Goal: Information Seeking & Learning: Learn about a topic

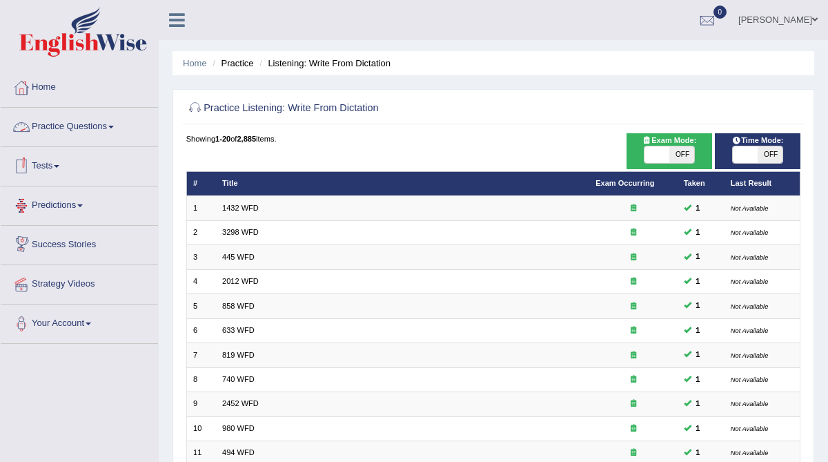
click at [49, 166] on link "Tests" at bounding box center [79, 164] width 157 height 34
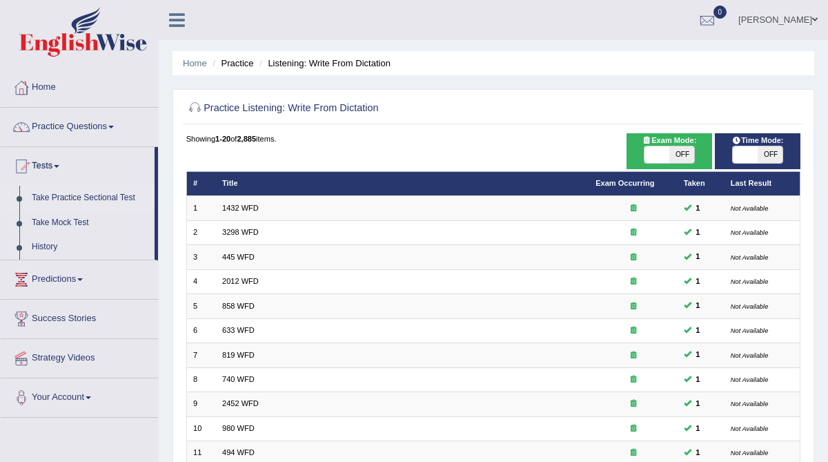
click at [54, 199] on link "Take Practice Sectional Test" at bounding box center [90, 198] width 129 height 25
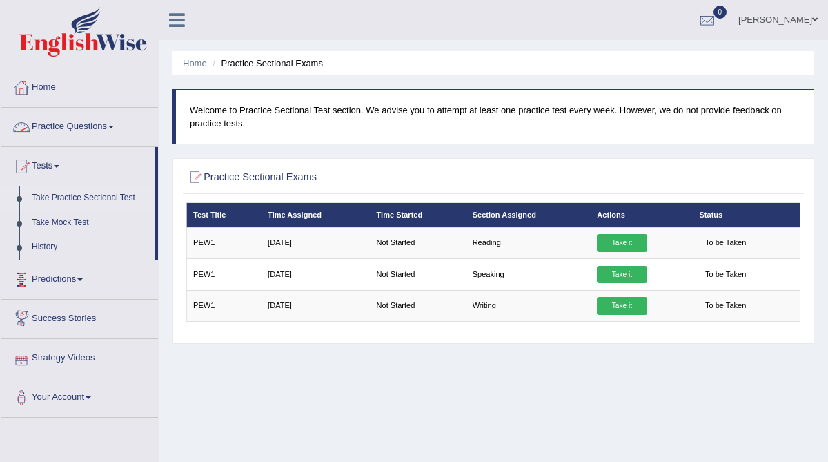
click at [81, 121] on link "Practice Questions" at bounding box center [79, 125] width 157 height 34
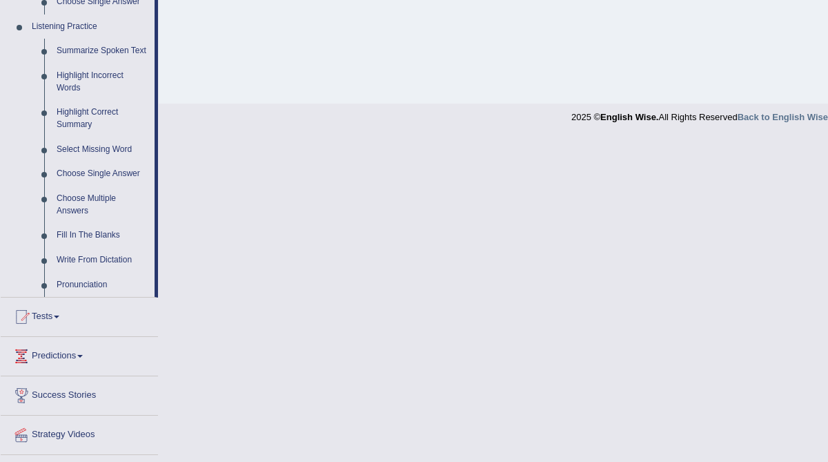
scroll to position [588, 0]
click at [89, 270] on link "Write From Dictation" at bounding box center [102, 258] width 104 height 25
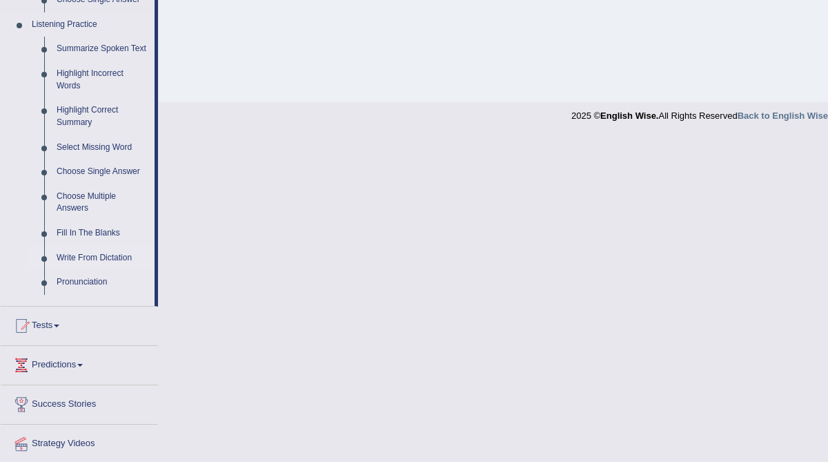
scroll to position [313, 0]
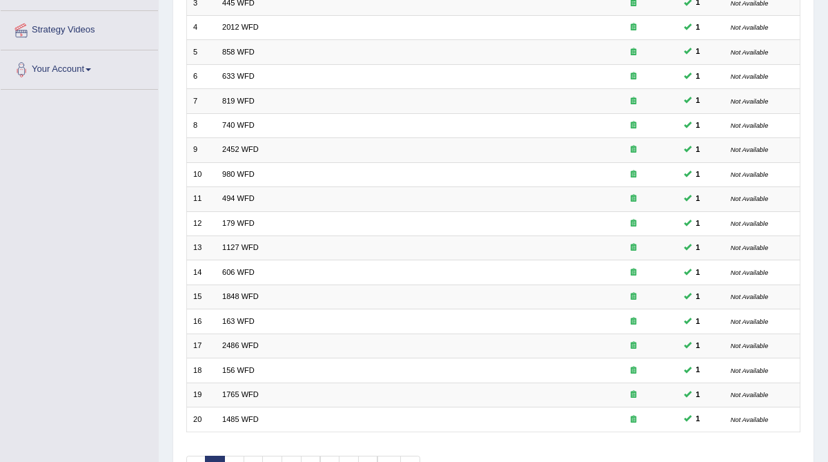
scroll to position [326, 0]
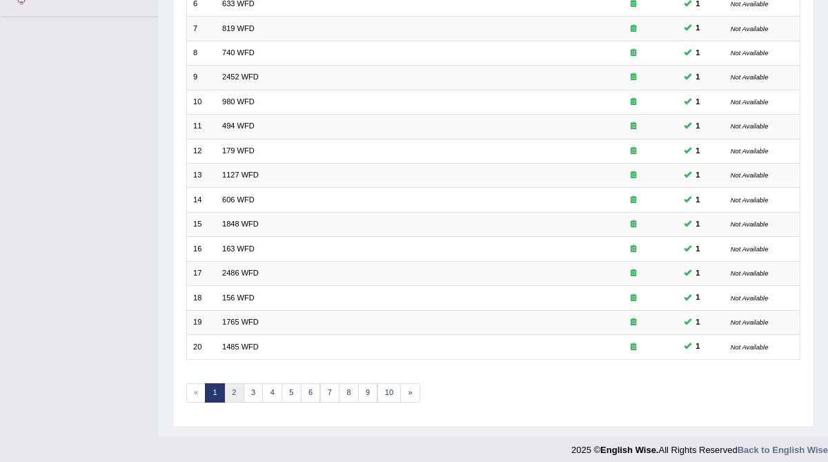
click at [234, 383] on link "2" at bounding box center [234, 392] width 20 height 19
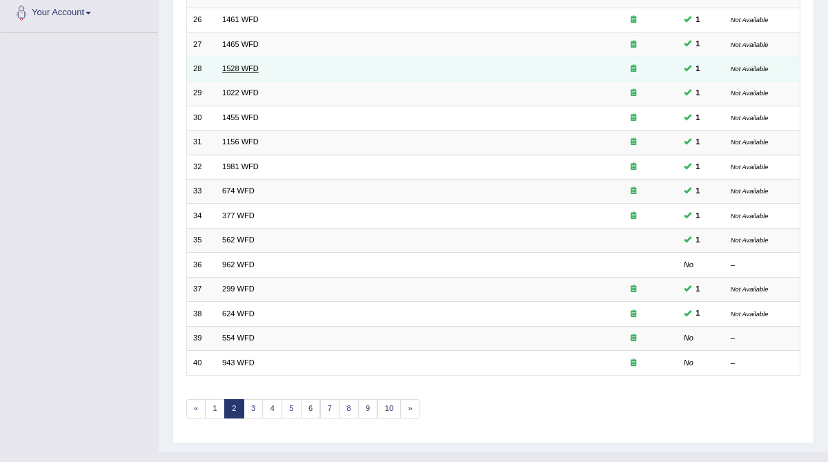
scroll to position [312, 0]
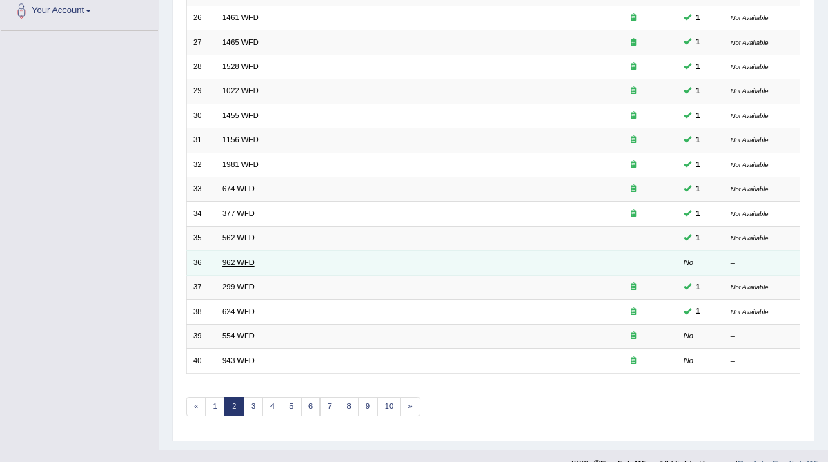
click at [237, 258] on link "962 WFD" at bounding box center [238, 262] width 32 height 8
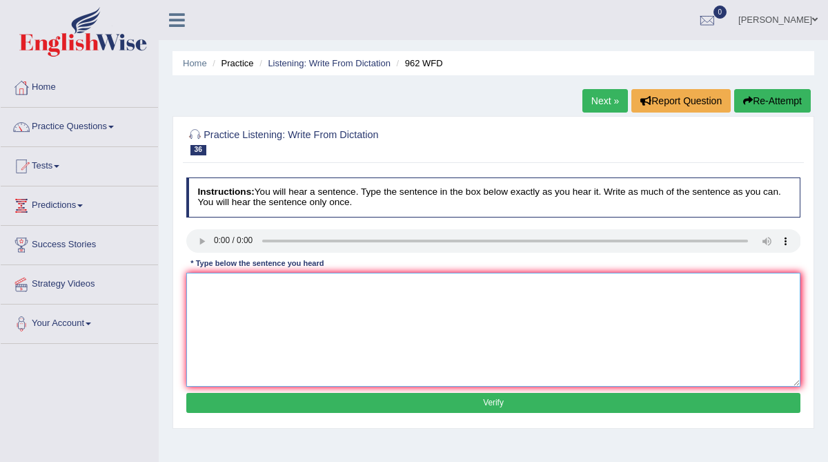
click at [227, 295] on textarea at bounding box center [493, 329] width 615 height 114
click at [67, 128] on link "Practice Questions" at bounding box center [79, 125] width 157 height 34
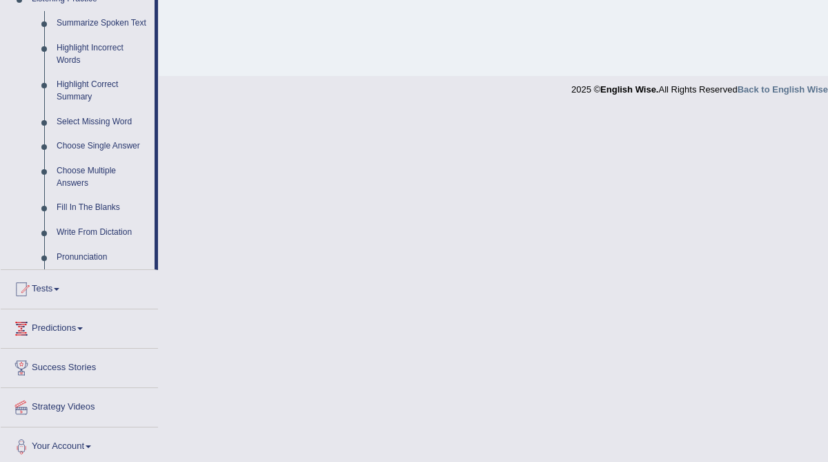
scroll to position [632, 0]
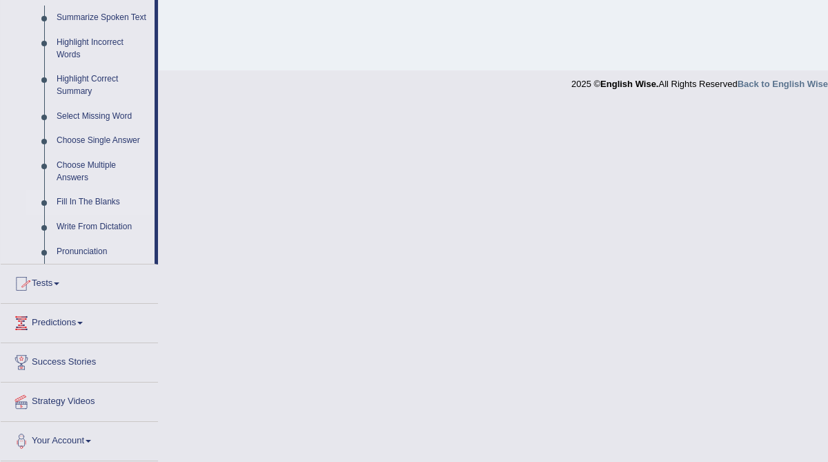
click at [86, 202] on link "Fill In The Blanks" at bounding box center [102, 202] width 104 height 25
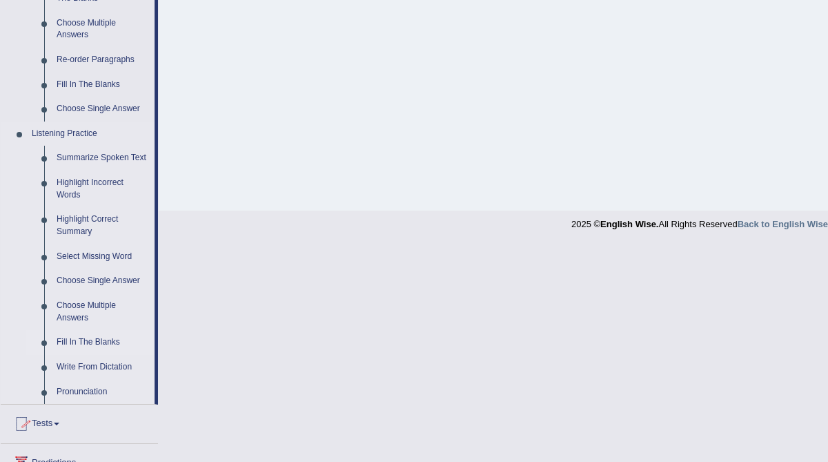
scroll to position [263, 0]
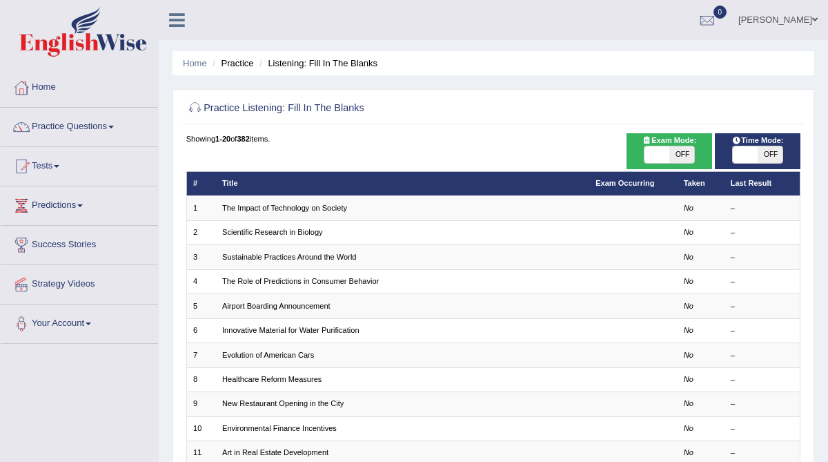
click at [682, 156] on span "OFF" at bounding box center [681, 154] width 25 height 17
checkbox input "true"
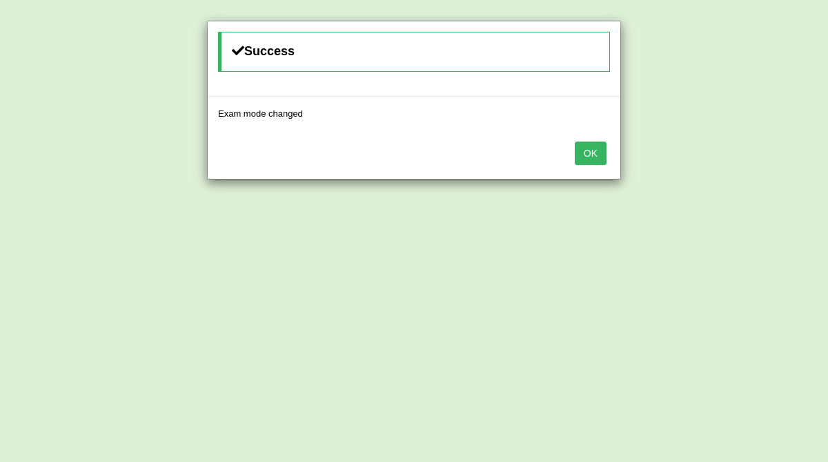
click at [593, 155] on button "OK" at bounding box center [591, 152] width 32 height 23
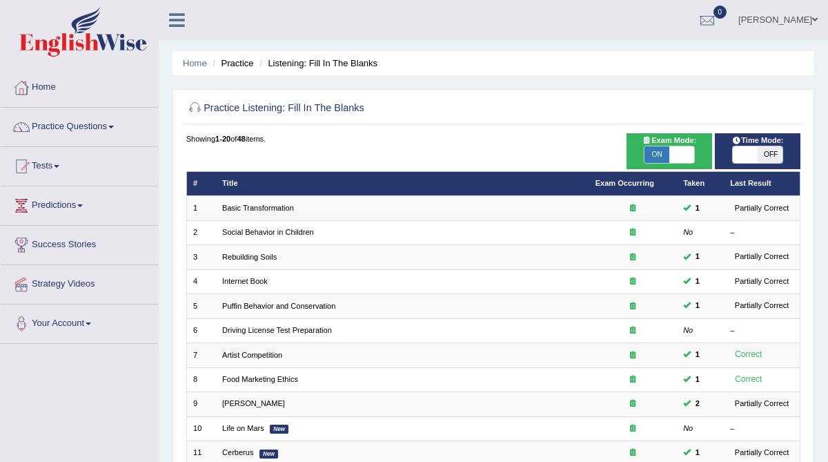
click at [775, 153] on span "OFF" at bounding box center [769, 154] width 25 height 17
checkbox input "true"
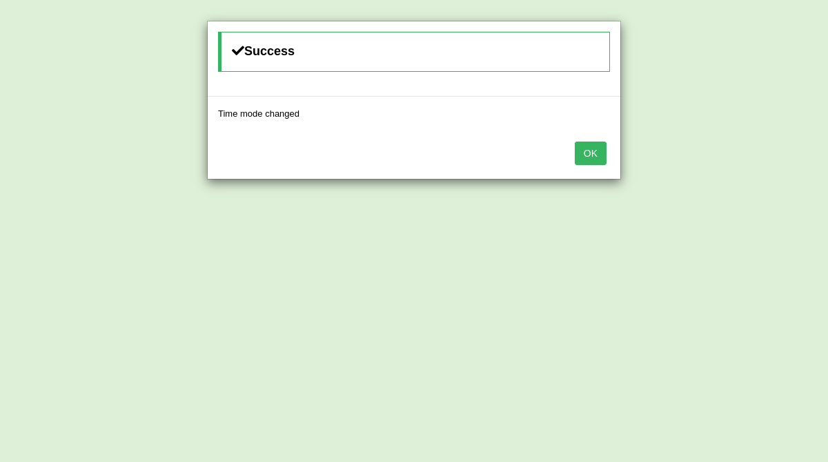
click at [595, 152] on button "OK" at bounding box center [591, 152] width 32 height 23
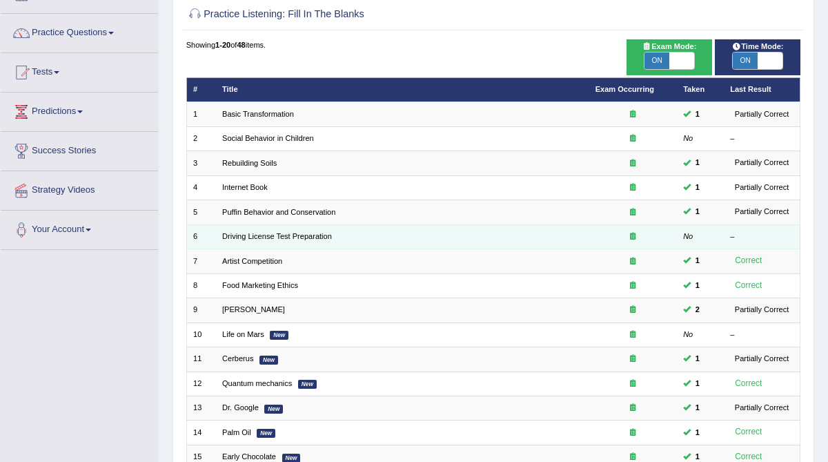
scroll to position [326, 0]
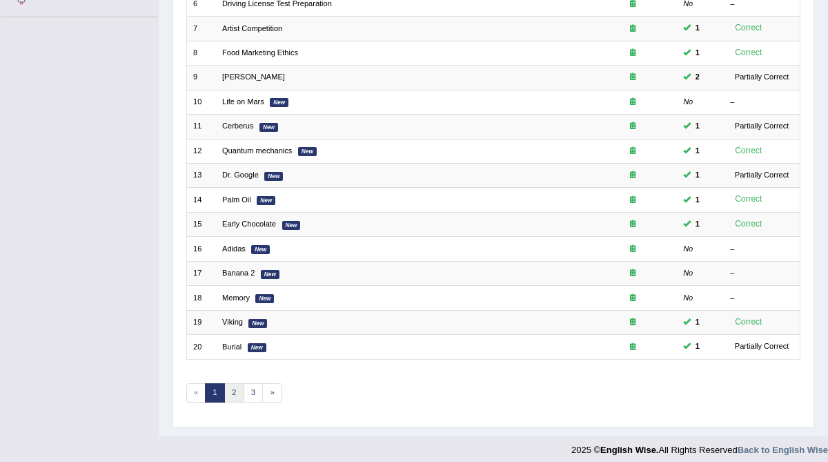
click at [228, 387] on link "2" at bounding box center [234, 392] width 20 height 19
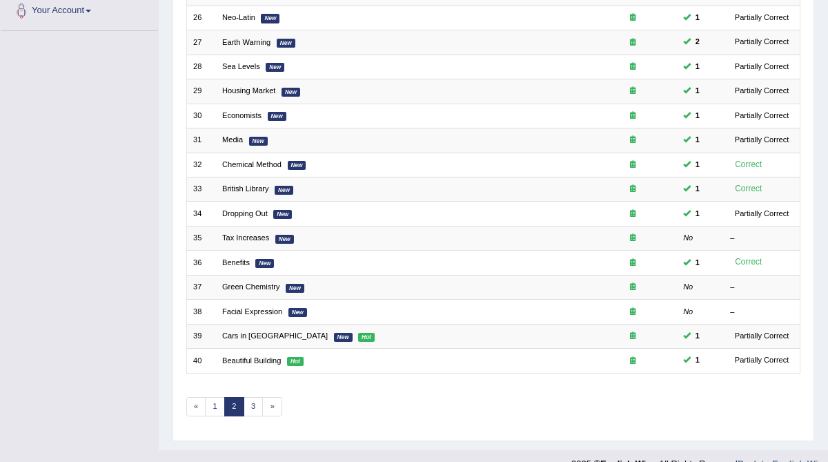
scroll to position [326, 0]
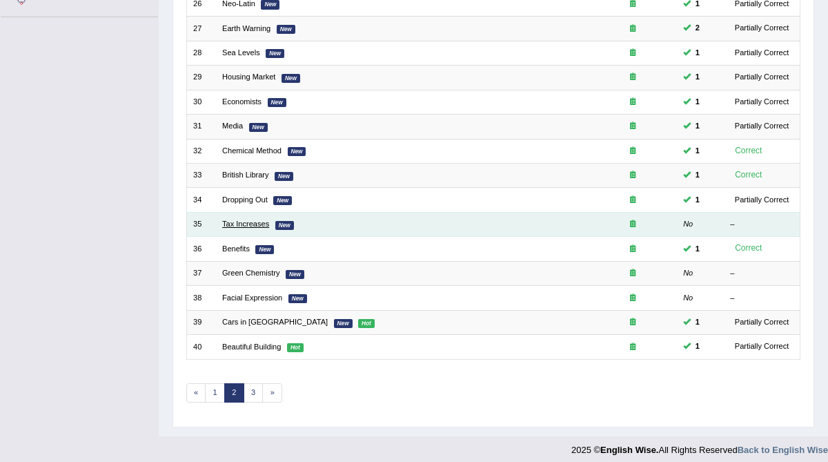
click at [252, 219] on link "Tax Increases" at bounding box center [245, 223] width 47 height 8
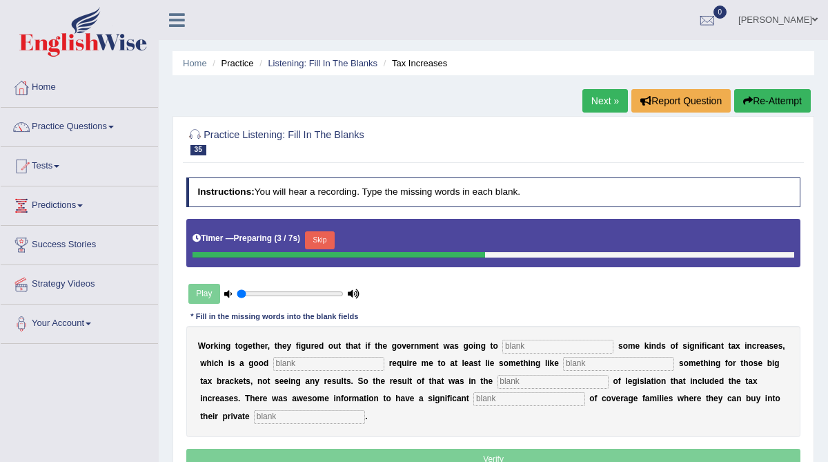
click at [519, 346] on input "text" at bounding box center [557, 346] width 111 height 14
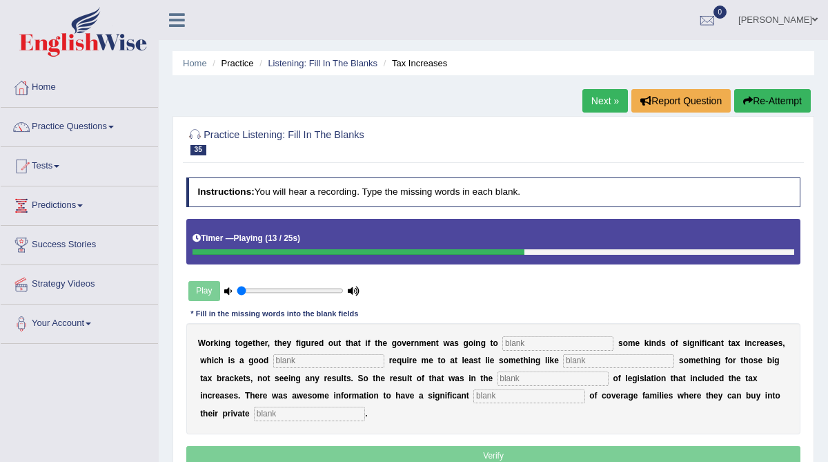
click at [598, 105] on link "Next »" at bounding box center [605, 100] width 46 height 23
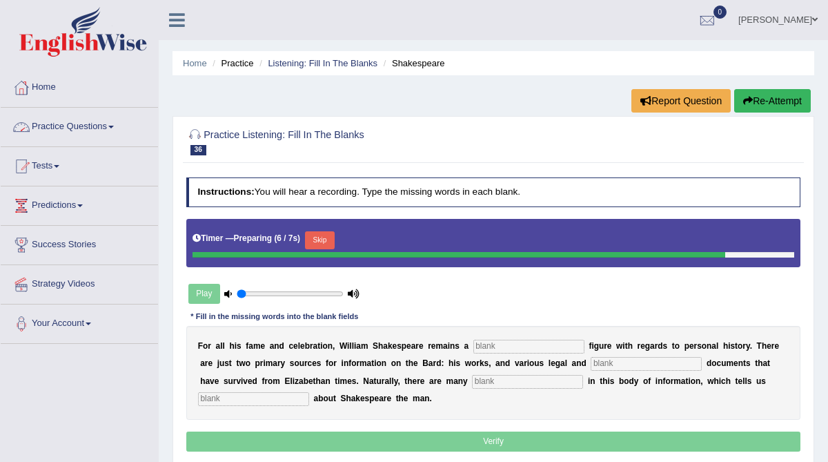
click at [88, 126] on link "Practice Questions" at bounding box center [79, 125] width 157 height 34
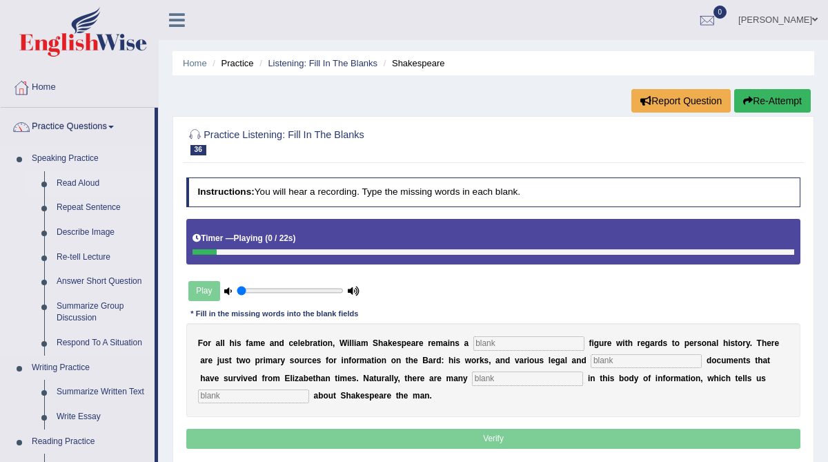
click at [78, 186] on link "Read Aloud" at bounding box center [102, 183] width 104 height 25
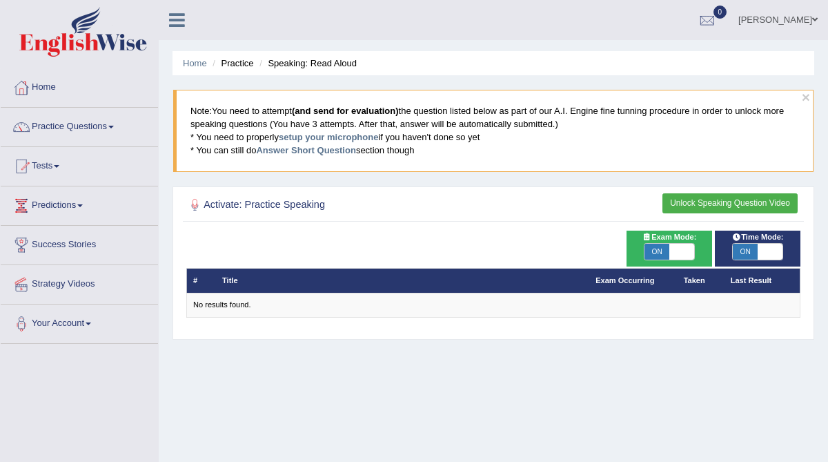
click at [63, 124] on link "Practice Questions" at bounding box center [79, 125] width 157 height 34
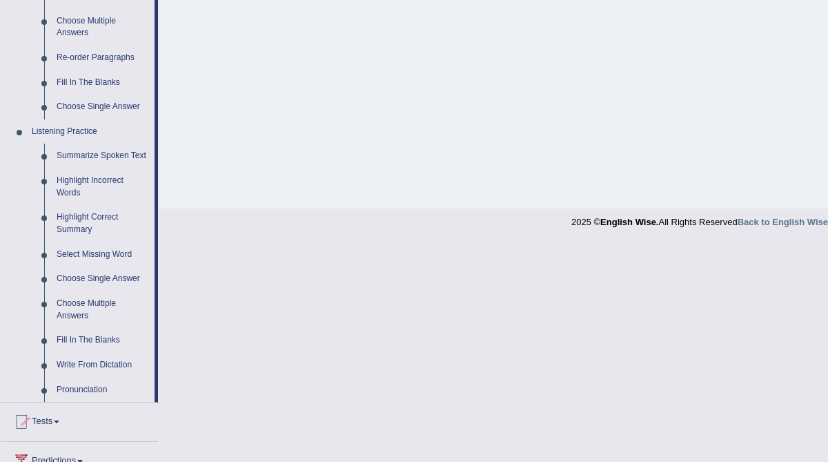
scroll to position [632, 0]
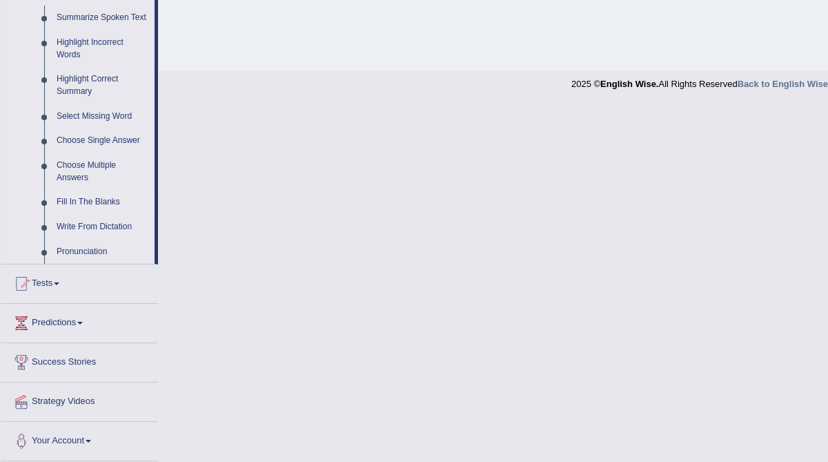
click at [87, 196] on link "Fill In The Blanks" at bounding box center [102, 202] width 104 height 25
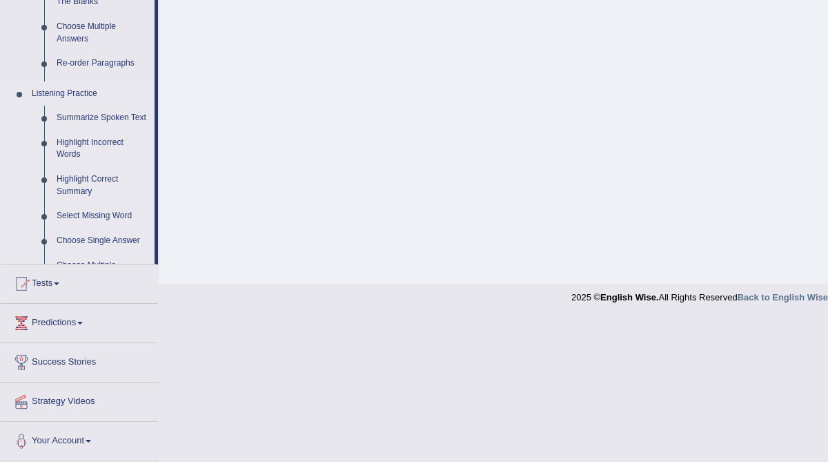
scroll to position [263, 0]
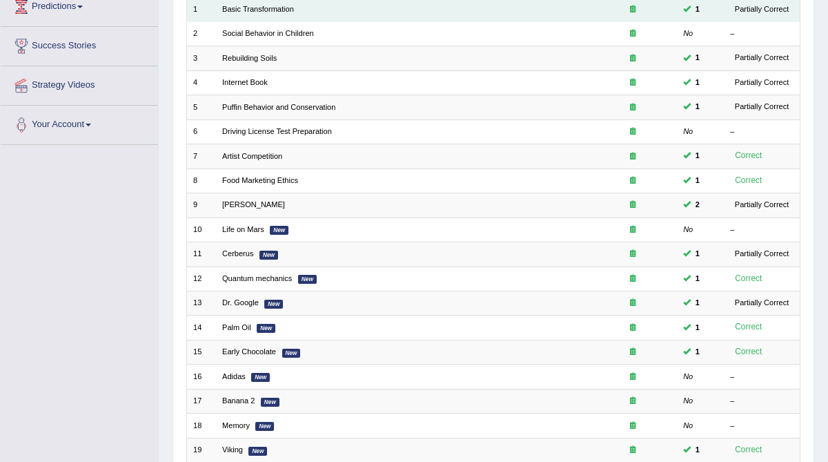
scroll to position [326, 0]
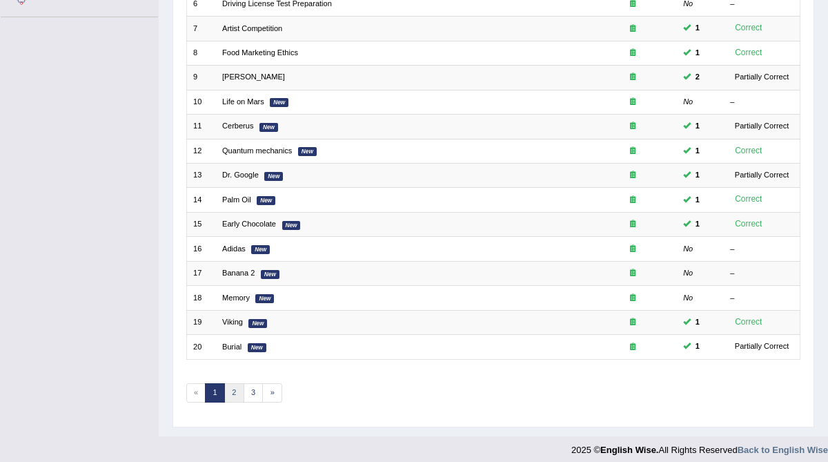
click at [233, 387] on link "2" at bounding box center [234, 392] width 20 height 19
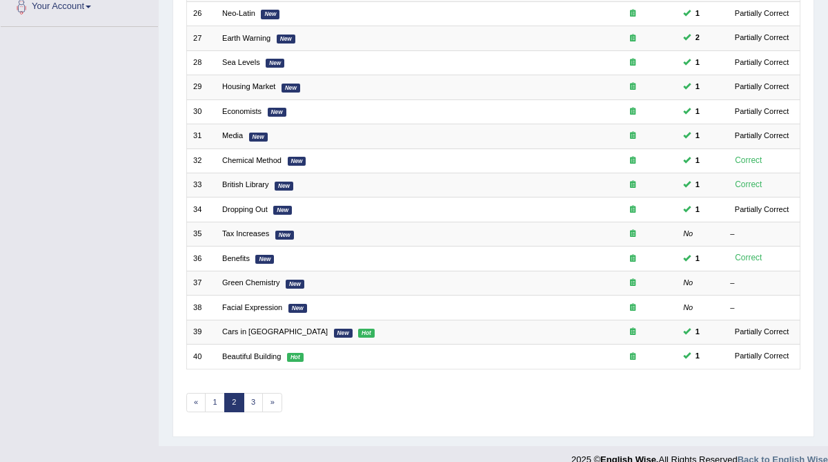
scroll to position [326, 0]
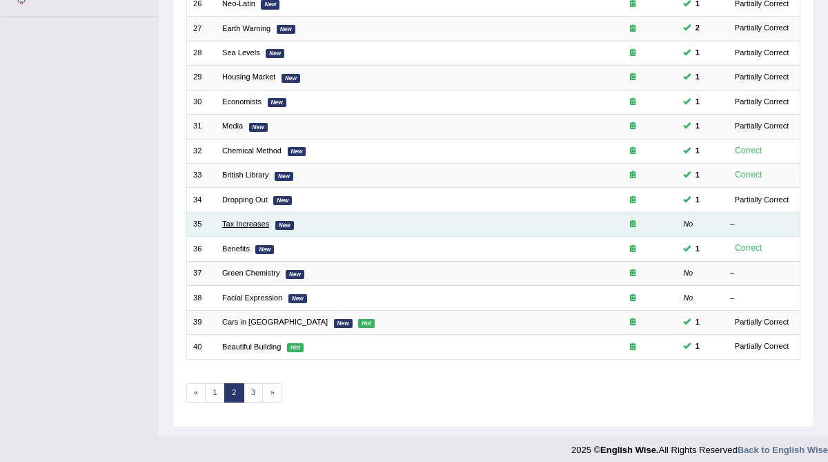
click at [256, 221] on link "Tax Increases" at bounding box center [245, 223] width 47 height 8
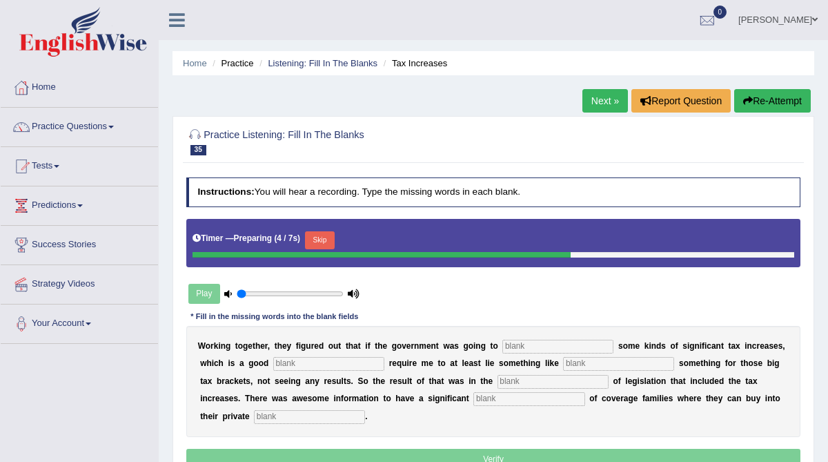
click at [531, 342] on input "text" at bounding box center [557, 346] width 111 height 14
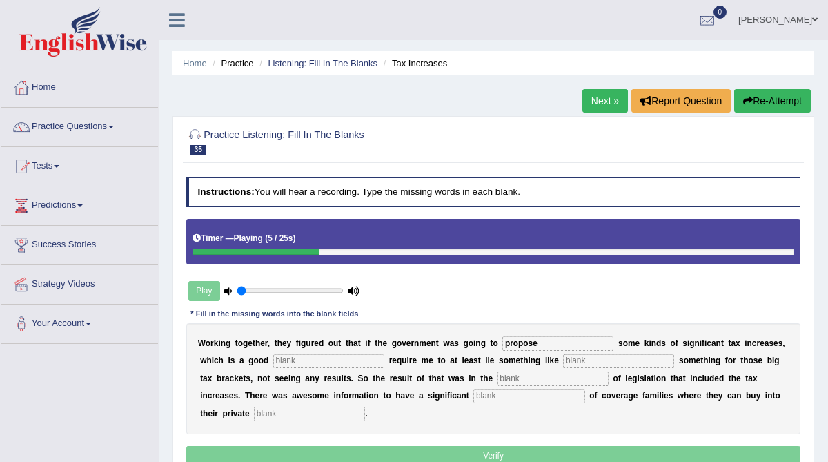
type input "propose"
type input "strategy"
type input "rel"
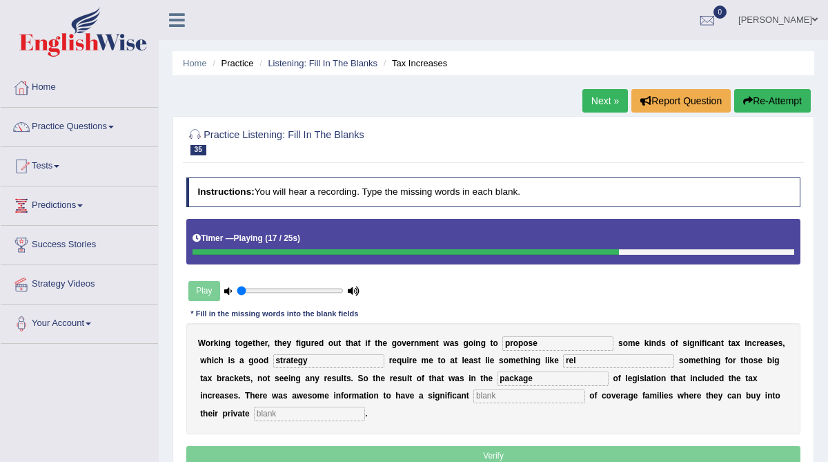
type input "package"
type input "expansion"
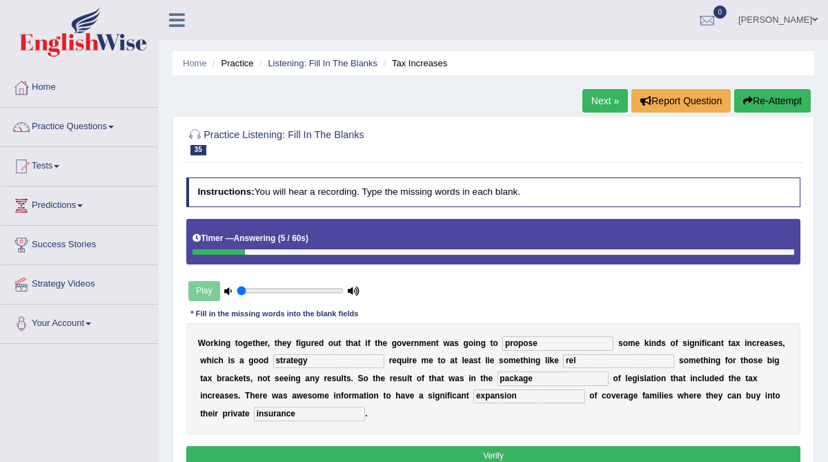
type input "insurance"
click at [573, 361] on input "rel" at bounding box center [618, 361] width 111 height 14
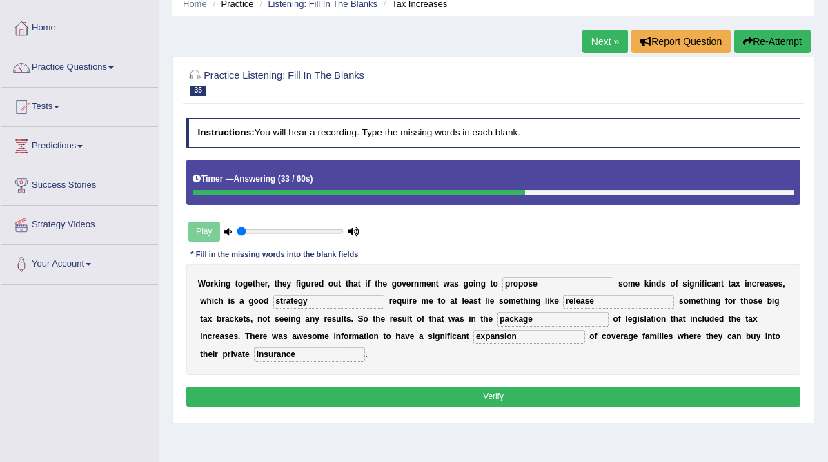
scroll to position [60, 0]
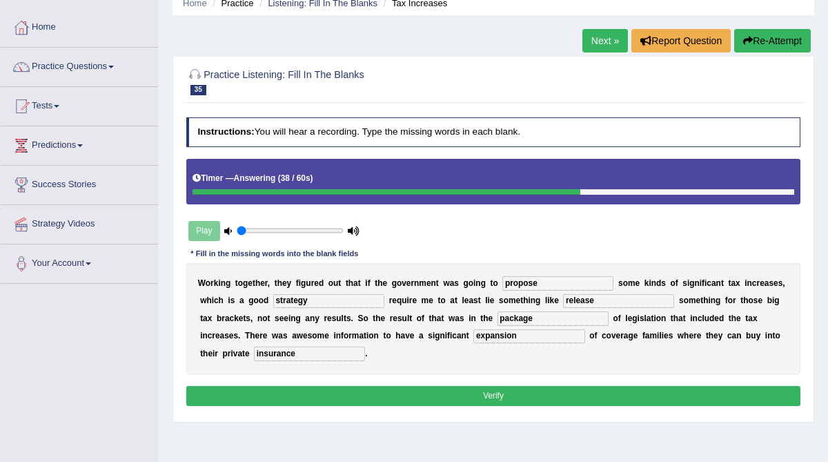
click at [579, 301] on input "release" at bounding box center [618, 301] width 111 height 14
type input "release"
click at [524, 394] on button "Verify" at bounding box center [493, 396] width 615 height 20
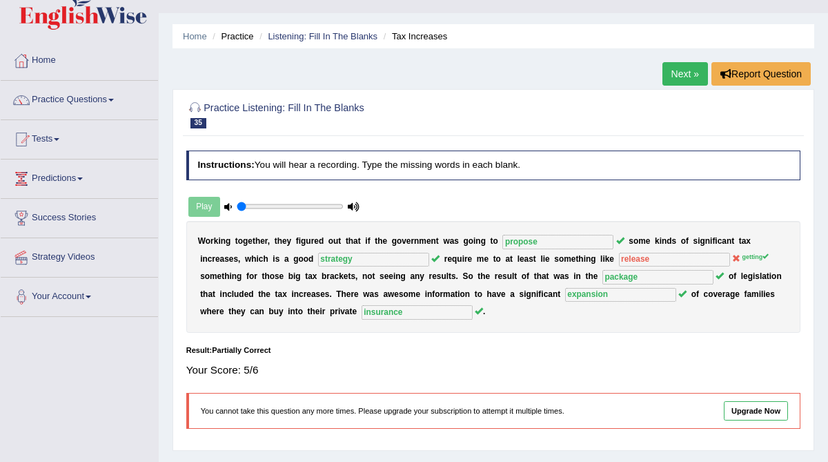
scroll to position [26, 0]
click at [671, 79] on link "Next »" at bounding box center [685, 74] width 46 height 23
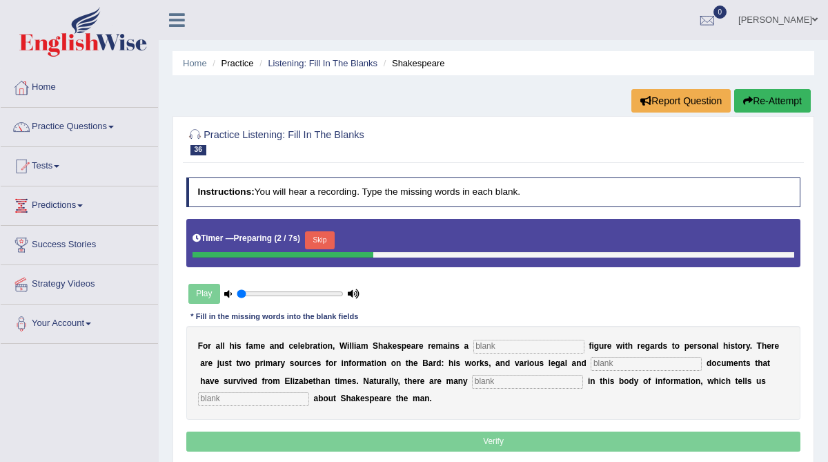
click at [526, 342] on input "text" at bounding box center [528, 346] width 111 height 14
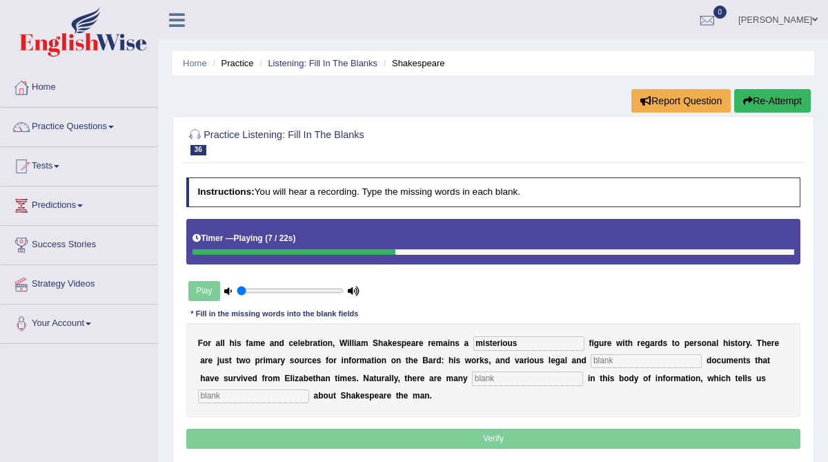
type input "misterious"
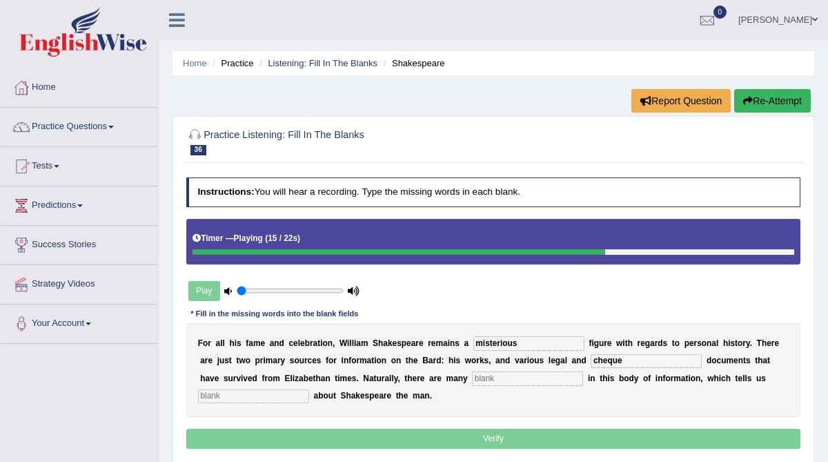
type input "cheque"
type input "gaps"
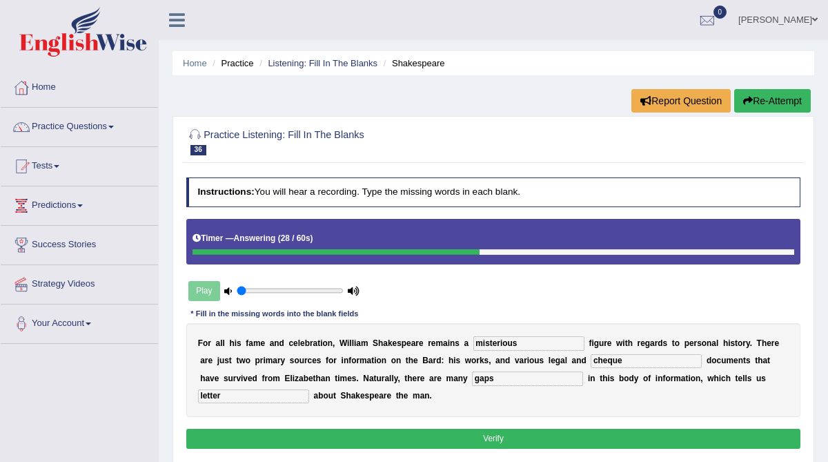
drag, startPoint x: 242, startPoint y: 396, endPoint x: 199, endPoint y: 396, distance: 43.5
click at [198, 396] on input "letter" at bounding box center [253, 396] width 111 height 14
type input "later"
click at [255, 433] on button "Verify" at bounding box center [493, 438] width 615 height 20
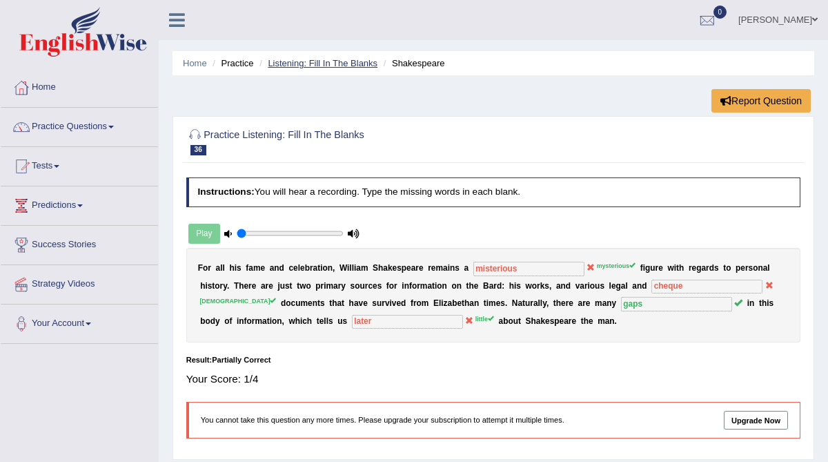
click at [335, 61] on link "Listening: Fill In The Blanks" at bounding box center [323, 63] width 110 height 10
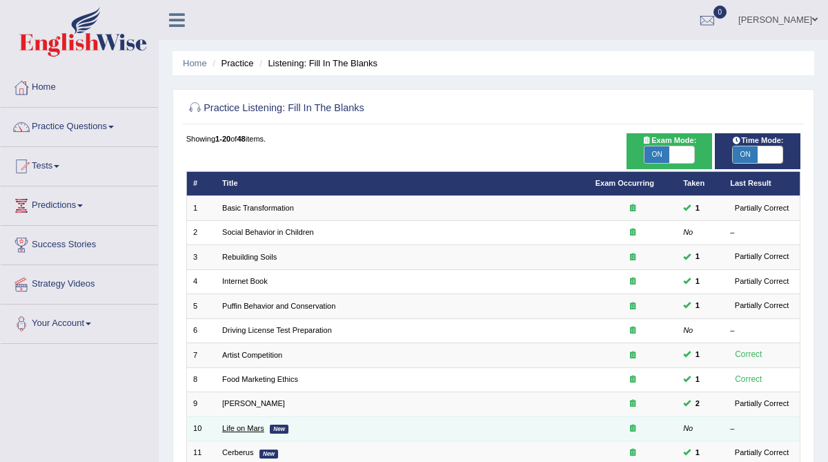
click at [241, 424] on link "Life on Mars" at bounding box center [243, 428] width 42 height 8
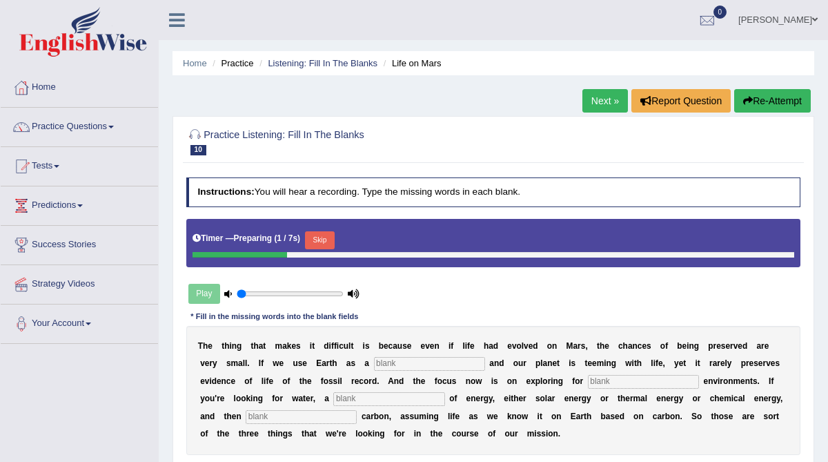
scroll to position [65, 0]
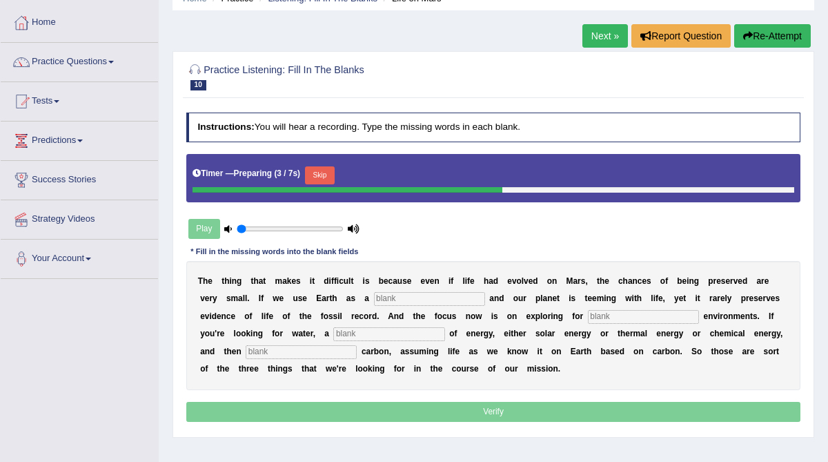
click at [403, 301] on input "text" at bounding box center [429, 299] width 111 height 14
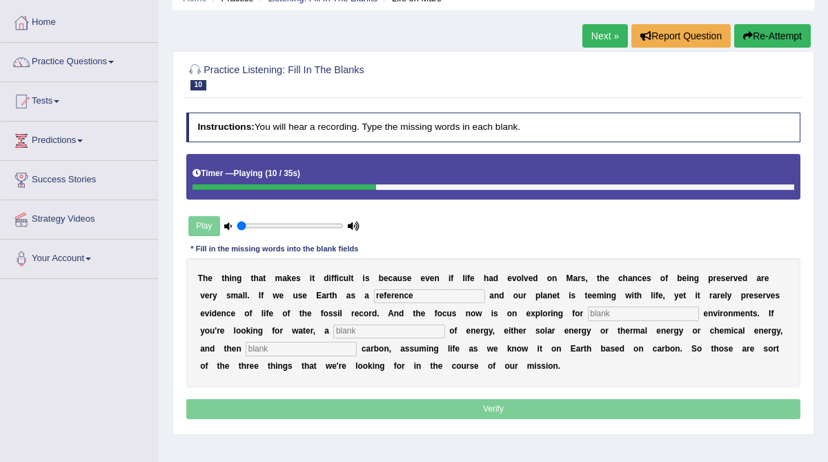
type input "reference"
type input "habitable"
type input "source"
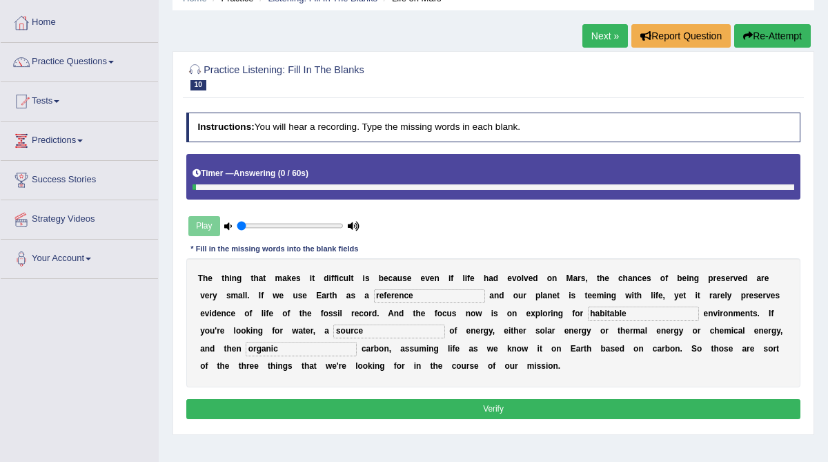
type input "organic"
click at [418, 408] on button "Verify" at bounding box center [493, 409] width 615 height 20
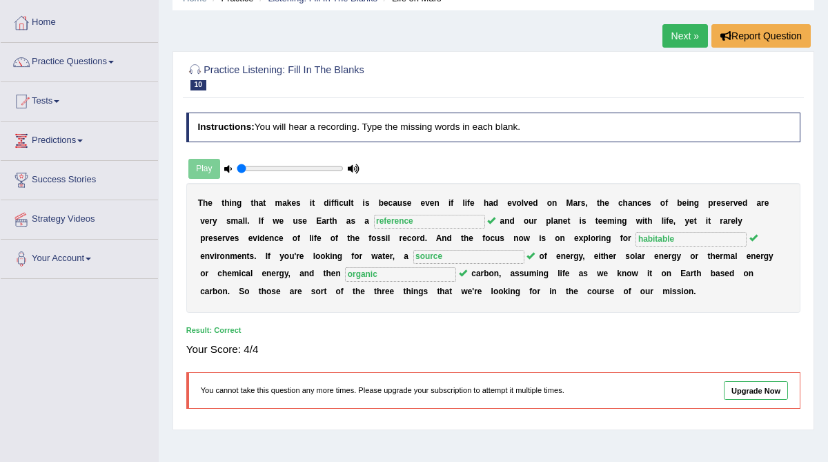
click at [688, 33] on link "Next »" at bounding box center [685, 35] width 46 height 23
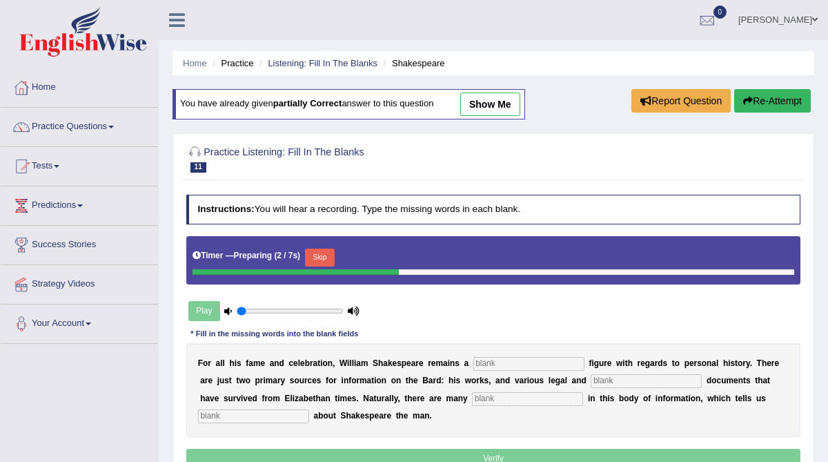
click at [499, 362] on input "text" at bounding box center [528, 364] width 111 height 14
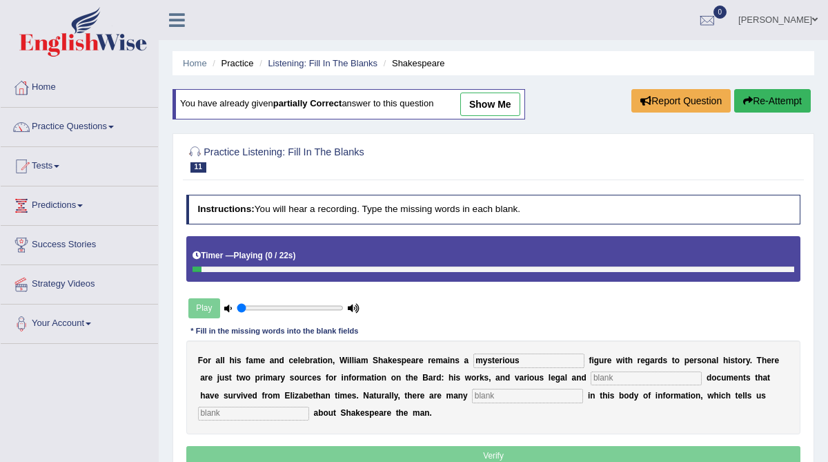
type input "mysterious"
type input "church"
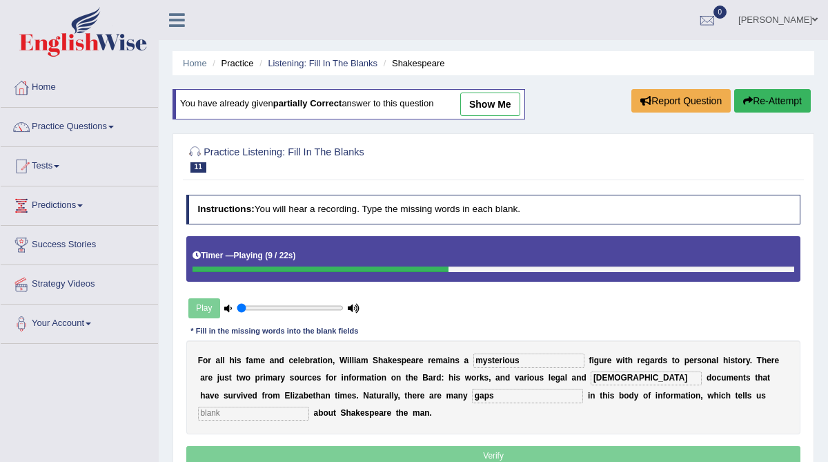
type input "gaps"
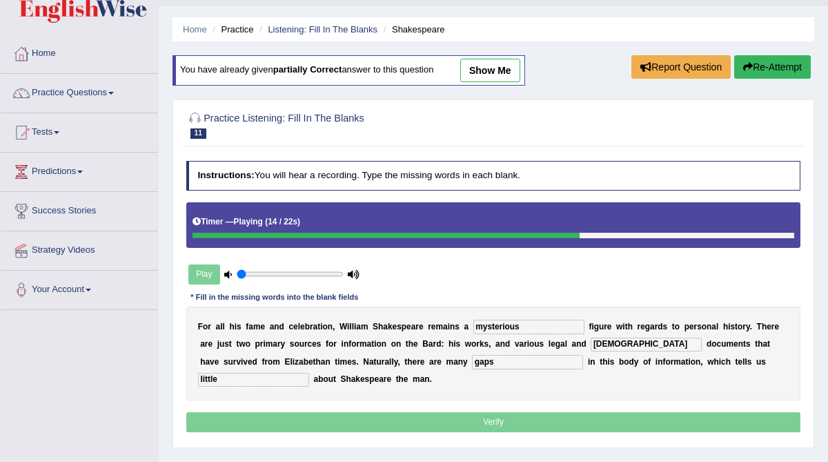
scroll to position [42, 0]
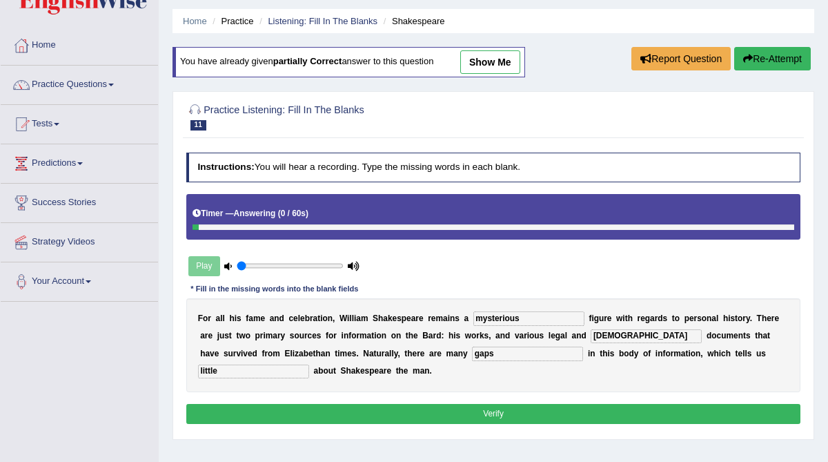
type input "little"
click at [473, 416] on button "Verify" at bounding box center [493, 414] width 615 height 20
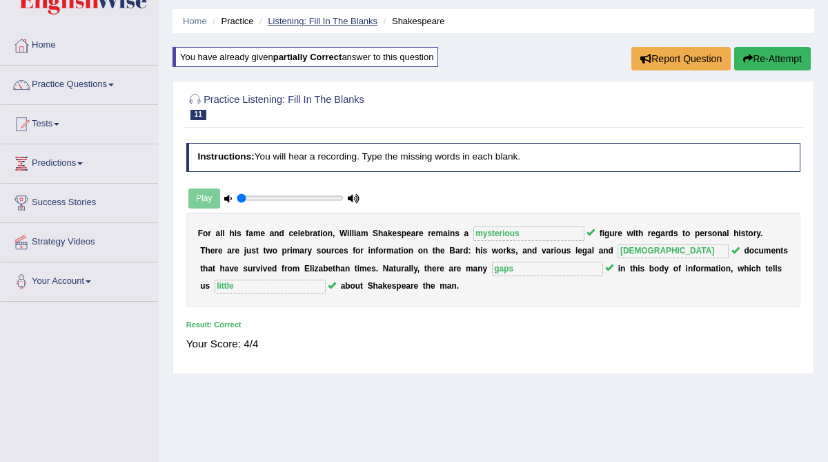
click at [343, 23] on link "Listening: Fill In The Blanks" at bounding box center [323, 21] width 110 height 10
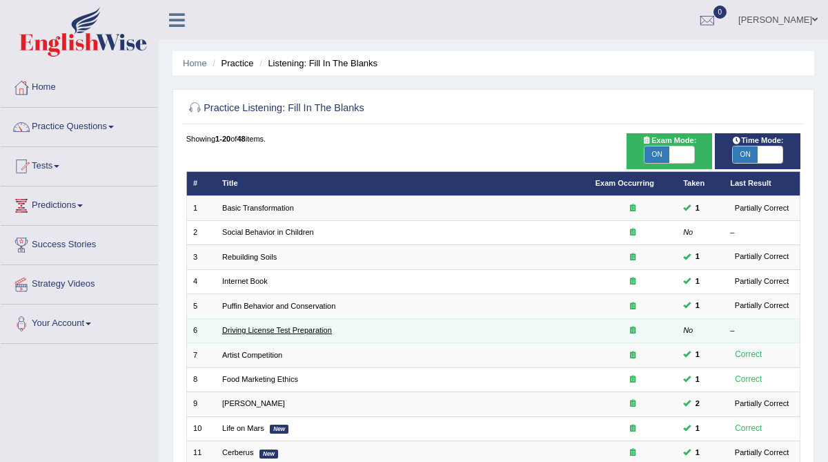
click at [265, 327] on link "Driving License Test Preparation" at bounding box center [277, 330] width 110 height 8
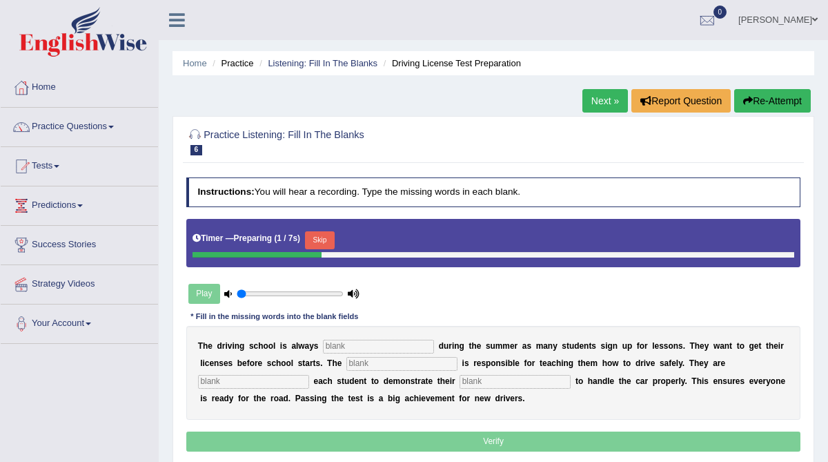
click at [338, 347] on input "text" at bounding box center [378, 346] width 111 height 14
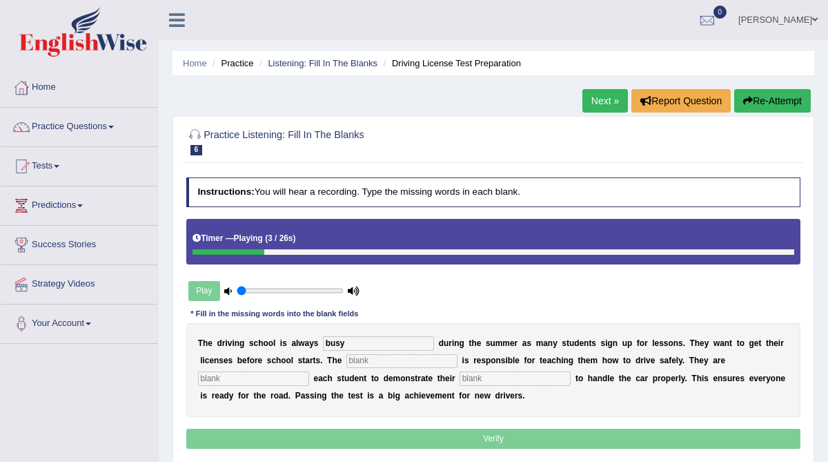
type input "busy"
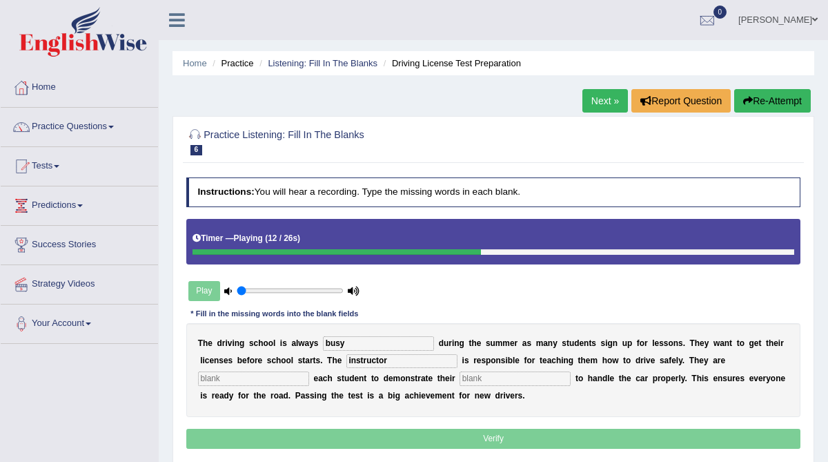
type input "instructor"
type input "requiring"
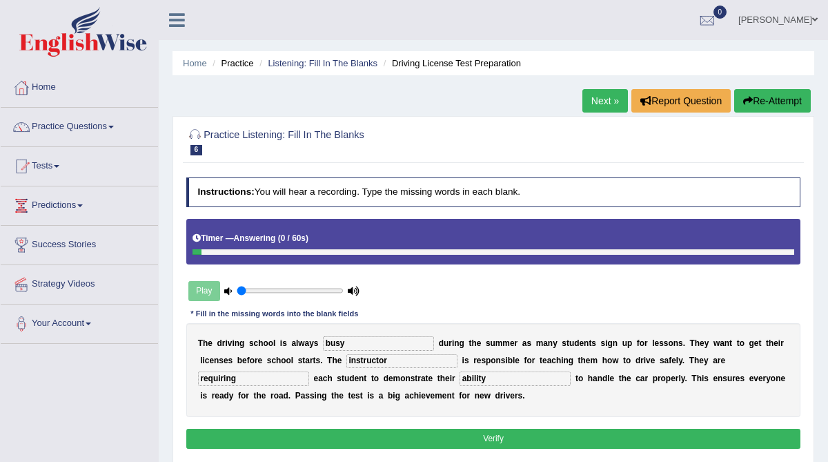
type input "ability"
click at [386, 439] on button "Verify" at bounding box center [493, 438] width 615 height 20
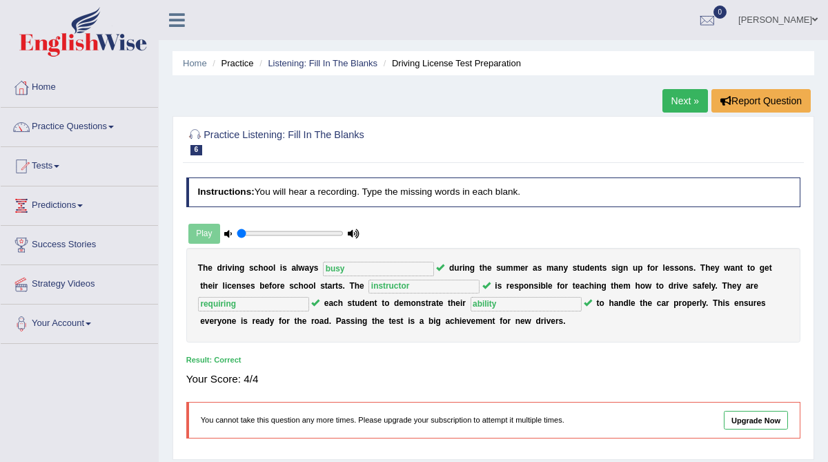
click at [669, 105] on link "Next »" at bounding box center [685, 100] width 46 height 23
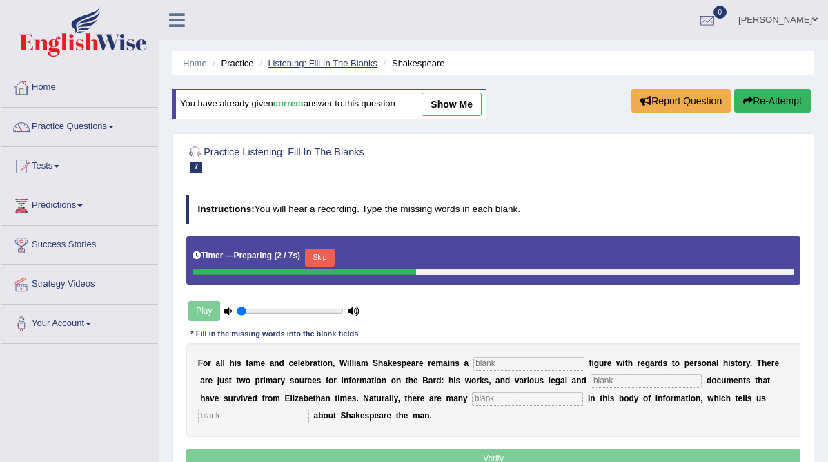
click at [366, 62] on link "Listening: Fill In The Blanks" at bounding box center [323, 63] width 110 height 10
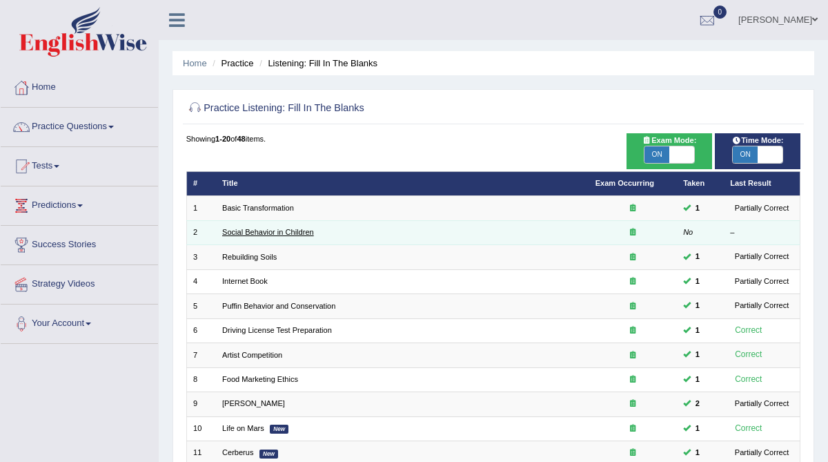
click at [301, 228] on link "Social Behavior in Children" at bounding box center [268, 232] width 92 height 8
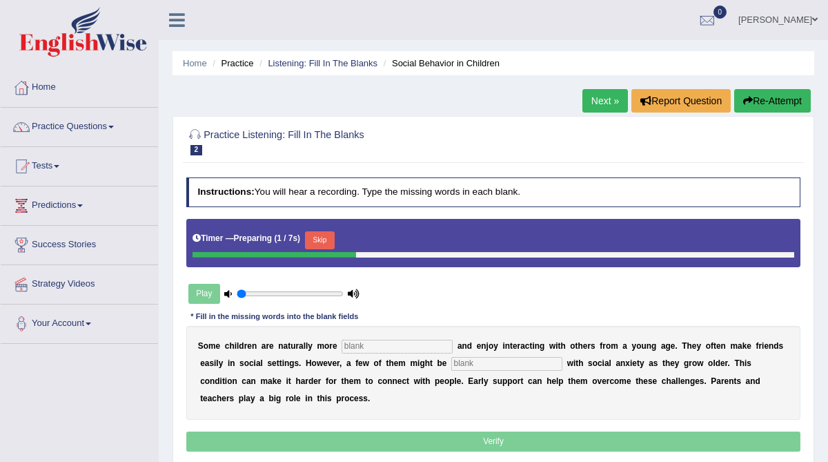
click at [383, 344] on input "text" at bounding box center [396, 346] width 111 height 14
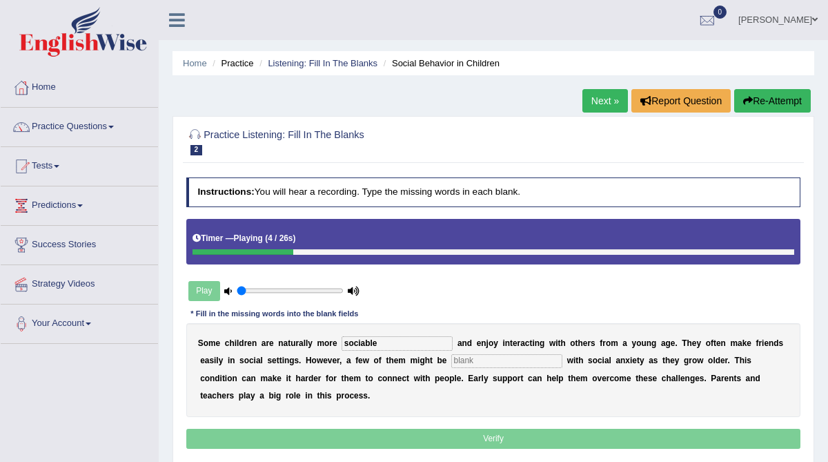
type input "sociable"
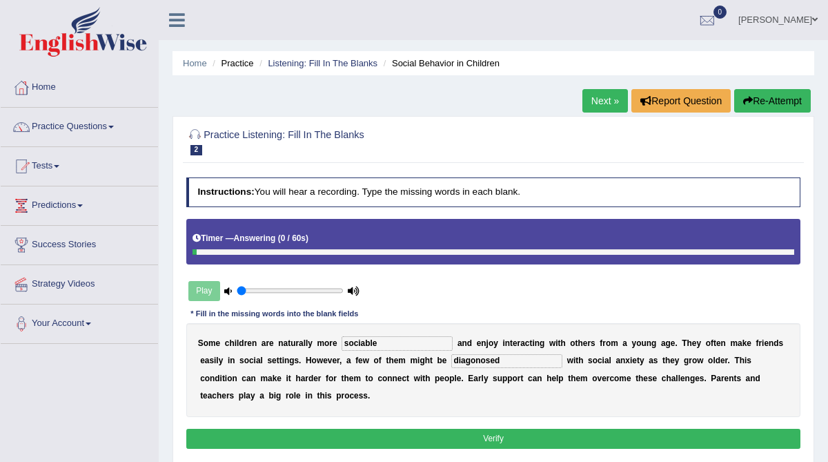
type input "diagonosed"
click at [406, 440] on button "Verify" at bounding box center [493, 438] width 615 height 20
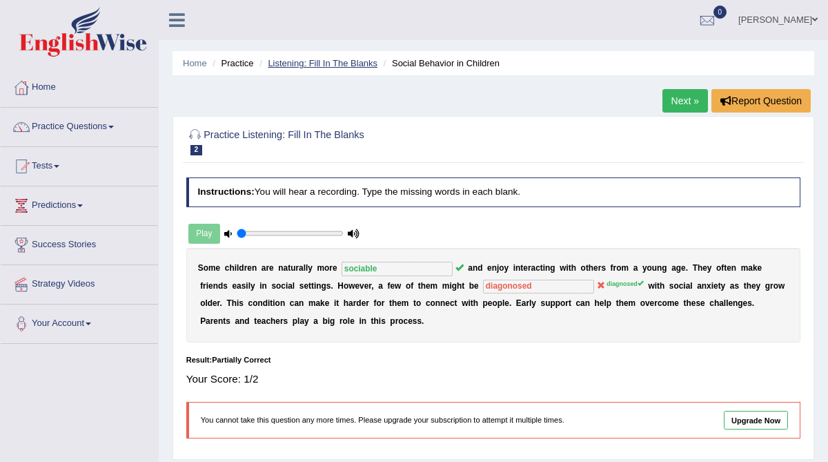
click at [353, 61] on link "Listening: Fill In The Blanks" at bounding box center [323, 63] width 110 height 10
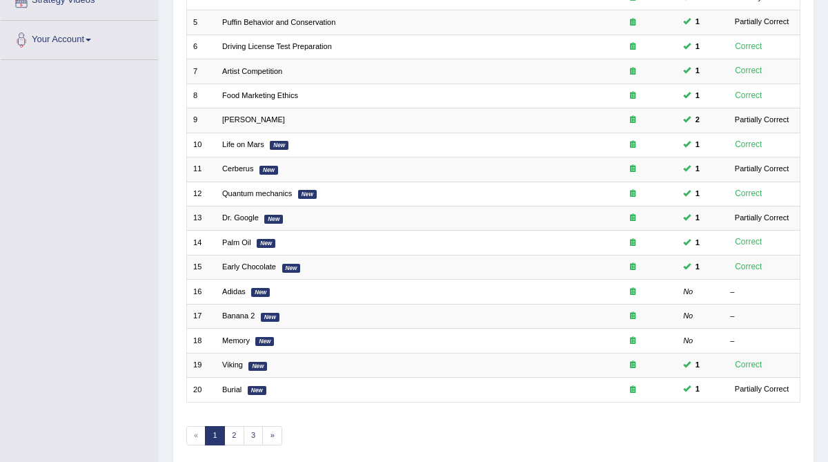
scroll to position [288, 0]
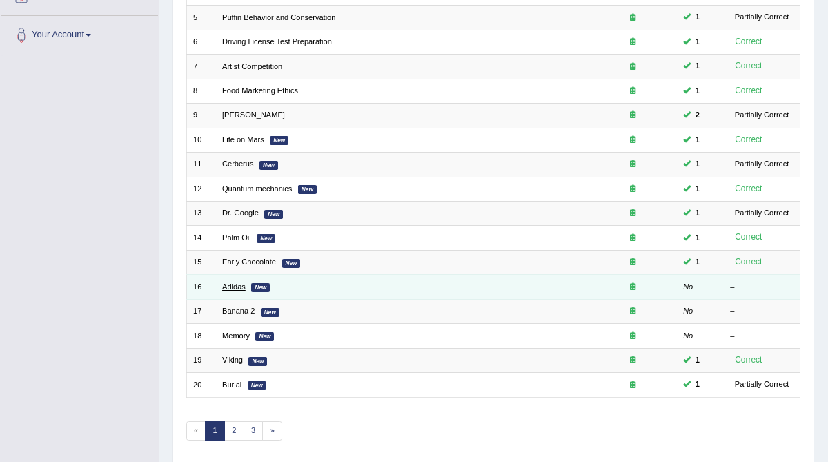
click at [239, 282] on link "Adidas" at bounding box center [233, 286] width 23 height 8
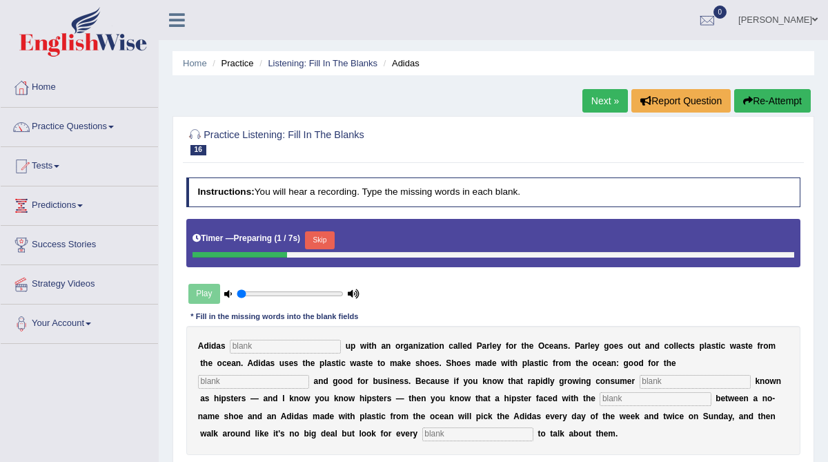
click at [257, 340] on input "text" at bounding box center [285, 346] width 111 height 14
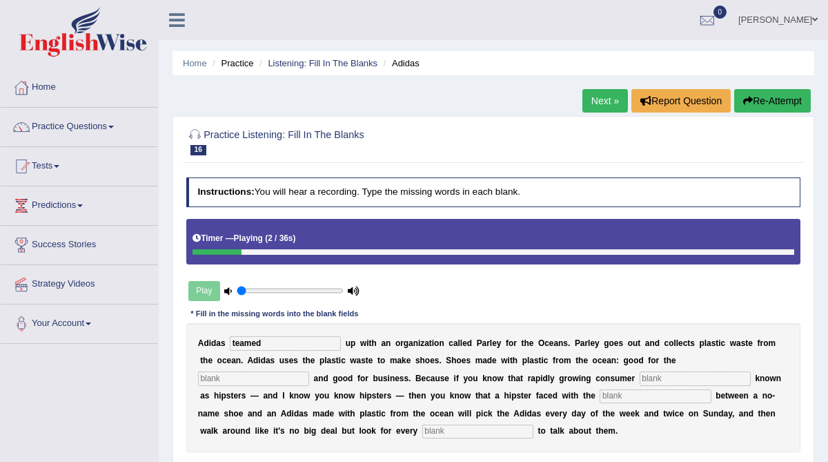
type input "teamed"
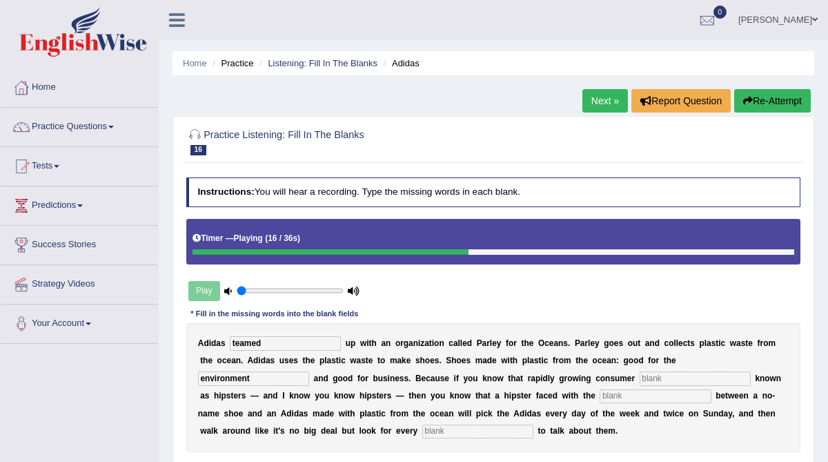
type input "environment"
type input "segment"
type input "choice"
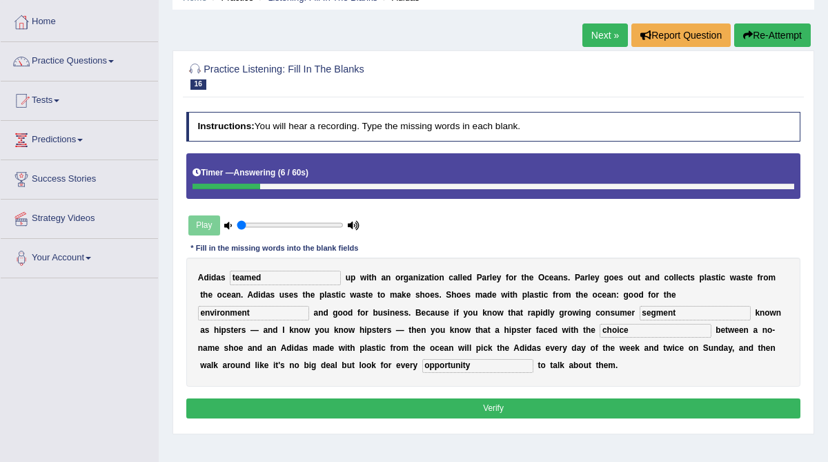
scroll to position [99, 0]
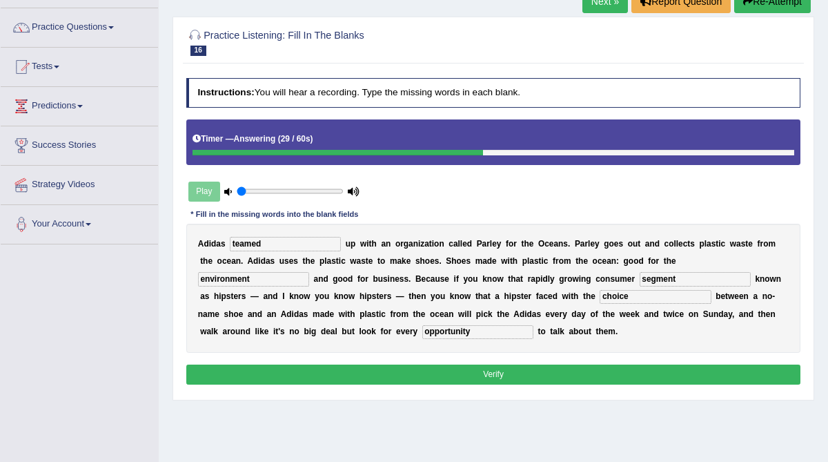
type input "opportunity"
click at [350, 369] on button "Verify" at bounding box center [493, 374] width 615 height 20
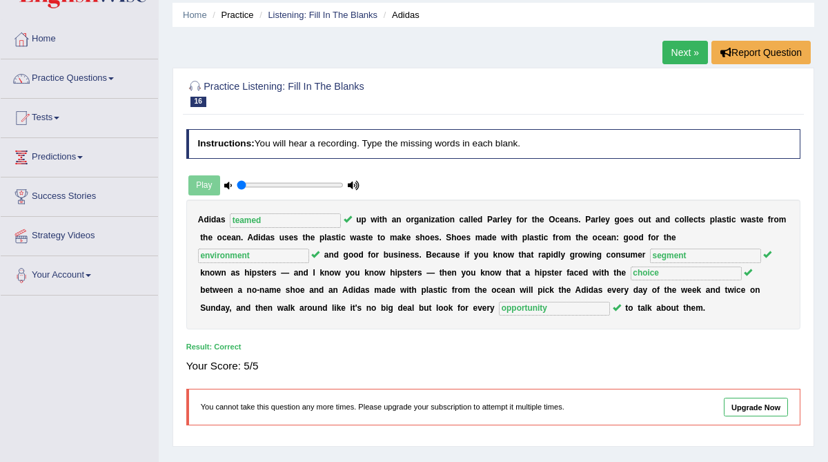
scroll to position [43, 0]
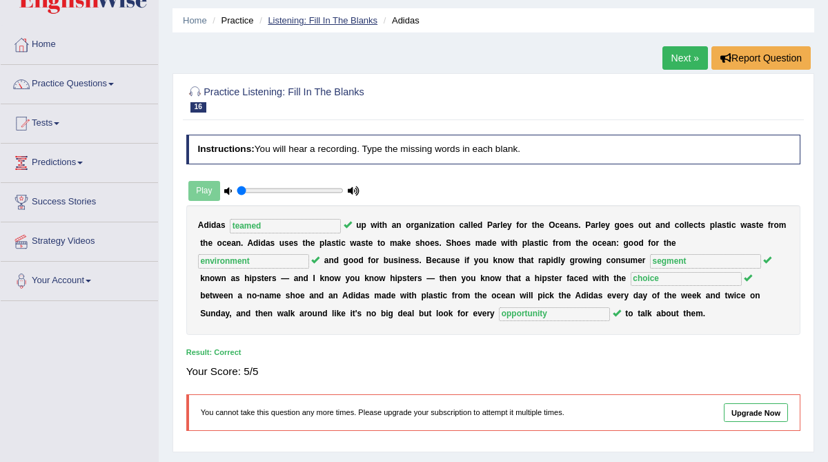
click at [321, 19] on link "Listening: Fill In The Blanks" at bounding box center [323, 20] width 110 height 10
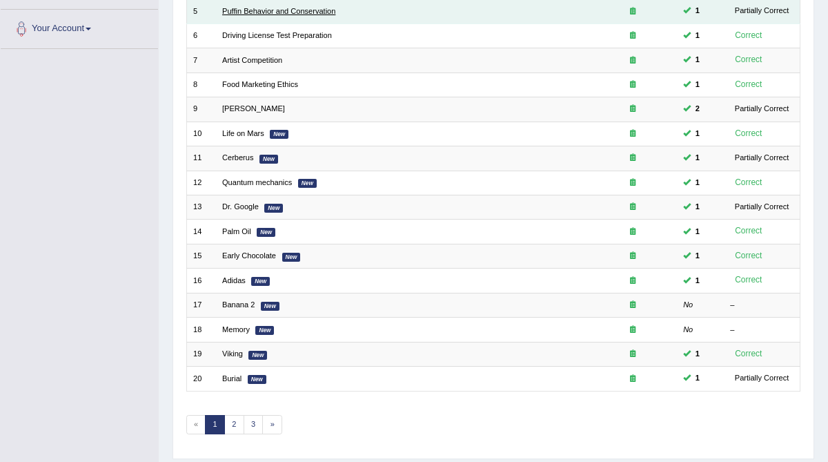
scroll to position [295, 0]
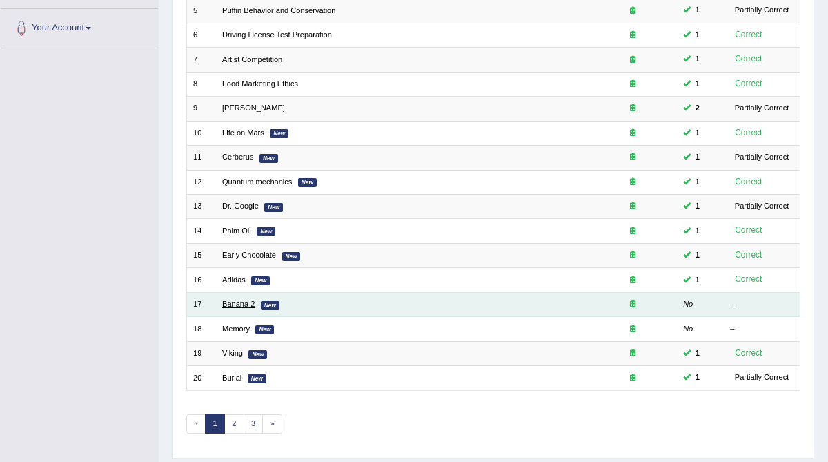
click at [241, 301] on link "Banana 2" at bounding box center [238, 303] width 32 height 8
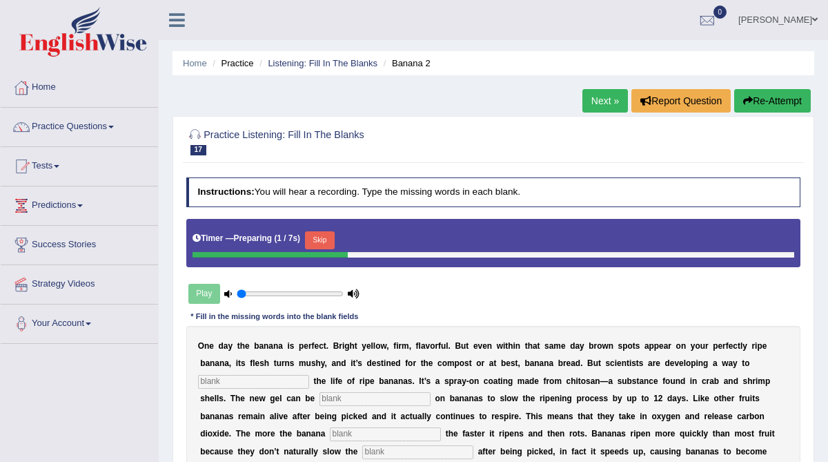
click at [245, 376] on input "text" at bounding box center [253, 382] width 111 height 14
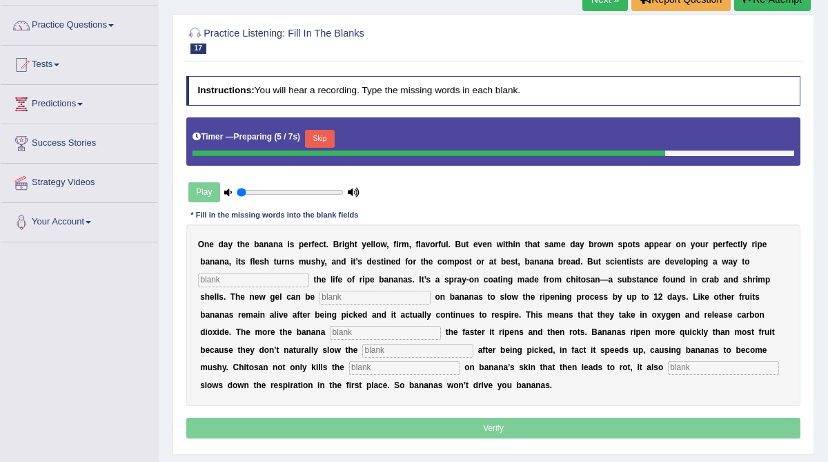
scroll to position [112, 0]
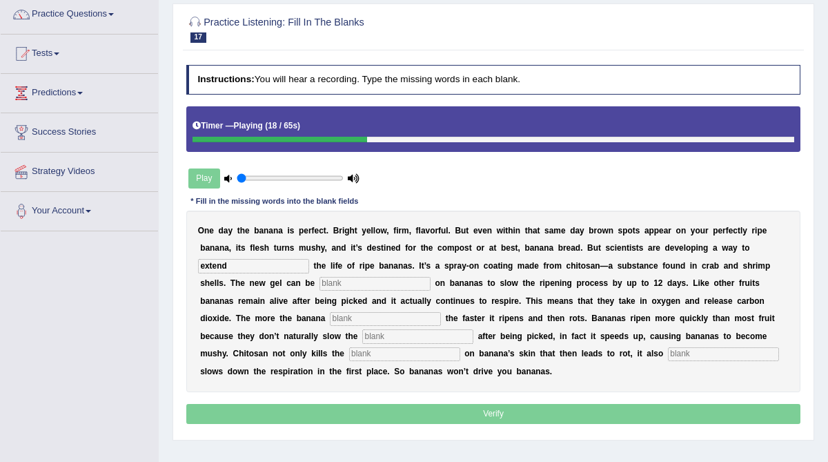
type input "extend"
type input "sprayed"
type input "breathes"
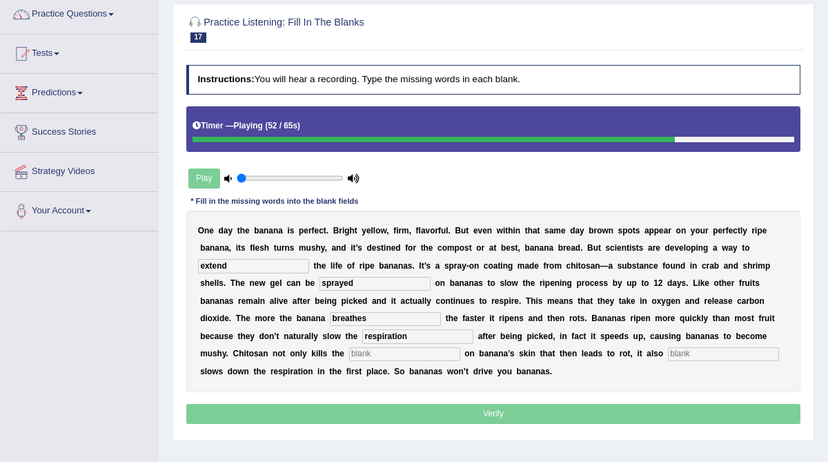
type input "respiration"
type input "bacteria"
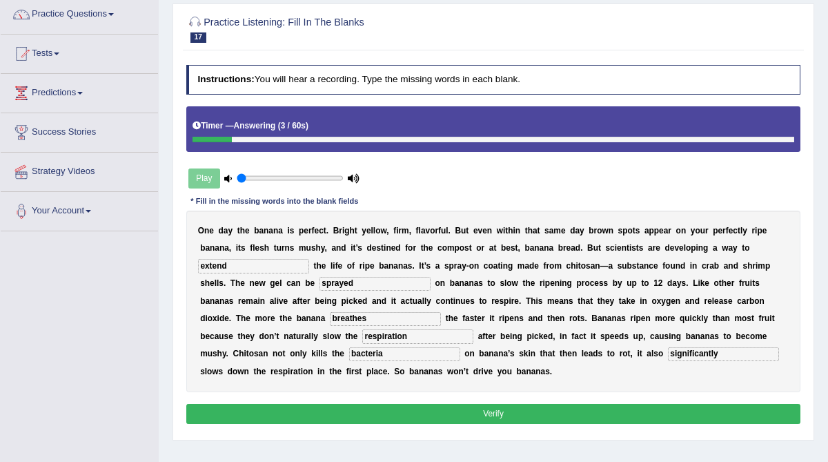
type input "significantly"
click at [349, 355] on input "bacteria" at bounding box center [404, 354] width 111 height 14
type input "bacteria"
click at [355, 410] on button "Verify" at bounding box center [493, 414] width 615 height 20
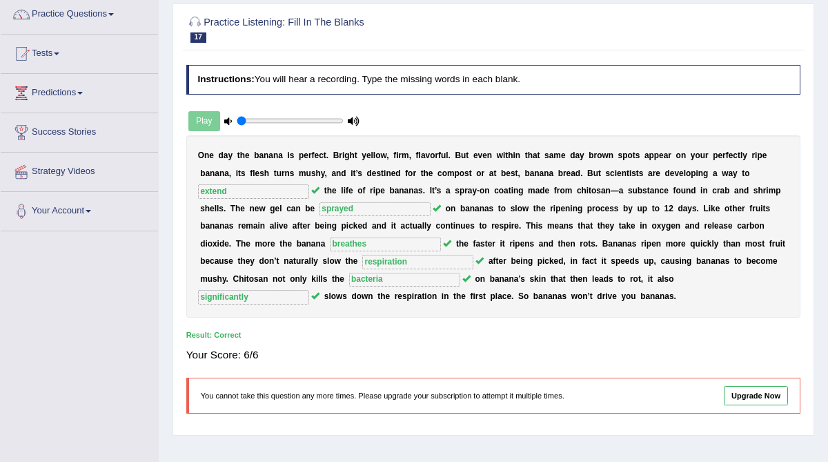
click at [326, 21] on h2 "Practice Listening: Fill In The Blanks 17 Banana 2" at bounding box center [376, 28] width 381 height 29
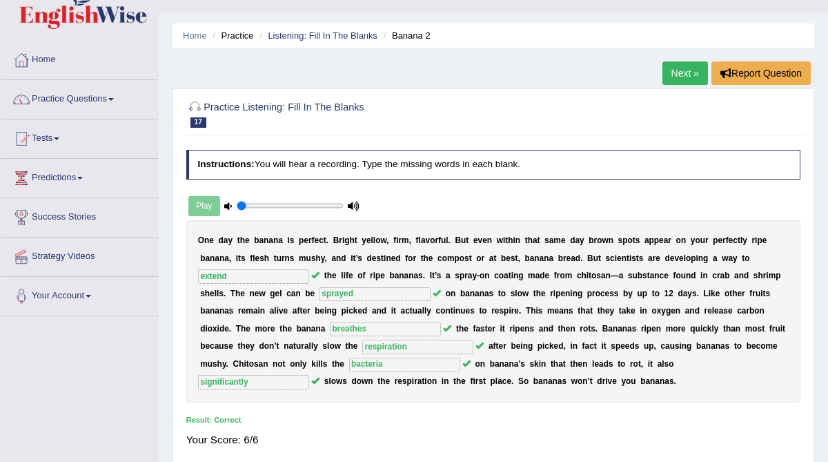
scroll to position [17, 0]
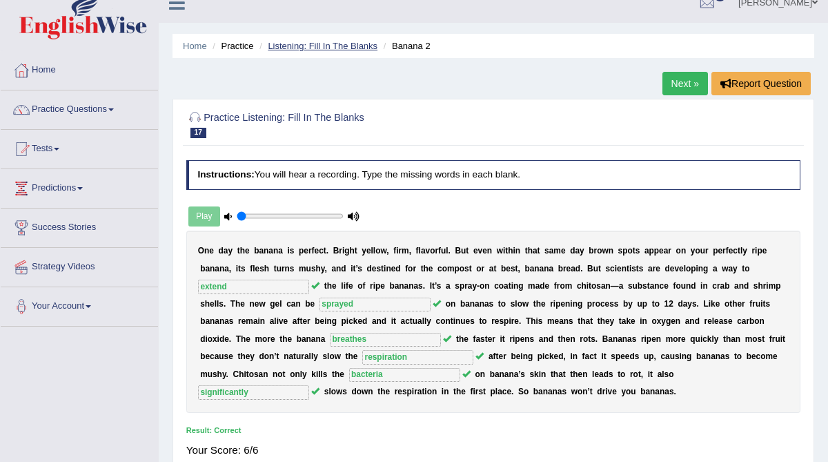
click at [348, 41] on link "Listening: Fill In The Blanks" at bounding box center [323, 46] width 110 height 10
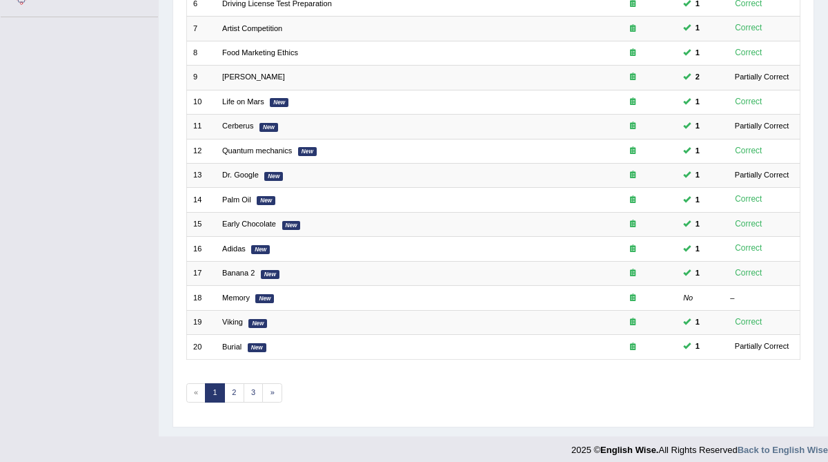
scroll to position [326, 0]
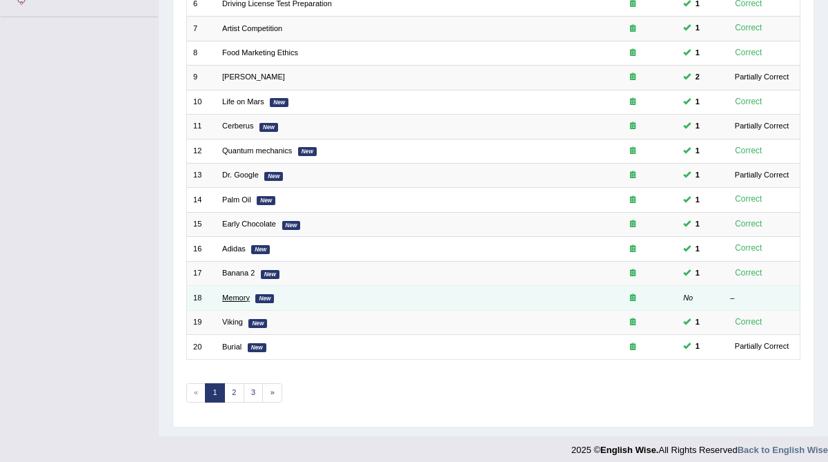
click at [235, 293] on link "Memory" at bounding box center [236, 297] width 28 height 8
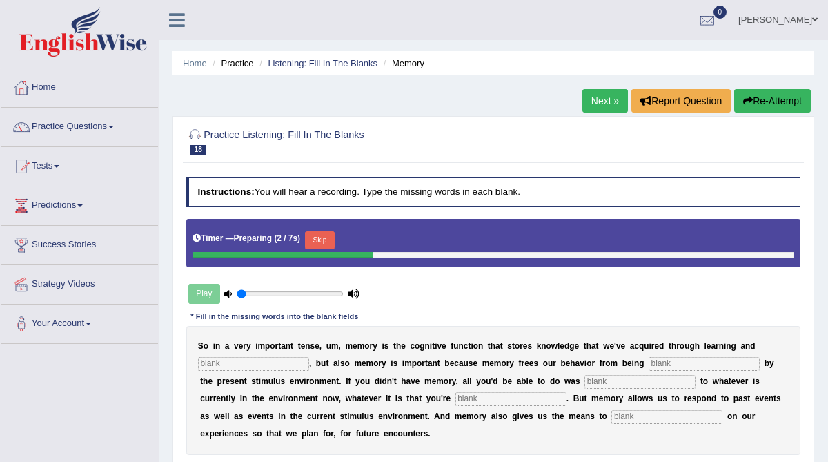
click at [224, 360] on input "text" at bounding box center [253, 364] width 111 height 14
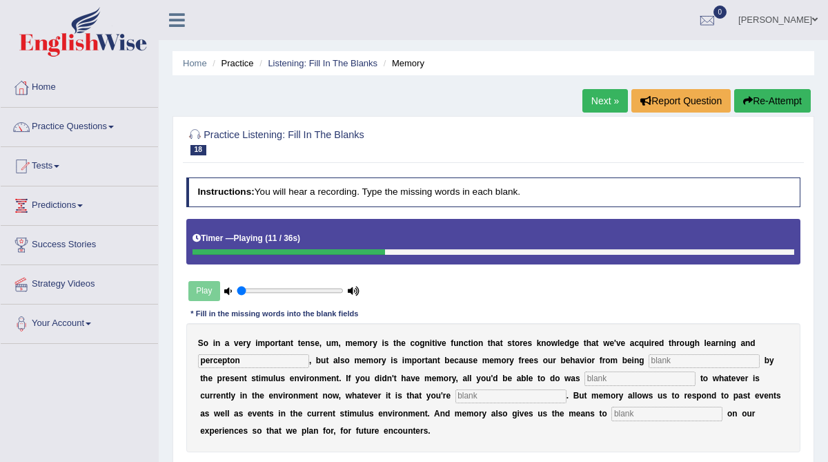
type input "percepton"
type input "controlled"
type input "react"
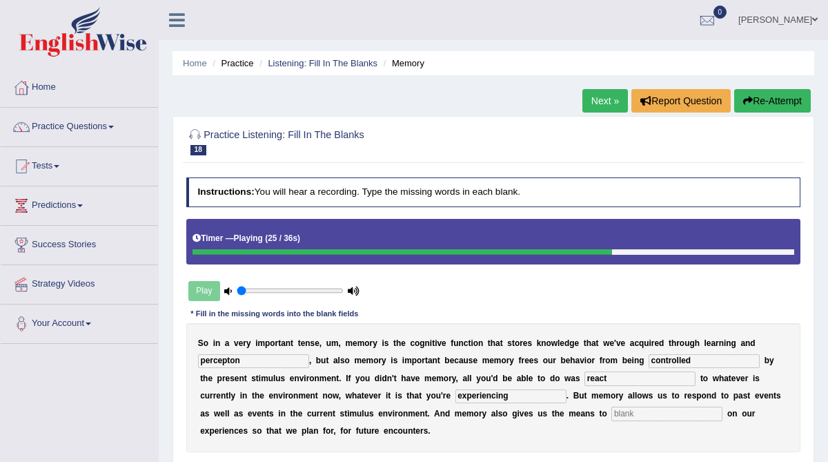
type input "experiencing"
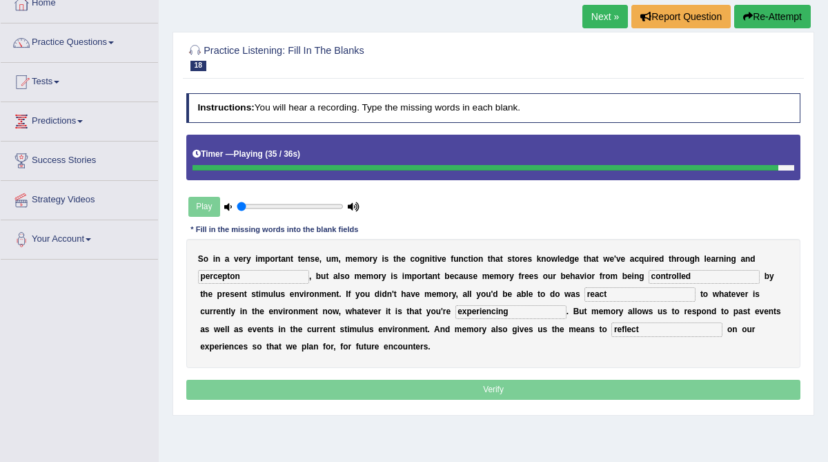
scroll to position [86, 0]
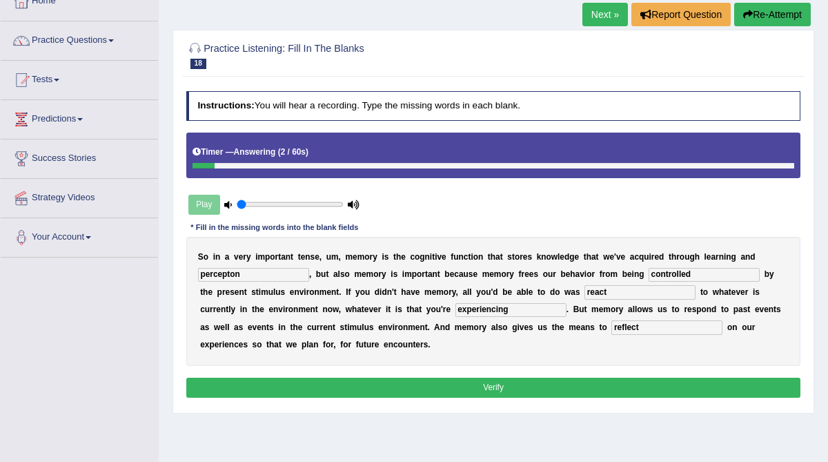
type input "reflect"
click at [231, 275] on input "percepton" at bounding box center [253, 275] width 111 height 14
type input "perception"
click at [377, 383] on button "Verify" at bounding box center [493, 387] width 615 height 20
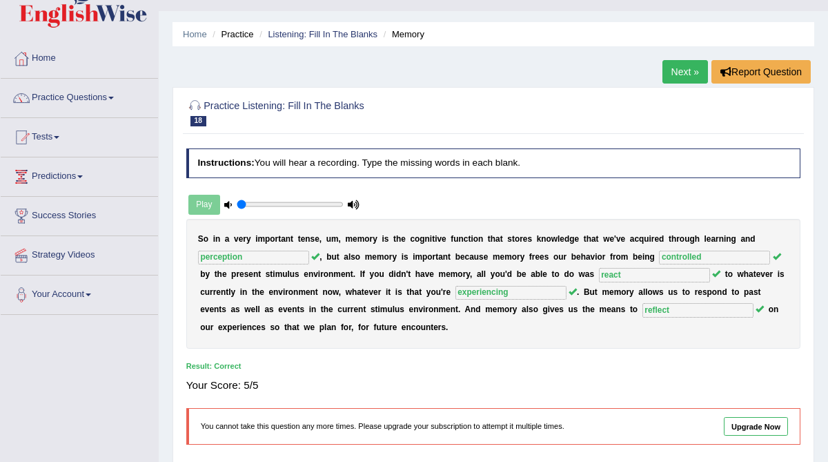
scroll to position [0, 0]
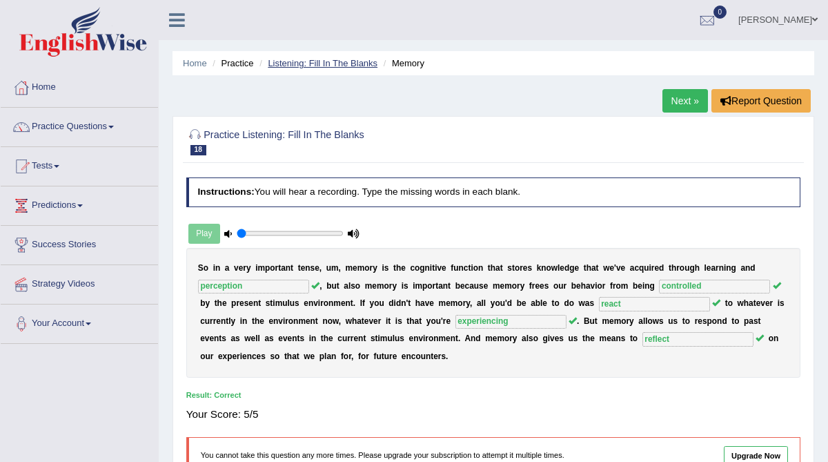
click at [344, 66] on link "Listening: Fill In The Blanks" at bounding box center [323, 63] width 110 height 10
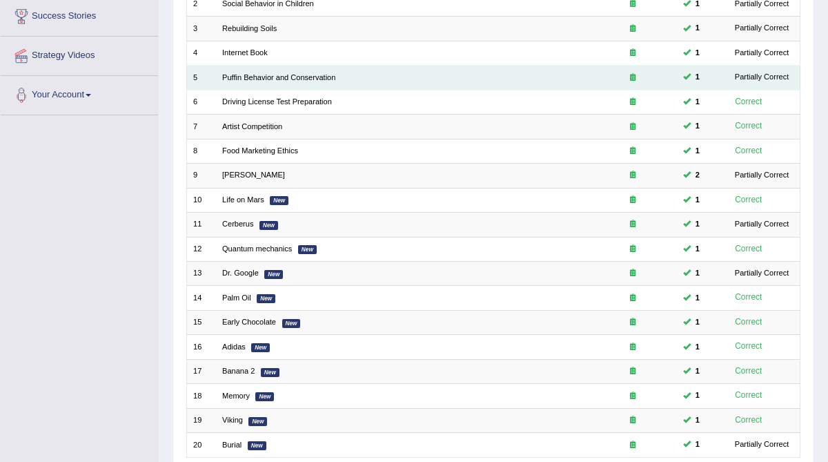
scroll to position [312, 0]
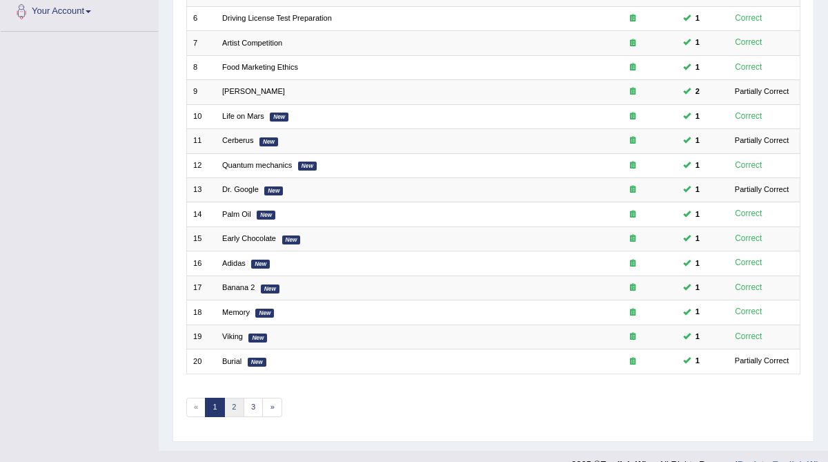
click at [232, 403] on link "2" at bounding box center [234, 406] width 20 height 19
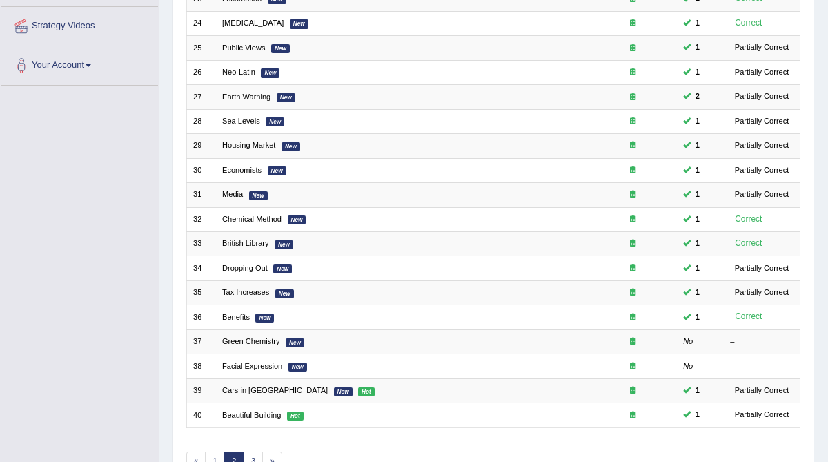
scroll to position [266, 0]
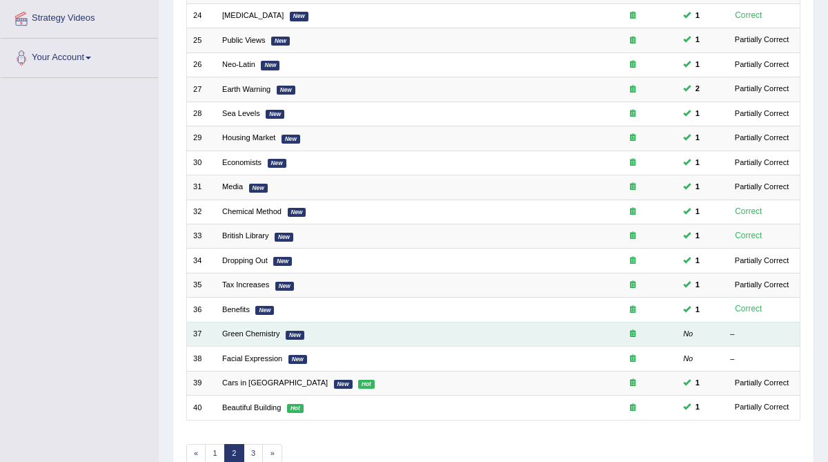
click at [238, 333] on td "Green Chemistry New" at bounding box center [402, 333] width 373 height 24
click at [245, 329] on link "Green Chemistry" at bounding box center [251, 333] width 58 height 8
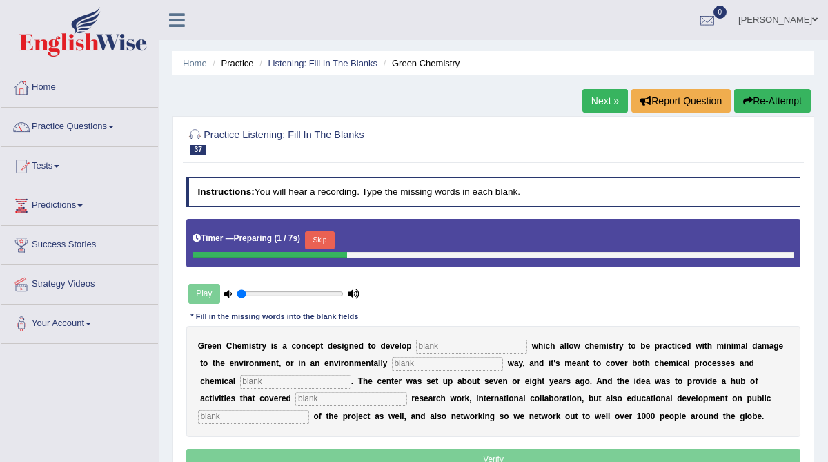
click at [461, 344] on input "text" at bounding box center [471, 346] width 111 height 14
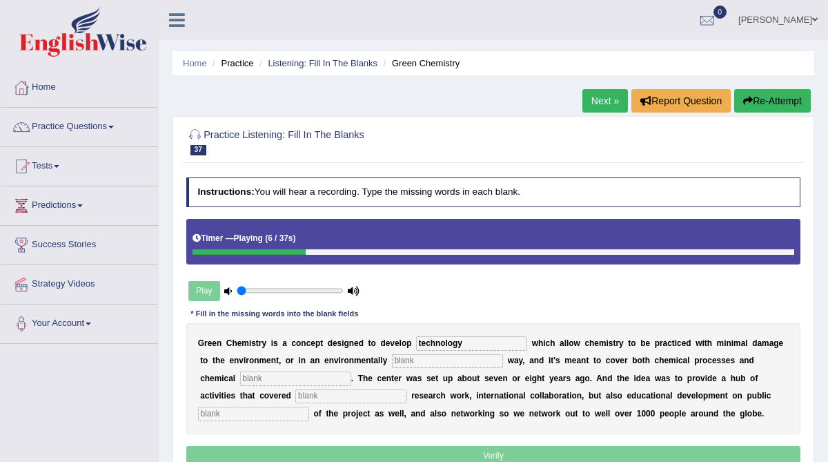
type input "technology"
type input "compatable"
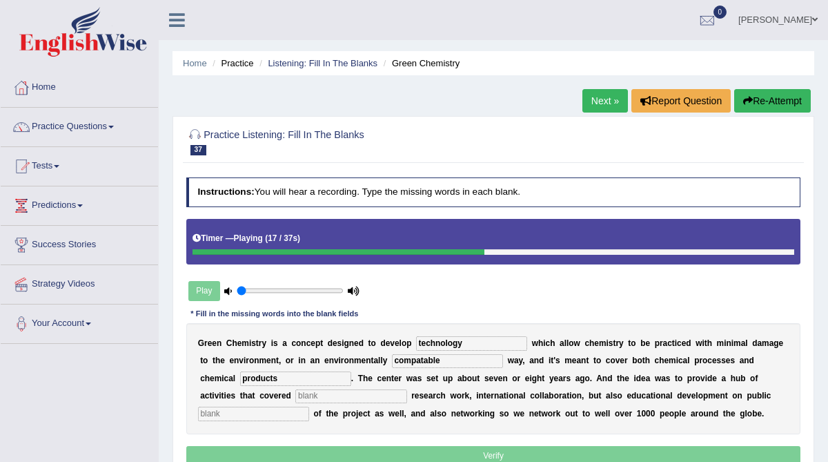
type input "products"
type input "fundamental"
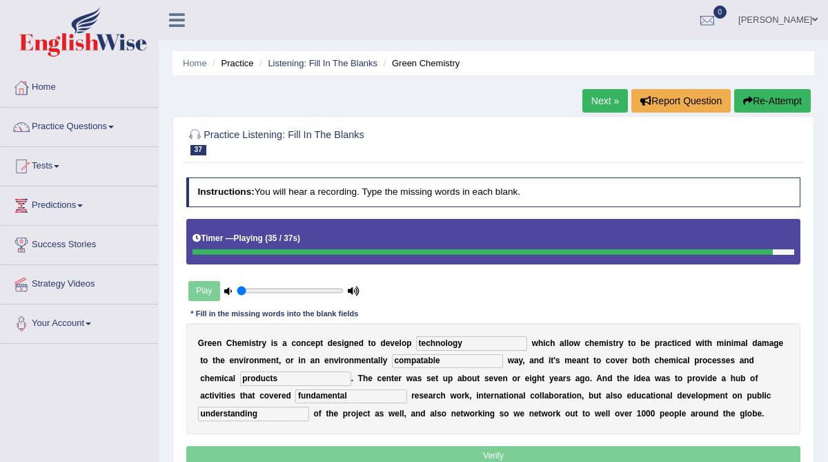
type input "understanding"
click at [435, 359] on input "compatable" at bounding box center [447, 361] width 111 height 14
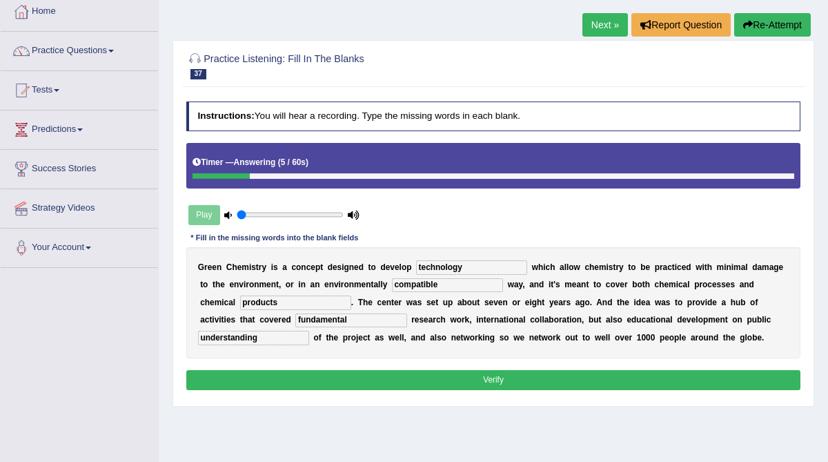
scroll to position [77, 0]
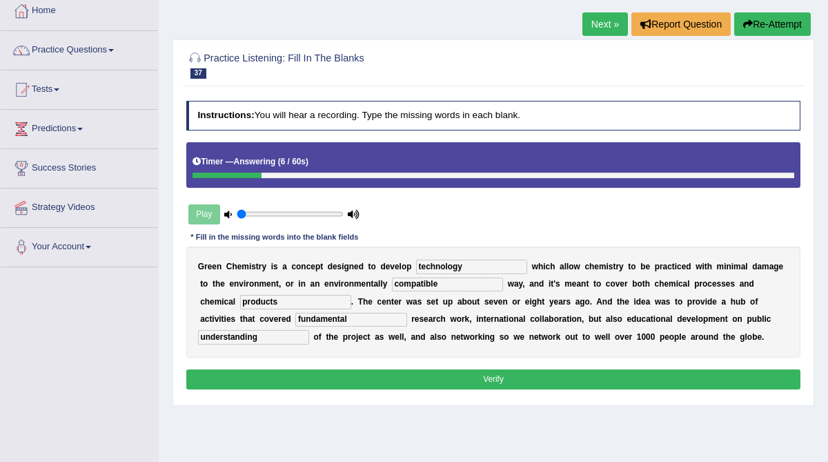
type input "compatible"
click at [364, 381] on button "Verify" at bounding box center [493, 379] width 615 height 20
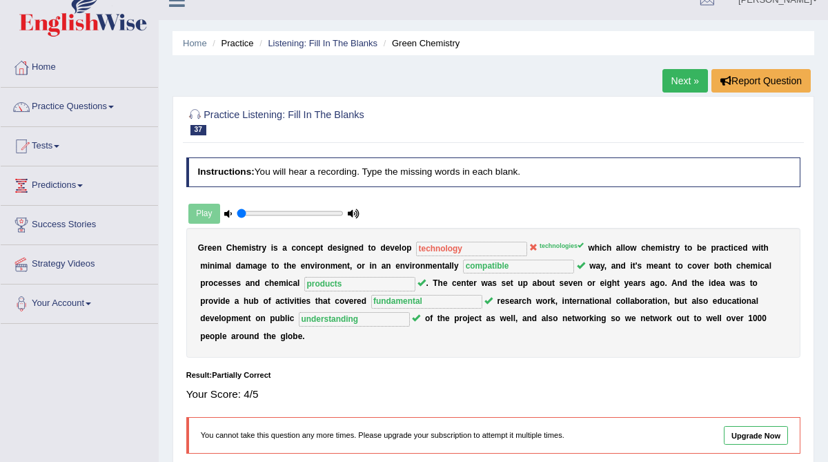
scroll to position [17, 0]
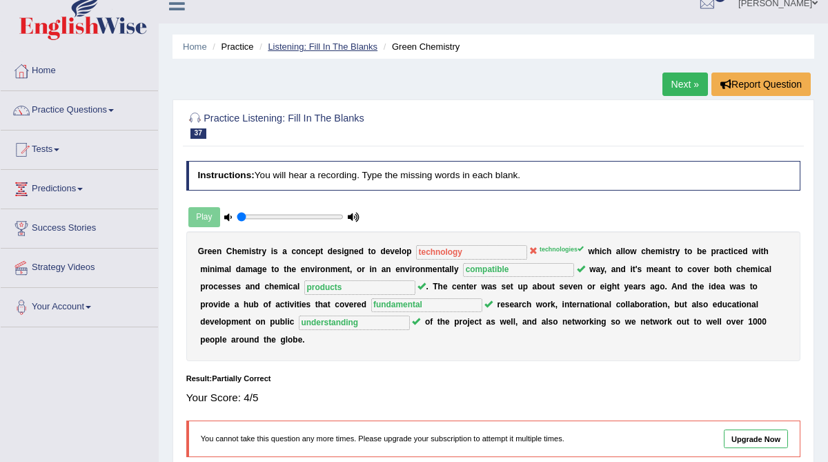
click at [348, 46] on link "Listening: Fill In The Blanks" at bounding box center [323, 46] width 110 height 10
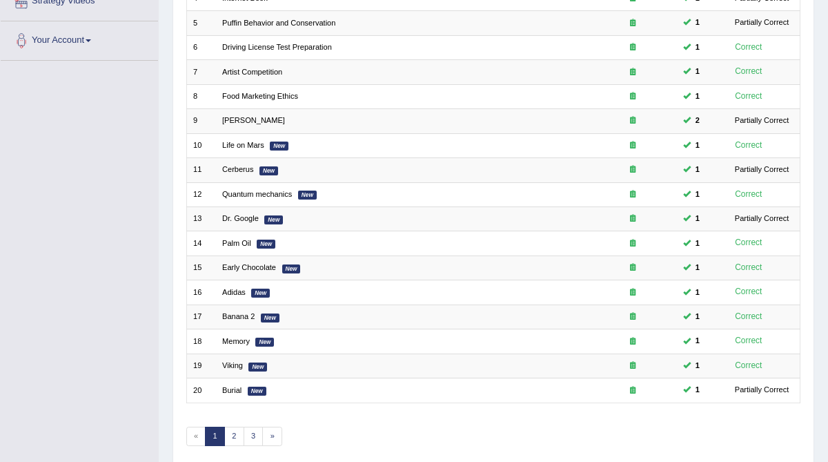
scroll to position [292, 0]
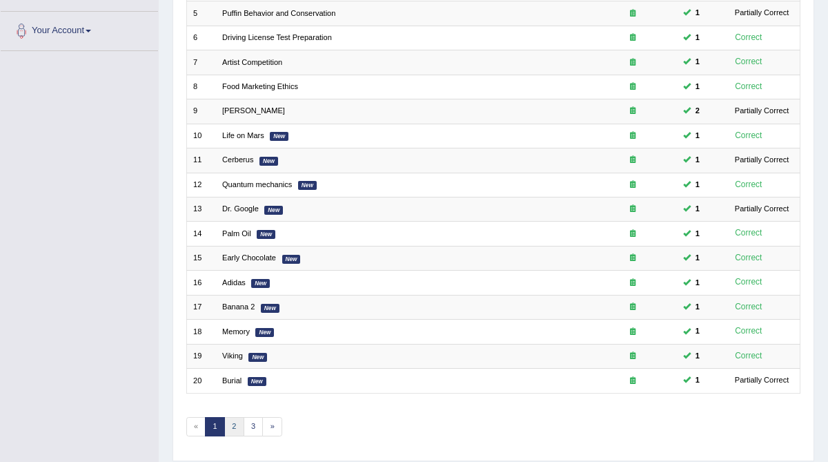
click at [232, 419] on link "2" at bounding box center [234, 426] width 20 height 19
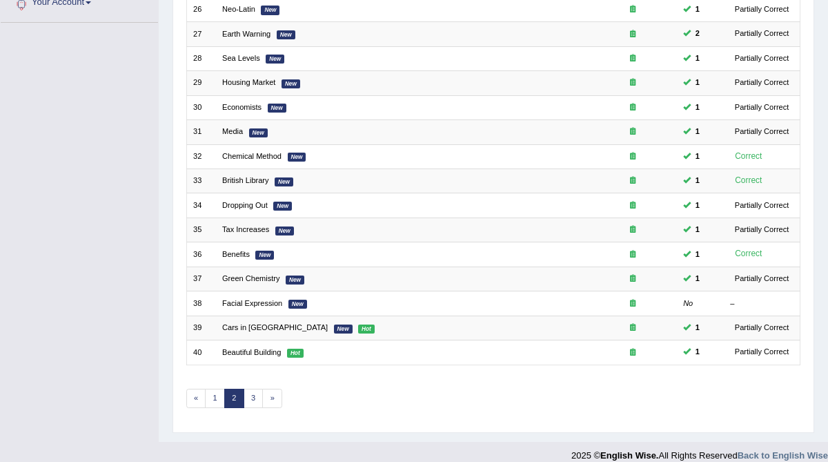
scroll to position [326, 0]
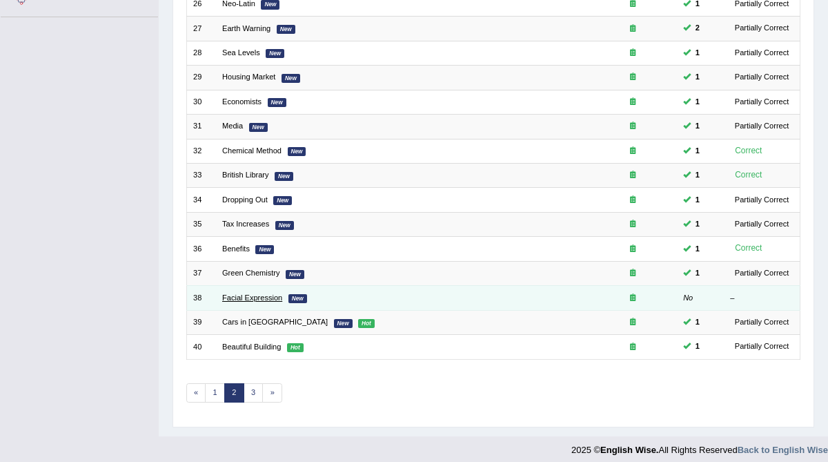
click at [244, 293] on link "Facial Expression" at bounding box center [252, 297] width 60 height 8
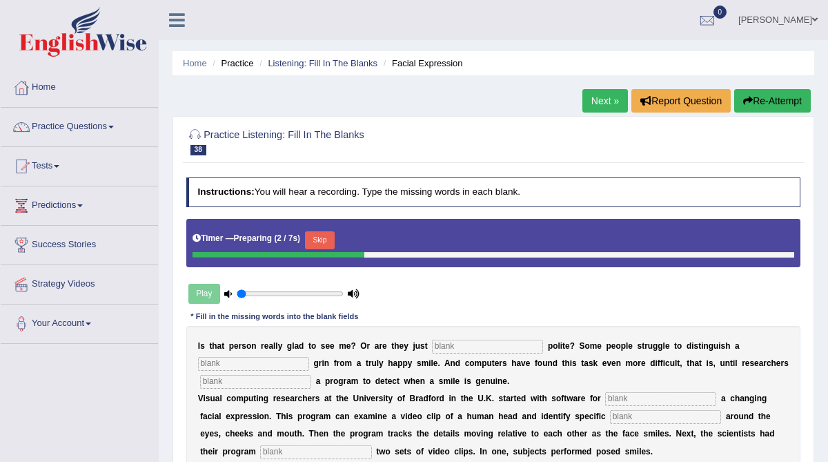
click at [459, 349] on input "text" at bounding box center [487, 346] width 111 height 14
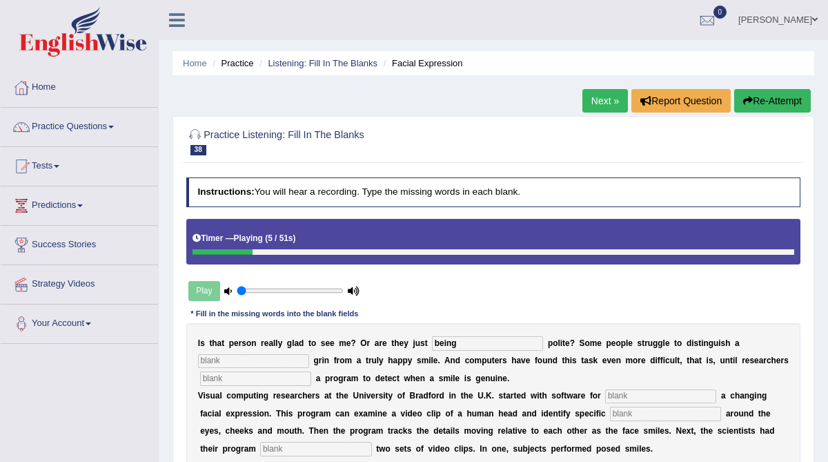
type input "being"
type input "f"
click at [272, 388] on div "I s t h a t p e r s o n r e a l l y g l a d t o s e e m e ? O r a r e t h e y j…" at bounding box center [493, 396] width 615 height 147
click at [276, 381] on input "text" at bounding box center [255, 378] width 111 height 14
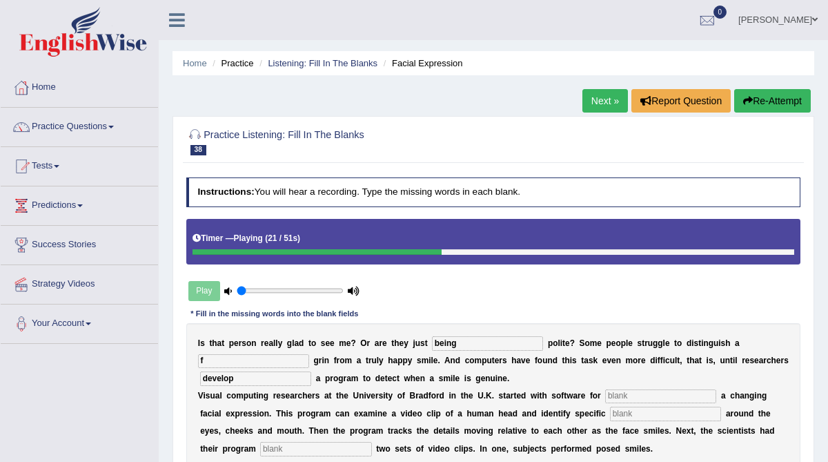
type input "develop"
type input "simulating"
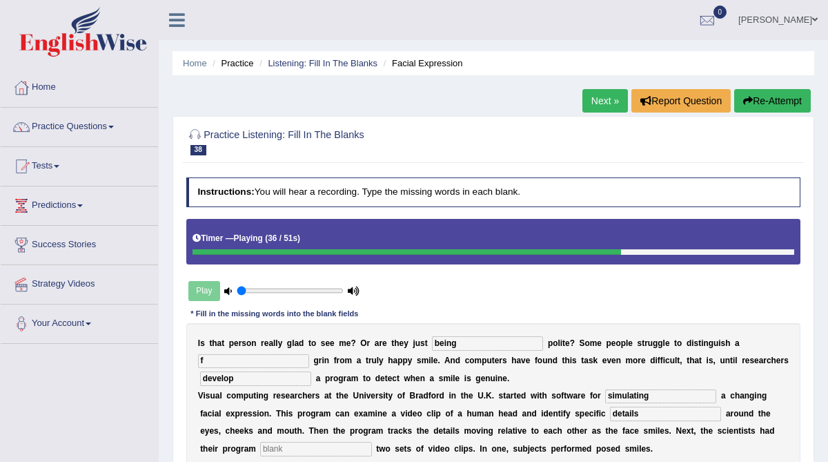
type input "details"
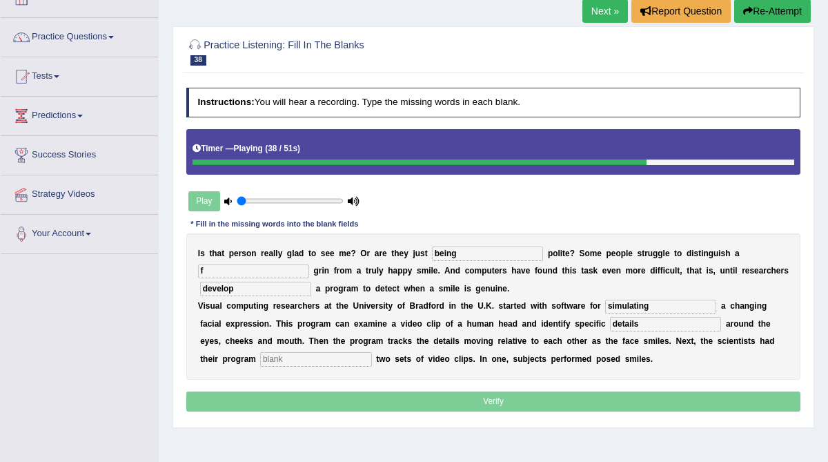
scroll to position [92, 0]
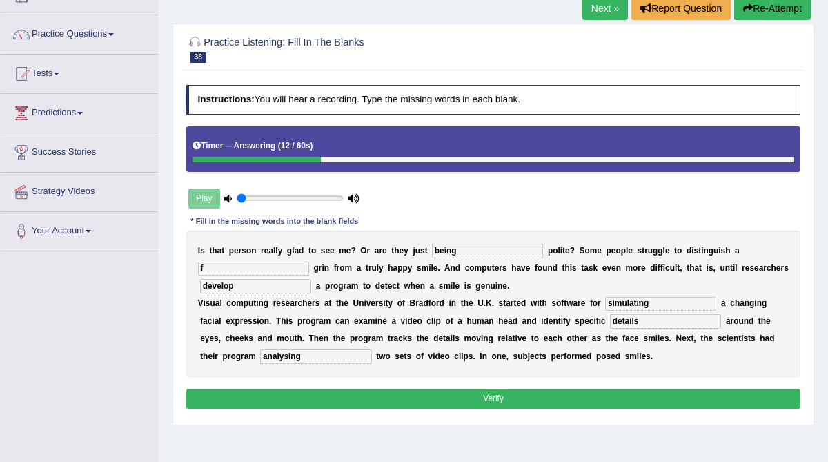
type input "analysing"
click at [252, 259] on div "I s t h a t p e r s o n r e a l l y g l a d t o s e e m e ? O r a r e t h e y j…" at bounding box center [493, 303] width 615 height 147
click at [246, 268] on input "f" at bounding box center [253, 268] width 111 height 14
type input "fake"
click at [329, 397] on button "Verify" at bounding box center [493, 398] width 615 height 20
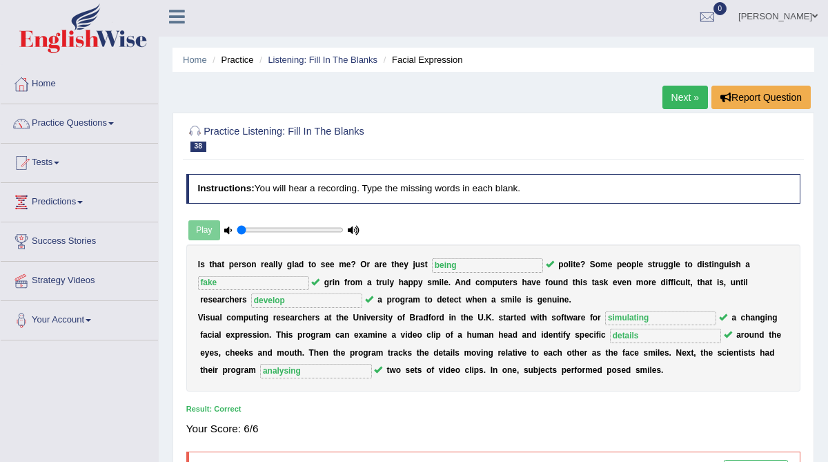
scroll to position [2, 0]
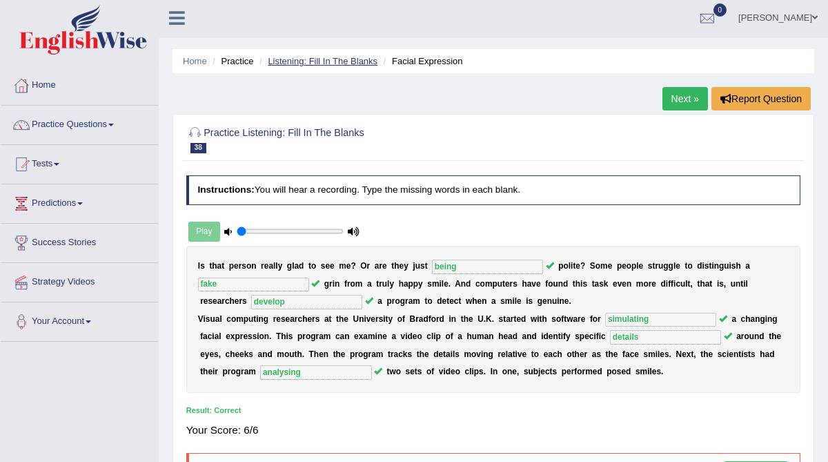
click at [341, 61] on link "Listening: Fill In The Blanks" at bounding box center [323, 61] width 110 height 10
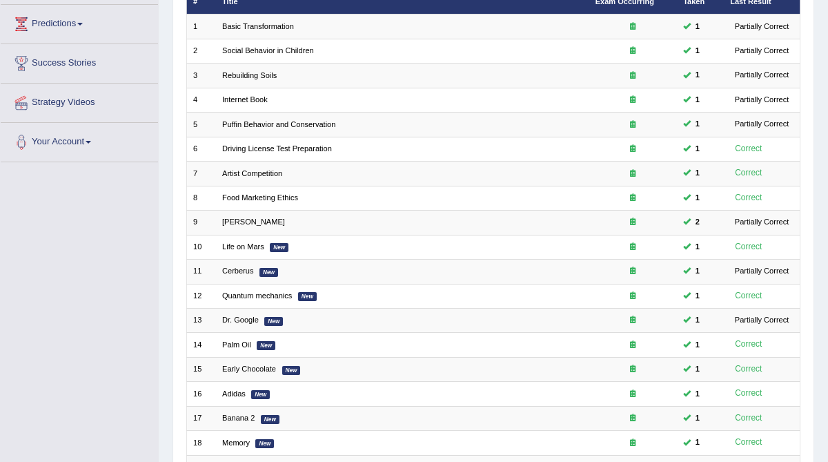
scroll to position [326, 0]
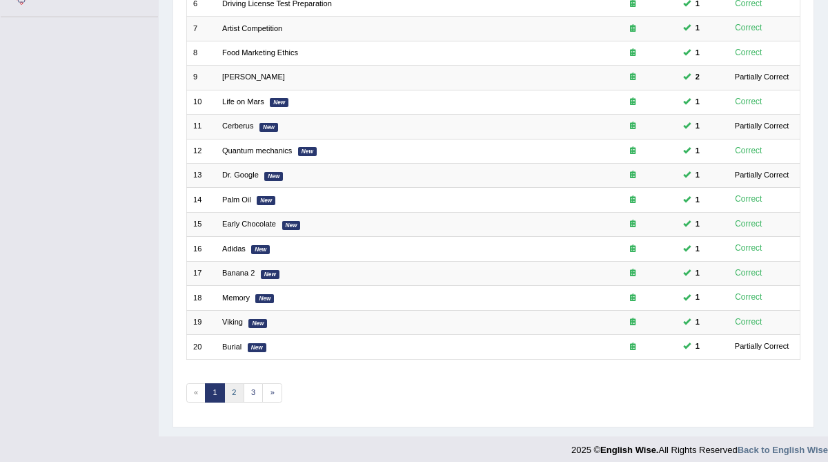
click at [227, 383] on link "2" at bounding box center [234, 392] width 20 height 19
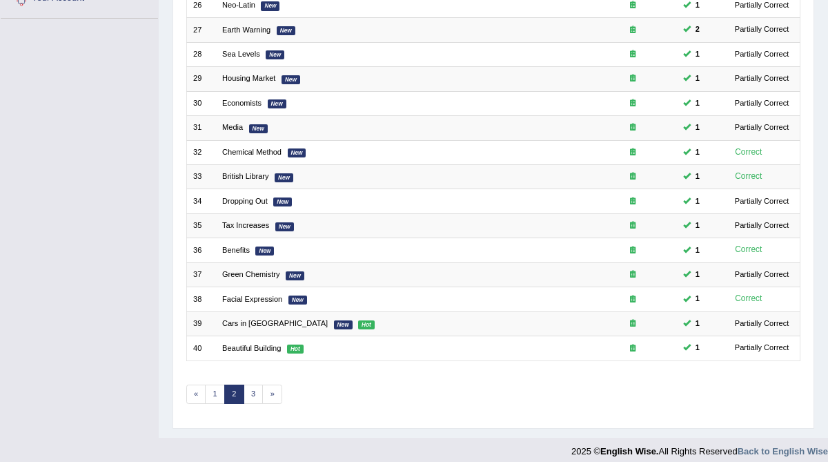
scroll to position [326, 0]
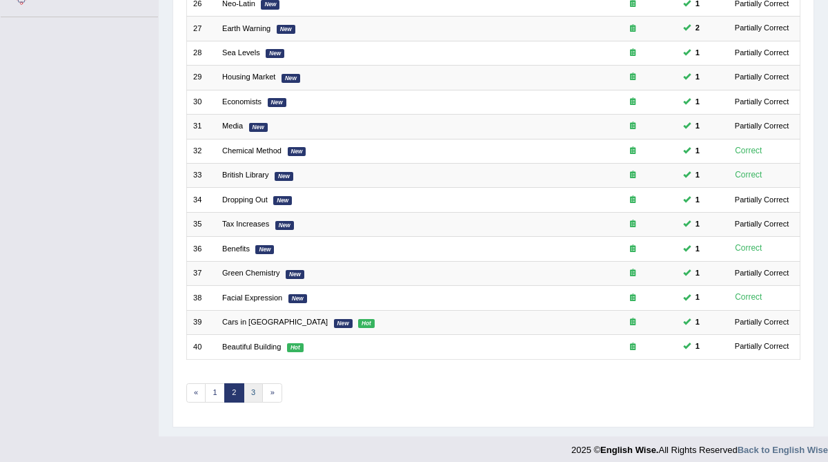
click at [246, 386] on link "3" at bounding box center [254, 392] width 20 height 19
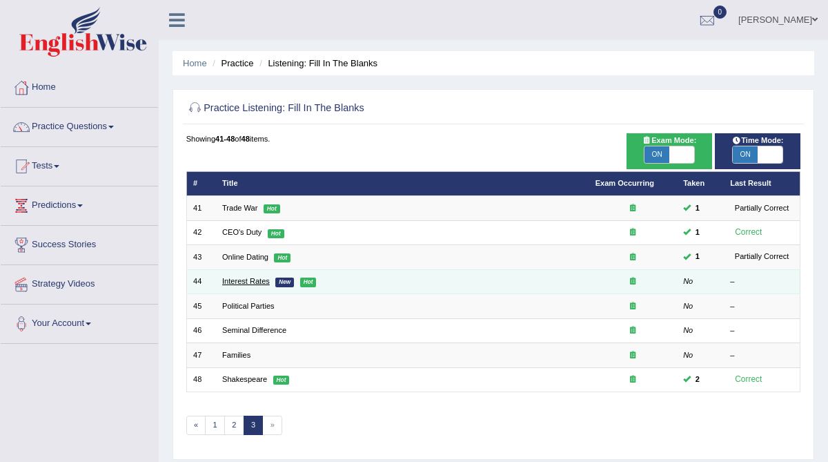
click at [240, 280] on link "Interest Rates" at bounding box center [246, 281] width 48 height 8
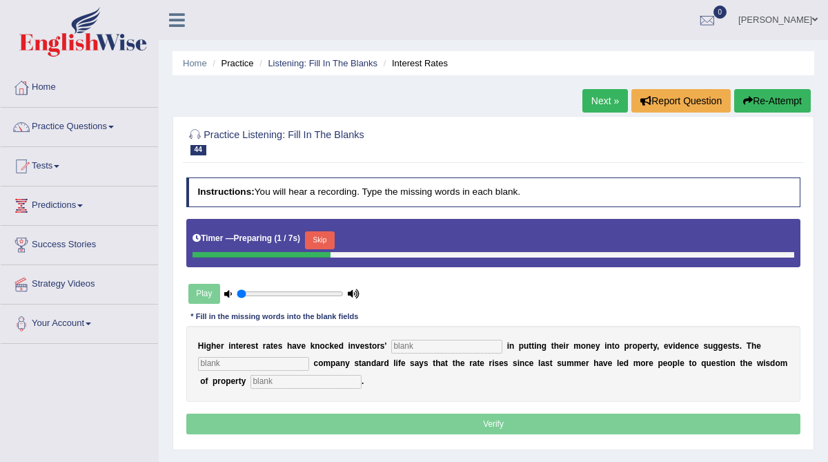
click at [423, 346] on input "text" at bounding box center [446, 346] width 111 height 14
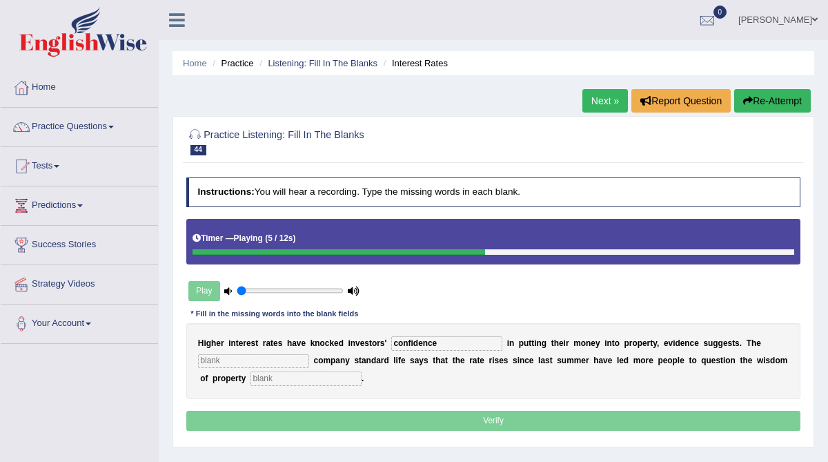
type input "confidence"
type input "insurance"
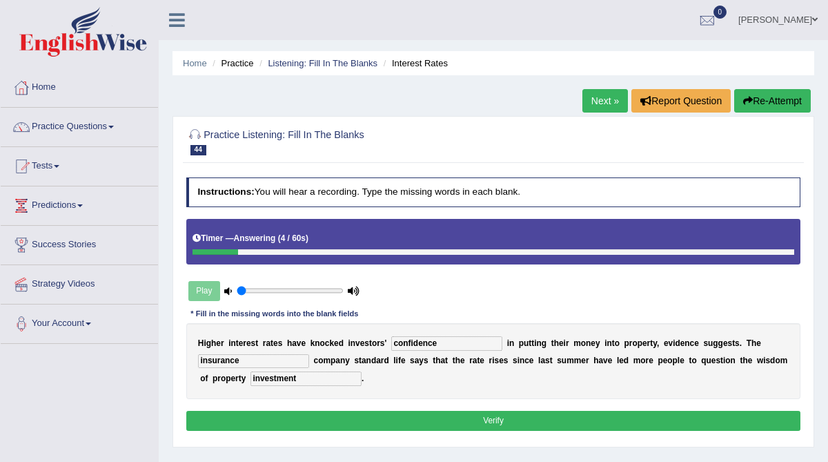
type input "investment"
click at [398, 415] on button "Verify" at bounding box center [493, 420] width 615 height 20
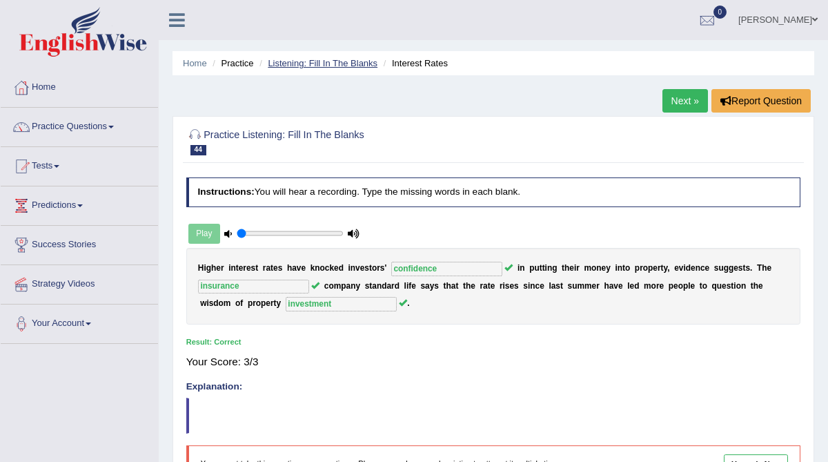
click at [342, 63] on link "Listening: Fill In The Blanks" at bounding box center [323, 63] width 110 height 10
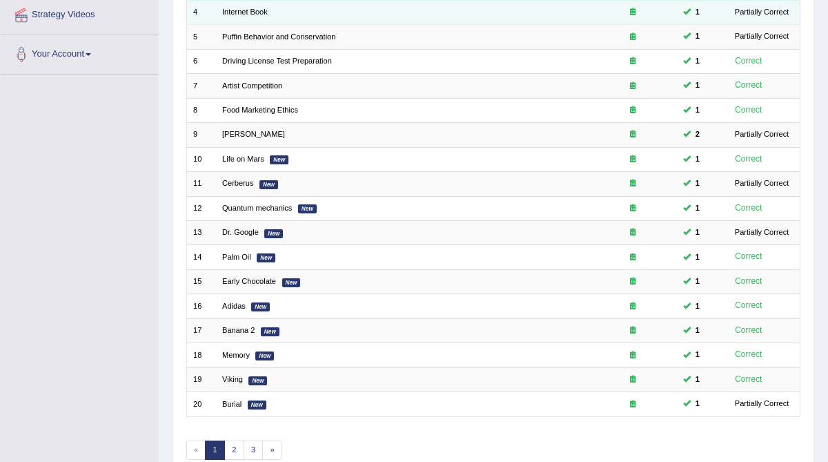
scroll to position [326, 0]
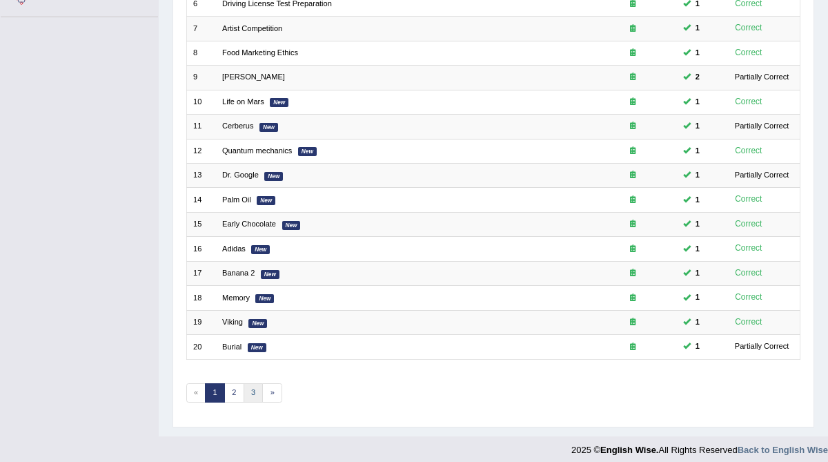
click at [249, 383] on link "3" at bounding box center [254, 392] width 20 height 19
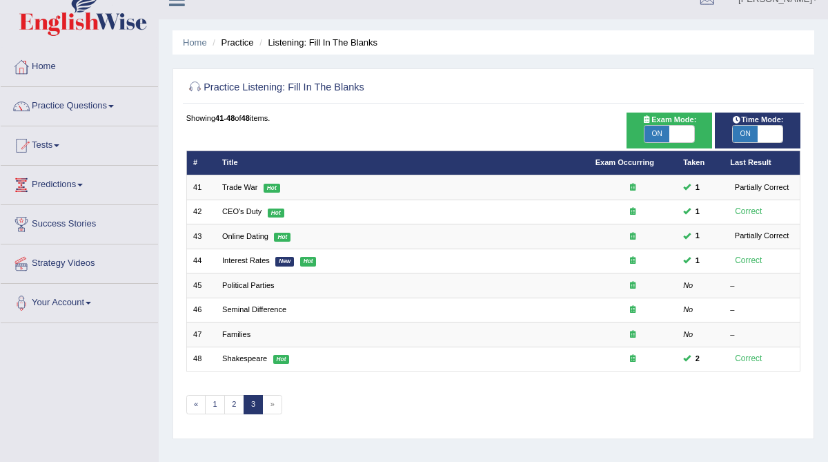
scroll to position [25, 0]
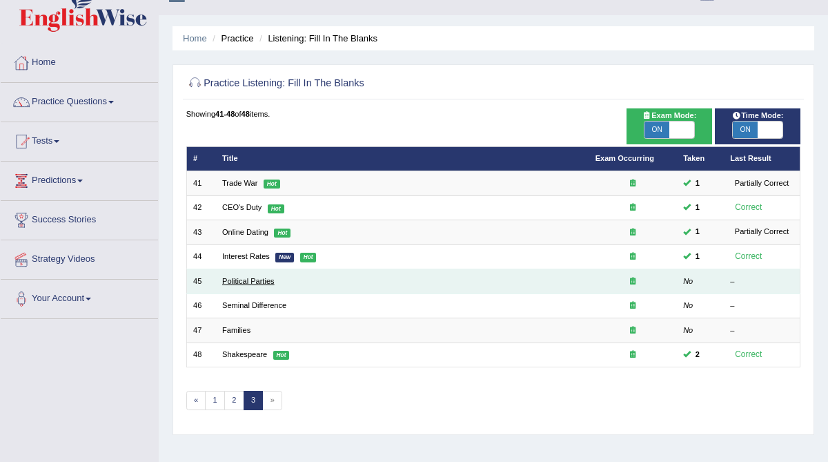
click at [257, 280] on link "Political Parties" at bounding box center [248, 281] width 52 height 8
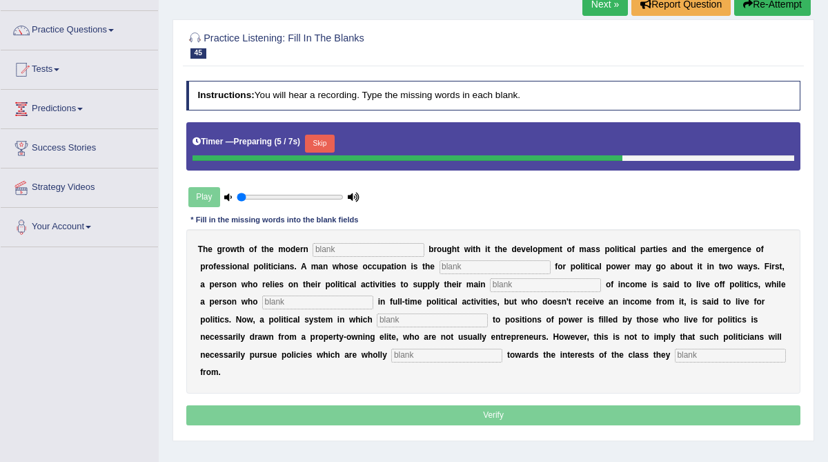
scroll to position [99, 0]
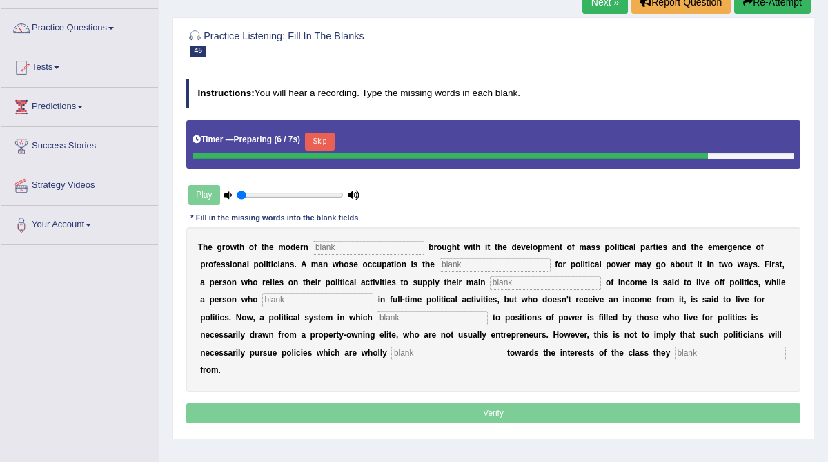
click at [324, 248] on input "text" at bounding box center [367, 248] width 111 height 14
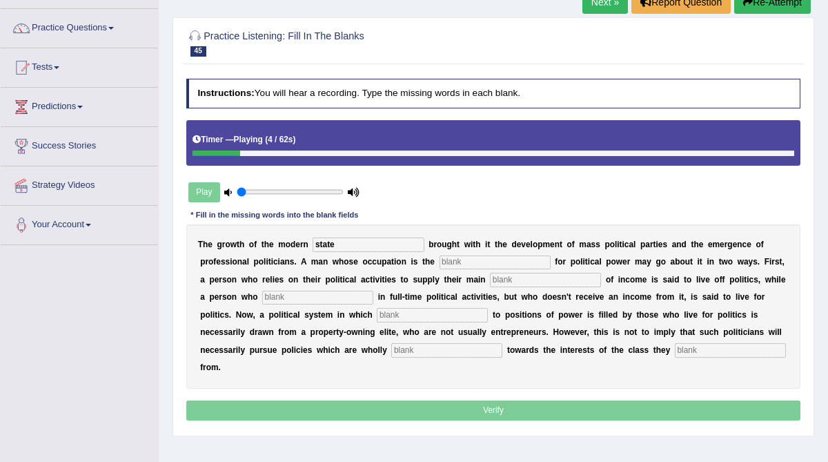
type input "state"
type input "struggle"
type input "source"
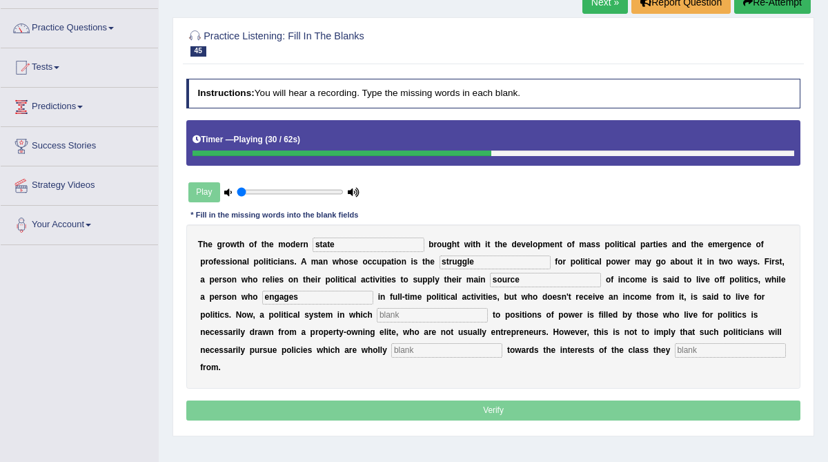
type input "engages"
type input "recruitment"
type input "bias"
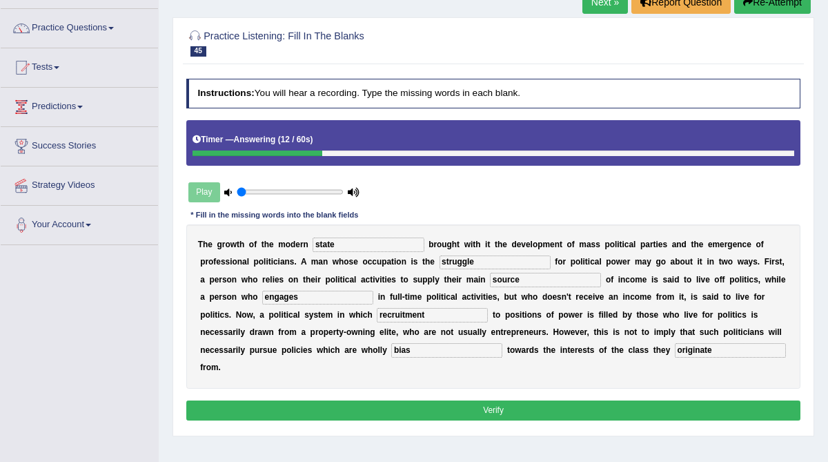
type input "originate"
click at [344, 400] on button "Verify" at bounding box center [493, 410] width 615 height 20
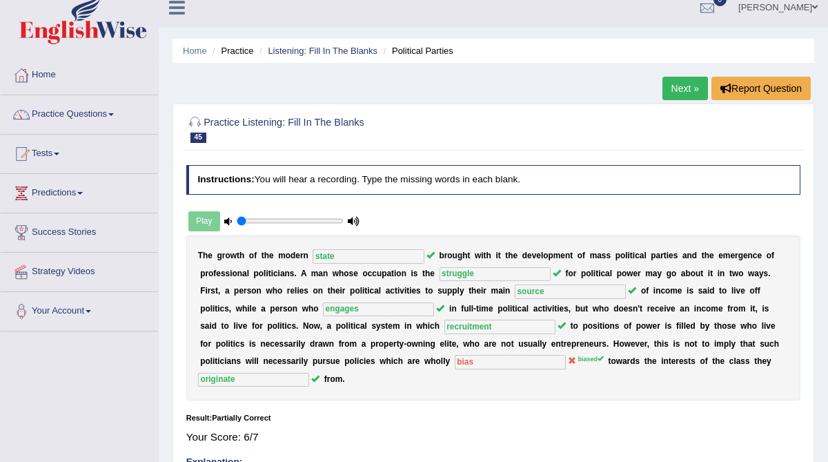
scroll to position [7, 0]
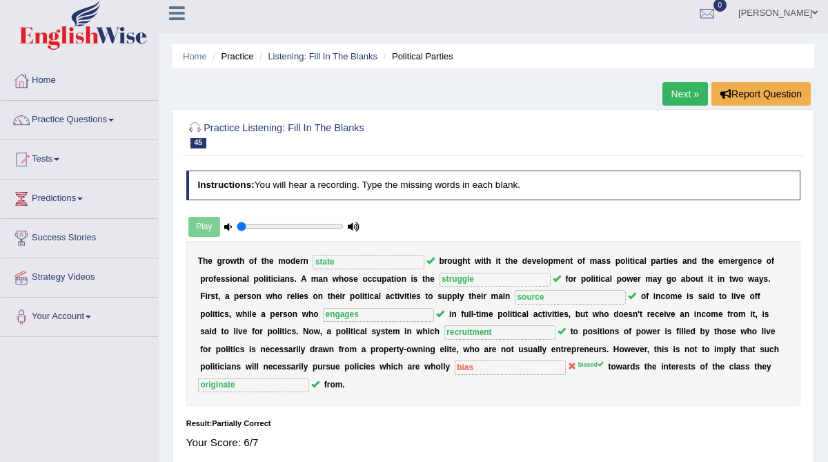
click at [320, 59] on link "Listening: Fill In The Blanks" at bounding box center [323, 56] width 110 height 10
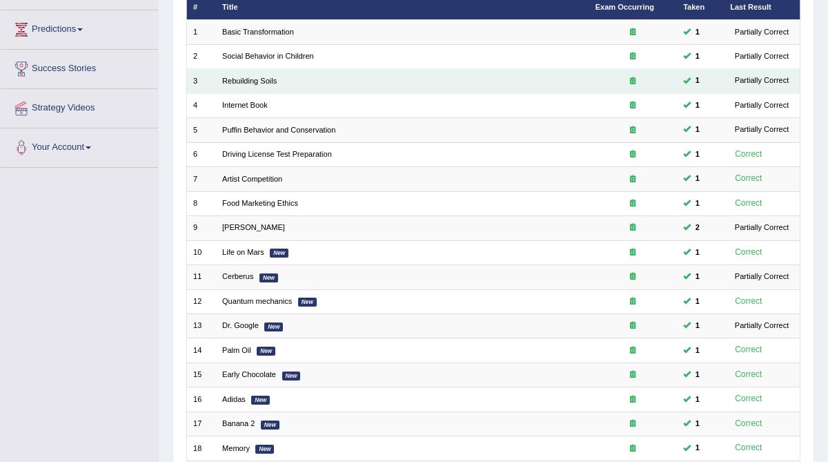
scroll to position [326, 0]
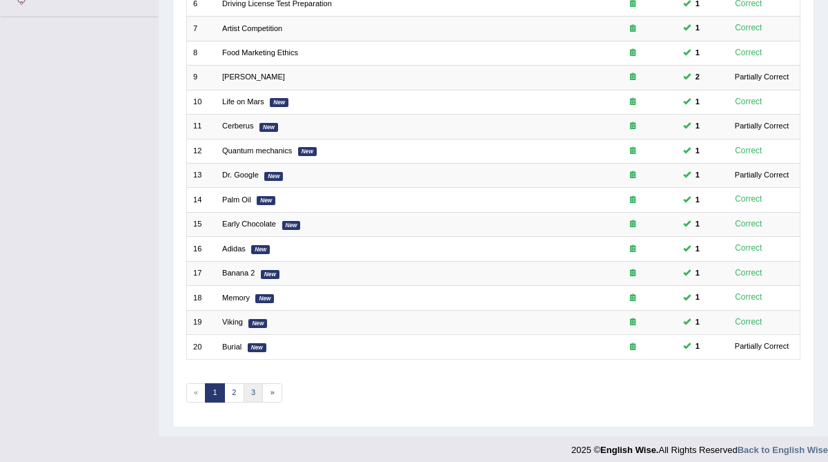
click at [249, 383] on link "3" at bounding box center [254, 392] width 20 height 19
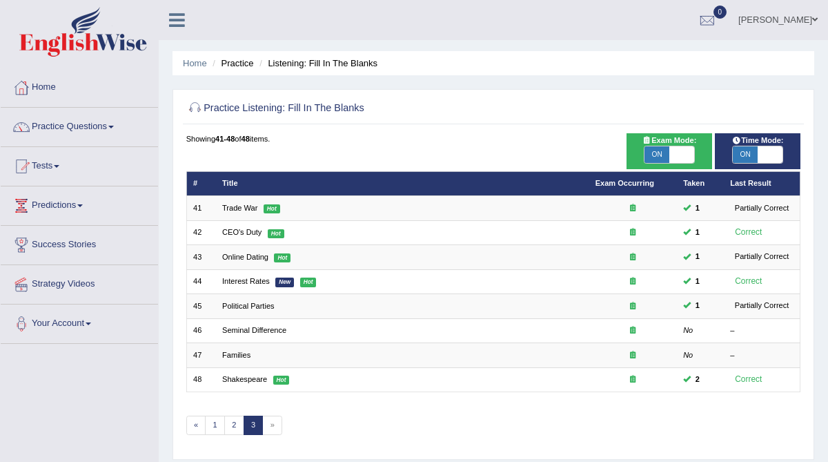
click at [266, 421] on span "»" at bounding box center [272, 424] width 20 height 19
click at [79, 126] on link "Practice Questions" at bounding box center [79, 125] width 157 height 34
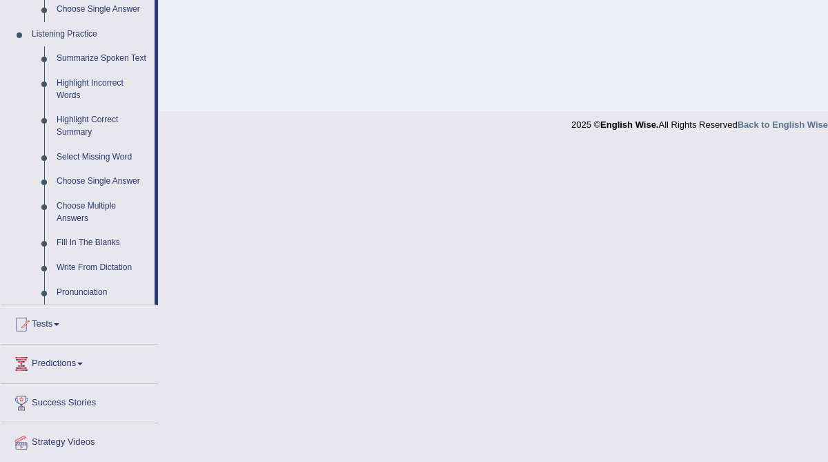
scroll to position [632, 0]
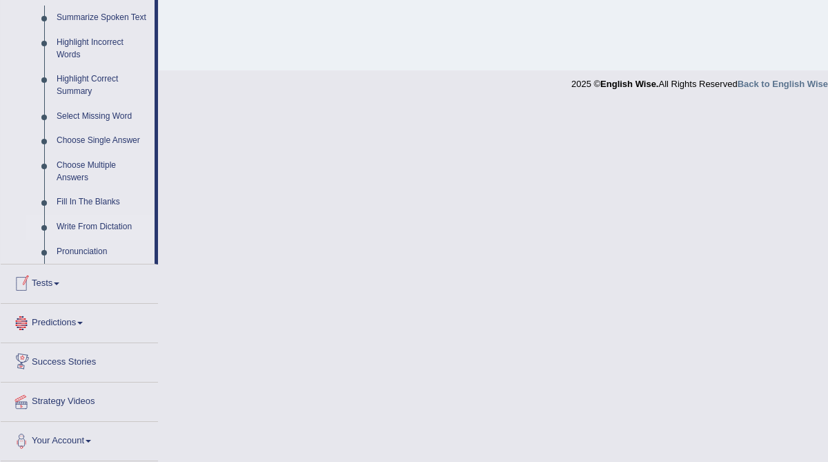
click at [92, 226] on link "Write From Dictation" at bounding box center [102, 227] width 104 height 25
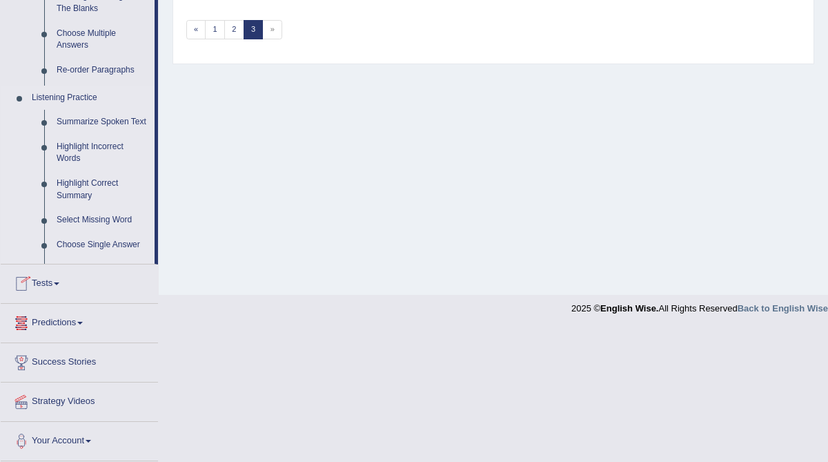
scroll to position [263, 0]
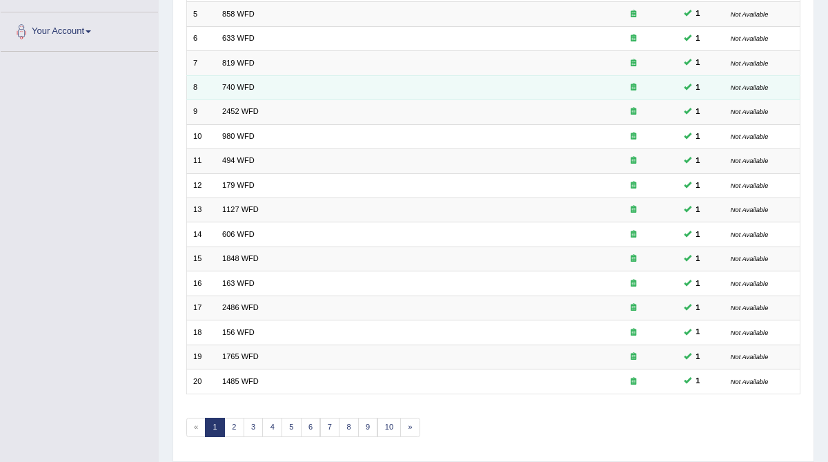
scroll to position [326, 0]
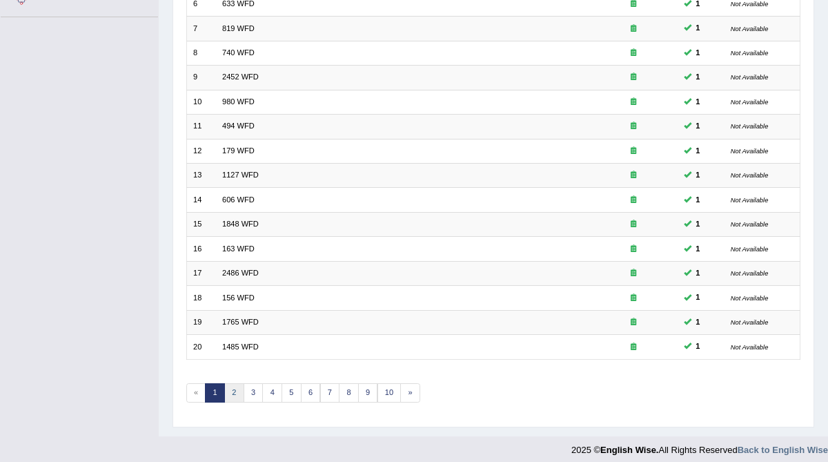
click at [228, 383] on link "2" at bounding box center [234, 392] width 20 height 19
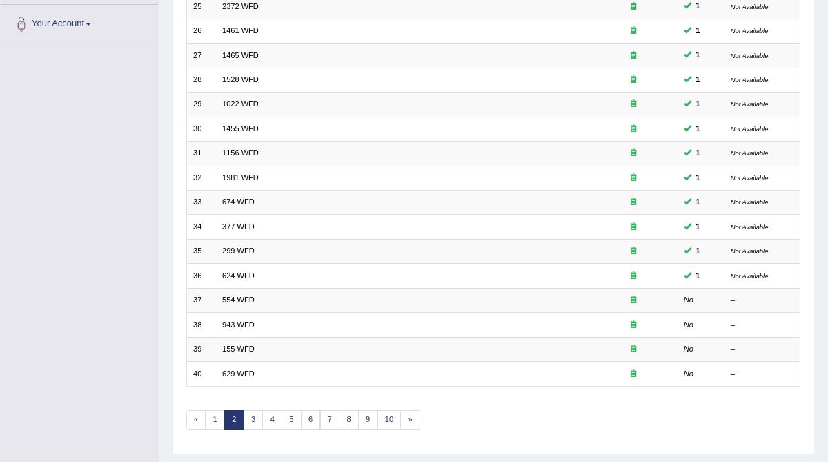
scroll to position [326, 0]
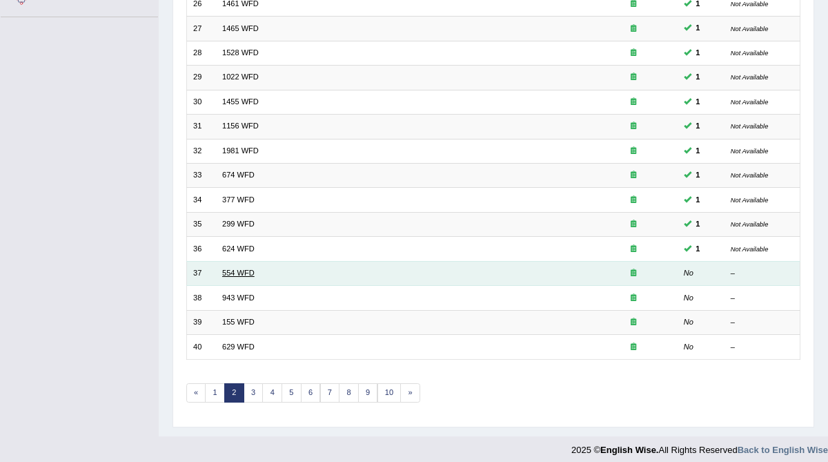
click at [232, 268] on link "554 WFD" at bounding box center [238, 272] width 32 height 8
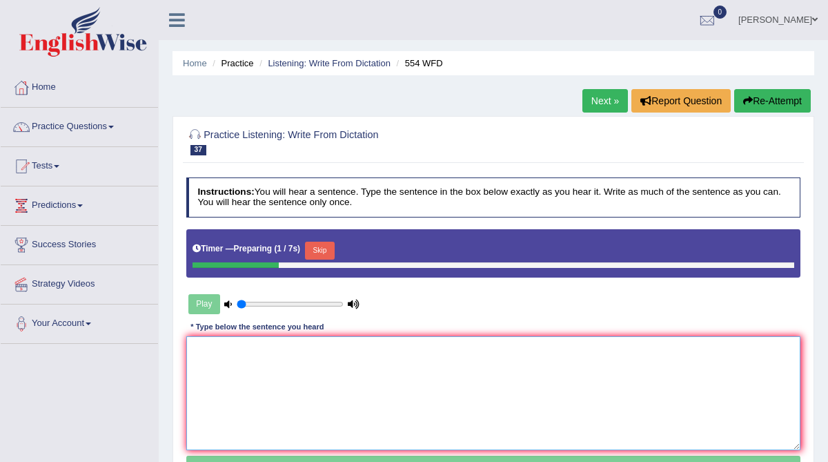
click at [220, 363] on textarea at bounding box center [493, 393] width 615 height 114
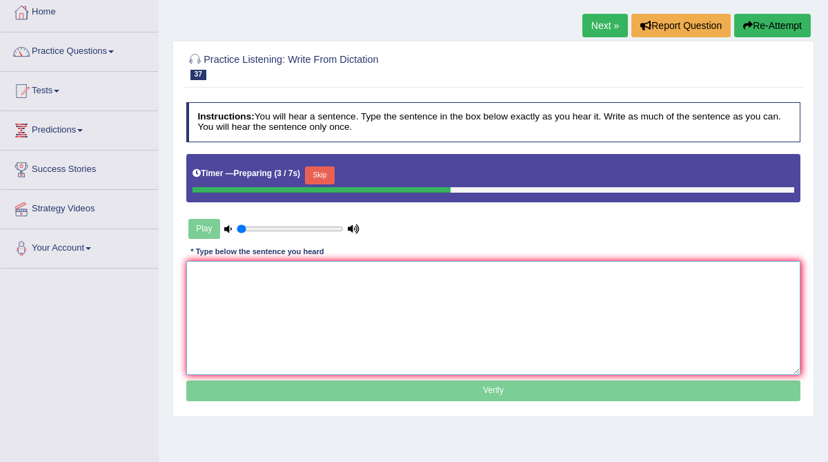
scroll to position [79, 0]
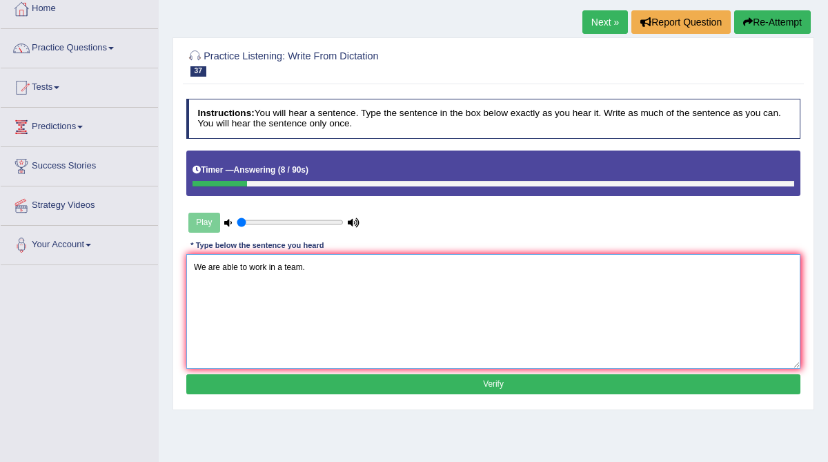
type textarea "We are able to work in a team."
click at [328, 380] on button "Verify" at bounding box center [493, 384] width 615 height 20
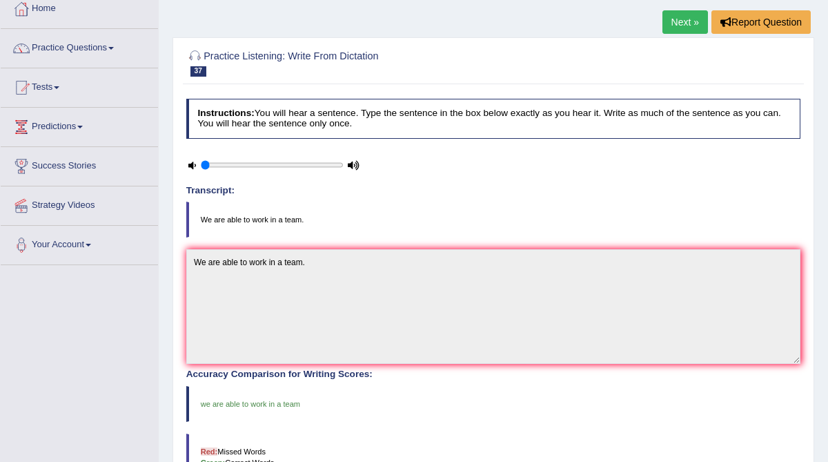
scroll to position [86, 0]
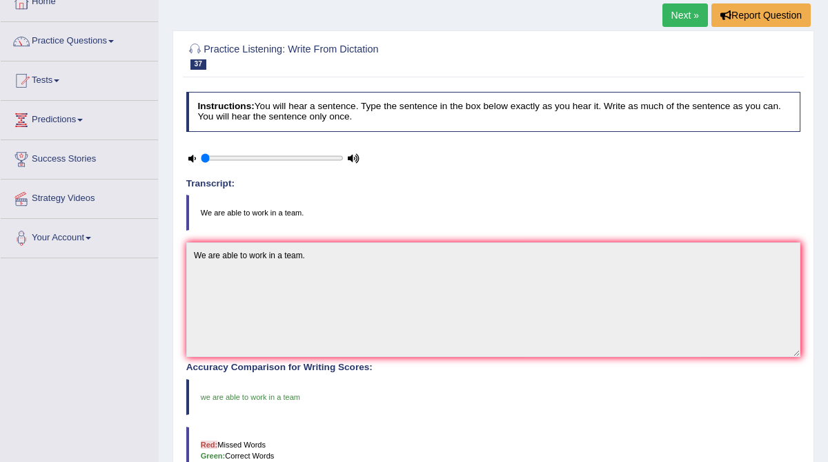
click at [671, 14] on link "Next »" at bounding box center [685, 14] width 46 height 23
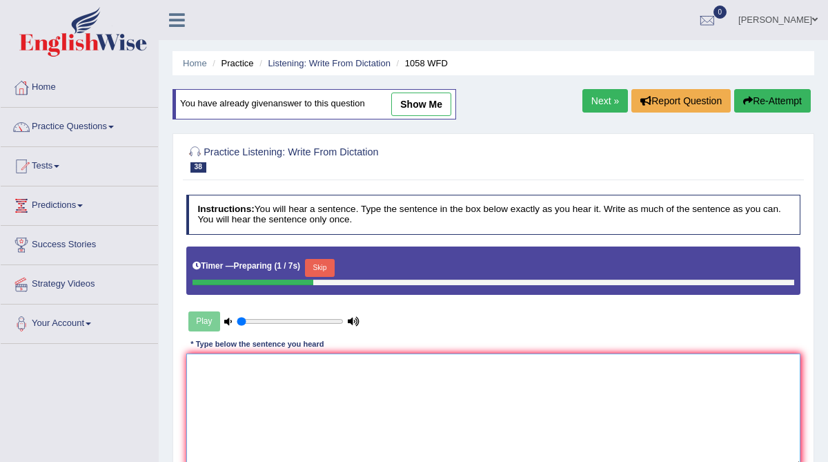
click at [257, 401] on textarea at bounding box center [493, 410] width 615 height 114
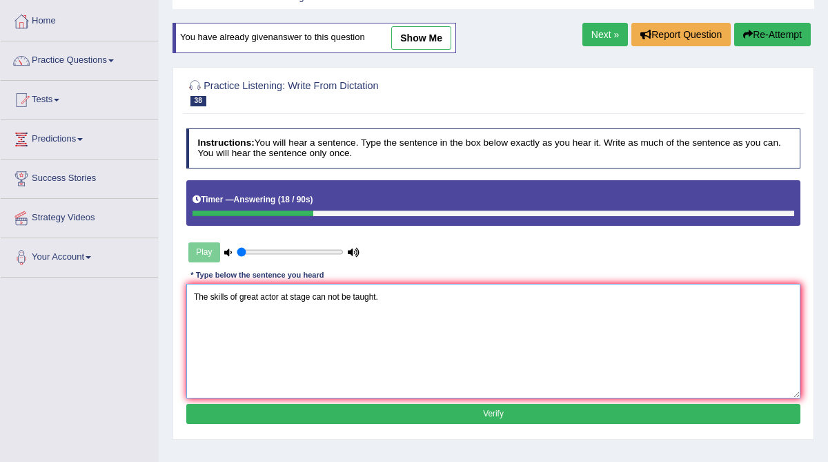
scroll to position [69, 0]
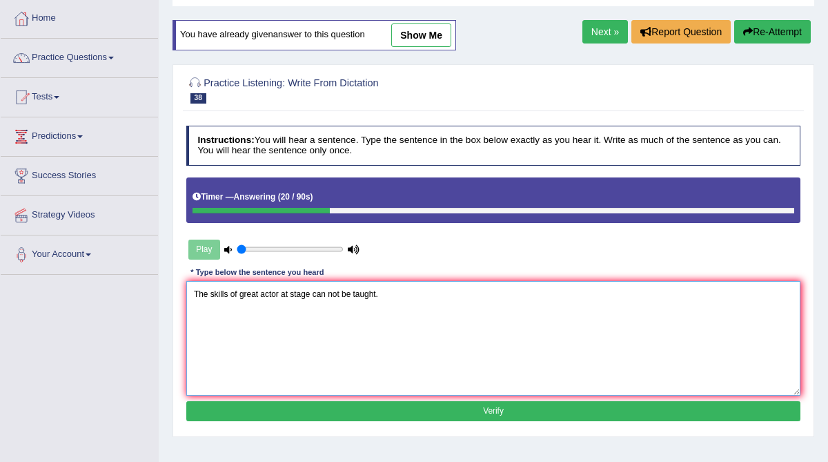
type textarea "The skills of great actor at stage can not be taught."
click at [300, 409] on button "Verify" at bounding box center [493, 411] width 615 height 20
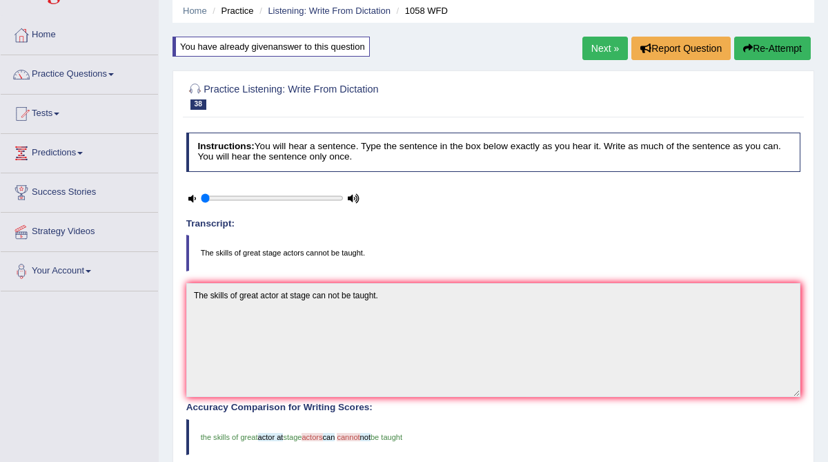
scroll to position [51, 0]
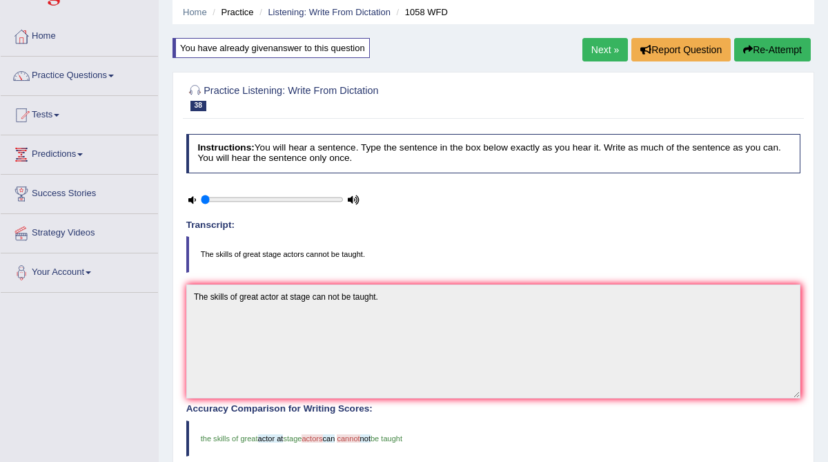
click at [593, 51] on link "Next »" at bounding box center [605, 49] width 46 height 23
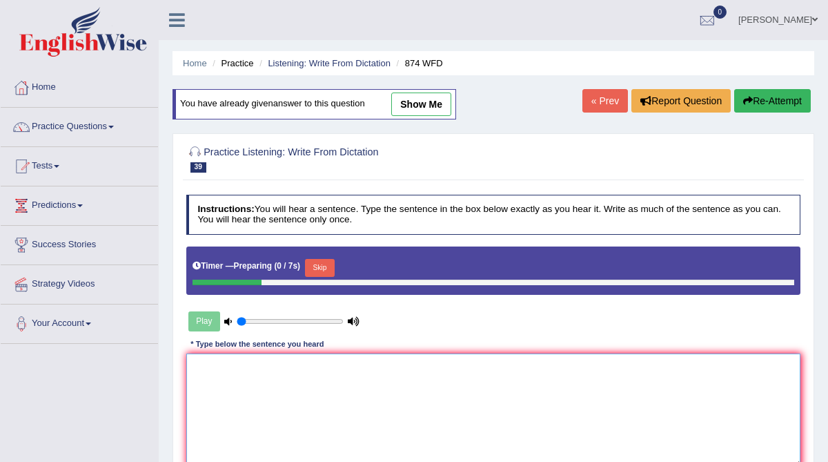
click at [259, 383] on textarea at bounding box center [493, 410] width 615 height 114
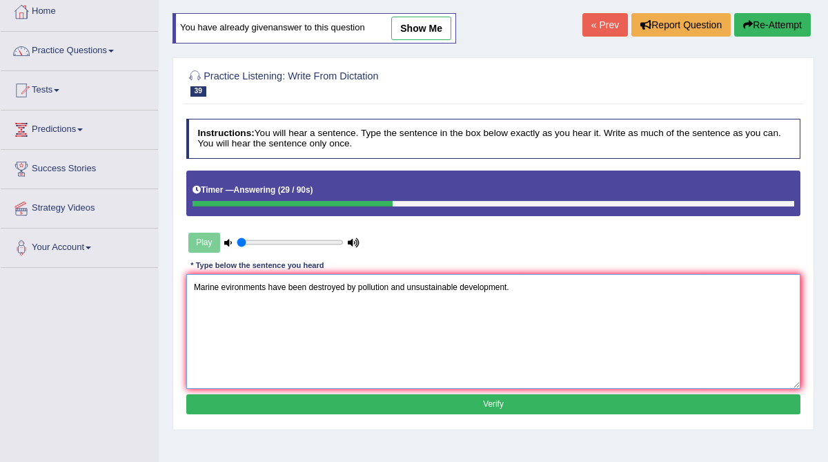
scroll to position [80, 0]
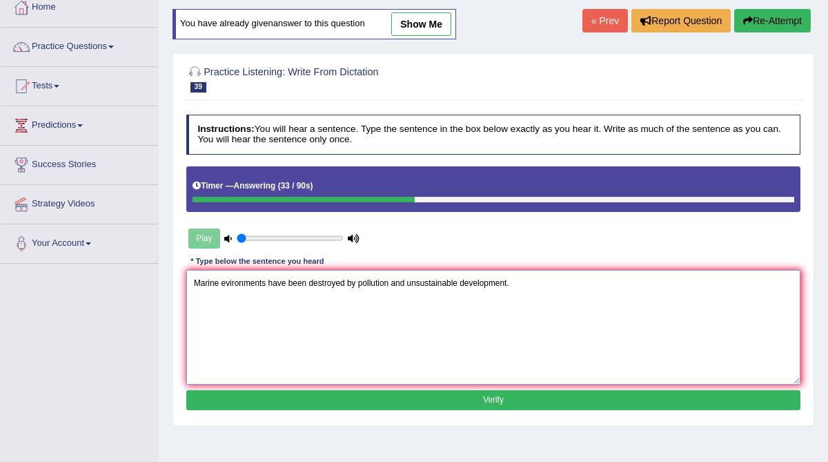
click at [360, 283] on textarea "Marine evironments have been destroyed by pollution and unsustainable developme…" at bounding box center [493, 327] width 615 height 114
type textarea "Marine evironments have been destroyed by the pollution and unsustainable devel…"
click at [398, 400] on button "Verify" at bounding box center [493, 400] width 615 height 20
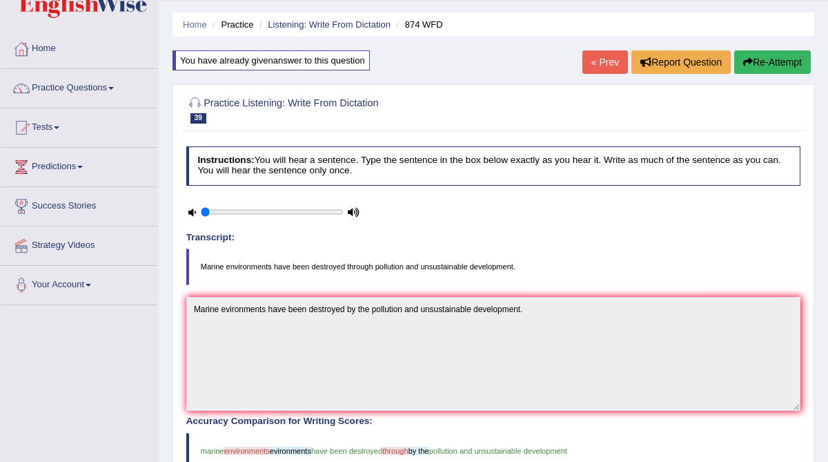
scroll to position [38, 0]
click at [339, 28] on link "Listening: Write From Dictation" at bounding box center [329, 25] width 123 height 10
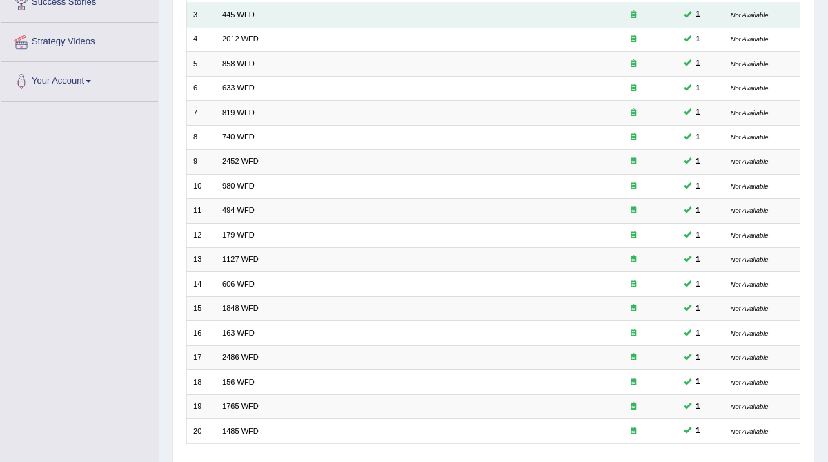
scroll to position [326, 0]
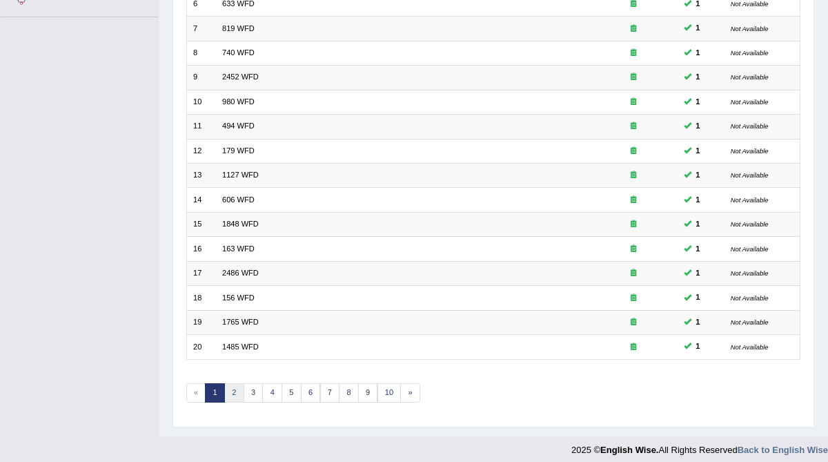
click at [229, 384] on link "2" at bounding box center [234, 392] width 20 height 19
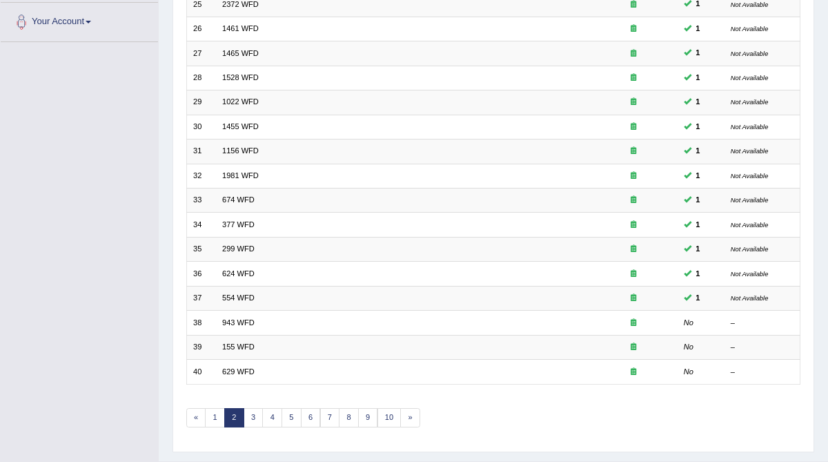
scroll to position [312, 0]
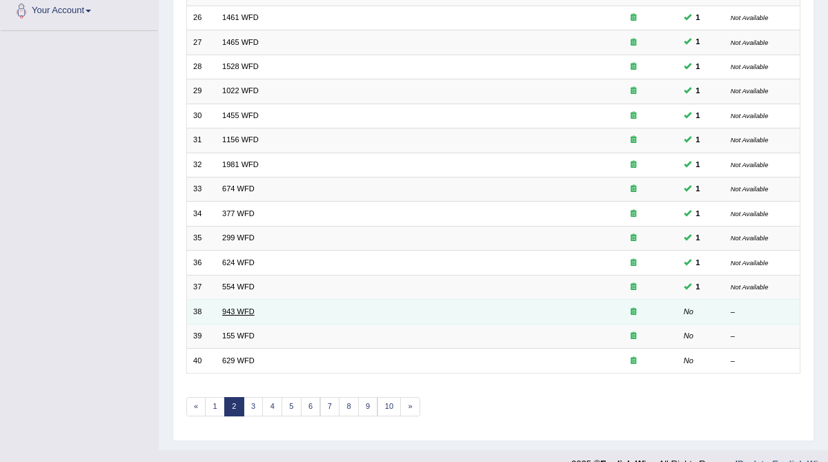
click at [230, 307] on link "943 WFD" at bounding box center [238, 311] width 32 height 8
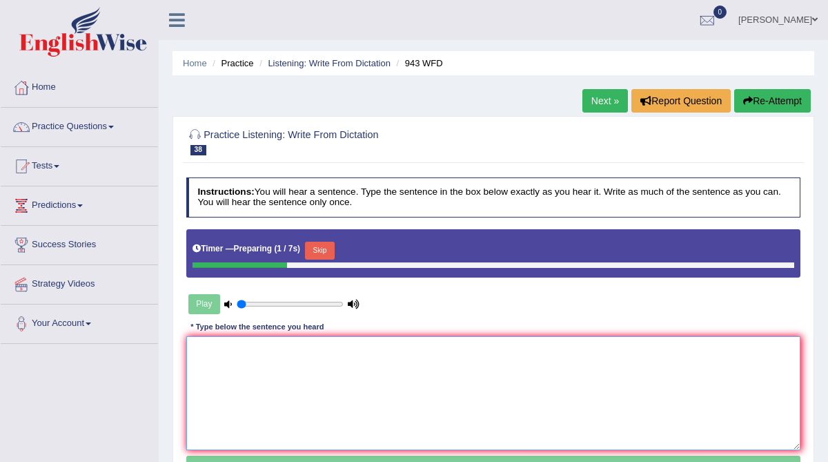
click at [206, 367] on textarea at bounding box center [493, 393] width 615 height 114
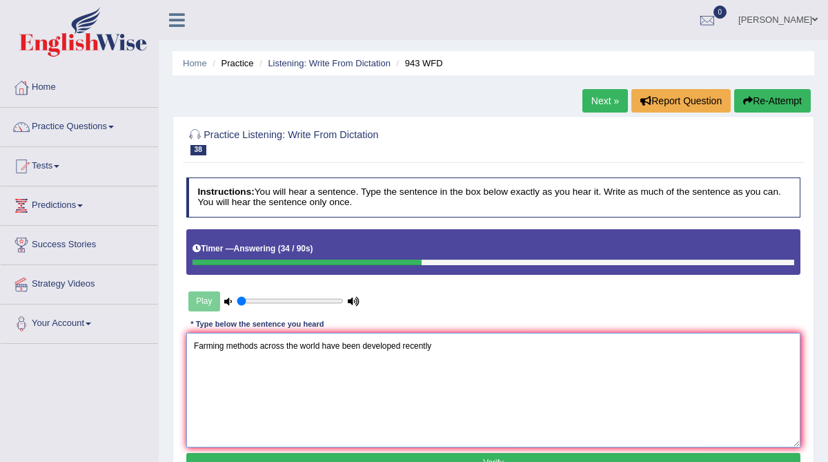
click at [404, 344] on textarea "Farming methods across the world have been developed recently" at bounding box center [493, 390] width 615 height 114
click at [476, 344] on textarea "Farming methods across the world have been developed developing recently" at bounding box center [493, 390] width 615 height 114
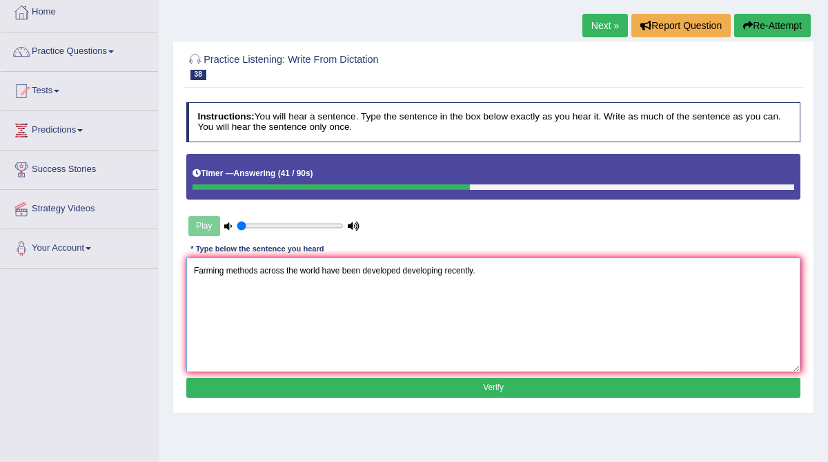
scroll to position [78, 0]
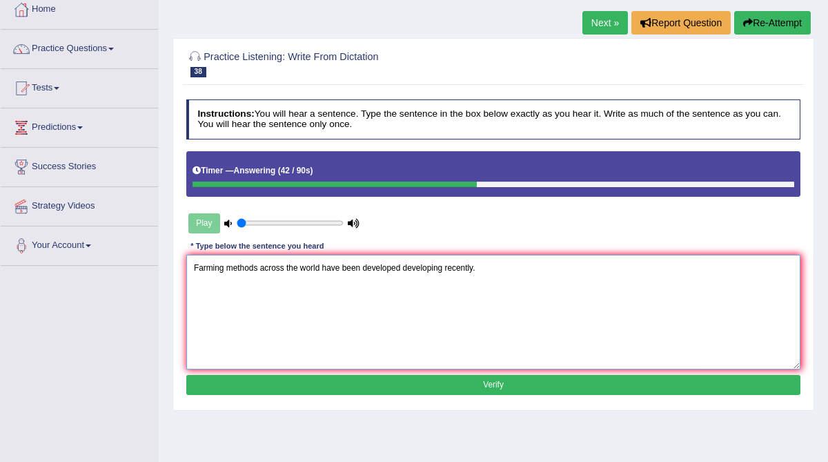
type textarea "Farming methods across the world have been developed developing recently."
click at [517, 383] on button "Verify" at bounding box center [493, 385] width 615 height 20
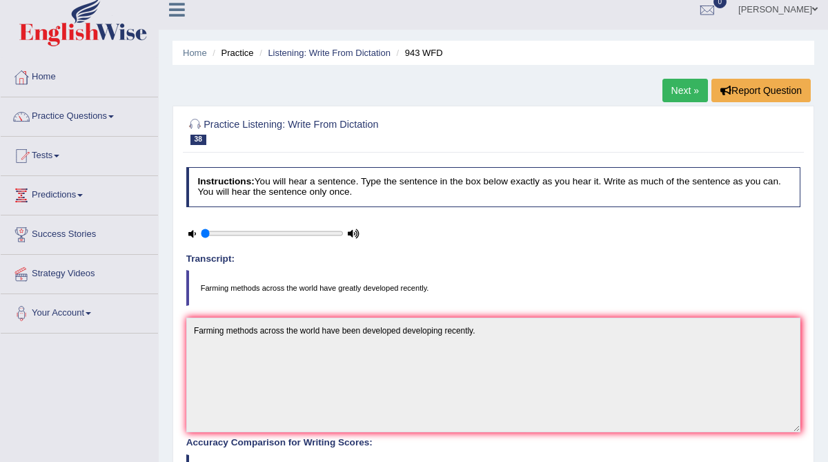
scroll to position [0, 0]
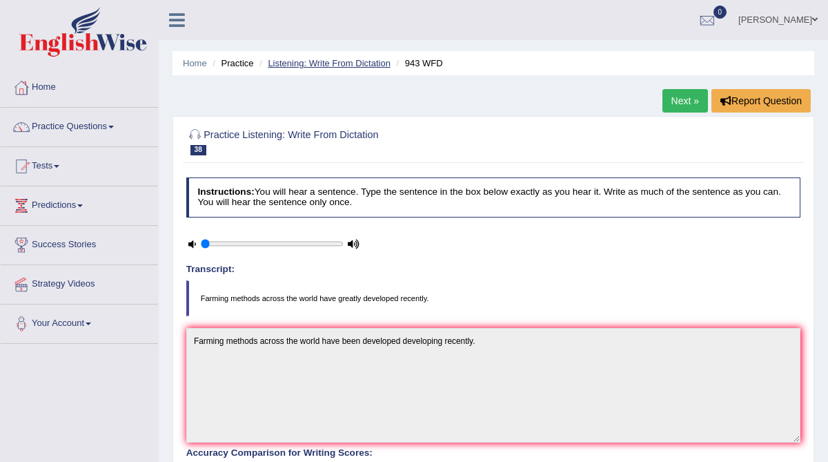
click at [359, 63] on link "Listening: Write From Dictation" at bounding box center [329, 63] width 123 height 10
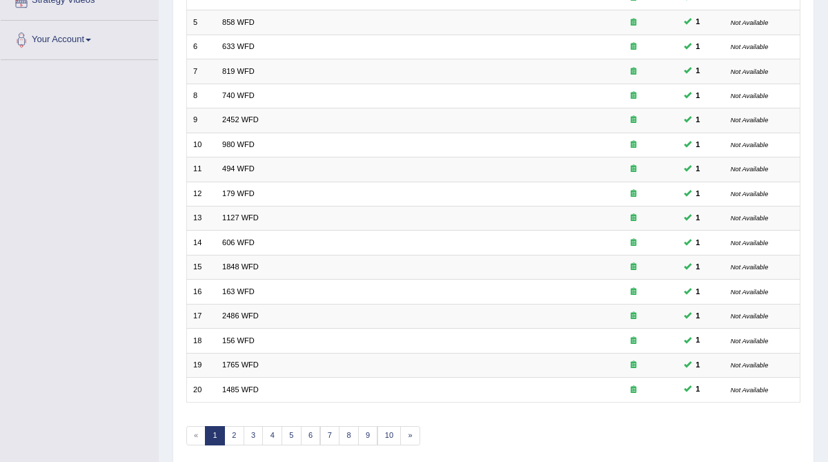
scroll to position [287, 0]
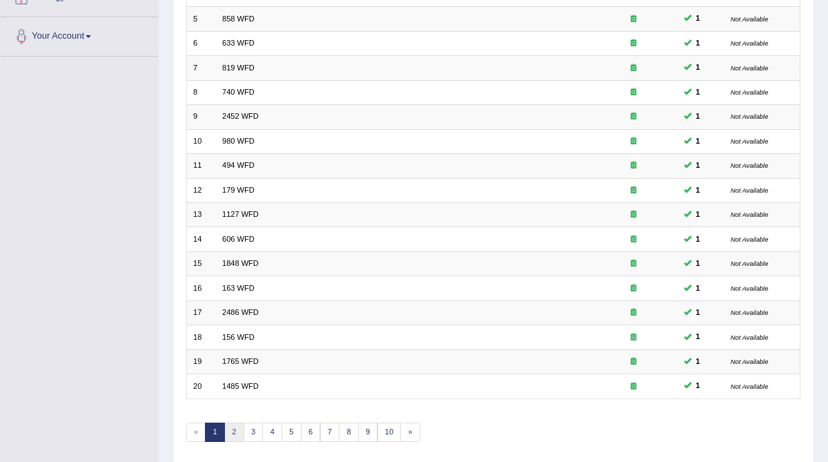
click at [230, 422] on link "2" at bounding box center [234, 431] width 20 height 19
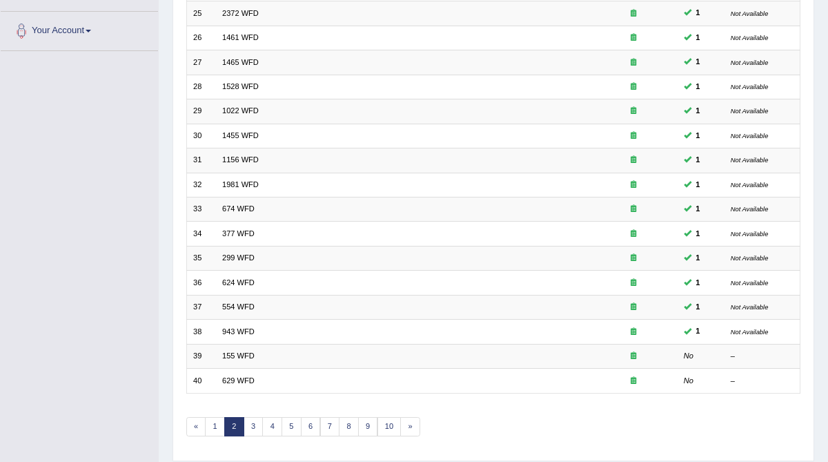
scroll to position [293, 0]
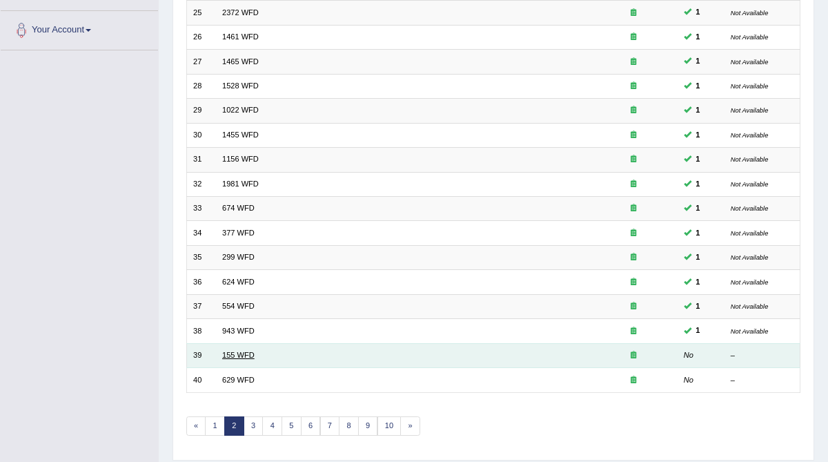
click at [232, 350] on link "155 WFD" at bounding box center [238, 354] width 32 height 8
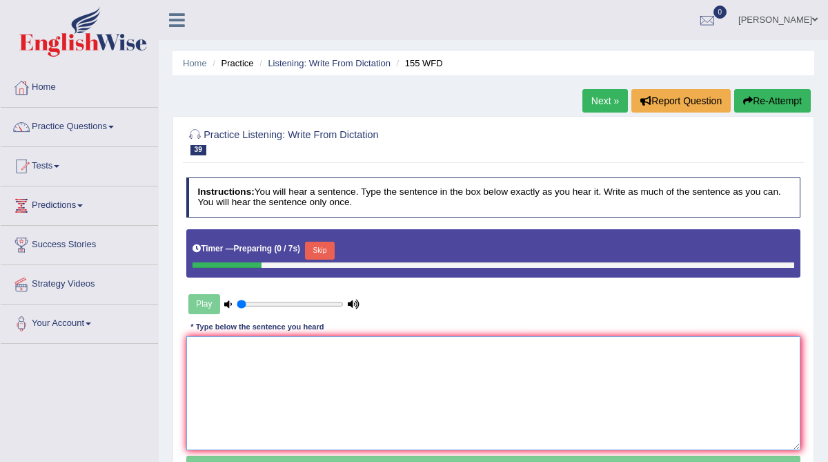
click at [215, 374] on textarea at bounding box center [493, 393] width 615 height 114
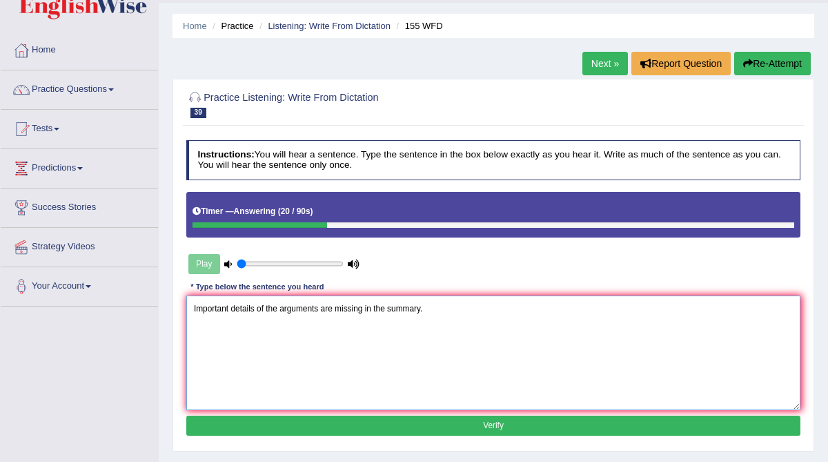
scroll to position [59, 0]
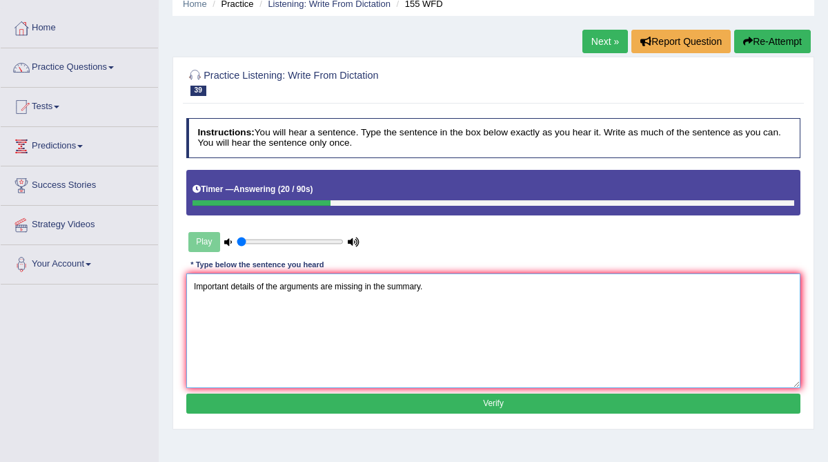
type textarea "Important details of the arguments are missing in the summary."
click at [263, 401] on button "Verify" at bounding box center [493, 403] width 615 height 20
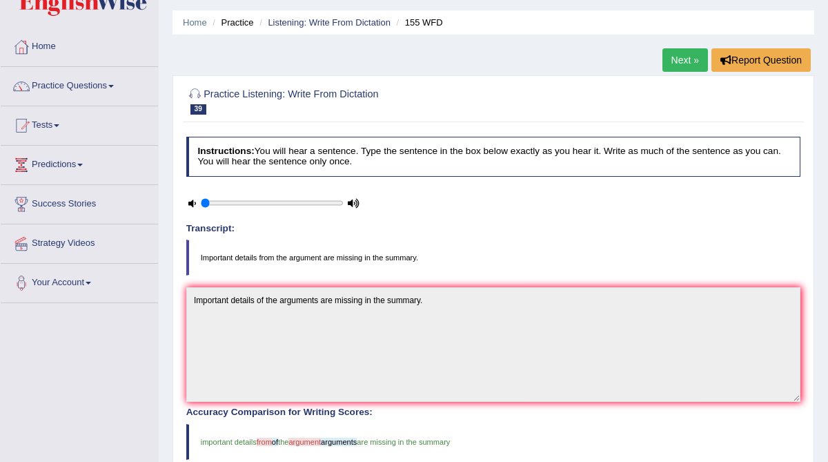
scroll to position [0, 0]
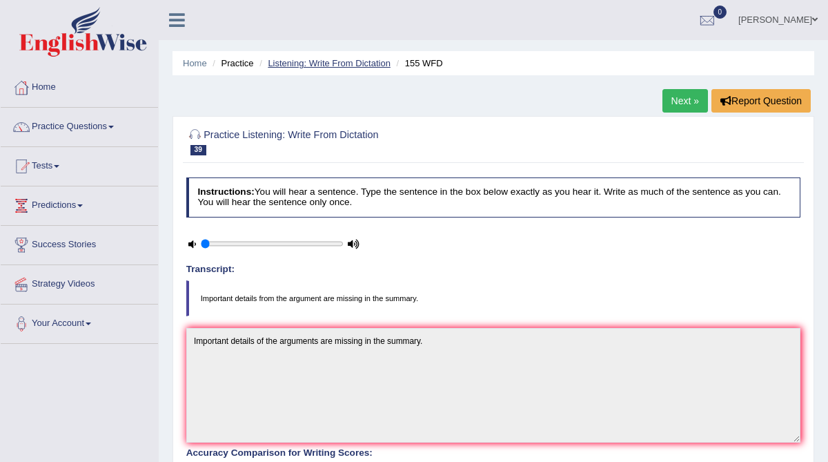
click at [350, 62] on link "Listening: Write From Dictation" at bounding box center [329, 63] width 123 height 10
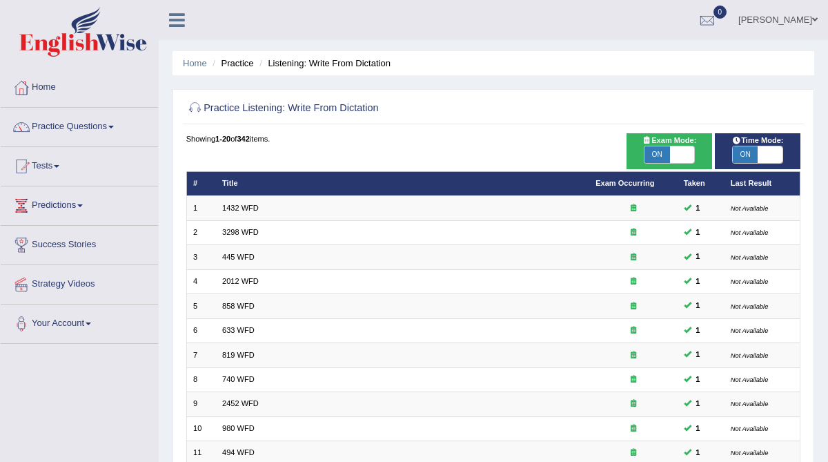
scroll to position [326, 0]
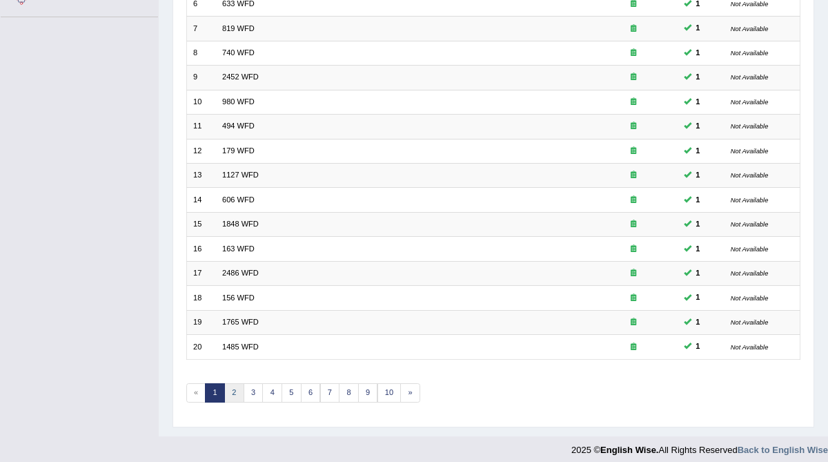
click at [232, 383] on link "2" at bounding box center [234, 392] width 20 height 19
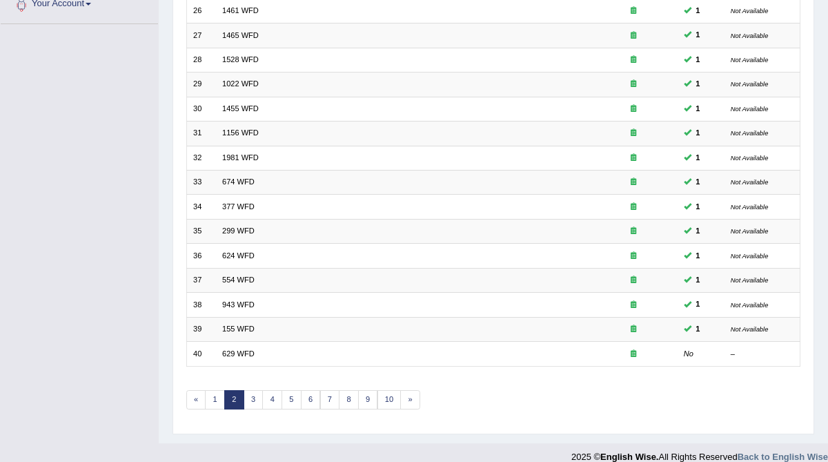
scroll to position [321, 0]
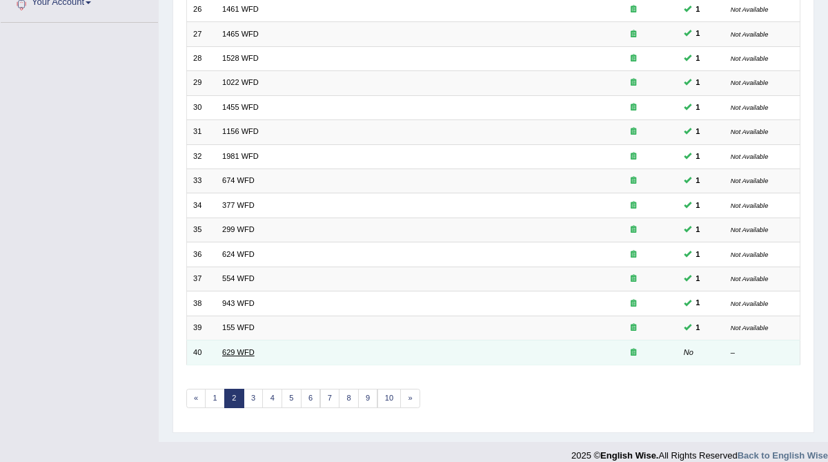
click at [229, 348] on link "629 WFD" at bounding box center [238, 352] width 32 height 8
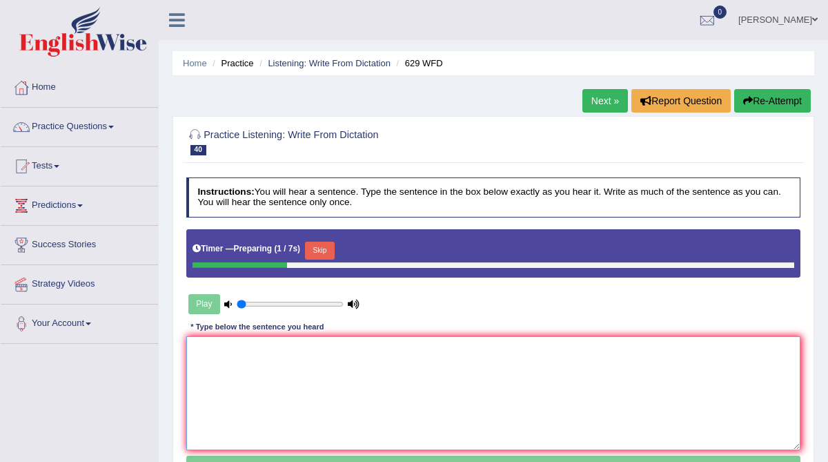
click at [224, 354] on textarea at bounding box center [493, 393] width 615 height 114
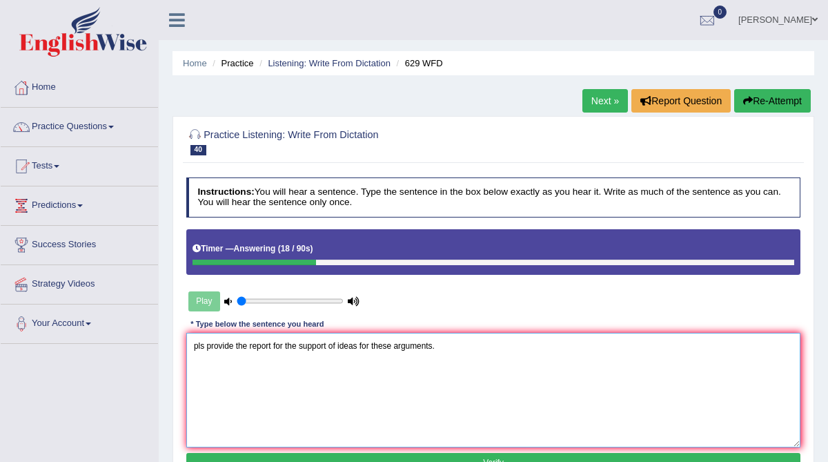
click at [397, 344] on textarea "pls provide the report for the support of ideas for these arguments." at bounding box center [493, 390] width 615 height 114
click at [204, 346] on textarea "pls provide the report for the support of ideas for these the arguments." at bounding box center [493, 390] width 615 height 114
click at [264, 344] on textarea "please provide the report for the support of ideas for these the arguments." at bounding box center [493, 390] width 615 height 114
click at [360, 344] on textarea "please provide the a report for the support of ideas for these the arguments." at bounding box center [493, 390] width 615 height 114
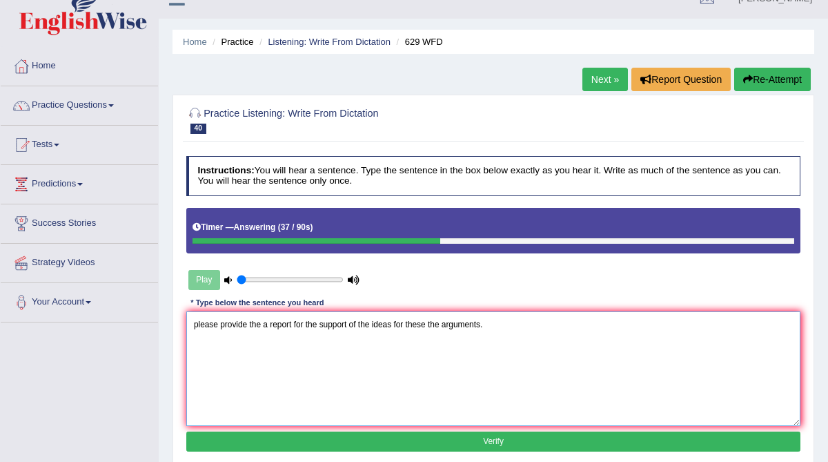
scroll to position [41, 0]
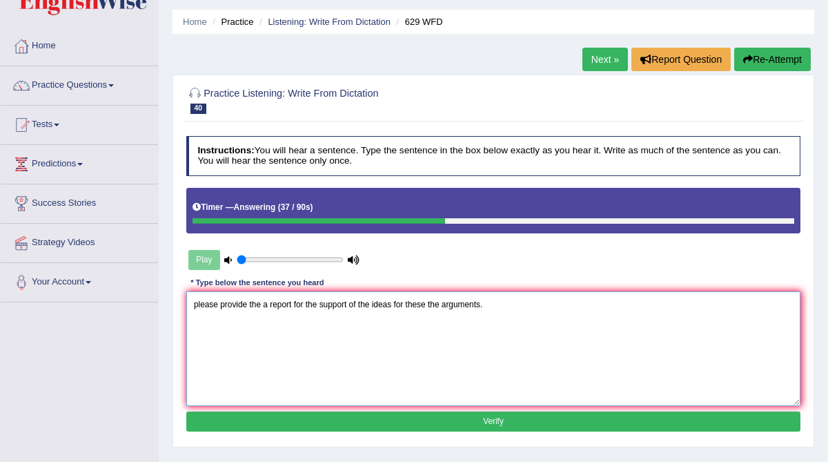
type textarea "please provide the a report for the support of the ideas for these the argument…"
click at [406, 421] on button "Verify" at bounding box center [493, 421] width 615 height 20
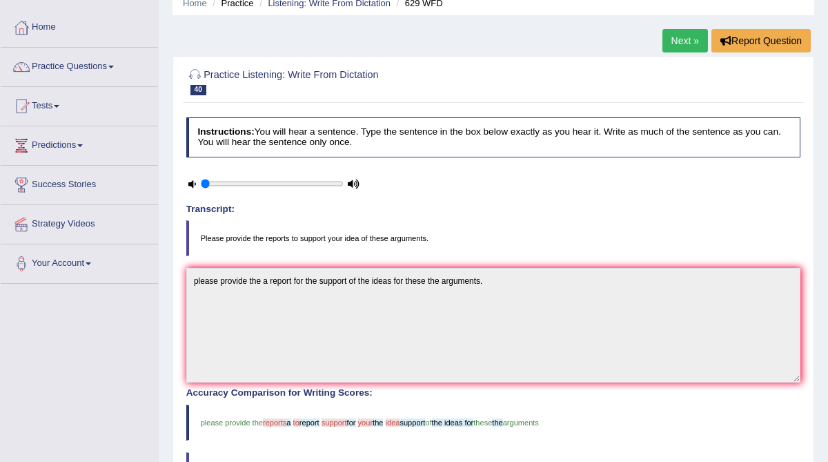
scroll to position [50, 0]
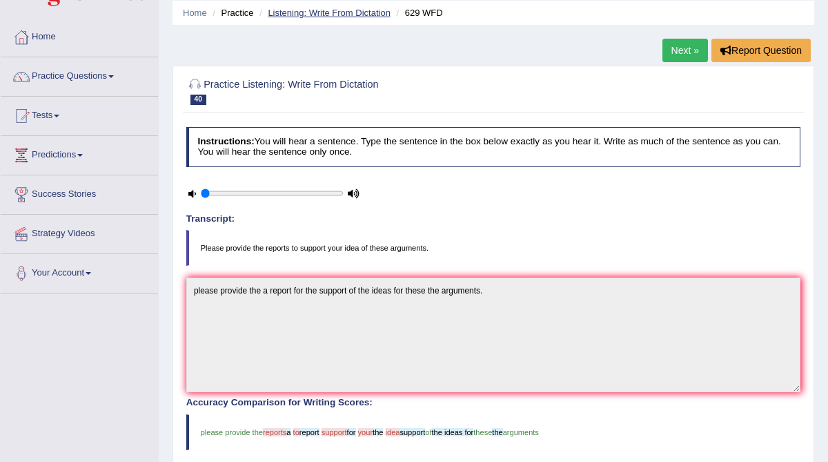
click at [357, 13] on link "Listening: Write From Dictation" at bounding box center [329, 13] width 123 height 10
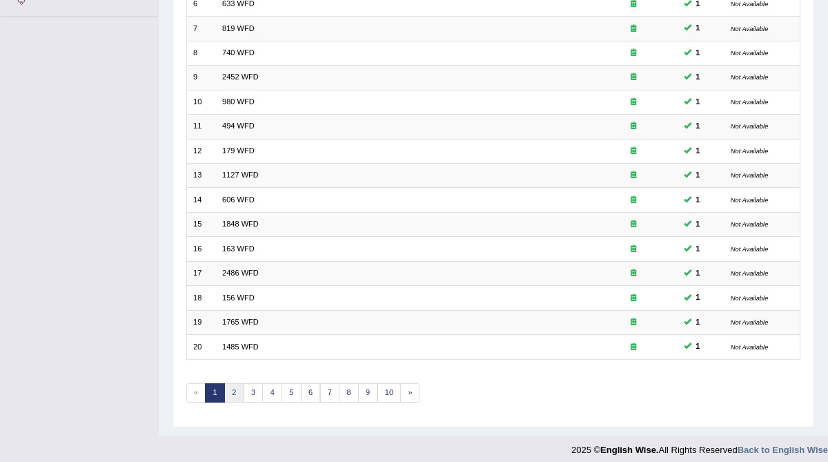
click at [226, 384] on link "2" at bounding box center [234, 392] width 20 height 19
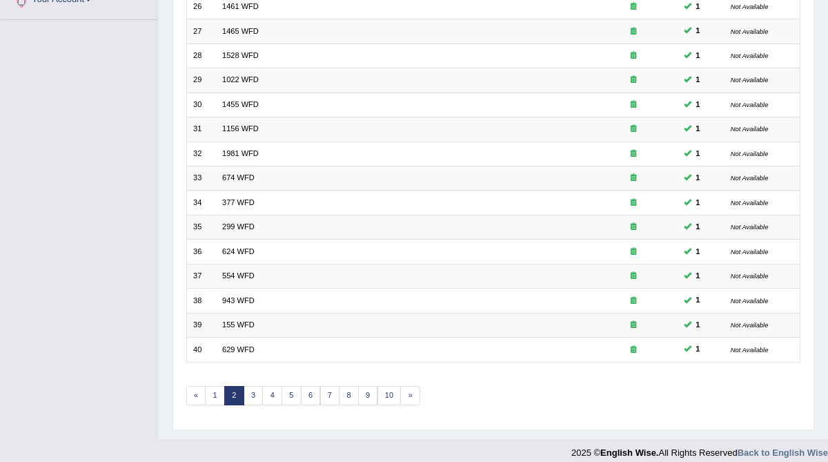
scroll to position [326, 0]
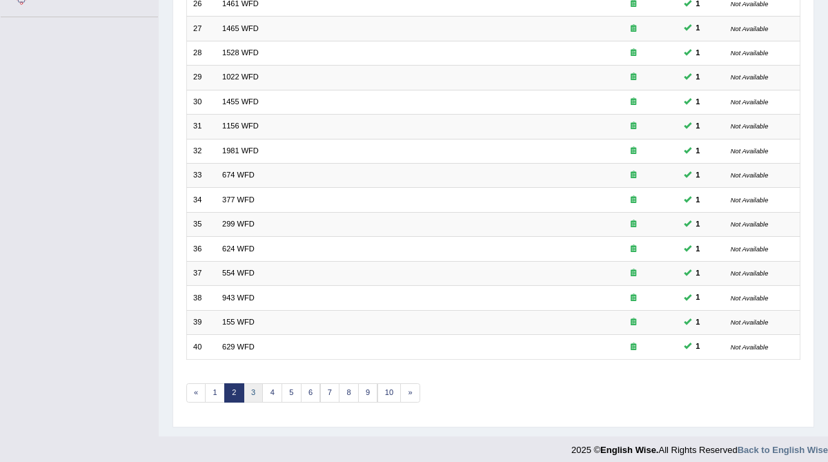
click at [248, 384] on link "3" at bounding box center [254, 392] width 20 height 19
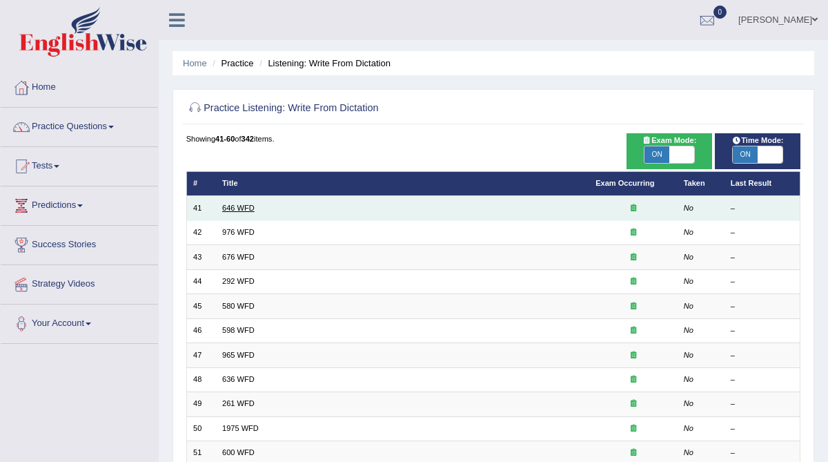
click at [250, 208] on link "646 WFD" at bounding box center [238, 208] width 32 height 8
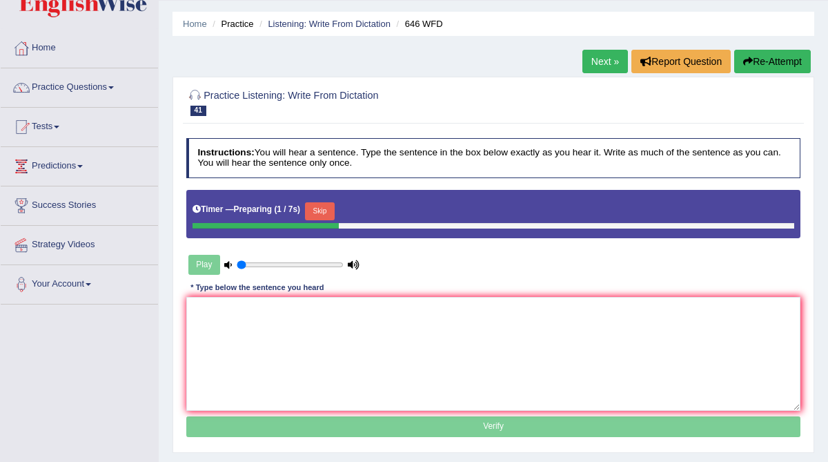
scroll to position [68, 0]
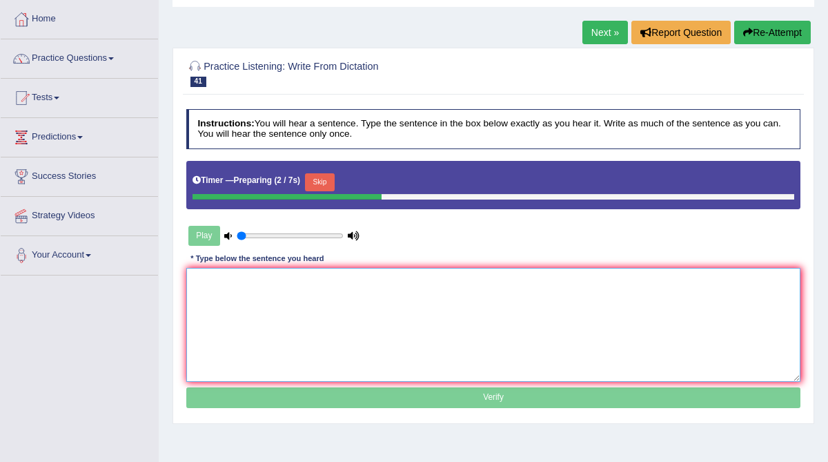
click at [237, 314] on textarea at bounding box center [493, 325] width 615 height 114
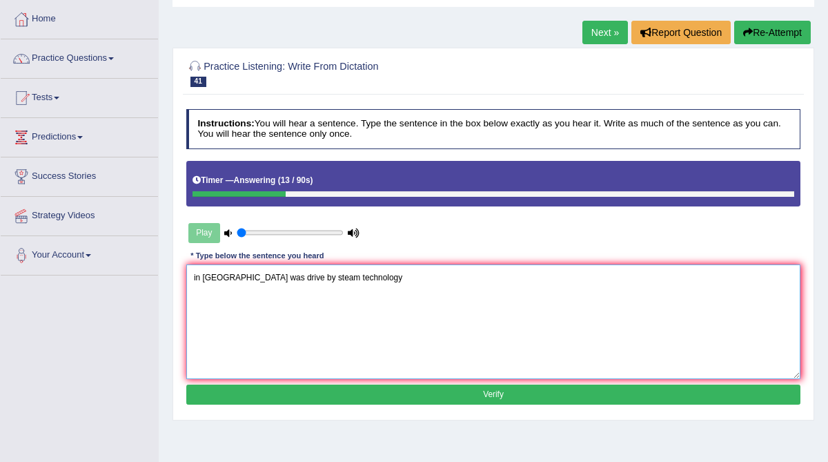
click at [190, 278] on textarea "in Europe was drive by steam technology" at bounding box center [493, 321] width 615 height 114
click at [345, 276] on textarea "The idea of evolution in Europe was drive by steam technology" at bounding box center [493, 321] width 615 height 114
click at [364, 275] on textarea "The idea of evolution in Europe was driven by steam technology" at bounding box center [493, 321] width 615 height 114
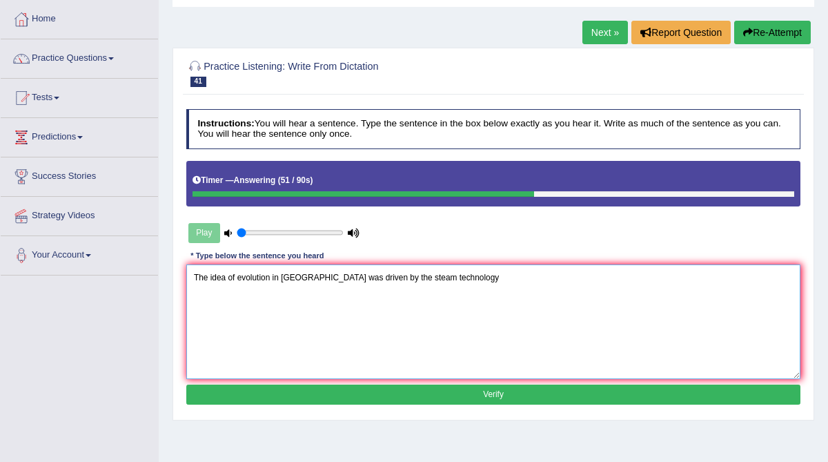
click at [377, 277] on textarea "The idea of evolution in Europe was driven by the steam technology" at bounding box center [493, 321] width 615 height 114
click at [407, 278] on textarea "The idea of evolution in Europe was driven by the Steam technology" at bounding box center [493, 321] width 615 height 114
click at [445, 277] on textarea "The idea of evolution in Europe was driven by the Steam Technology" at bounding box center [493, 321] width 615 height 114
click at [239, 275] on textarea "The idea of evolution in Europe was driven by the Steam Technology." at bounding box center [493, 321] width 615 height 114
click at [295, 277] on textarea "The idea of the evolution in Europe was driven by the Steam Technology." at bounding box center [493, 321] width 615 height 114
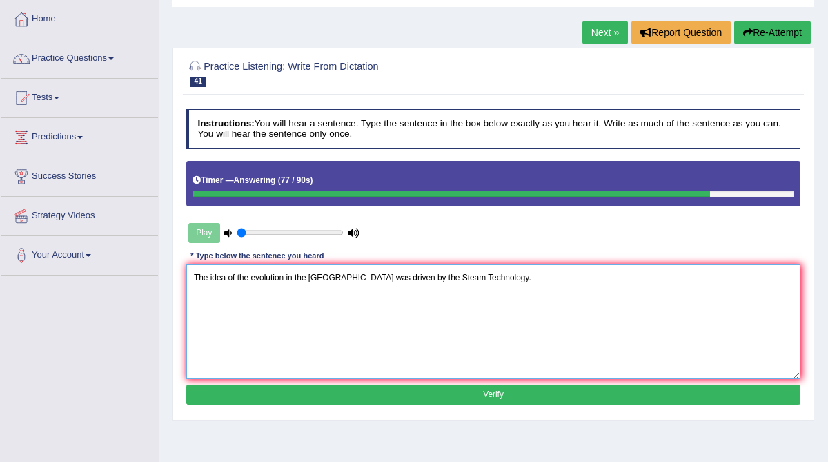
type textarea "The idea of the evolution in the Europe was driven by the Steam Technology."
click at [335, 391] on button "Verify" at bounding box center [493, 394] width 615 height 20
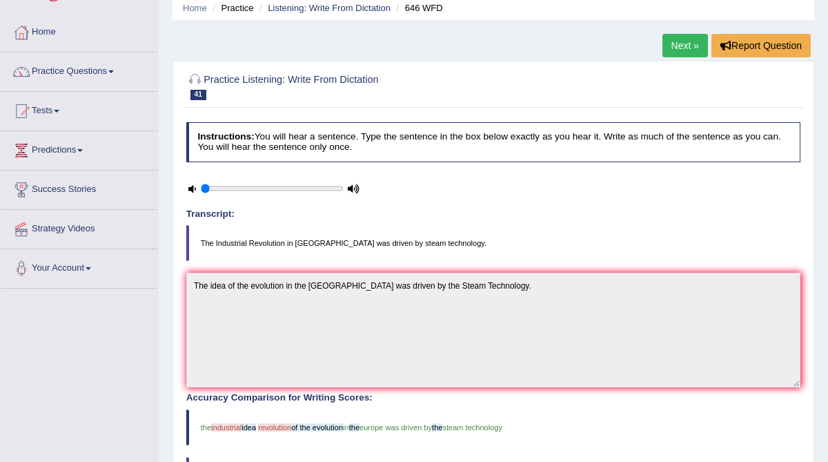
scroll to position [20, 0]
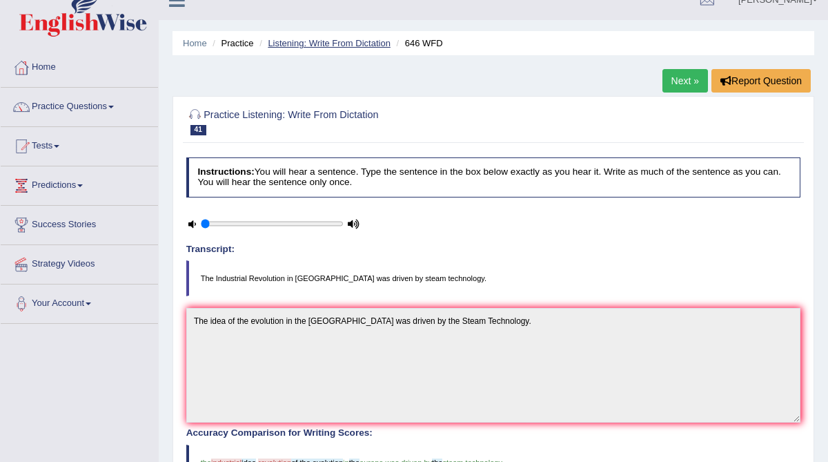
click at [359, 44] on link "Listening: Write From Dictation" at bounding box center [329, 43] width 123 height 10
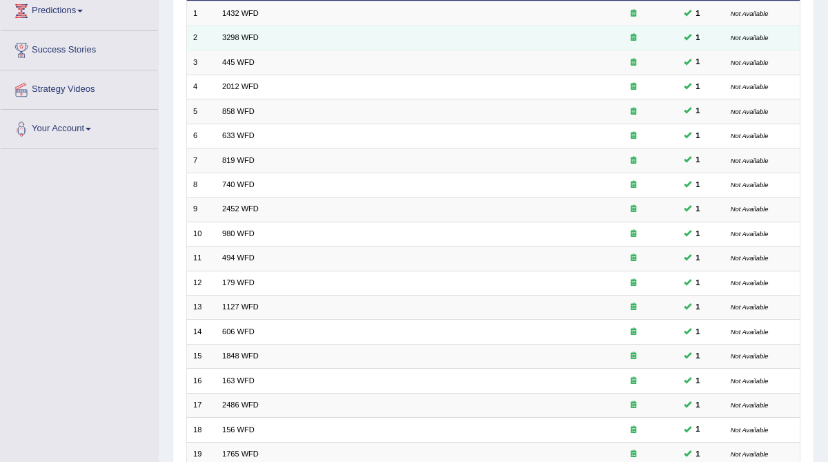
scroll to position [326, 0]
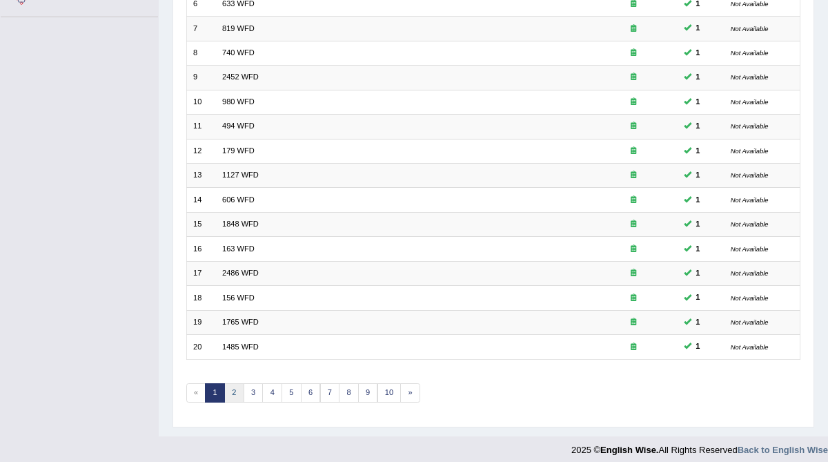
click at [226, 385] on link "2" at bounding box center [234, 392] width 20 height 19
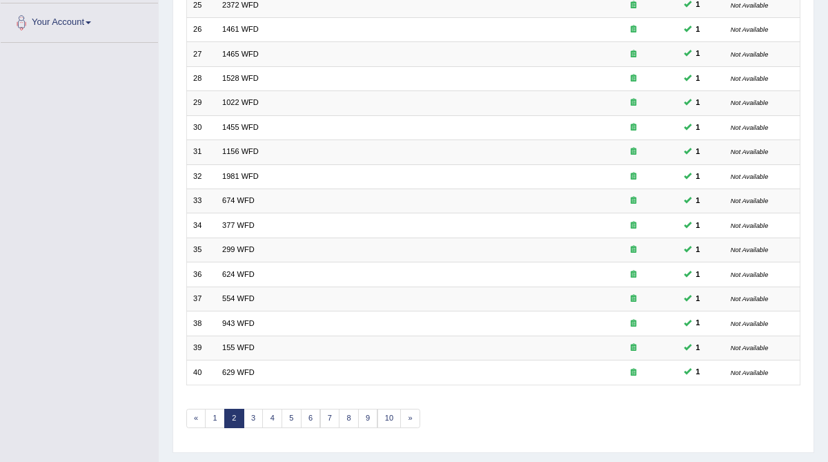
scroll to position [326, 0]
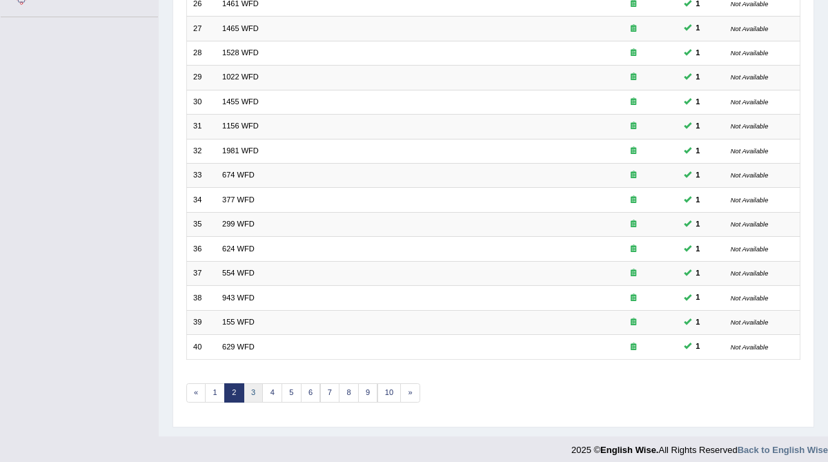
click at [249, 384] on link "3" at bounding box center [254, 392] width 20 height 19
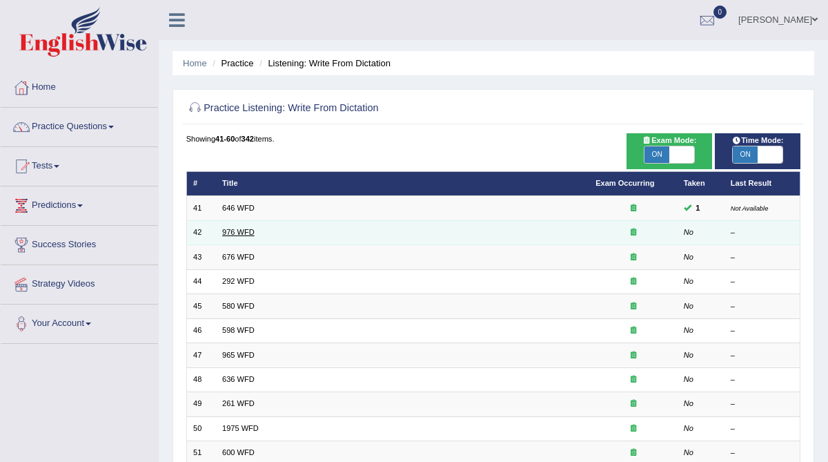
click at [236, 232] on link "976 WFD" at bounding box center [238, 232] width 32 height 8
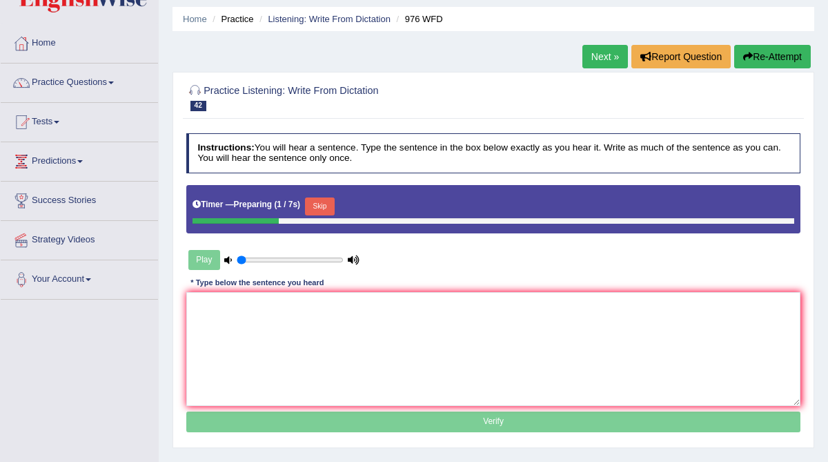
scroll to position [63, 0]
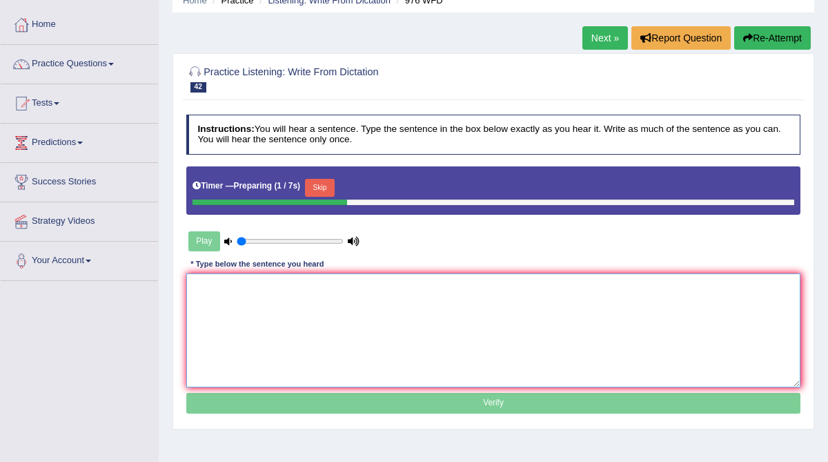
click at [239, 313] on textarea at bounding box center [493, 330] width 615 height 114
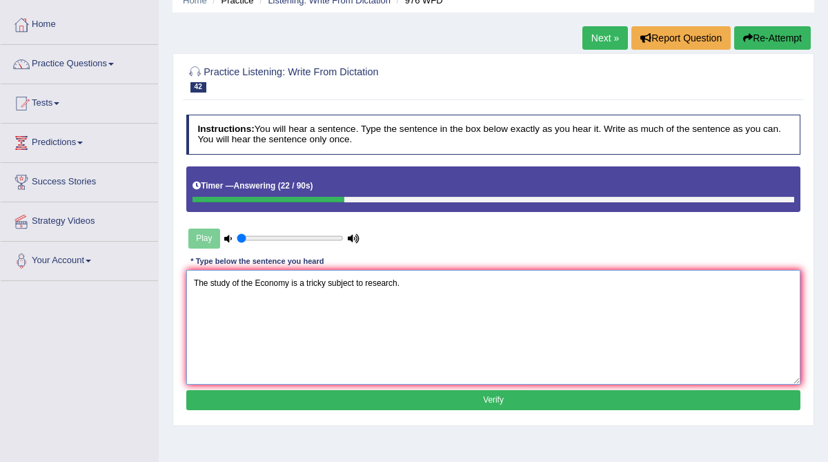
type textarea "The study of the Economy is a tricky subject to research."
click at [301, 398] on button "Verify" at bounding box center [493, 400] width 615 height 20
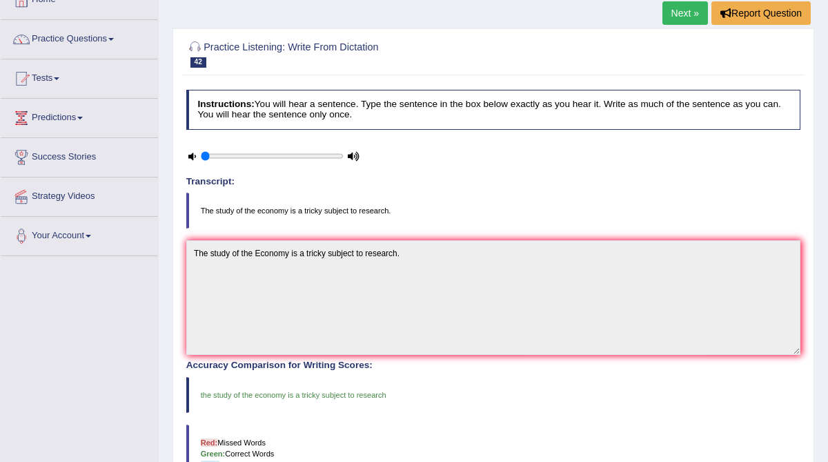
scroll to position [0, 0]
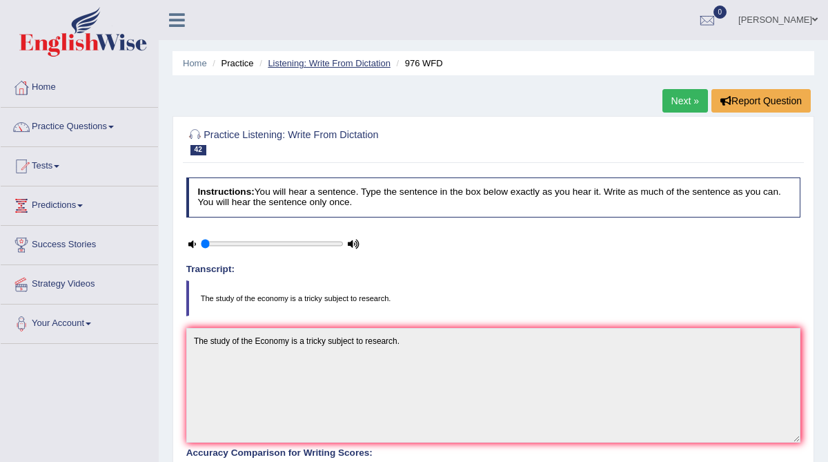
click at [353, 66] on link "Listening: Write From Dictation" at bounding box center [329, 63] width 123 height 10
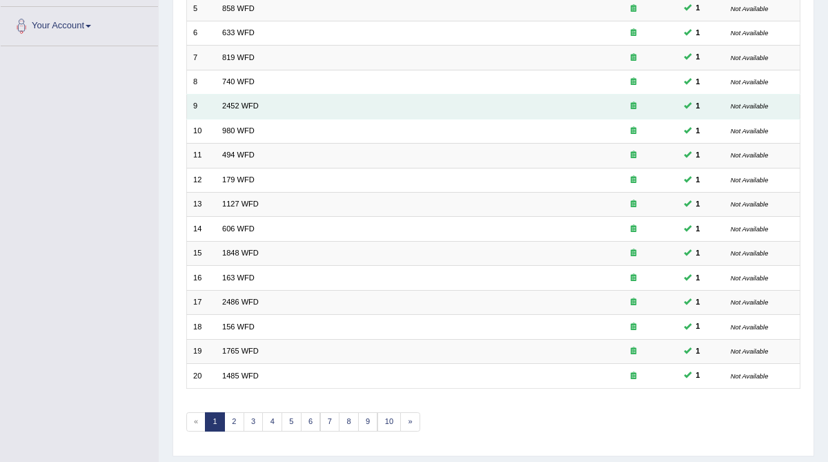
scroll to position [319, 0]
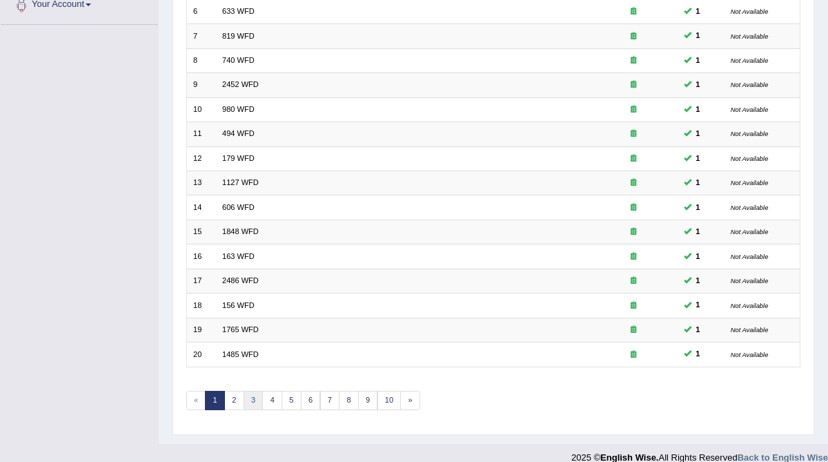
click at [250, 394] on link "3" at bounding box center [254, 399] width 20 height 19
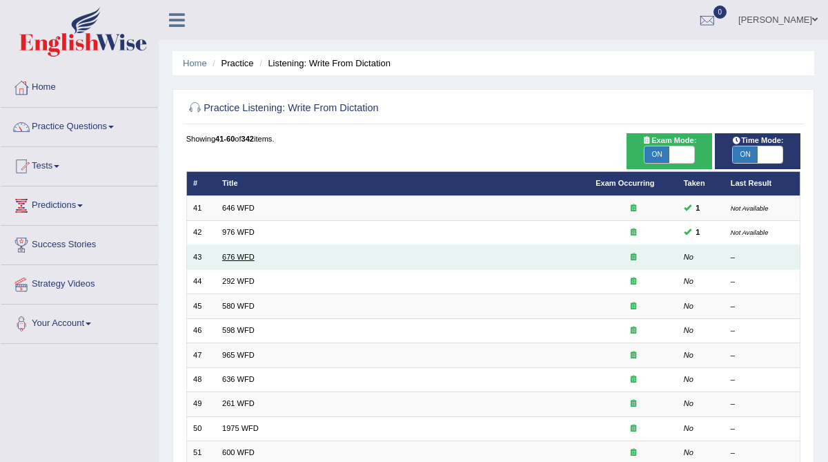
click at [237, 253] on link "676 WFD" at bounding box center [238, 256] width 32 height 8
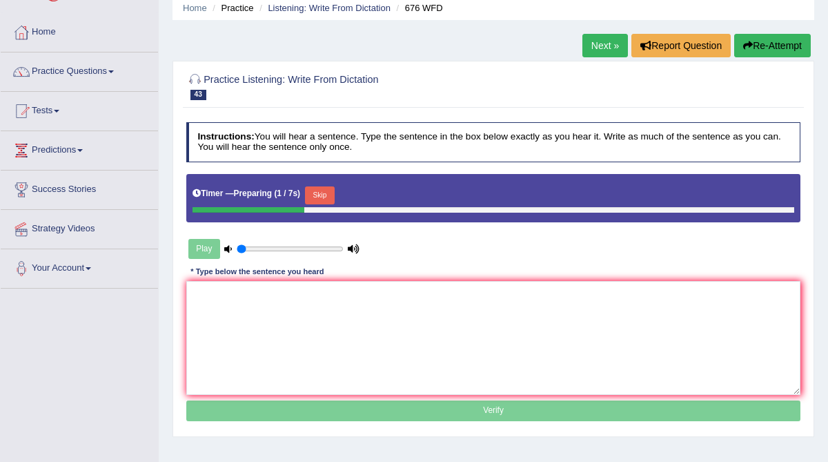
scroll to position [58, 0]
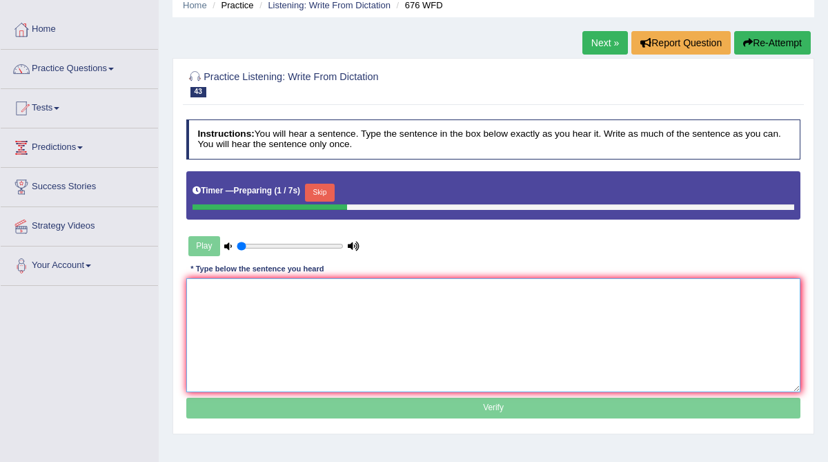
click at [226, 313] on textarea at bounding box center [493, 335] width 615 height 114
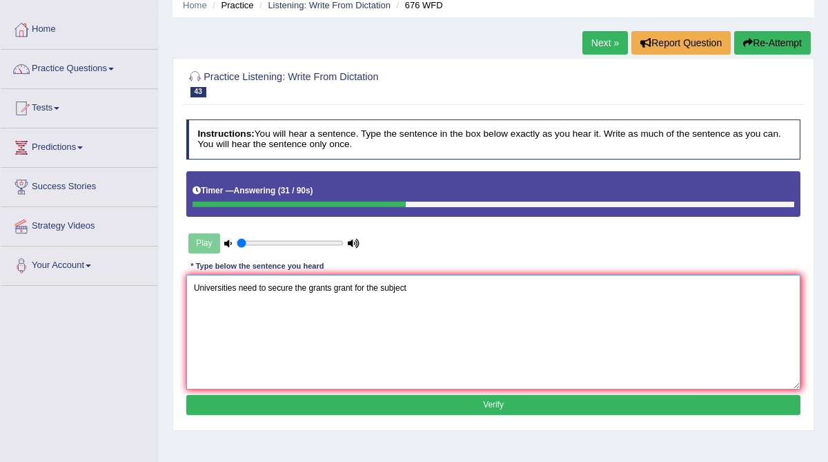
click at [381, 286] on textarea "Universities need to secure the grants grant for the subject" at bounding box center [493, 332] width 615 height 114
click at [444, 286] on textarea "Universities need to secure the grants grant for the required subject" at bounding box center [493, 332] width 615 height 114
type textarea "Universities need to secure the grants grant for the required subject."
click at [422, 404] on button "Verify" at bounding box center [493, 405] width 615 height 20
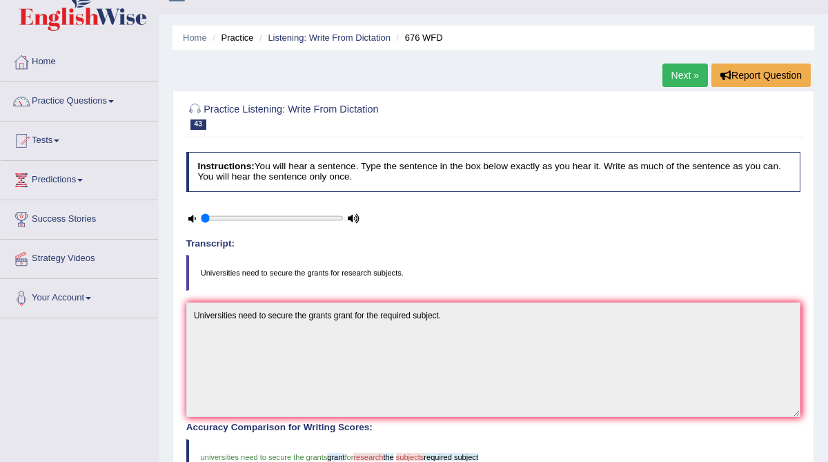
scroll to position [0, 0]
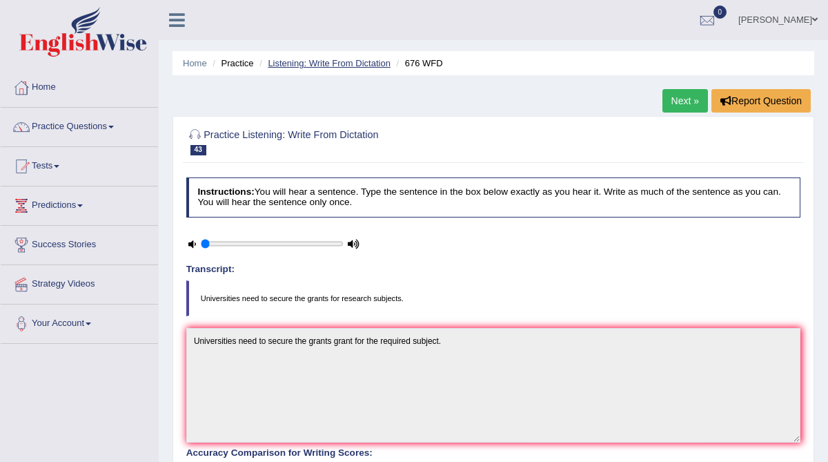
click at [344, 61] on link "Listening: Write From Dictation" at bounding box center [329, 63] width 123 height 10
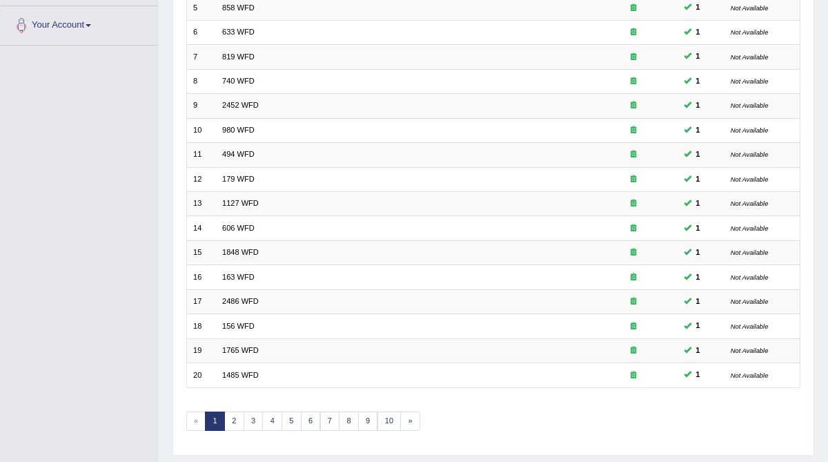
scroll to position [326, 0]
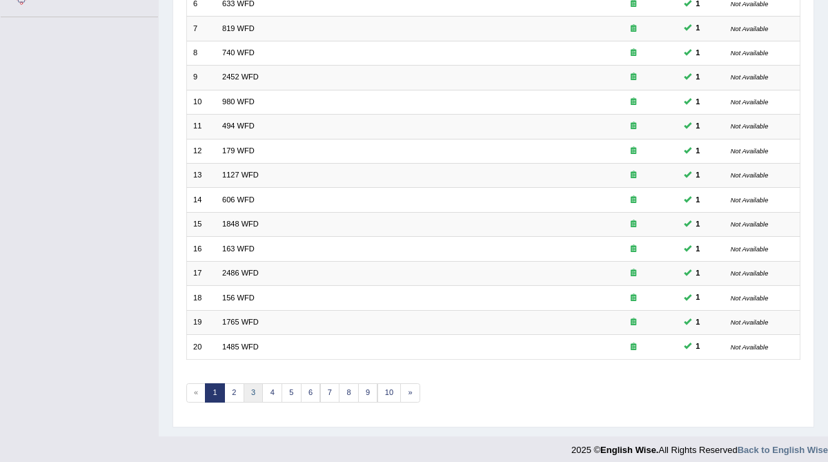
click at [248, 390] on link "3" at bounding box center [254, 392] width 20 height 19
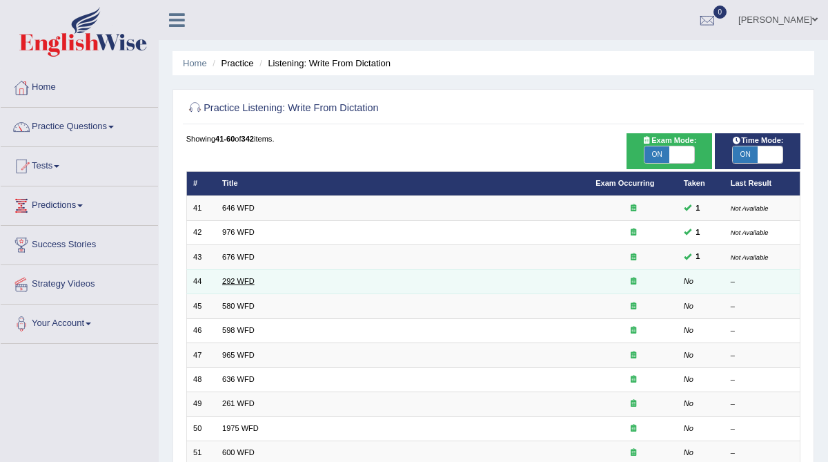
click at [235, 280] on link "292 WFD" at bounding box center [238, 281] width 32 height 8
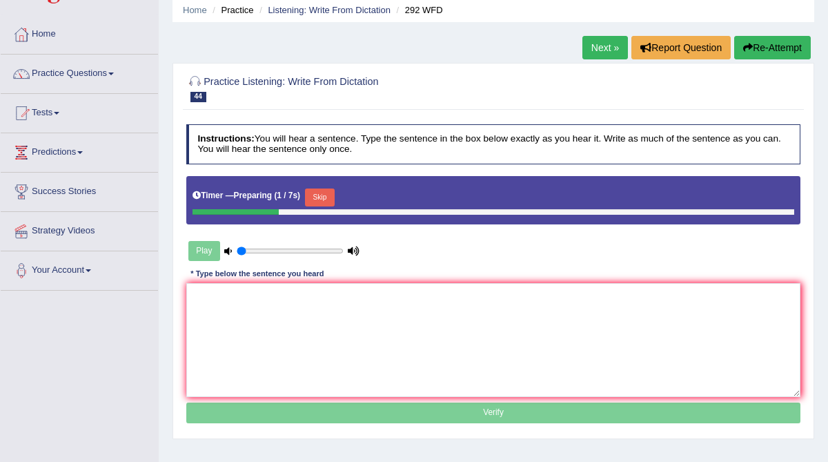
scroll to position [54, 0]
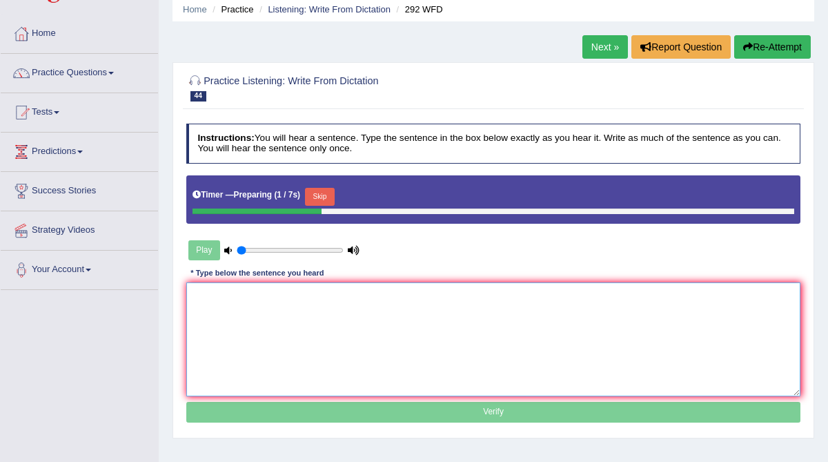
click at [226, 297] on textarea at bounding box center [493, 339] width 615 height 114
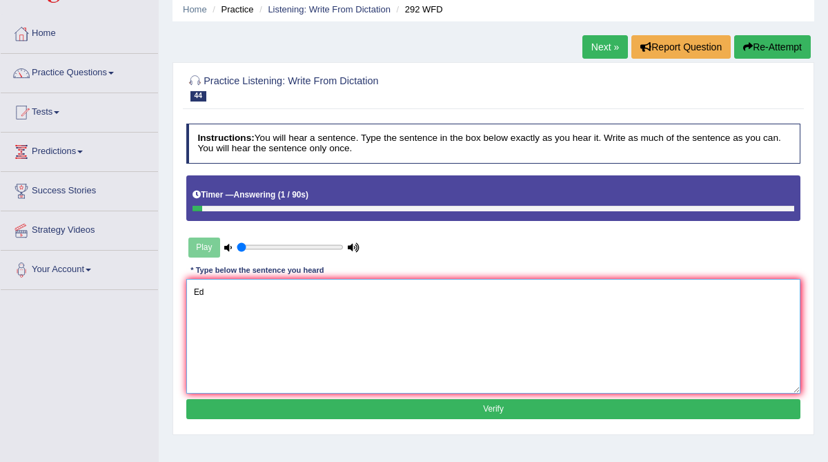
type textarea "E"
type textarea "Some people argue that education is not that important."
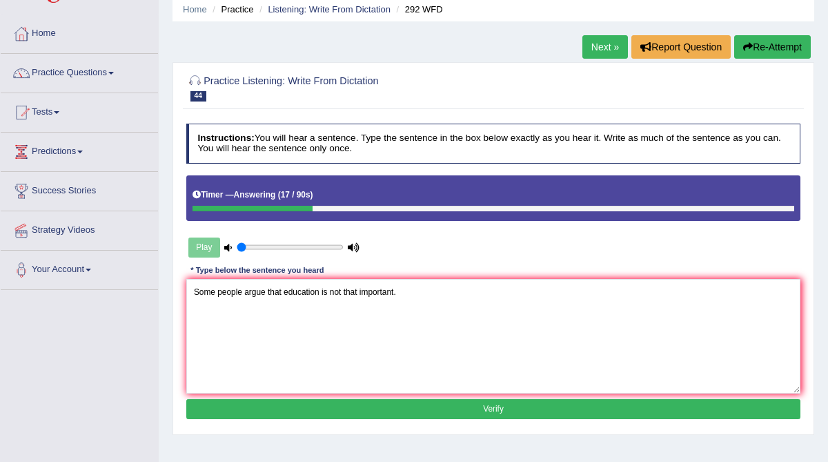
click at [264, 408] on button "Verify" at bounding box center [493, 409] width 615 height 20
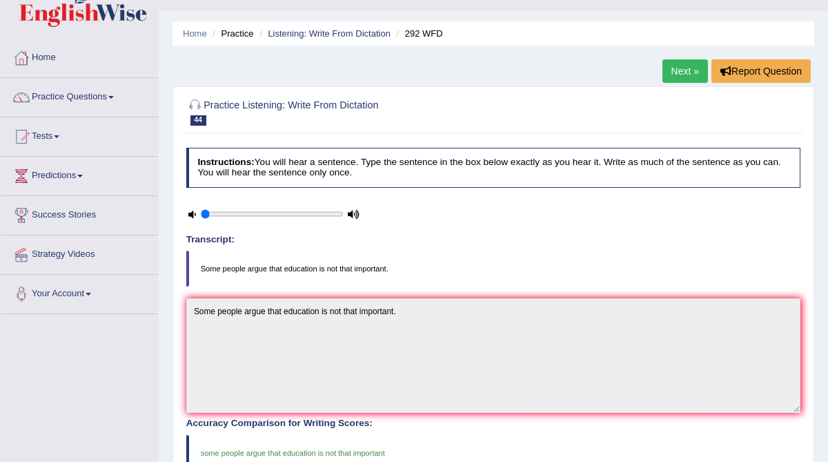
scroll to position [0, 0]
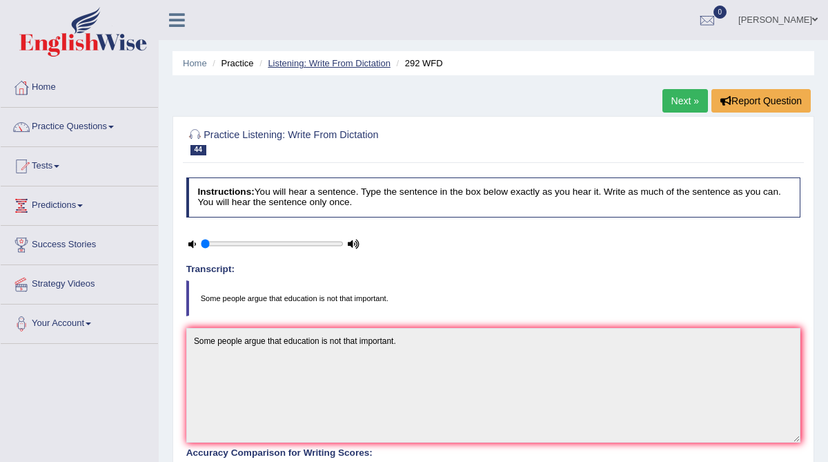
click at [357, 63] on link "Listening: Write From Dictation" at bounding box center [329, 63] width 123 height 10
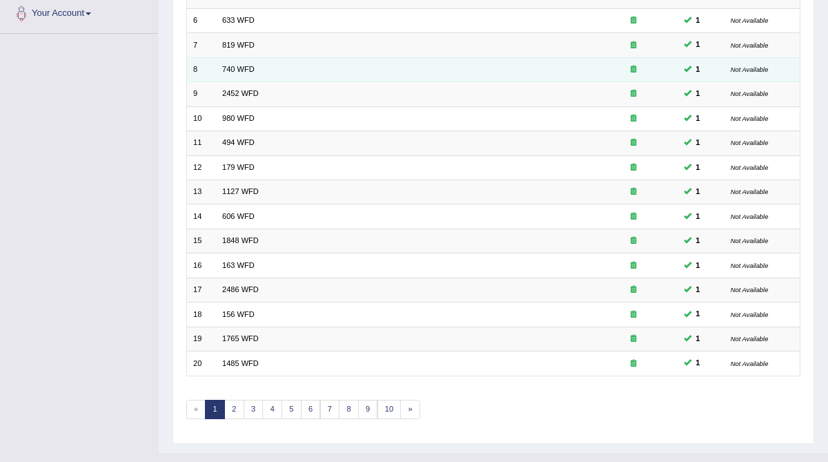
scroll to position [316, 0]
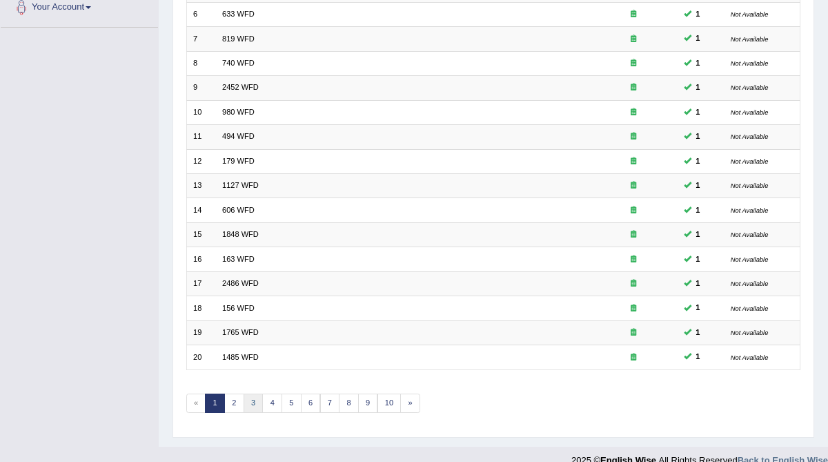
click at [251, 393] on link "3" at bounding box center [254, 402] width 20 height 19
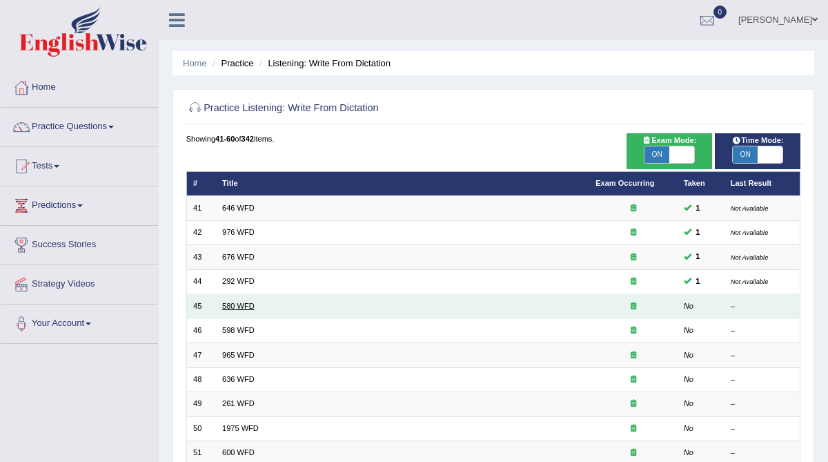
click at [236, 301] on link "580 WFD" at bounding box center [238, 305] width 32 height 8
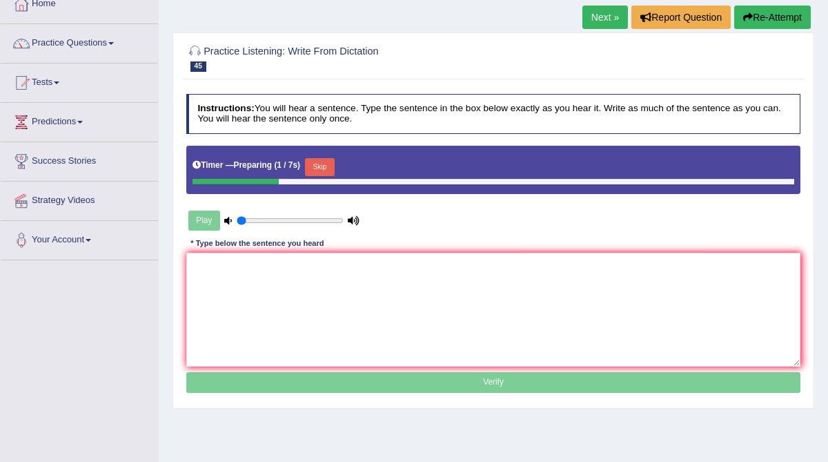
scroll to position [83, 0]
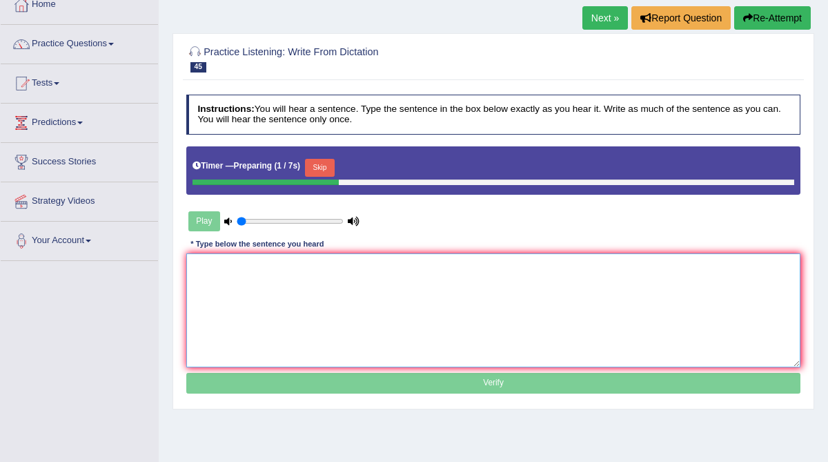
click at [228, 281] on textarea at bounding box center [493, 310] width 615 height 114
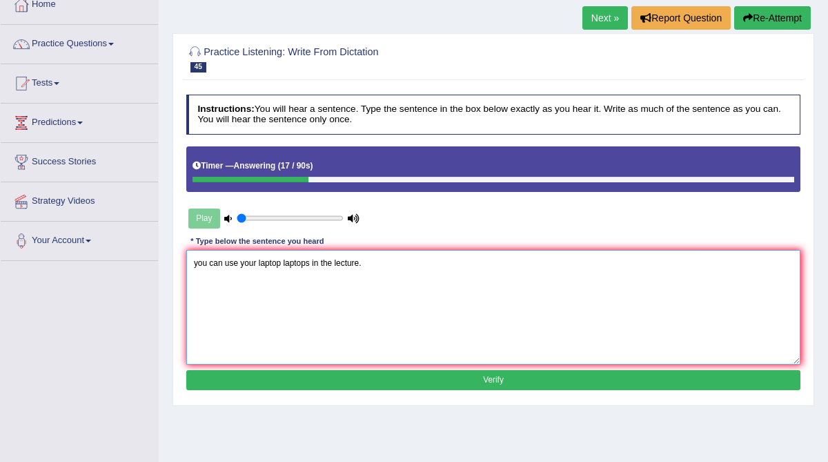
click at [191, 263] on textarea "you can use your laptop laptops in the lecture." at bounding box center [493, 307] width 615 height 114
type textarea "You can use your laptop laptops in the lecture."
click at [351, 380] on button "Verify" at bounding box center [493, 380] width 615 height 20
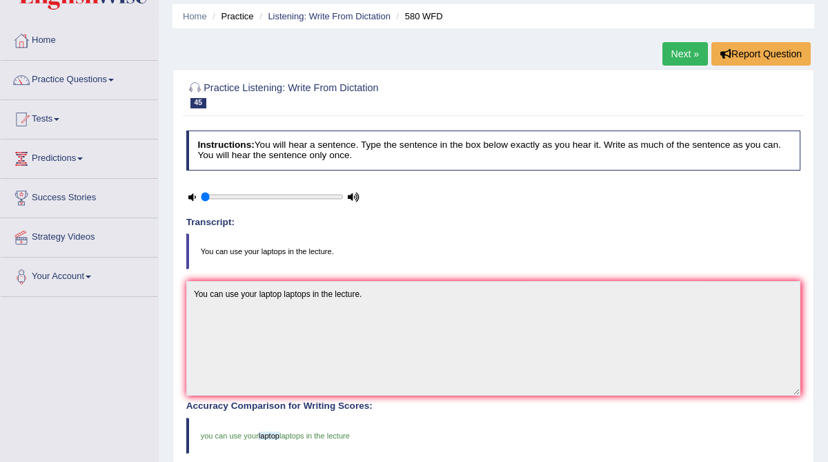
scroll to position [0, 0]
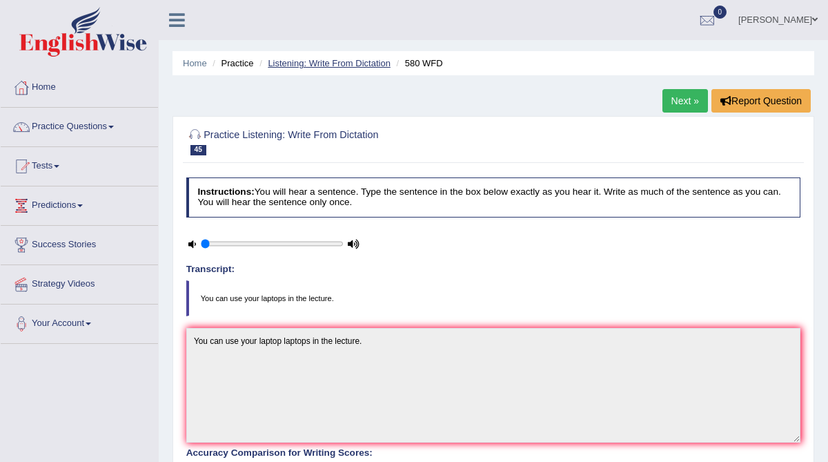
click at [359, 62] on link "Listening: Write From Dictation" at bounding box center [329, 63] width 123 height 10
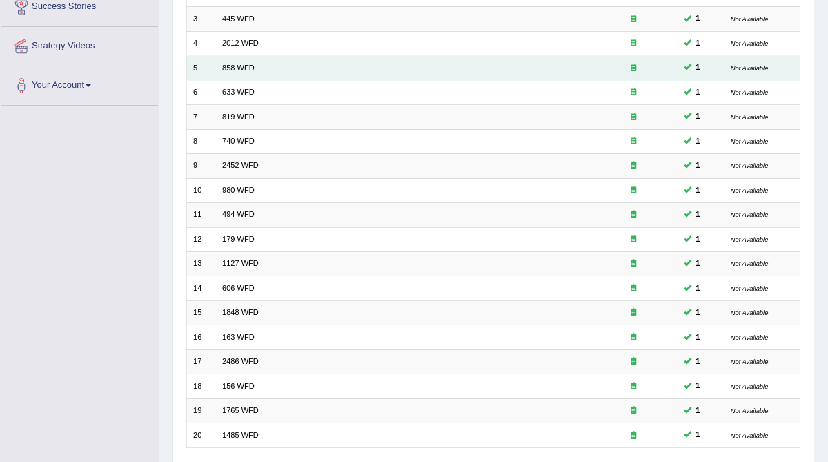
scroll to position [326, 0]
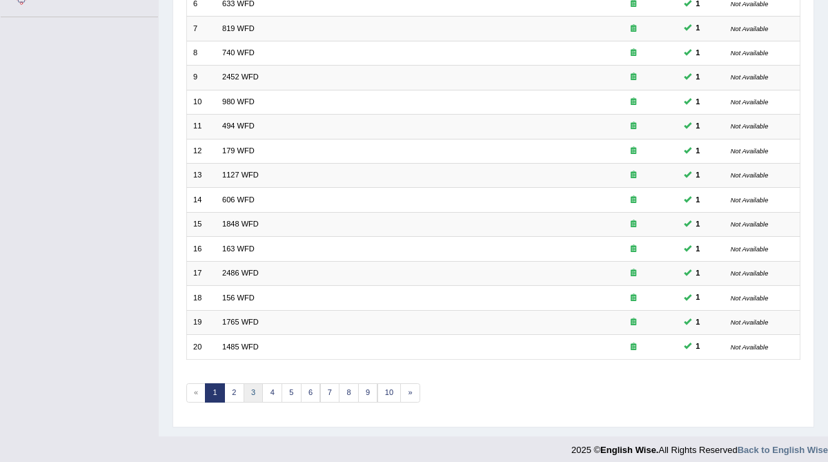
click at [249, 384] on link "3" at bounding box center [254, 392] width 20 height 19
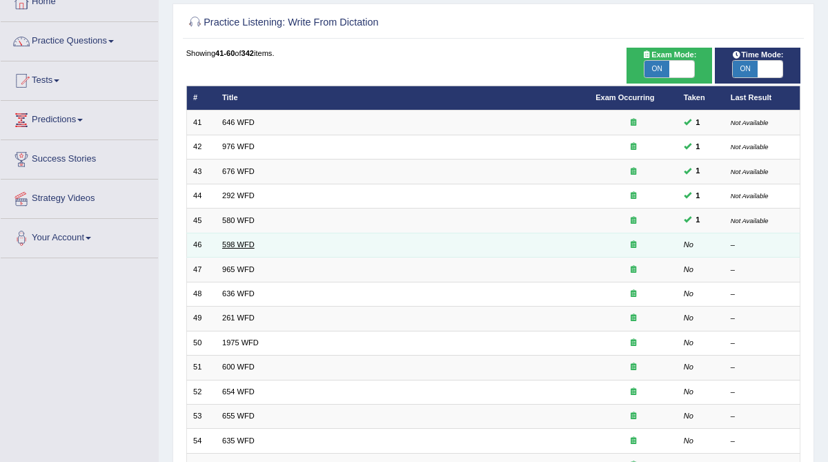
click at [234, 242] on link "598 WFD" at bounding box center [238, 244] width 32 height 8
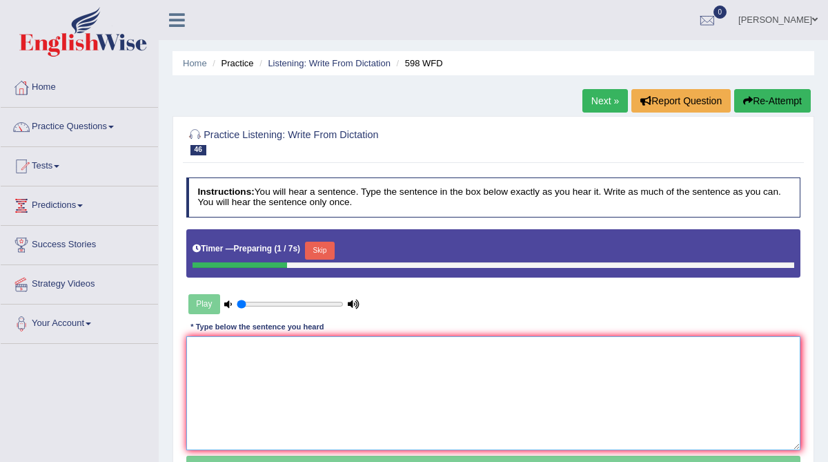
click at [240, 352] on textarea at bounding box center [493, 393] width 615 height 114
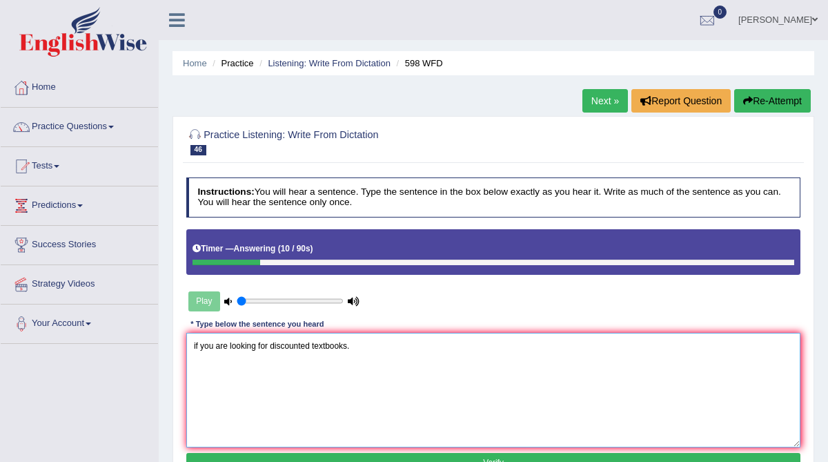
click at [191, 348] on textarea "if you are looking for discounted textbooks." at bounding box center [493, 390] width 615 height 114
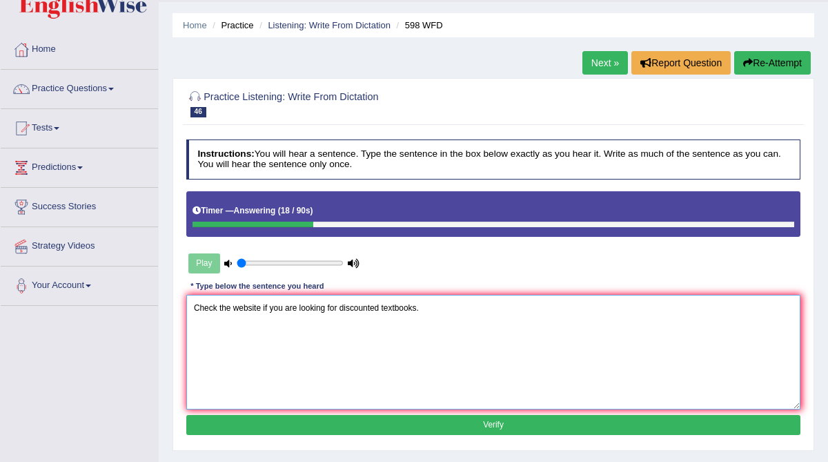
type textarea "Check the website if you are looking for discounted textbooks."
click at [243, 422] on button "Verify" at bounding box center [493, 425] width 615 height 20
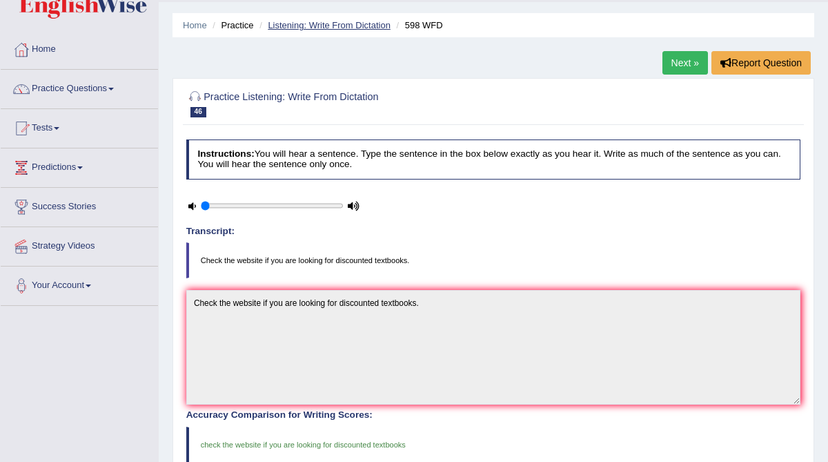
click at [346, 27] on link "Listening: Write From Dictation" at bounding box center [329, 25] width 123 height 10
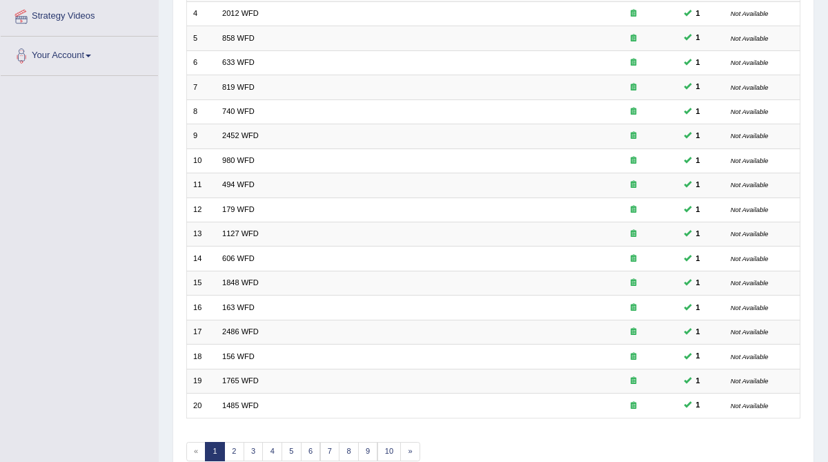
scroll to position [326, 0]
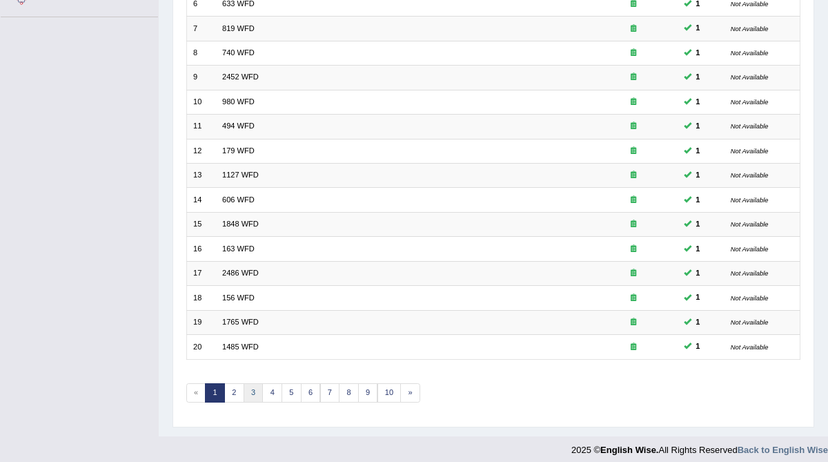
click at [246, 383] on link "3" at bounding box center [254, 392] width 20 height 19
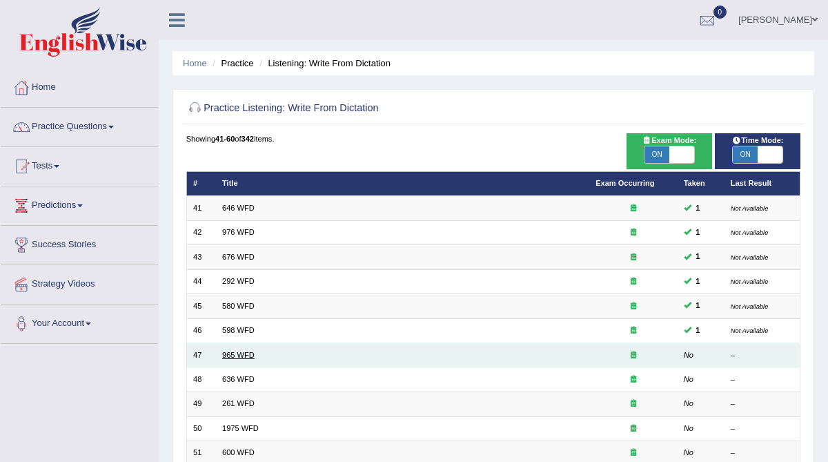
click at [235, 350] on link "965 WFD" at bounding box center [238, 354] width 32 height 8
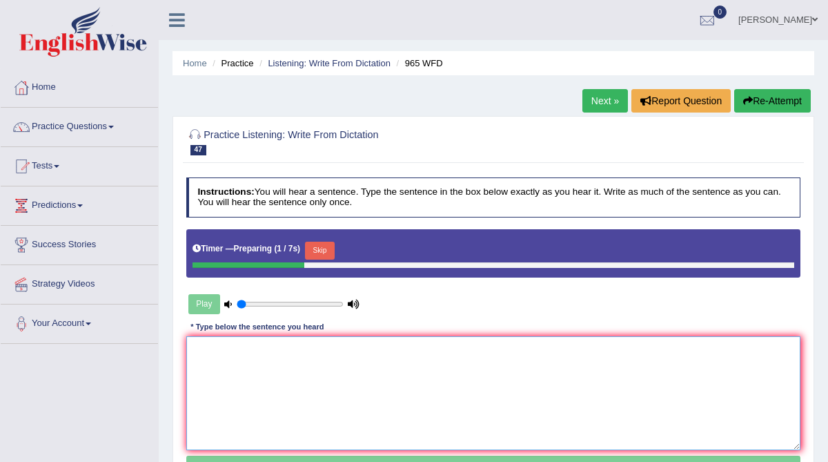
click at [232, 360] on textarea at bounding box center [493, 393] width 615 height 114
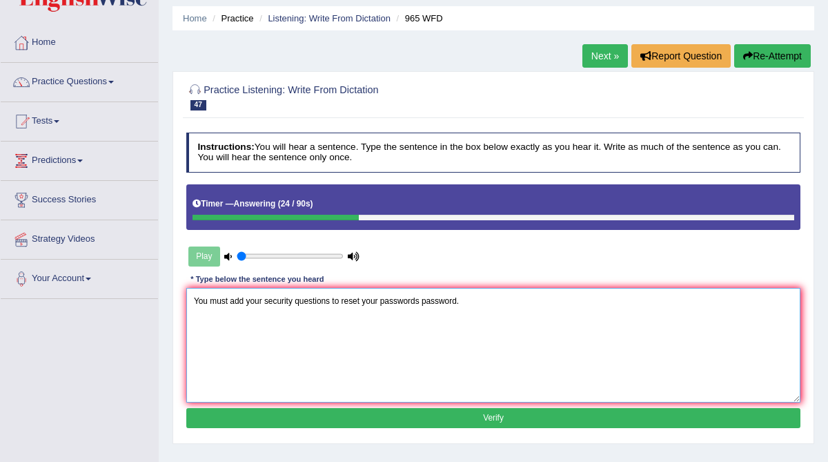
scroll to position [46, 0]
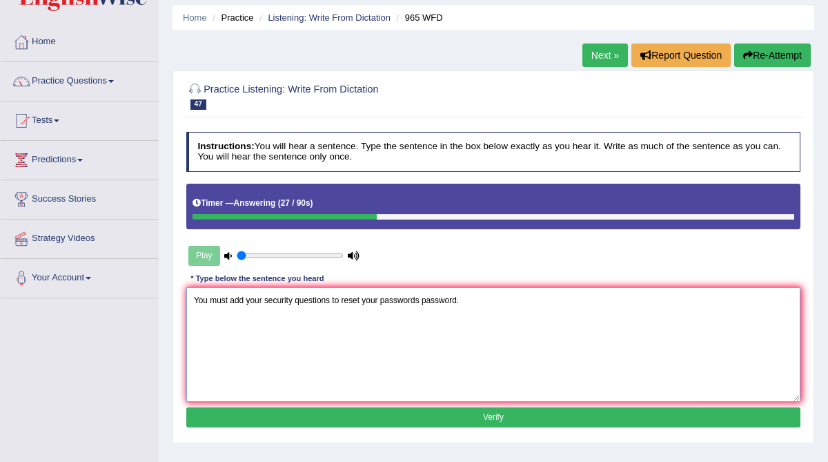
type textarea "You must add your security questions to reset your passwords password."
click at [327, 411] on button "Verify" at bounding box center [493, 417] width 615 height 20
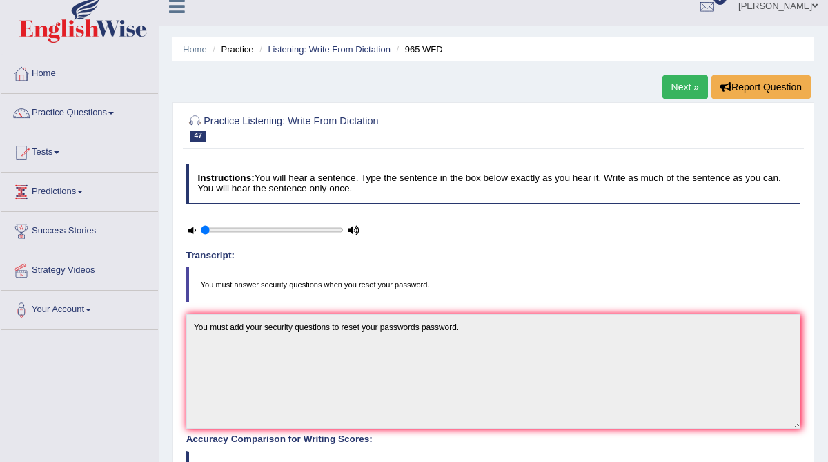
scroll to position [0, 0]
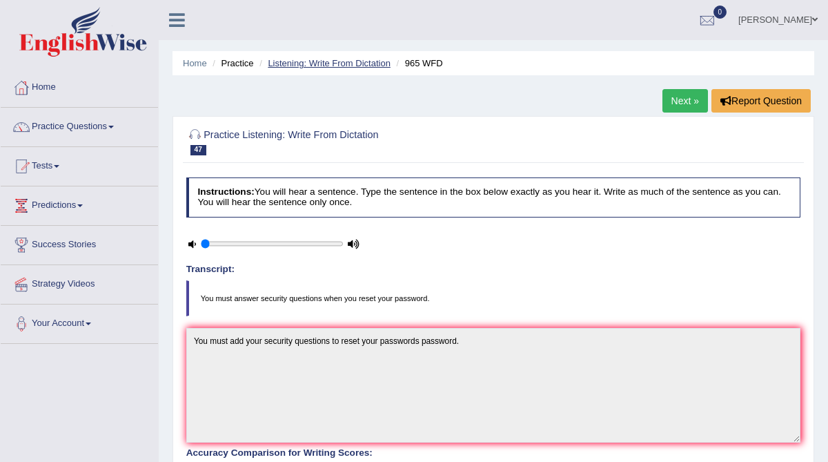
click at [349, 60] on link "Listening: Write From Dictation" at bounding box center [329, 63] width 123 height 10
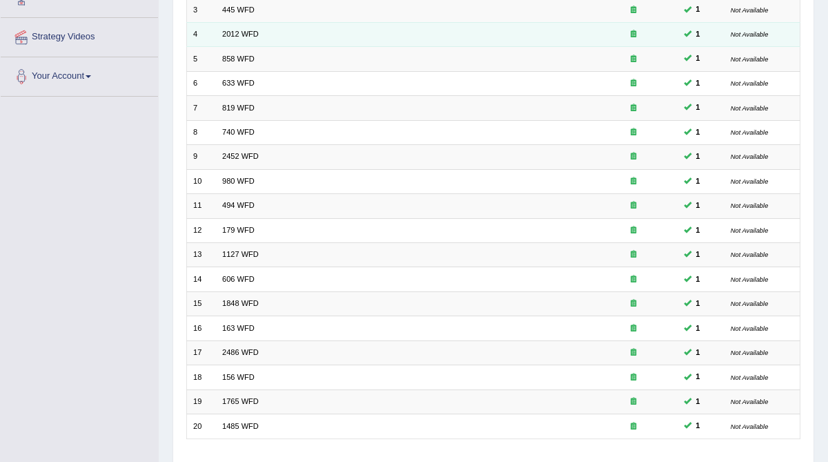
scroll to position [326, 0]
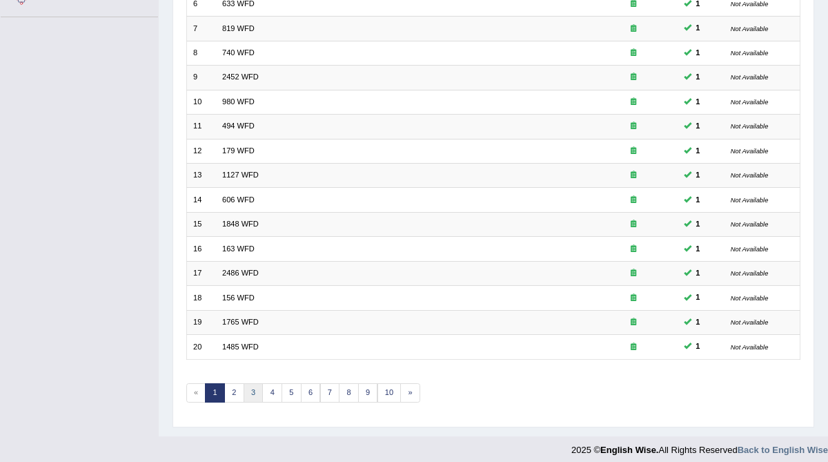
click at [247, 386] on link "3" at bounding box center [254, 392] width 20 height 19
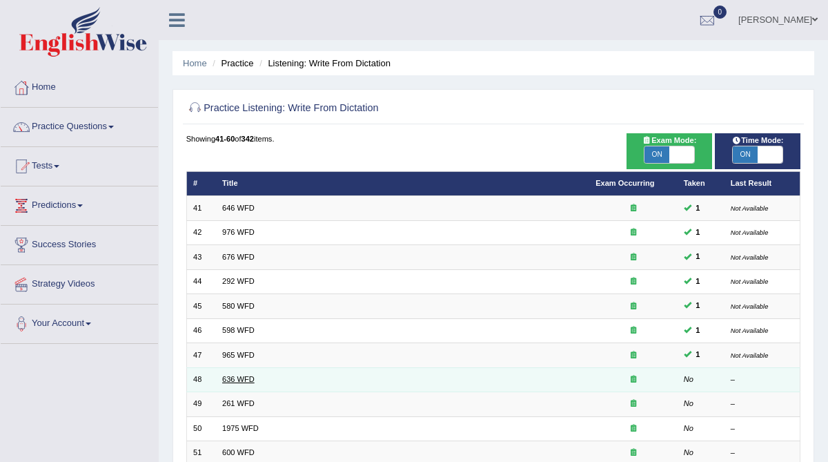
click at [236, 376] on link "636 WFD" at bounding box center [238, 379] width 32 height 8
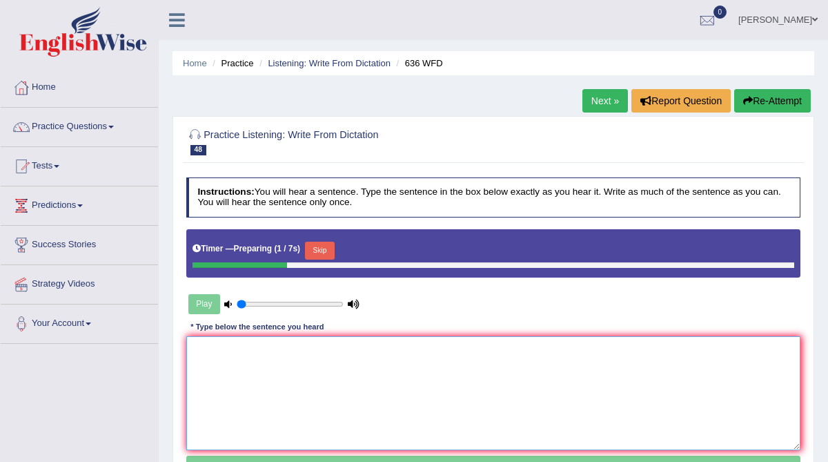
click at [236, 377] on textarea at bounding box center [493, 393] width 615 height 114
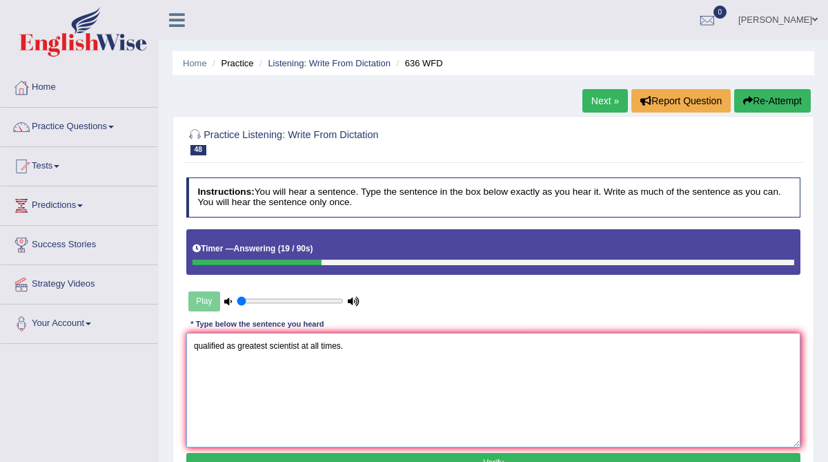
click at [194, 346] on textarea "qualified as greatest scientist at all times." at bounding box center [493, 390] width 615 height 114
click at [264, 346] on textarea "Several graduates will be qualified as greatest scientist at all times." at bounding box center [493, 390] width 615 height 114
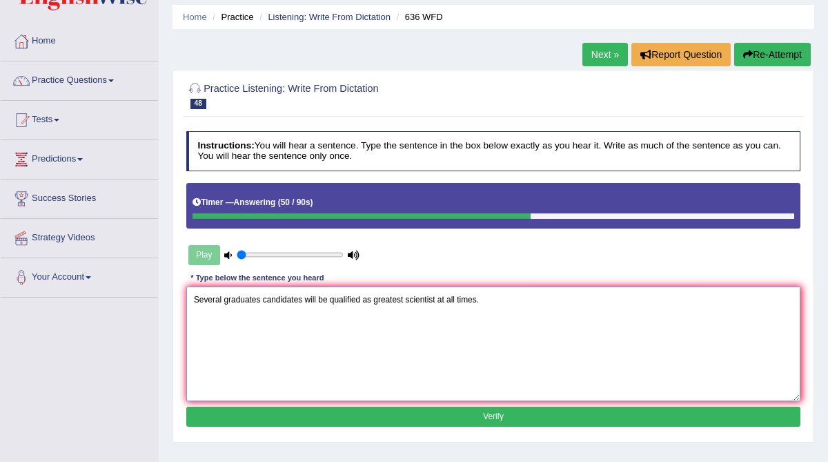
scroll to position [48, 0]
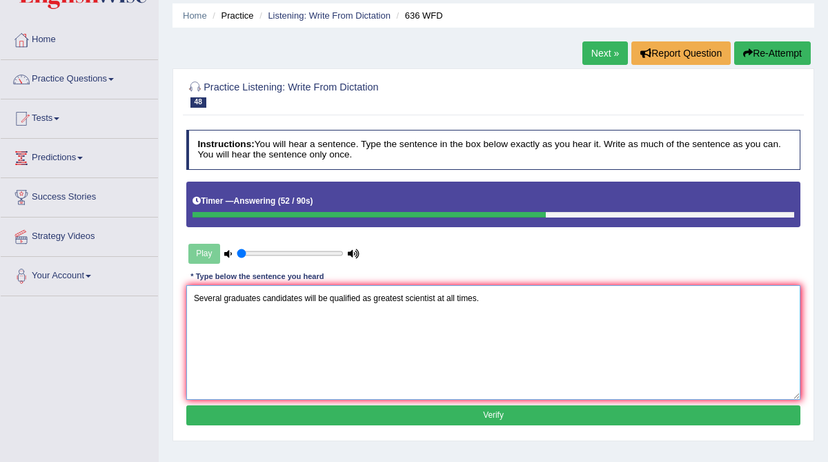
type textarea "Several graduates candidates will be qualified as greatest scientist at all tim…"
click at [386, 410] on button "Verify" at bounding box center [493, 415] width 615 height 20
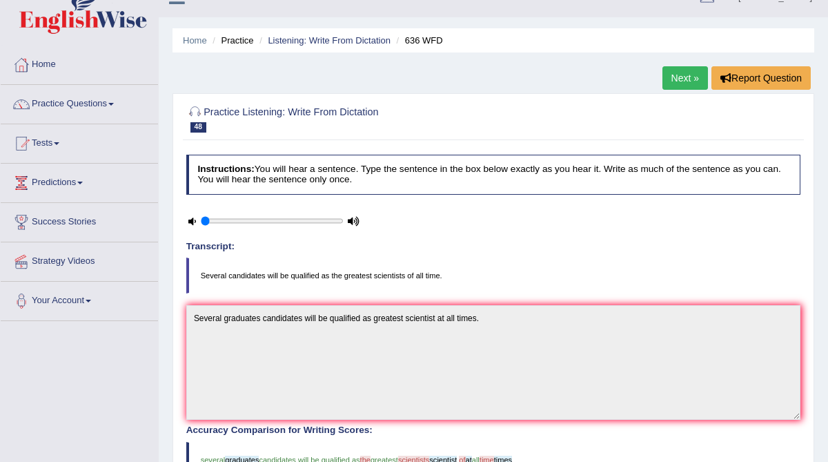
scroll to position [0, 0]
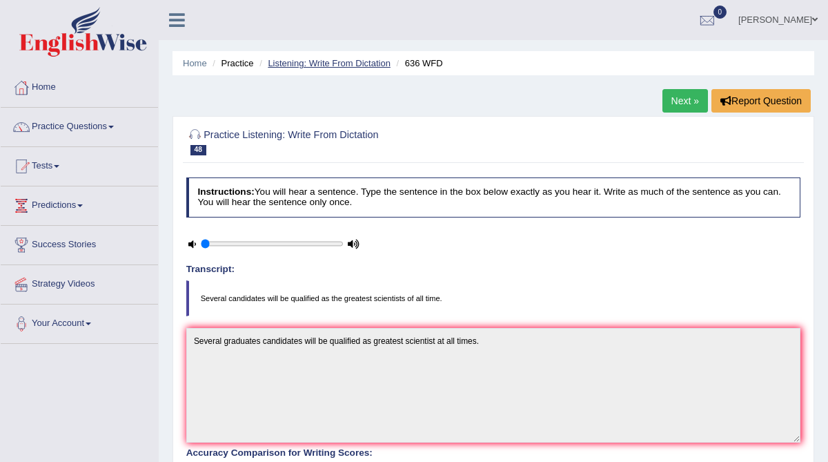
click at [362, 61] on link "Listening: Write From Dictation" at bounding box center [329, 63] width 123 height 10
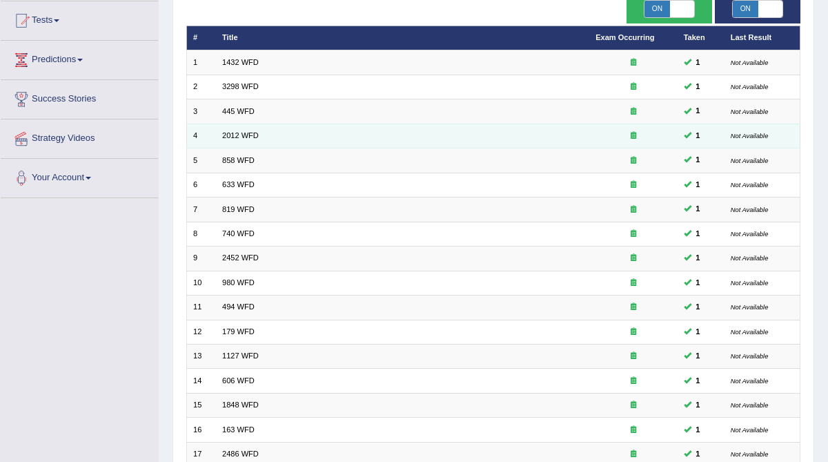
scroll to position [326, 0]
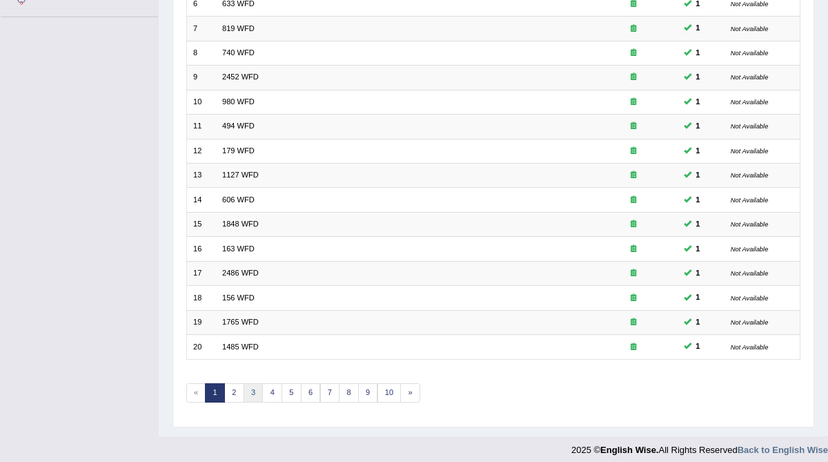
click at [252, 383] on link "3" at bounding box center [254, 392] width 20 height 19
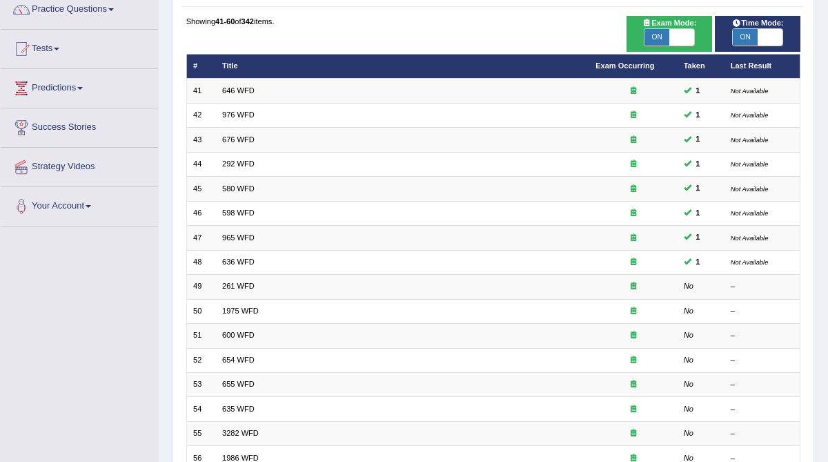
scroll to position [128, 0]
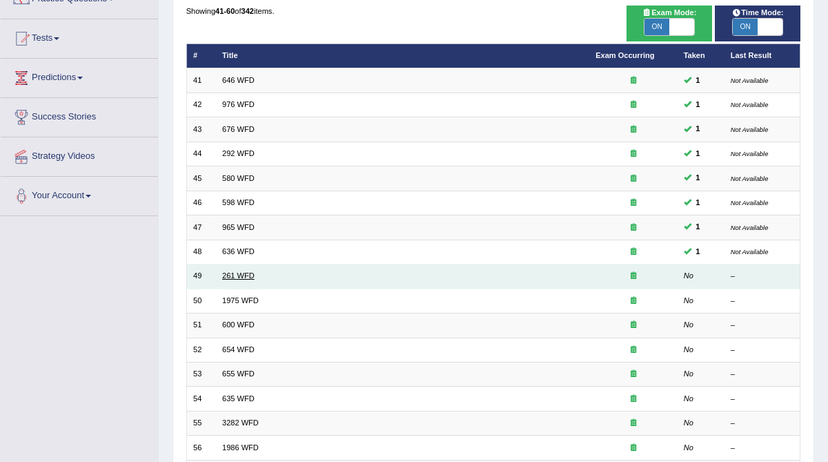
click at [232, 272] on link "261 WFD" at bounding box center [238, 275] width 32 height 8
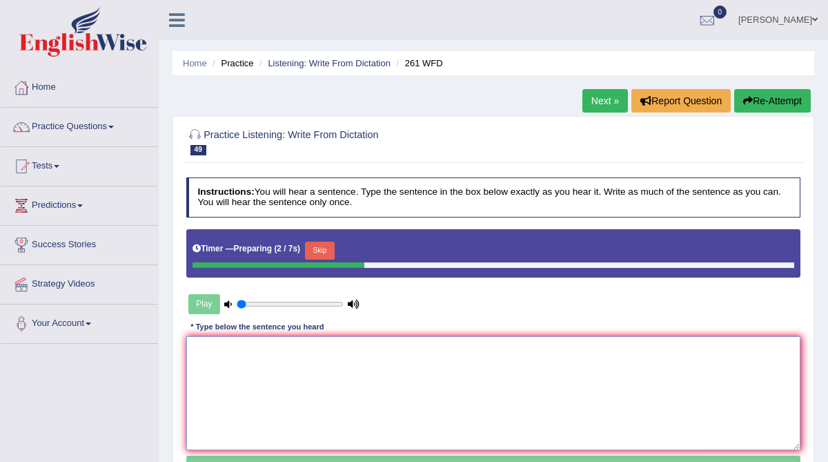
click at [221, 354] on textarea at bounding box center [493, 393] width 615 height 114
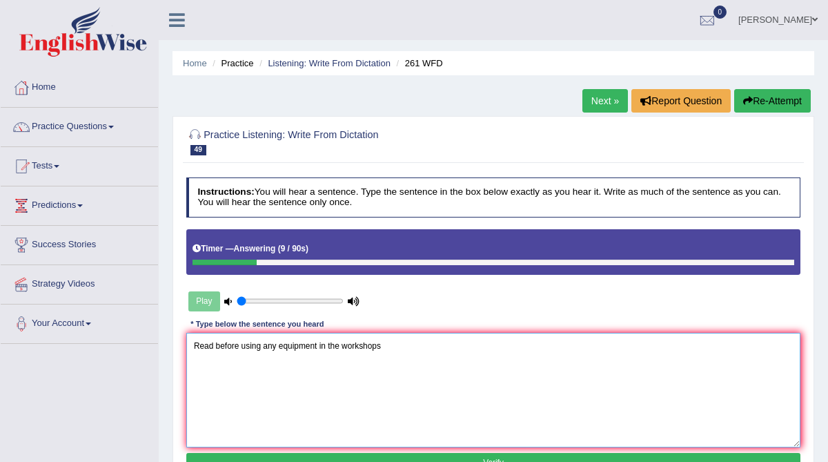
click at [215, 344] on textarea "Read before using any equipment in the workshops" at bounding box center [493, 390] width 615 height 114
click at [377, 344] on textarea "Read the student safety instructions before using any equipment in the workshops" at bounding box center [493, 390] width 615 height 114
click at [446, 346] on textarea "Read the student safety instructions before using the any equipment in the work…" at bounding box center [493, 390] width 615 height 114
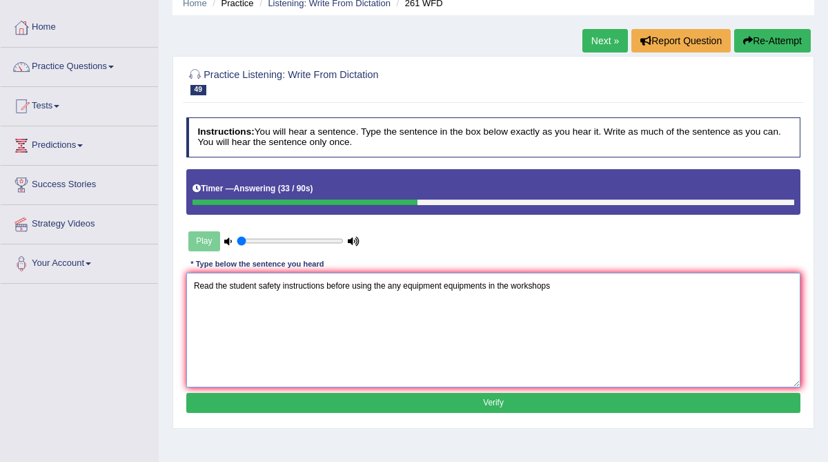
scroll to position [61, 0]
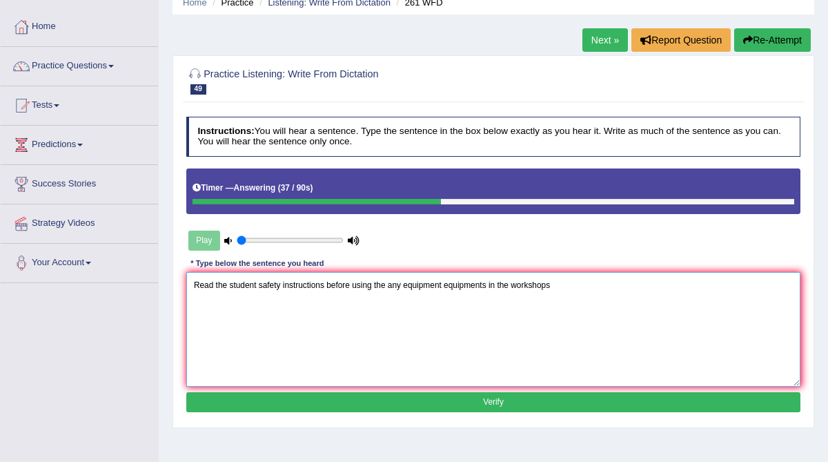
click at [329, 282] on textarea "Read the student safety instructions before using the any equipment equipments …" at bounding box center [493, 329] width 615 height 114
type textarea "Read the student safety instructions carefully before using the any equipment e…"
click at [339, 399] on button "Verify" at bounding box center [493, 402] width 615 height 20
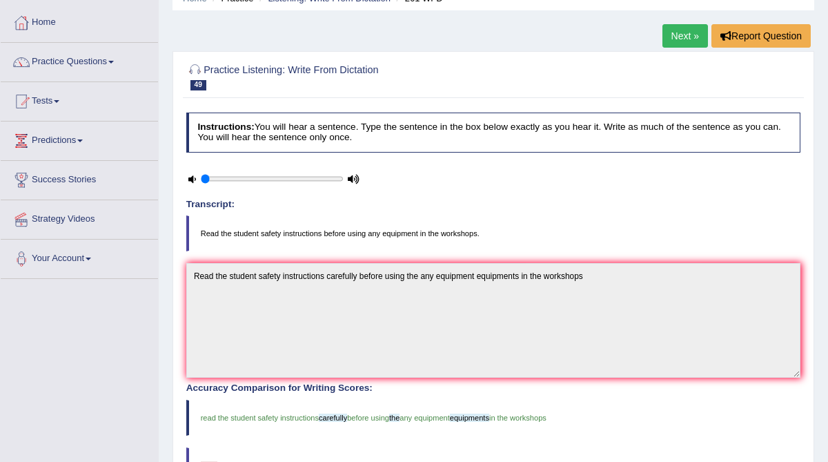
scroll to position [0, 0]
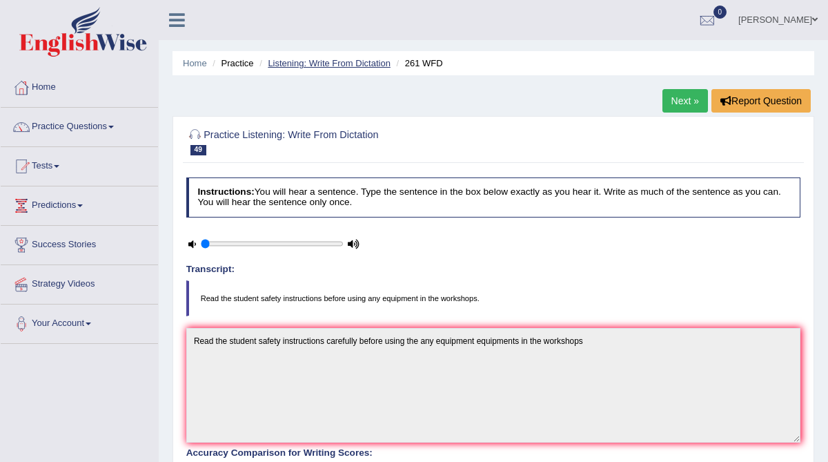
click at [330, 66] on link "Listening: Write From Dictation" at bounding box center [329, 63] width 123 height 10
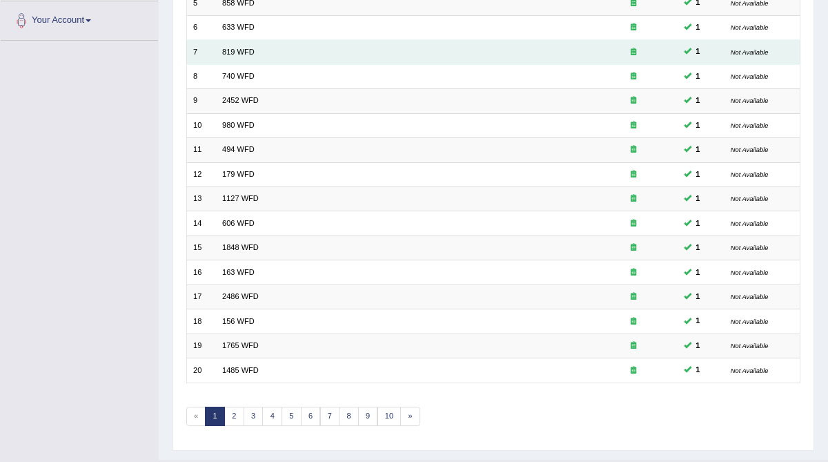
scroll to position [326, 0]
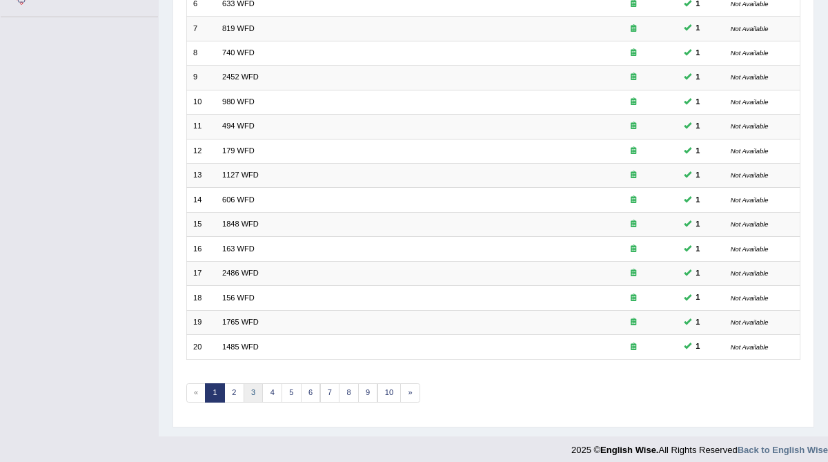
click at [247, 383] on link "3" at bounding box center [254, 392] width 20 height 19
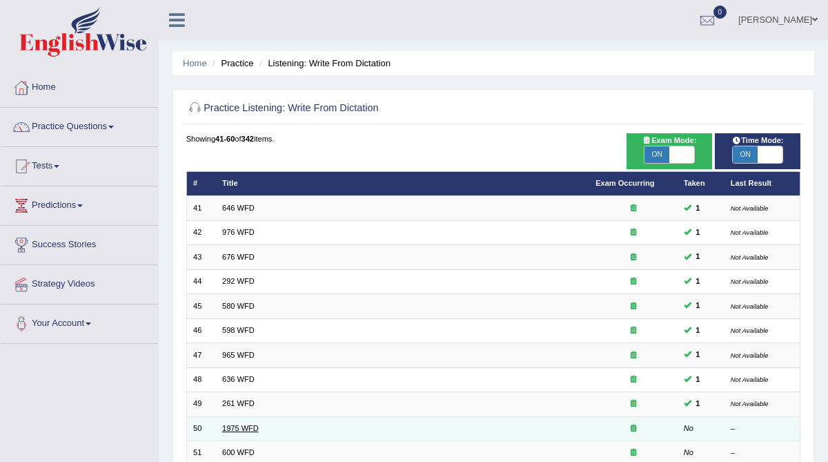
click at [237, 425] on link "1975 WFD" at bounding box center [240, 428] width 37 height 8
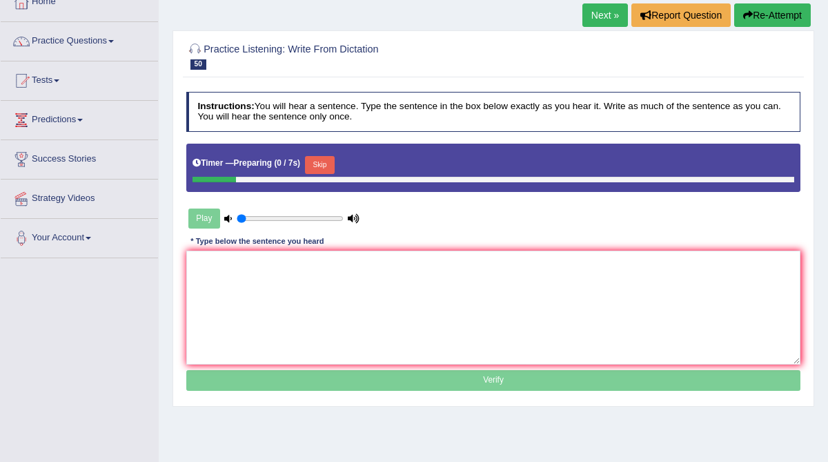
scroll to position [109, 0]
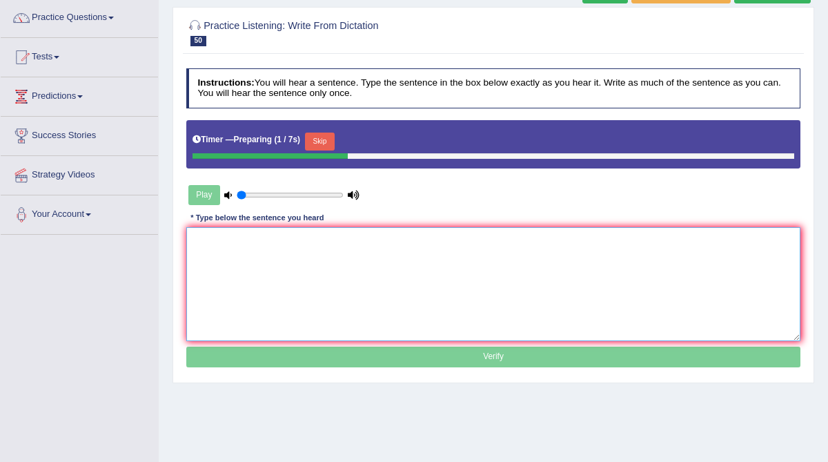
click at [234, 238] on textarea at bounding box center [493, 284] width 615 height 114
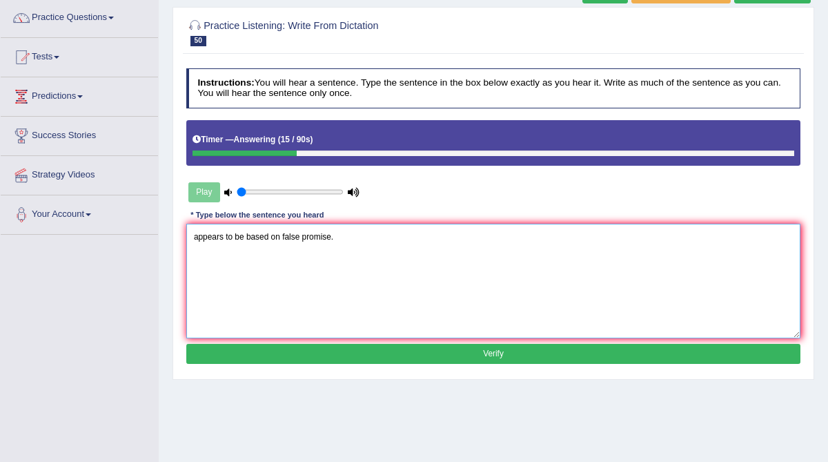
click at [194, 235] on textarea "appears to be based on false promise." at bounding box center [493, 281] width 615 height 114
click at [356, 236] on textarea "His analysis theory appears to be based on false promise." at bounding box center [493, 281] width 615 height 114
click at [408, 236] on textarea "His analysis theory appears to be based on false promise." at bounding box center [493, 281] width 615 height 114
type textarea "His analysis theory appears to be based on false promise falls premise."
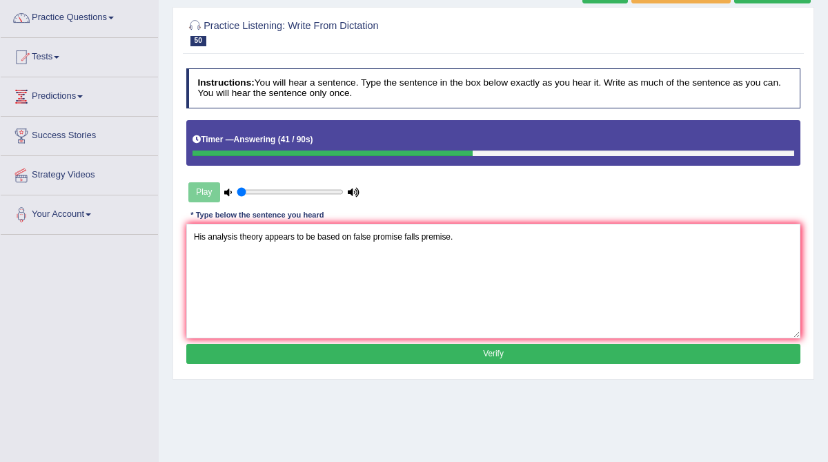
click at [411, 356] on button "Verify" at bounding box center [493, 354] width 615 height 20
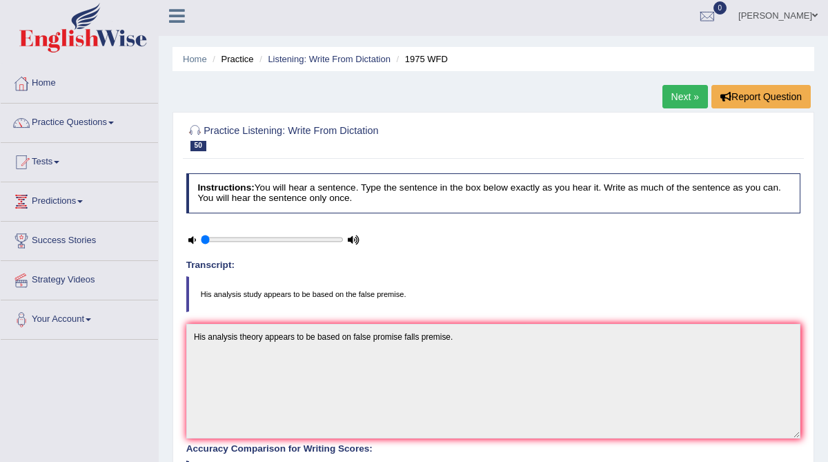
scroll to position [0, 0]
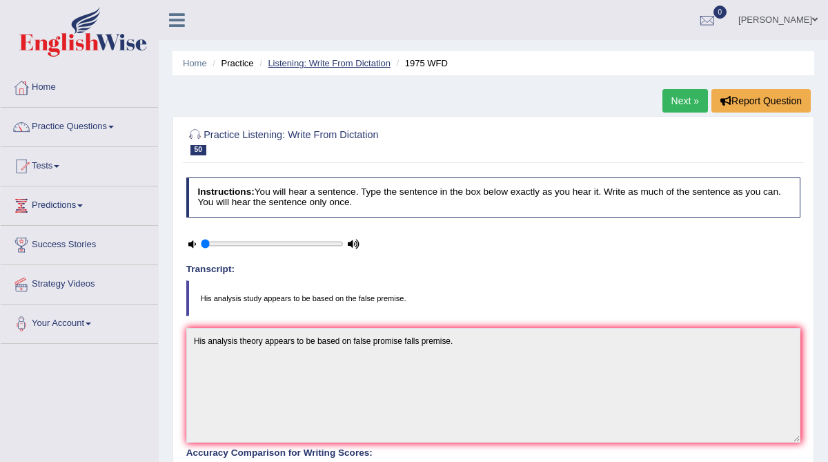
click at [369, 66] on link "Listening: Write From Dictation" at bounding box center [329, 63] width 123 height 10
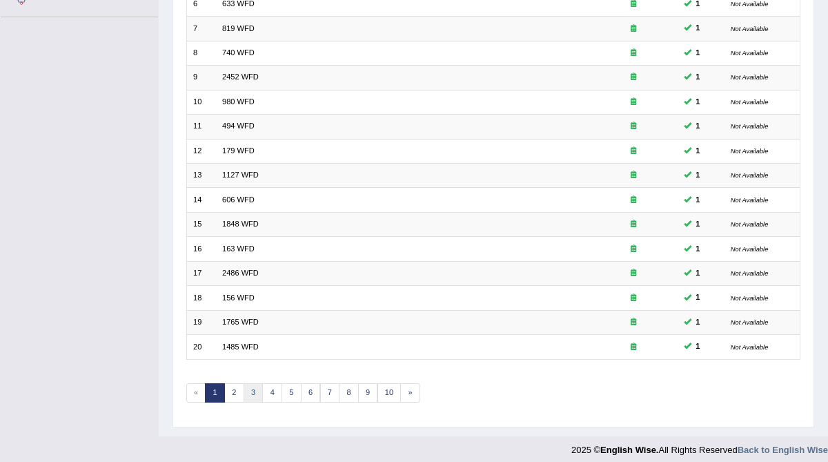
click at [249, 384] on link "3" at bounding box center [254, 392] width 20 height 19
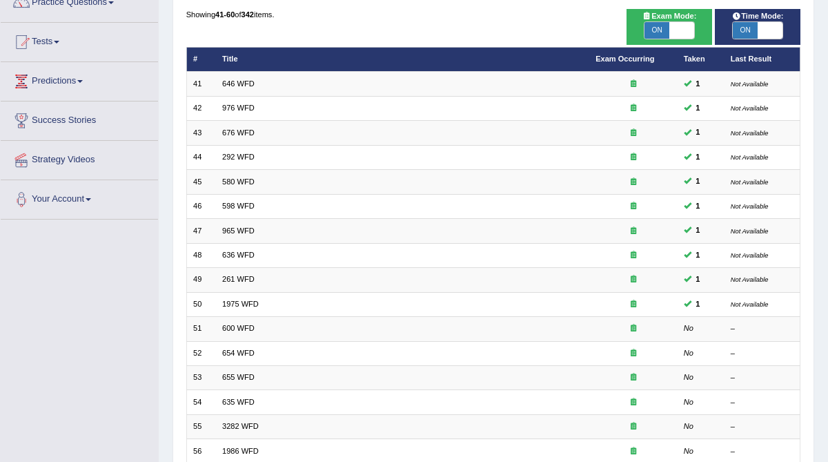
scroll to position [126, 0]
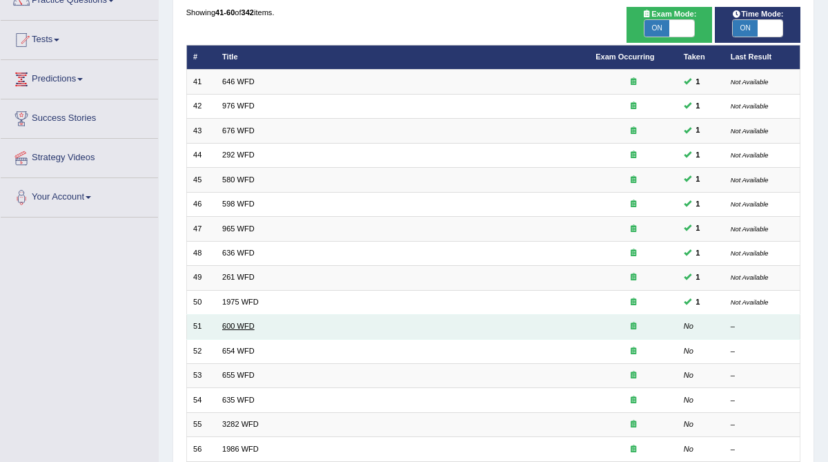
click at [238, 321] on link "600 WFD" at bounding box center [238, 325] width 32 height 8
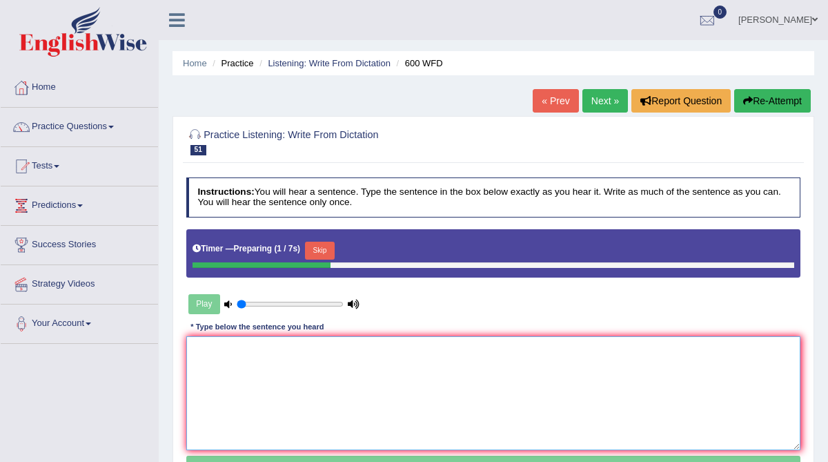
click at [227, 360] on textarea at bounding box center [493, 393] width 615 height 114
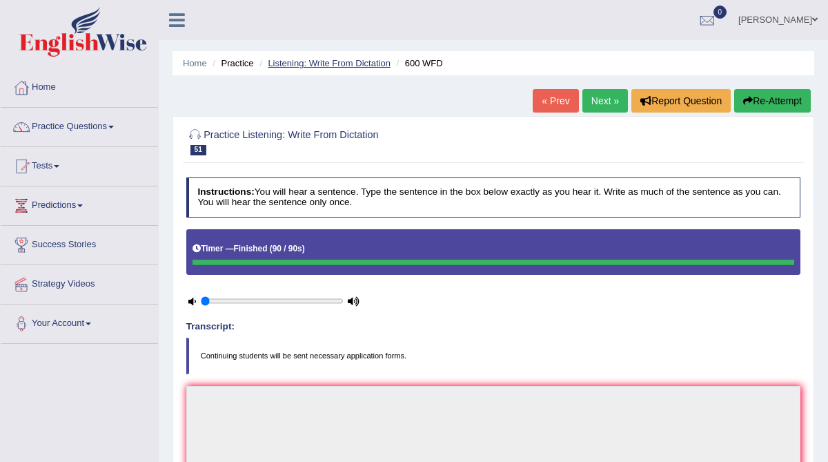
click at [317, 61] on link "Listening: Write From Dictation" at bounding box center [329, 63] width 123 height 10
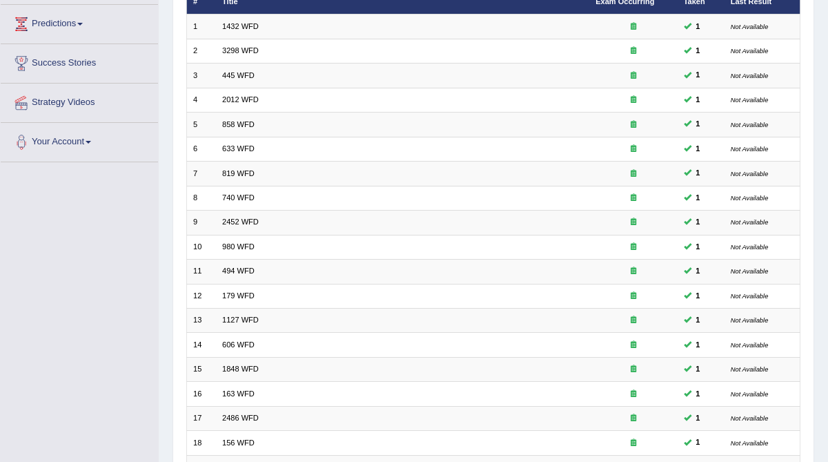
scroll to position [326, 0]
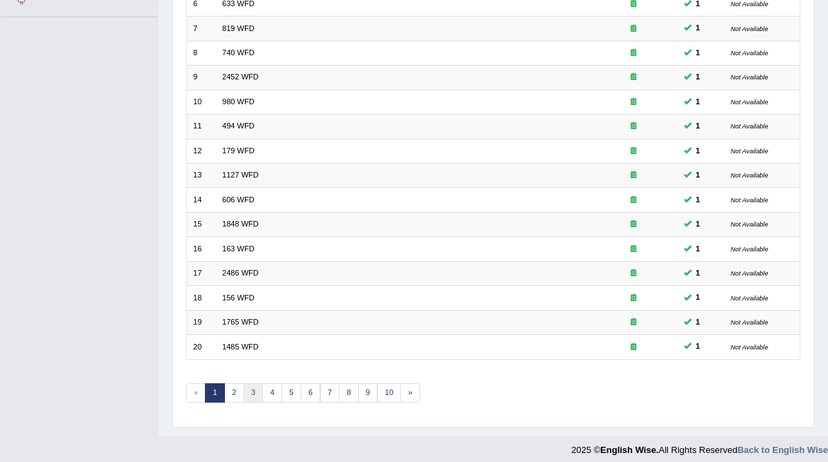
click at [251, 383] on link "3" at bounding box center [254, 392] width 20 height 19
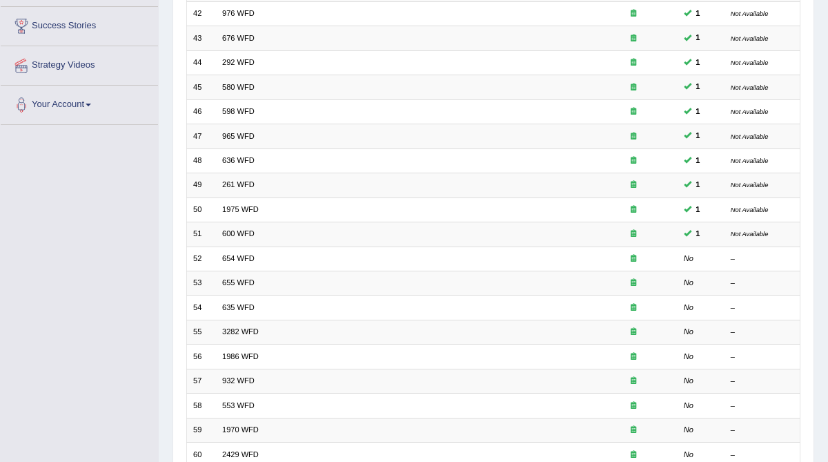
scroll to position [222, 0]
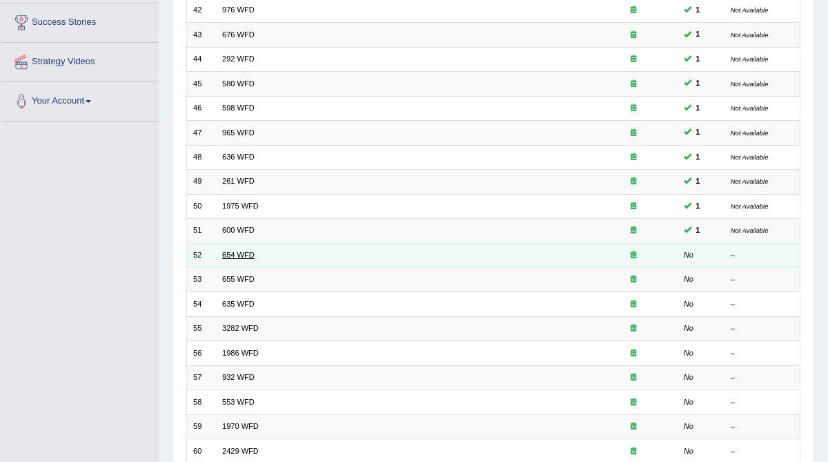
click at [232, 250] on link "654 WFD" at bounding box center [238, 254] width 32 height 8
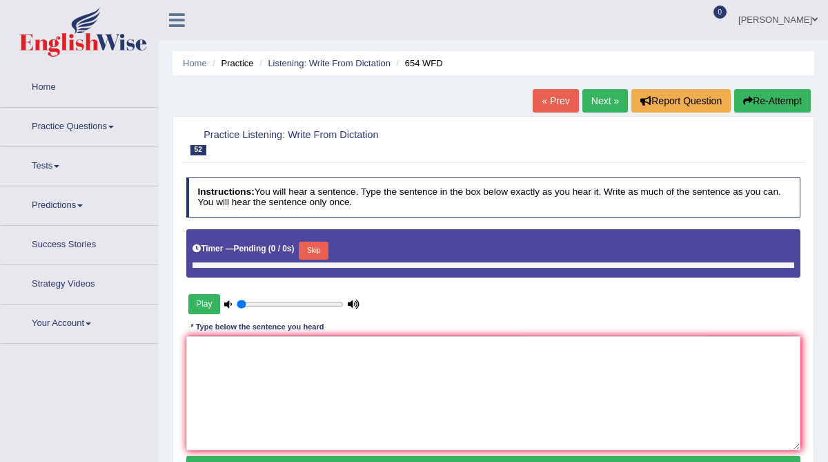
type input "0.05"
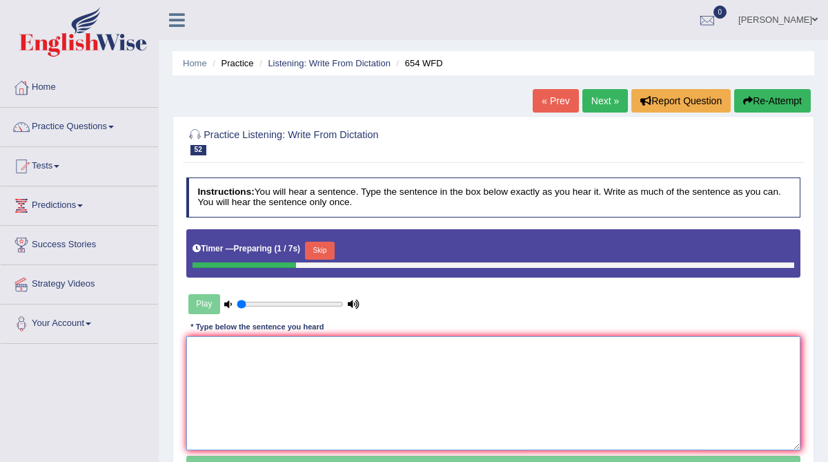
click at [224, 373] on textarea at bounding box center [493, 393] width 615 height 114
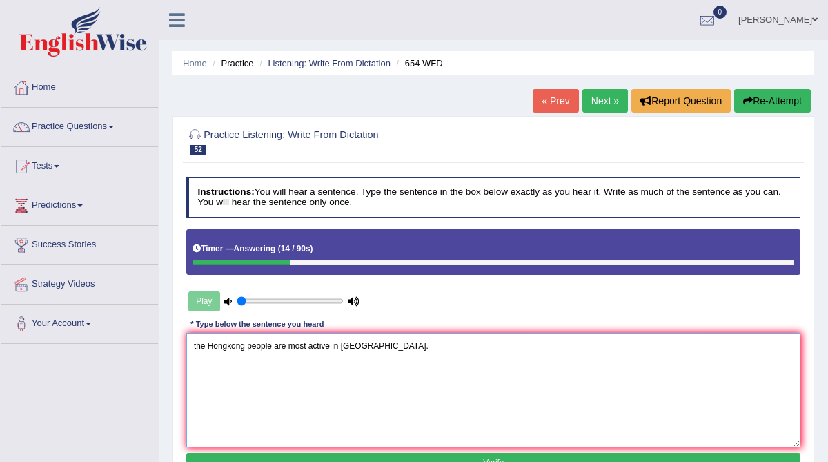
click at [193, 343] on textarea "the Hongkong people are most active in Asia." at bounding box center [493, 390] width 615 height 114
drag, startPoint x: 328, startPoint y: 346, endPoint x: 309, endPoint y: 345, distance: 18.6
click at [309, 345] on textarea "The study shows that the Hongkong people are most active in Asia." at bounding box center [493, 390] width 615 height 114
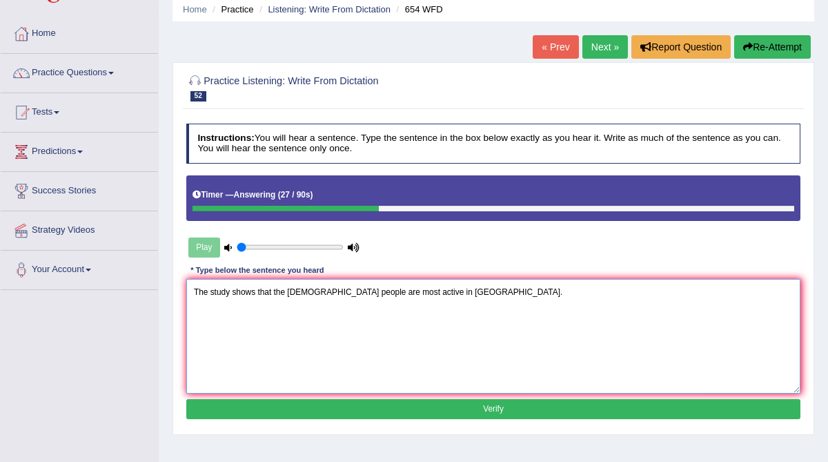
scroll to position [56, 0]
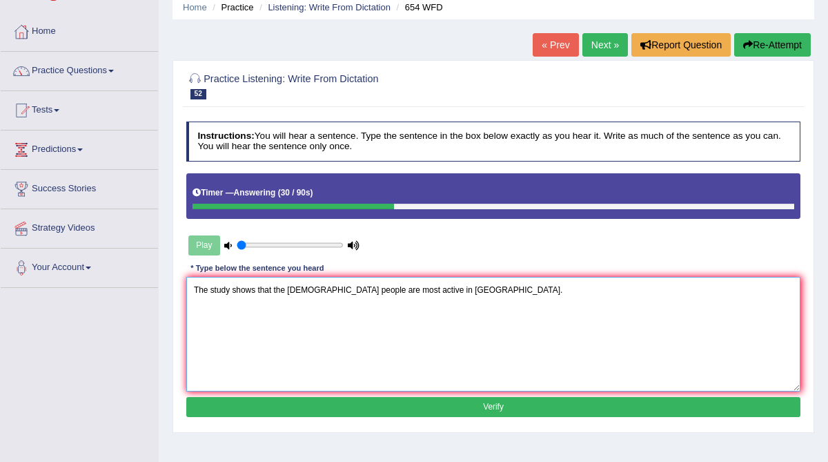
type textarea "The study shows that the Hong Kong people are most active in Asia."
click at [365, 406] on button "Verify" at bounding box center [493, 407] width 615 height 20
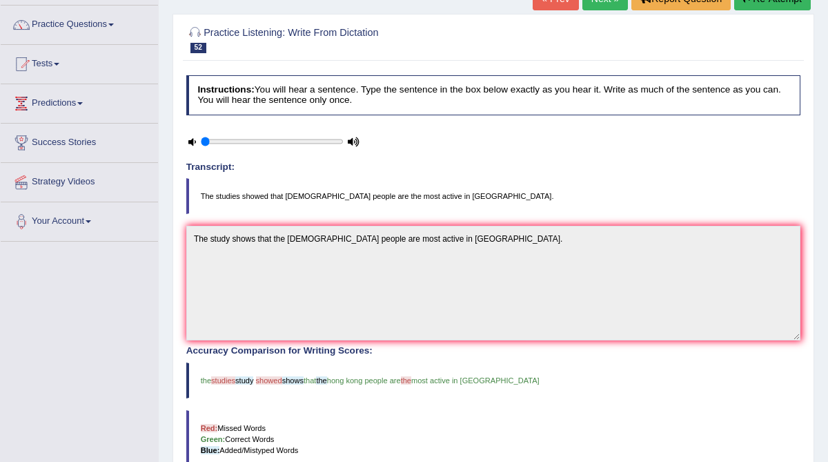
scroll to position [46, 0]
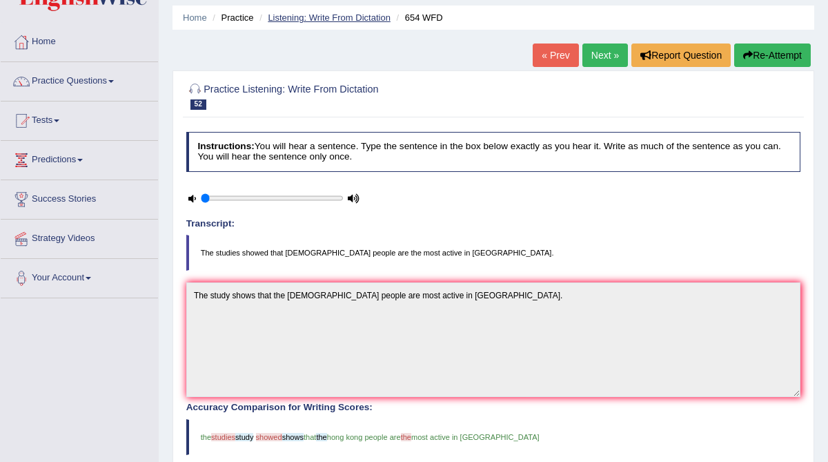
click at [338, 20] on link "Listening: Write From Dictation" at bounding box center [329, 17] width 123 height 10
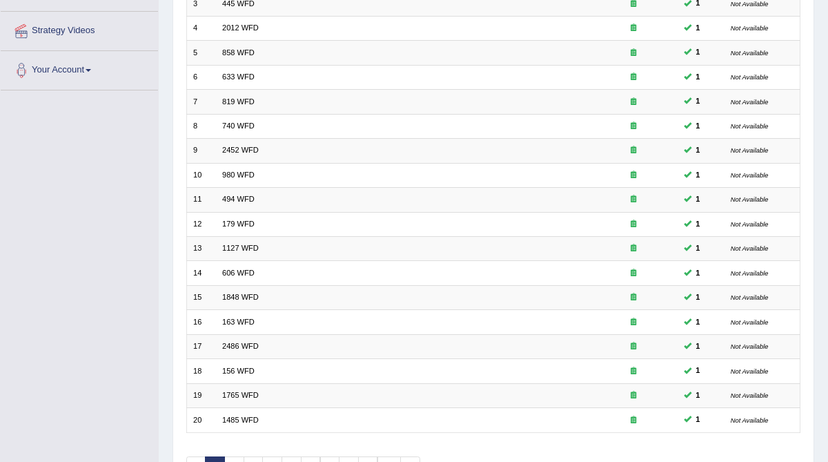
scroll to position [326, 0]
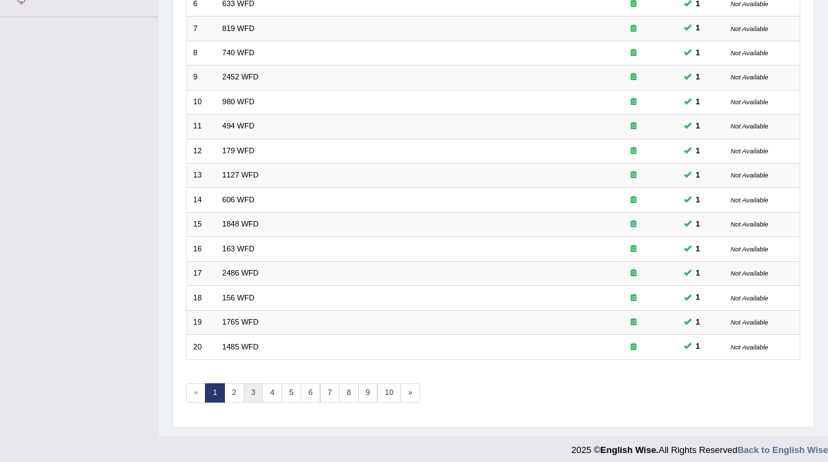
click at [252, 386] on link "3" at bounding box center [254, 392] width 20 height 19
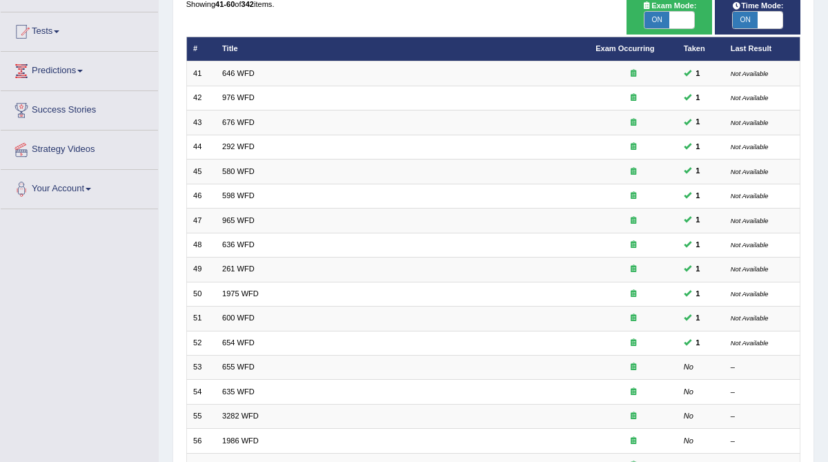
scroll to position [150, 0]
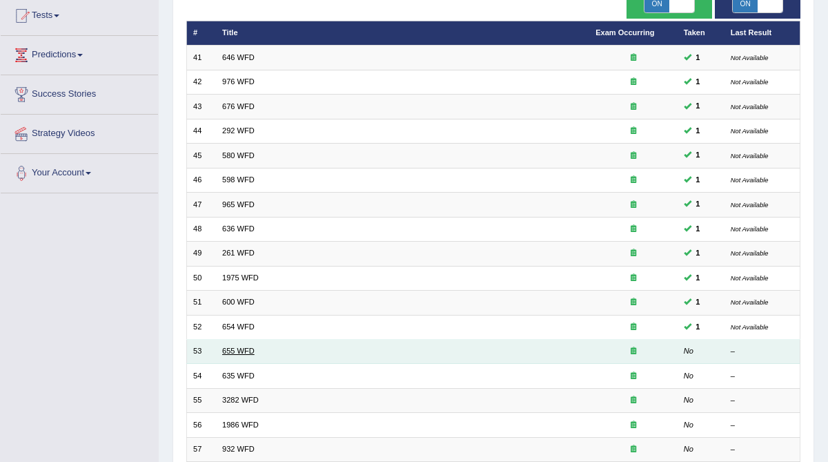
click at [241, 346] on link "655 WFD" at bounding box center [238, 350] width 32 height 8
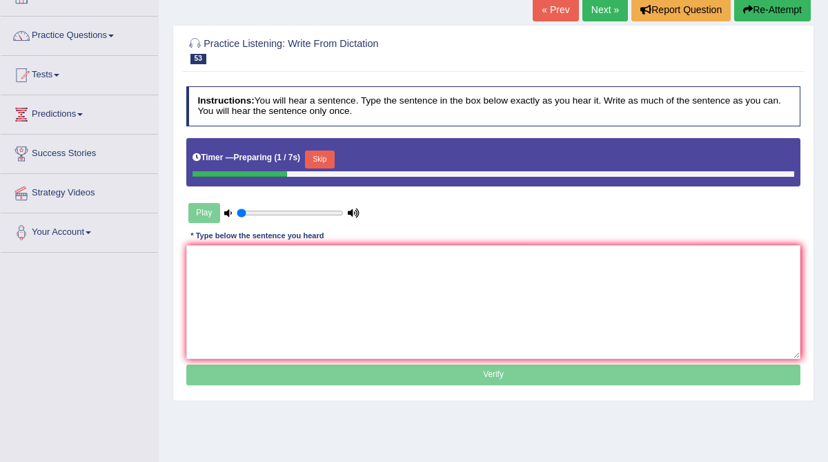
scroll to position [94, 0]
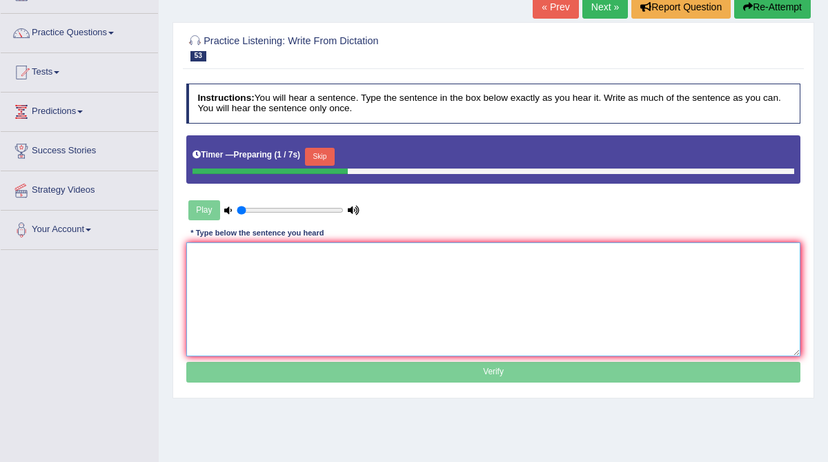
click at [232, 277] on textarea at bounding box center [493, 299] width 615 height 114
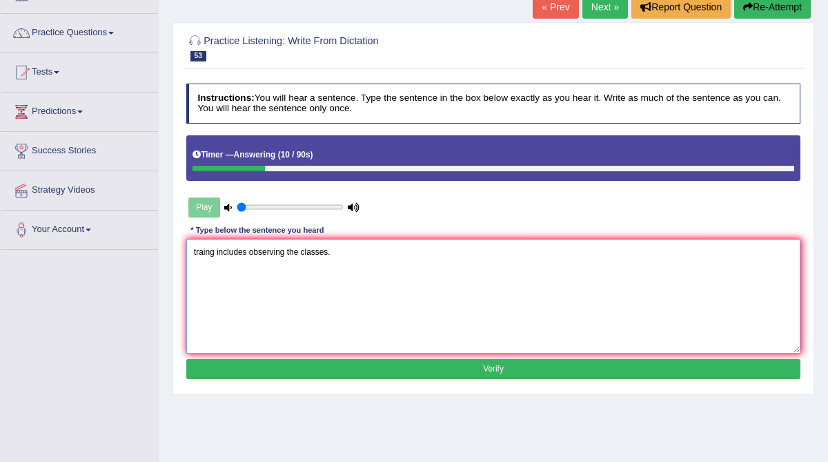
click at [191, 252] on textarea "traing includes observing the classes." at bounding box center [493, 296] width 615 height 114
click at [261, 253] on textarea "The teachers traing includes observing the classes." at bounding box center [493, 296] width 615 height 114
click at [242, 252] on textarea "The teachers training includes observing the classes." at bounding box center [493, 296] width 615 height 114
type textarea "The teachers teacher training includes observing the classes."
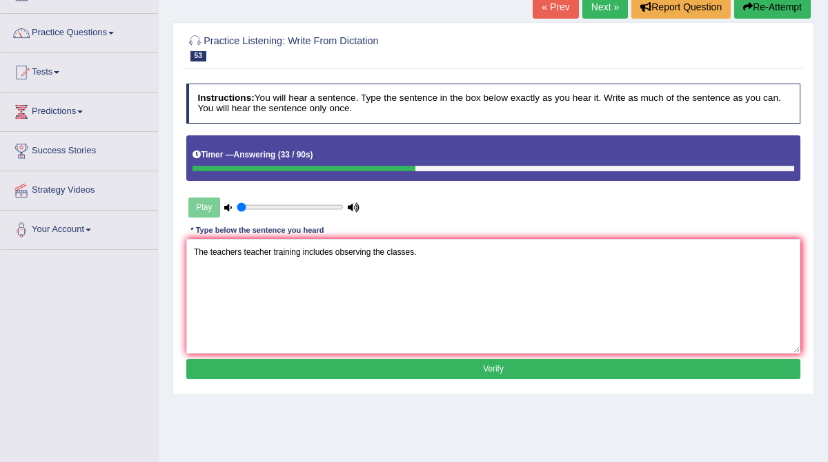
click at [346, 363] on button "Verify" at bounding box center [493, 369] width 615 height 20
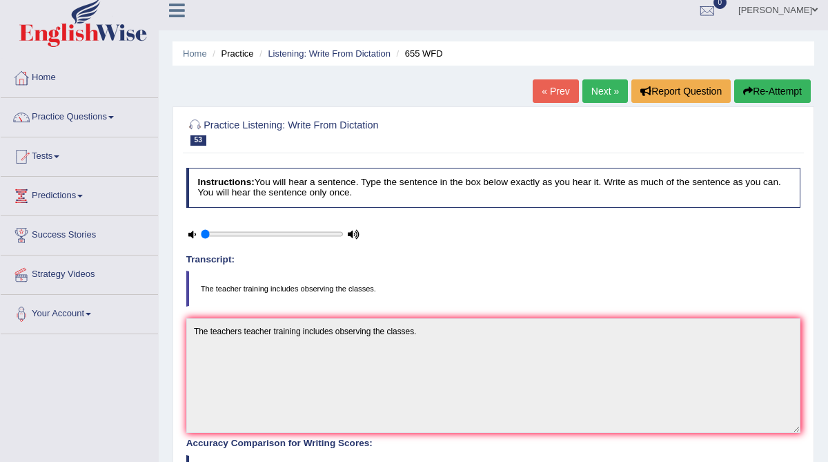
scroll to position [6, 0]
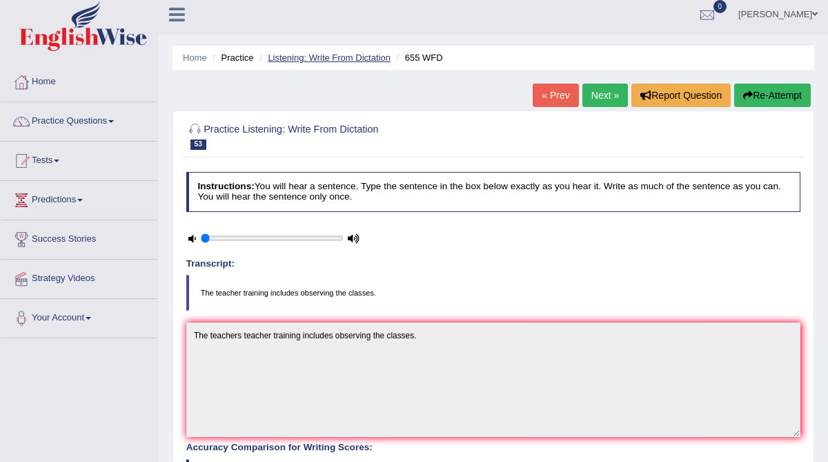
click at [326, 55] on link "Listening: Write From Dictation" at bounding box center [329, 57] width 123 height 10
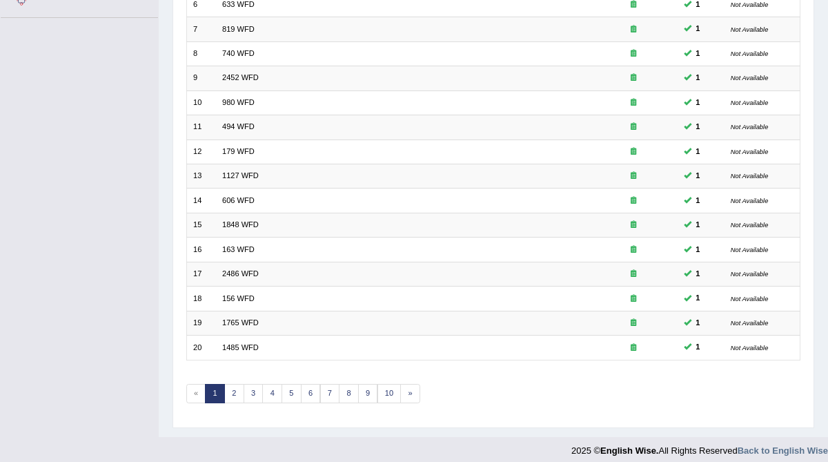
scroll to position [326, 0]
click at [250, 383] on link "3" at bounding box center [254, 392] width 20 height 19
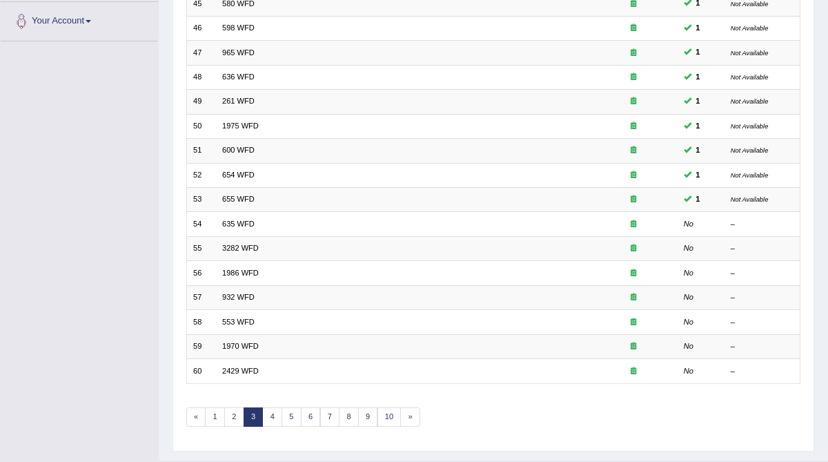
scroll to position [326, 0]
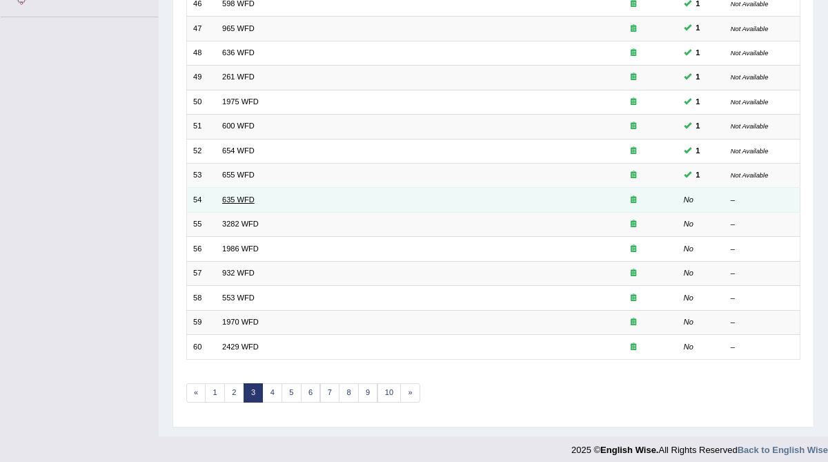
click at [232, 195] on link "635 WFD" at bounding box center [238, 199] width 32 height 8
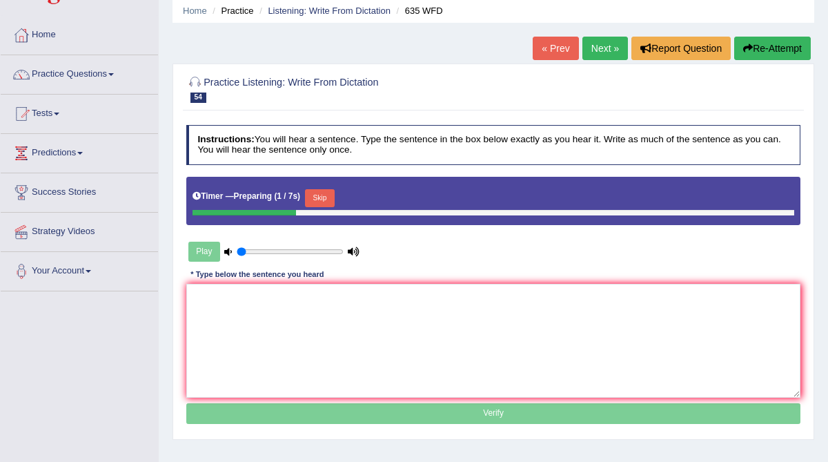
scroll to position [63, 0]
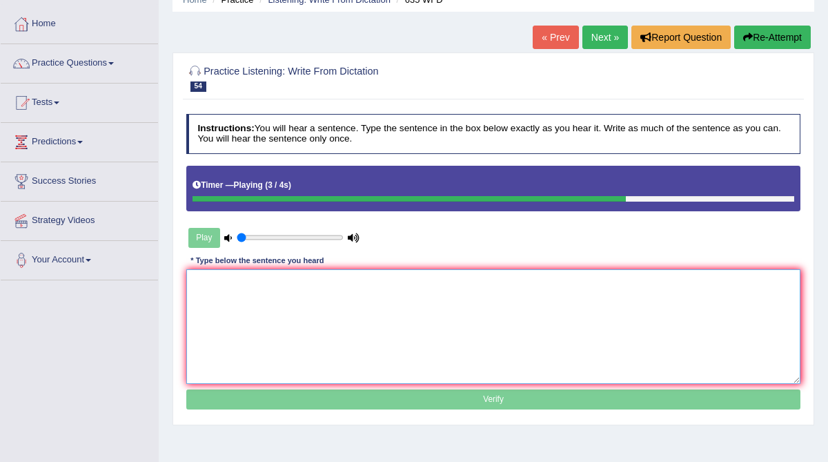
click at [280, 301] on textarea at bounding box center [493, 326] width 615 height 114
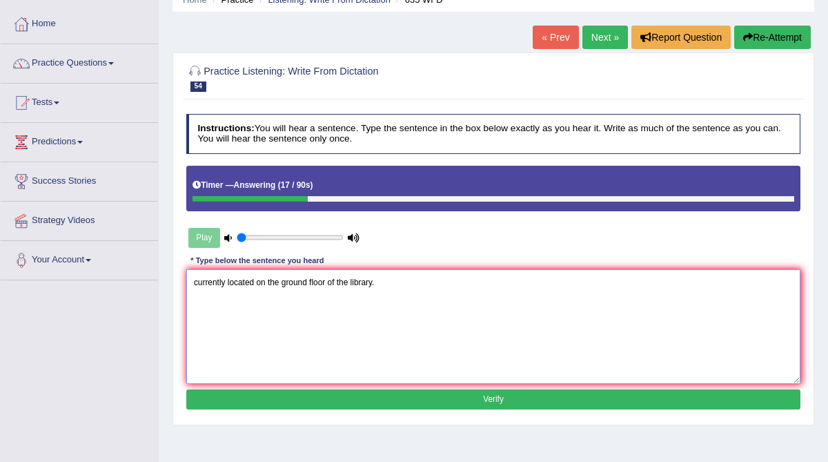
click at [192, 281] on textarea "currently located on the ground floor of the library." at bounding box center [493, 326] width 615 height 114
click at [336, 283] on textarea "The science library is currently located on the ground floor of the library." at bounding box center [493, 326] width 615 height 114
type textarea "The science library is currently located at on the ground floor of the library."
click at [423, 397] on button "Verify" at bounding box center [493, 399] width 615 height 20
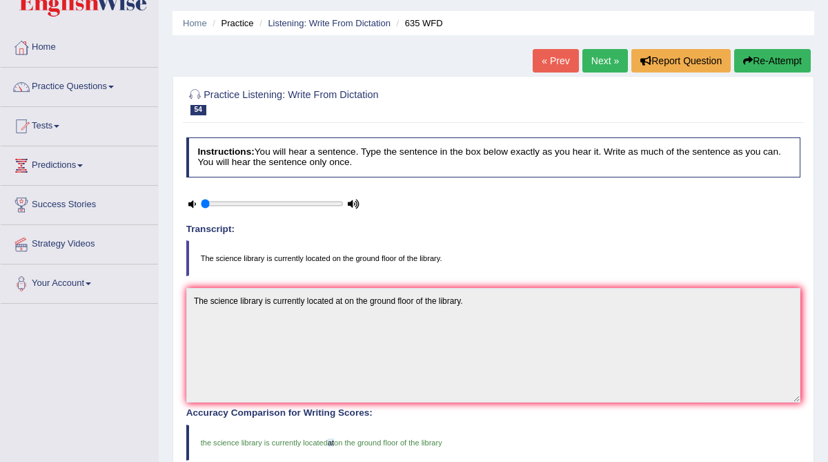
scroll to position [30, 0]
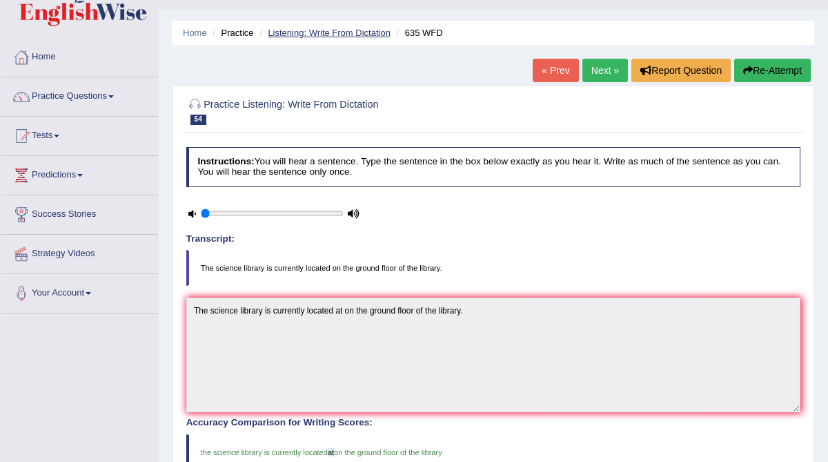
click at [368, 34] on link "Listening: Write From Dictation" at bounding box center [329, 33] width 123 height 10
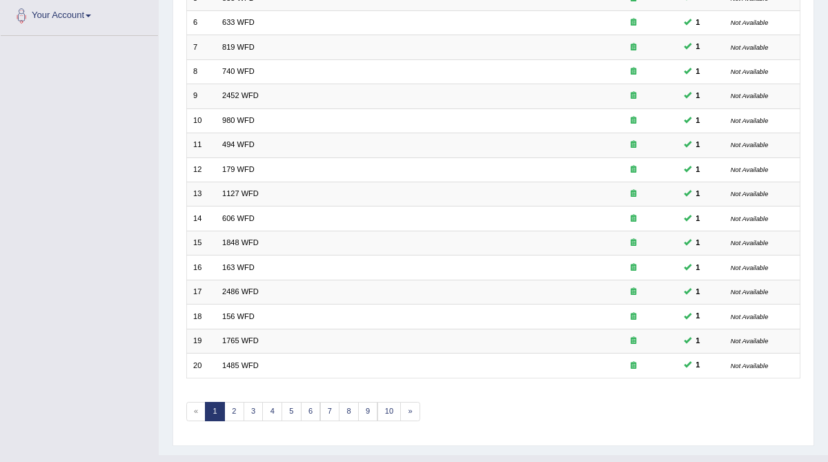
scroll to position [326, 0]
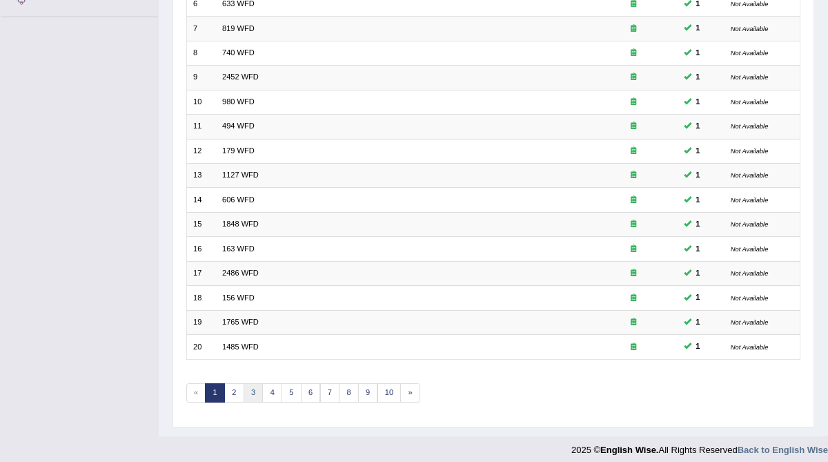
click at [245, 383] on link "3" at bounding box center [254, 392] width 20 height 19
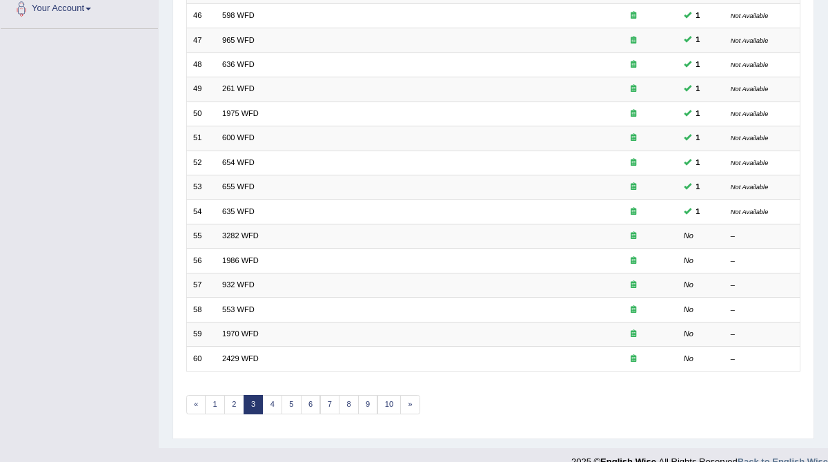
scroll to position [326, 0]
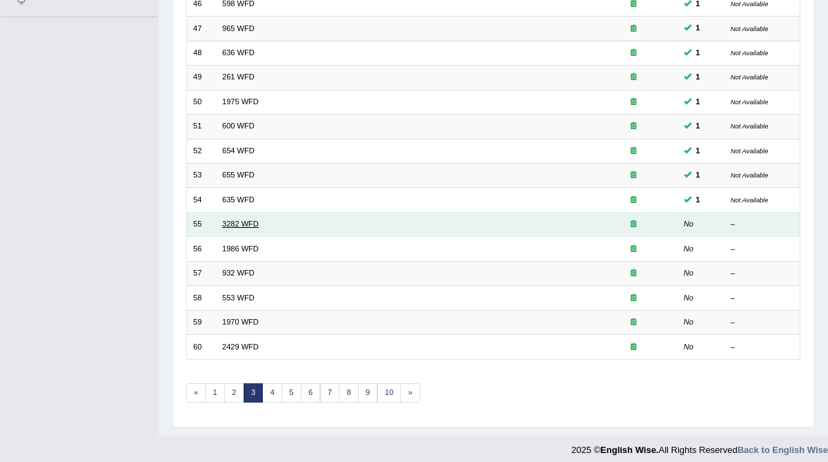
click at [228, 219] on link "3282 WFD" at bounding box center [240, 223] width 37 height 8
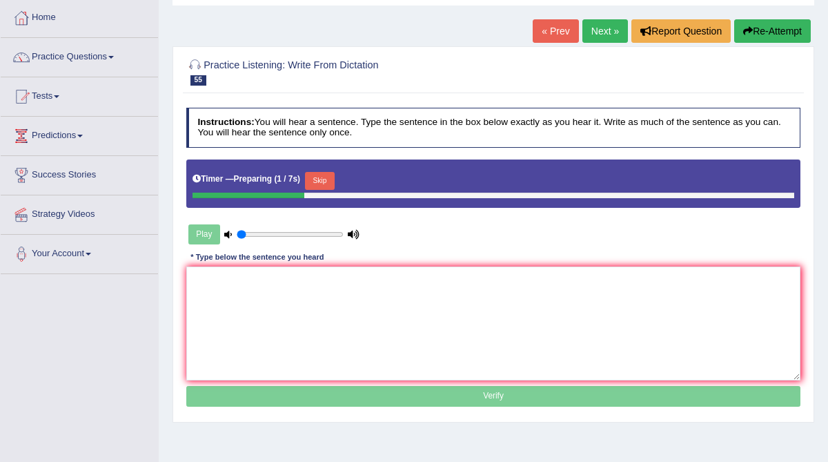
scroll to position [72, 0]
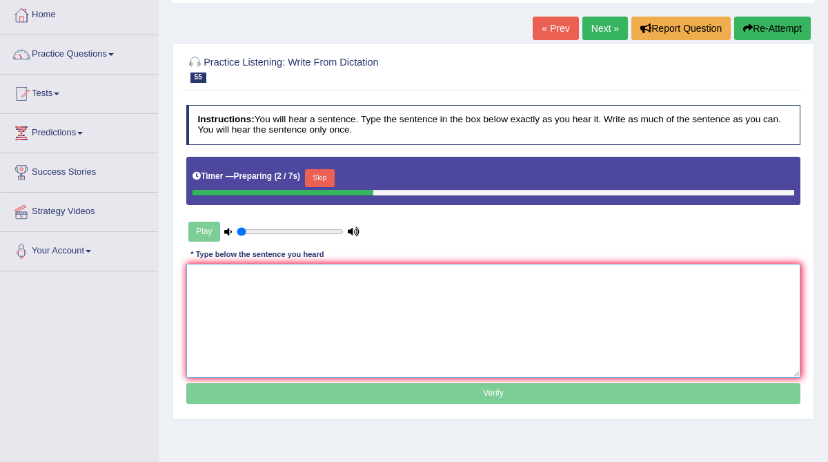
click at [219, 310] on textarea at bounding box center [493, 321] width 615 height 114
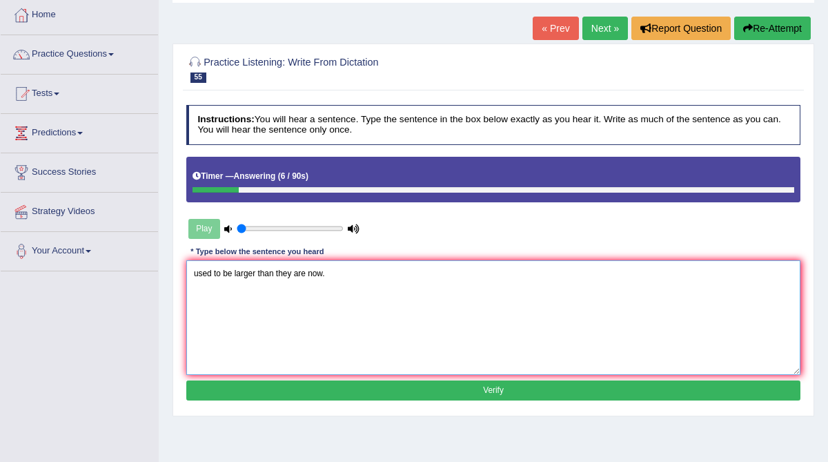
click at [193, 271] on textarea "used to be larger than they are now." at bounding box center [493, 317] width 615 height 114
type textarea "Computers used to be larger than they are now."
click at [242, 390] on button "Verify" at bounding box center [493, 390] width 615 height 20
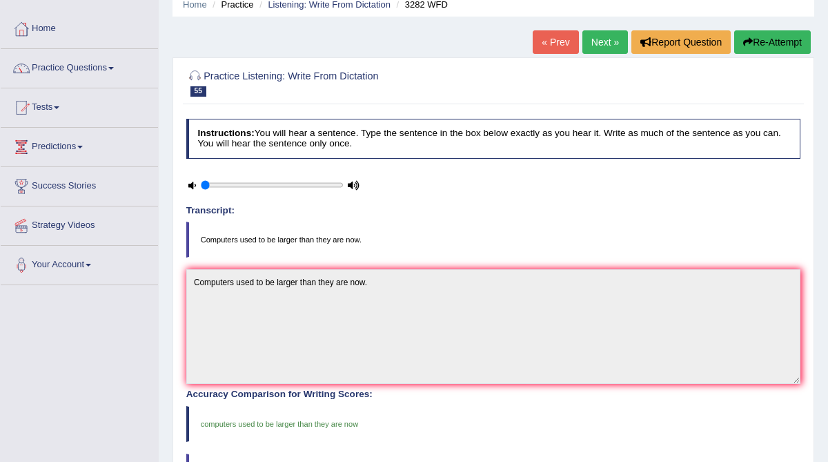
scroll to position [0, 0]
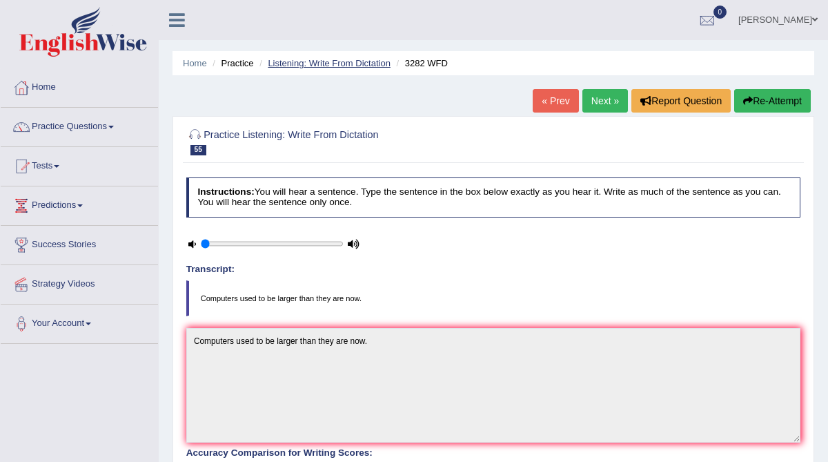
click at [307, 61] on link "Listening: Write From Dictation" at bounding box center [329, 63] width 123 height 10
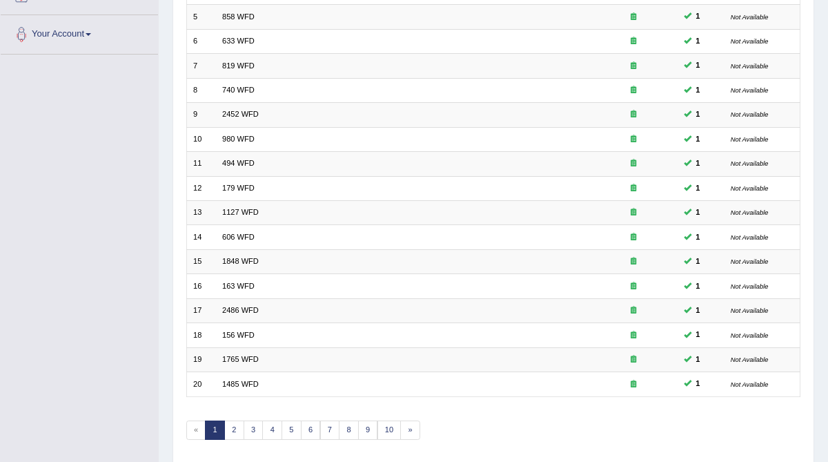
scroll to position [326, 0]
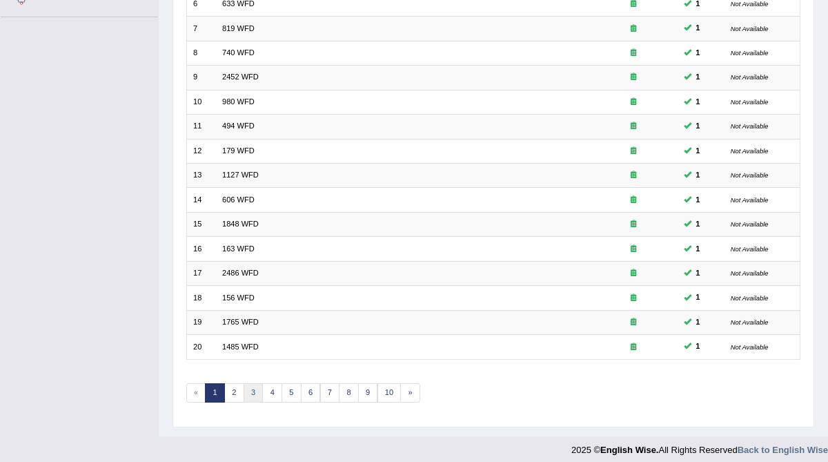
click at [249, 388] on link "3" at bounding box center [254, 392] width 20 height 19
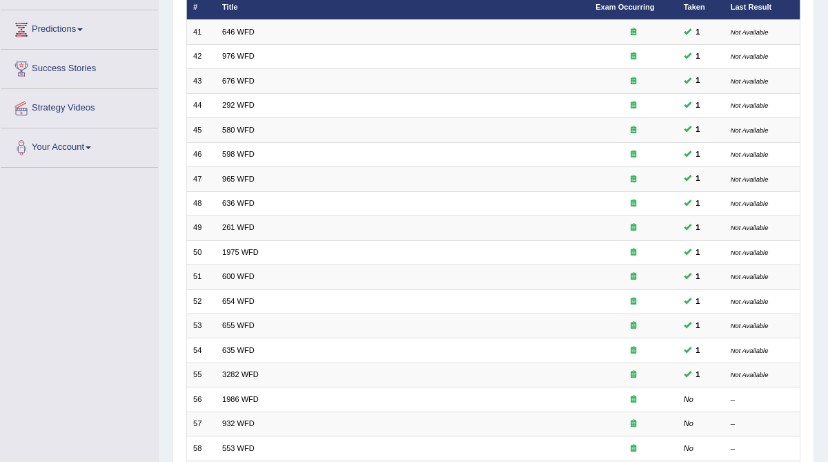
scroll to position [177, 0]
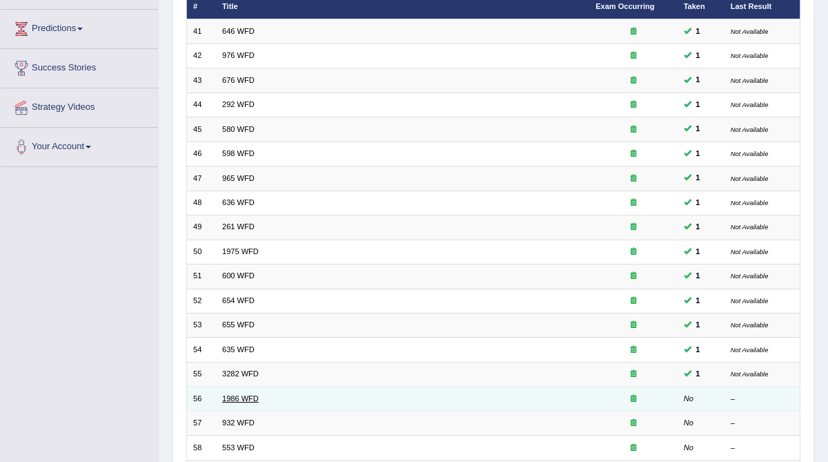
click at [230, 394] on link "1986 WFD" at bounding box center [240, 398] width 37 height 8
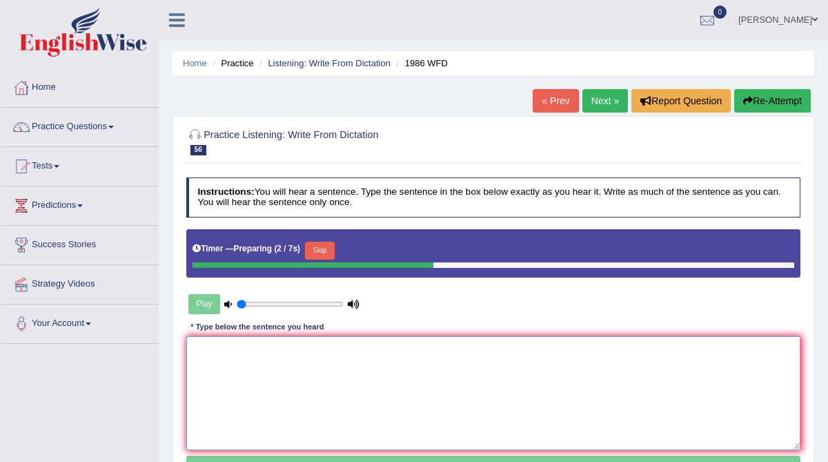
click at [221, 346] on textarea at bounding box center [493, 393] width 615 height 114
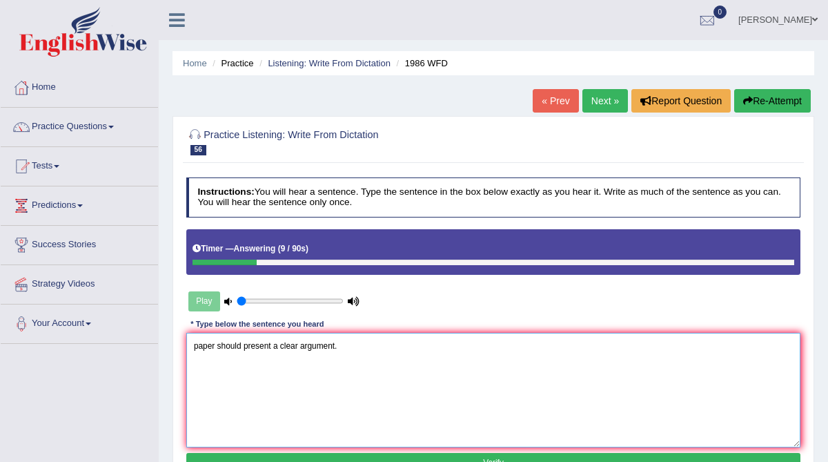
click at [192, 348] on textarea "paper should present a clear argument." at bounding box center [493, 390] width 615 height 114
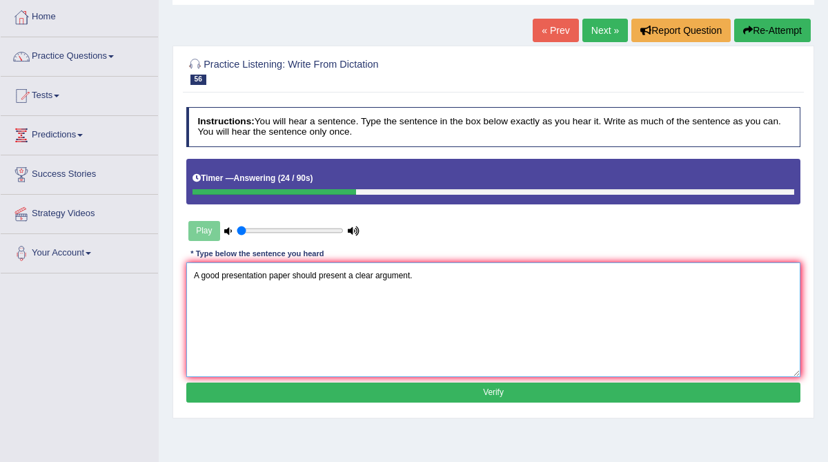
scroll to position [71, 0]
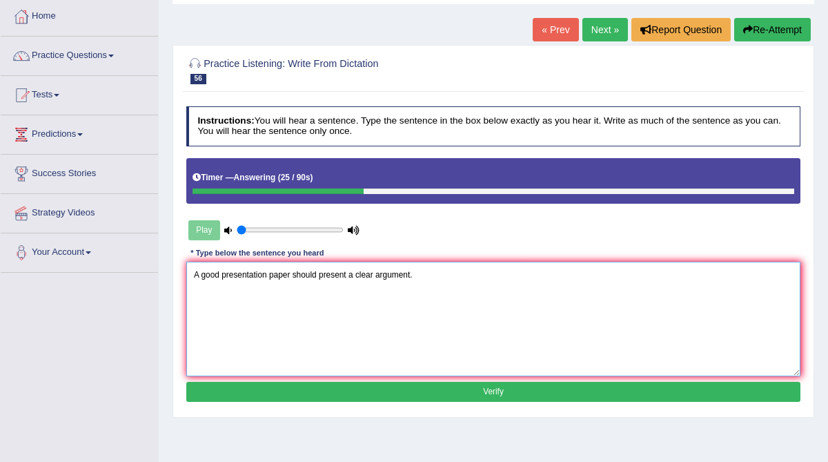
type textarea "A good presentation paper should present a clear argument."
click at [366, 388] on button "Verify" at bounding box center [493, 391] width 615 height 20
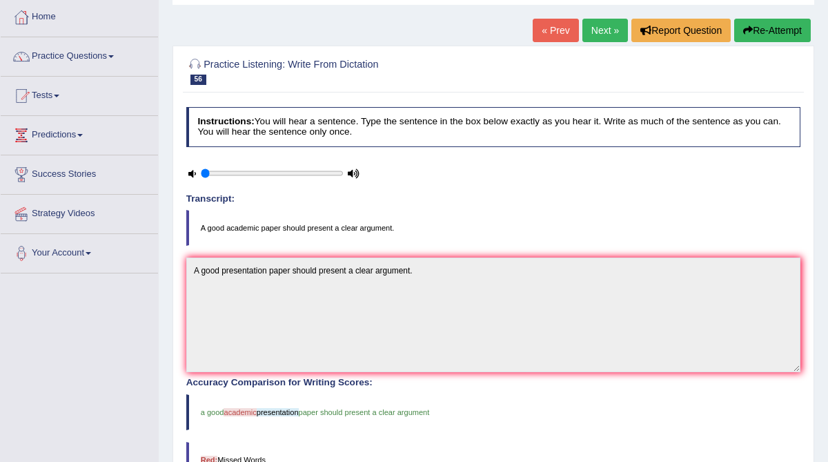
scroll to position [0, 0]
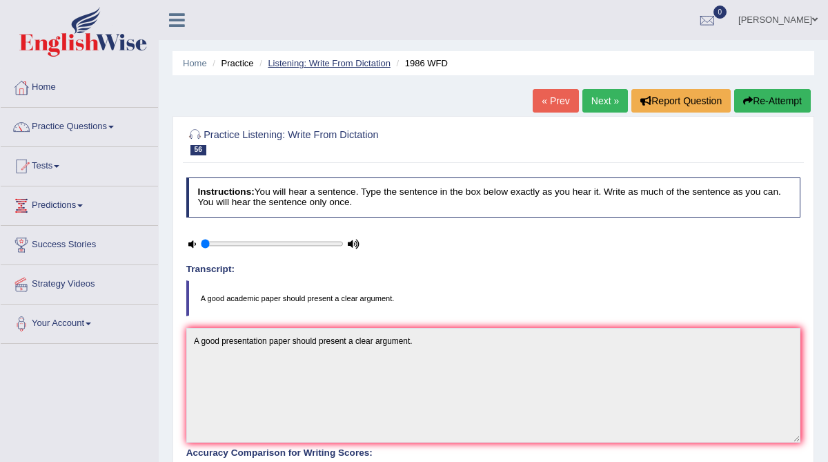
click at [335, 63] on link "Listening: Write From Dictation" at bounding box center [329, 63] width 123 height 10
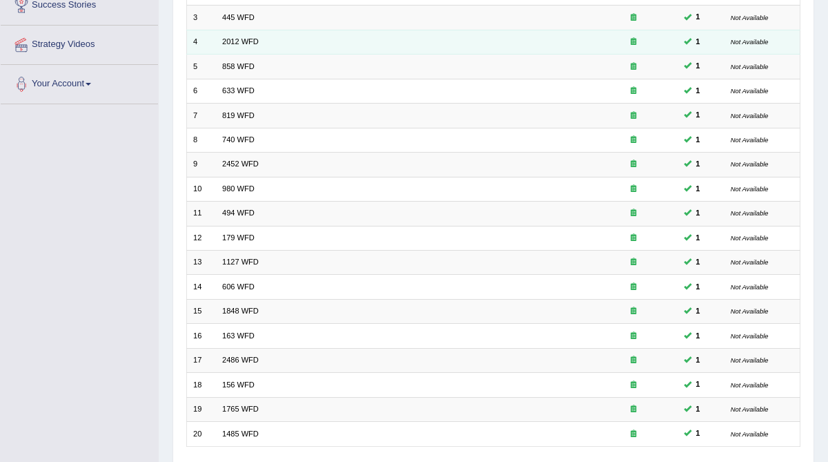
scroll to position [274, 0]
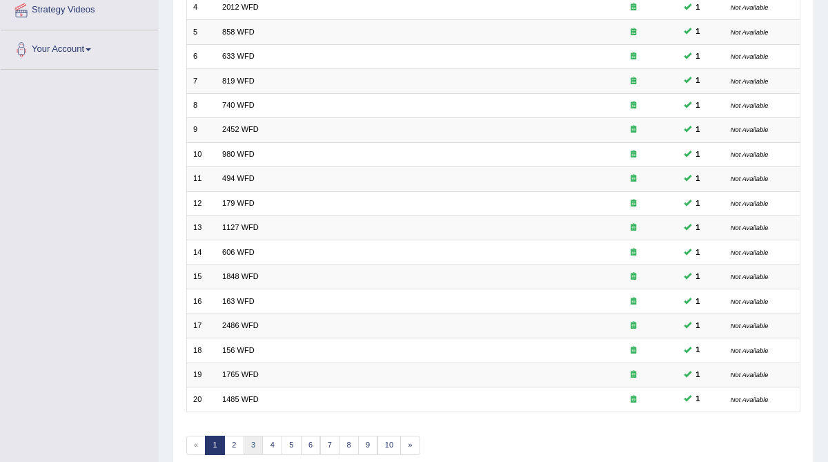
click at [251, 438] on link "3" at bounding box center [254, 444] width 20 height 19
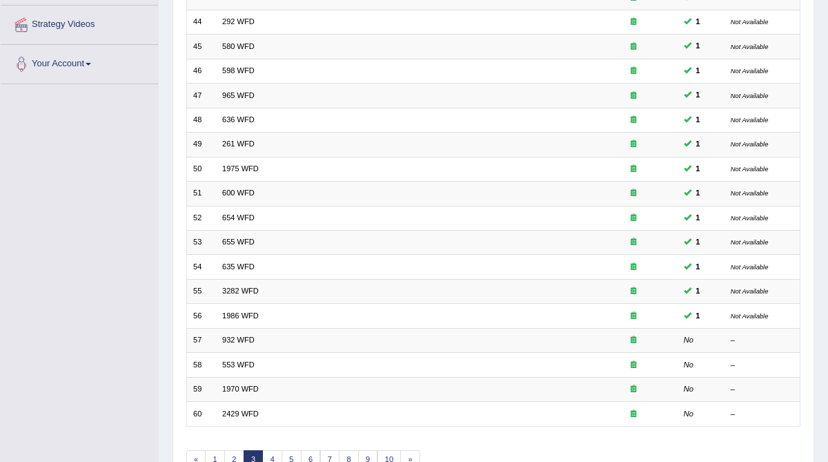
scroll to position [262, 0]
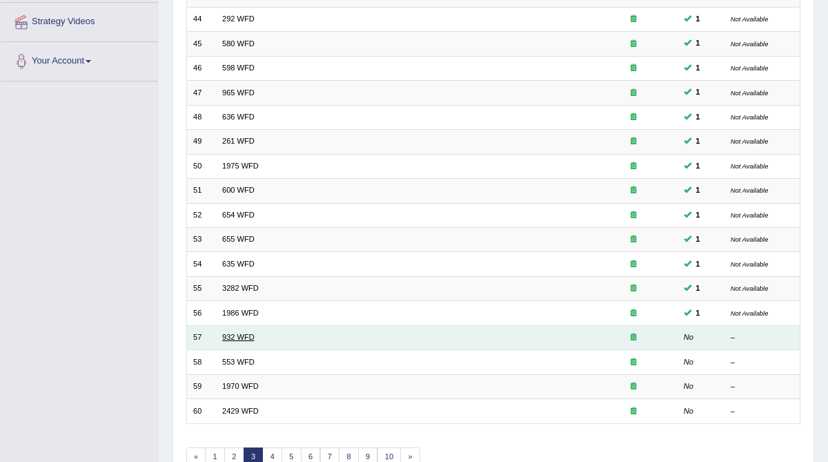
click at [232, 334] on link "932 WFD" at bounding box center [238, 337] width 32 height 8
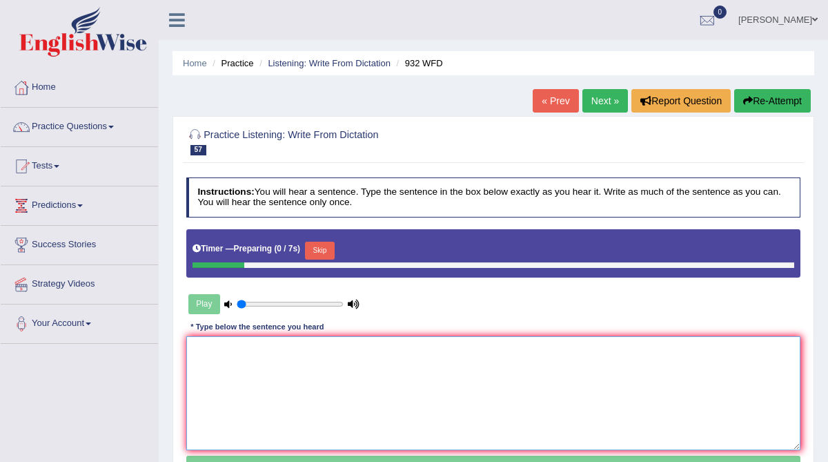
click at [221, 356] on textarea at bounding box center [493, 393] width 615 height 114
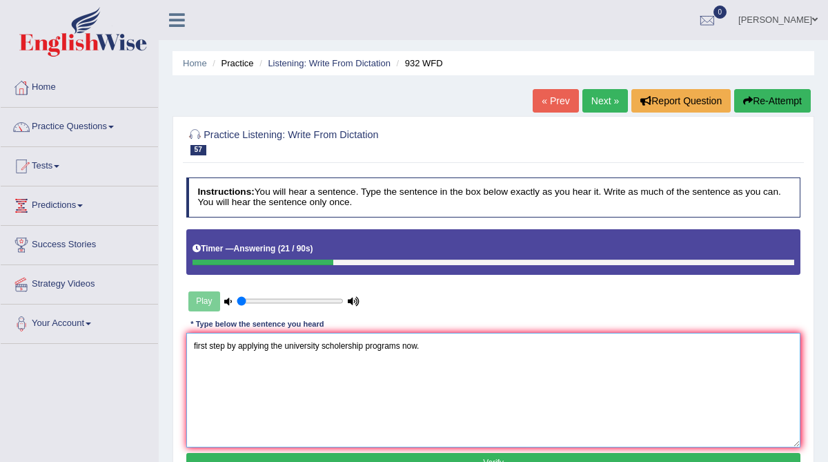
click at [188, 346] on textarea "first step by applying the university scholership programs now." at bounding box center [493, 390] width 615 height 114
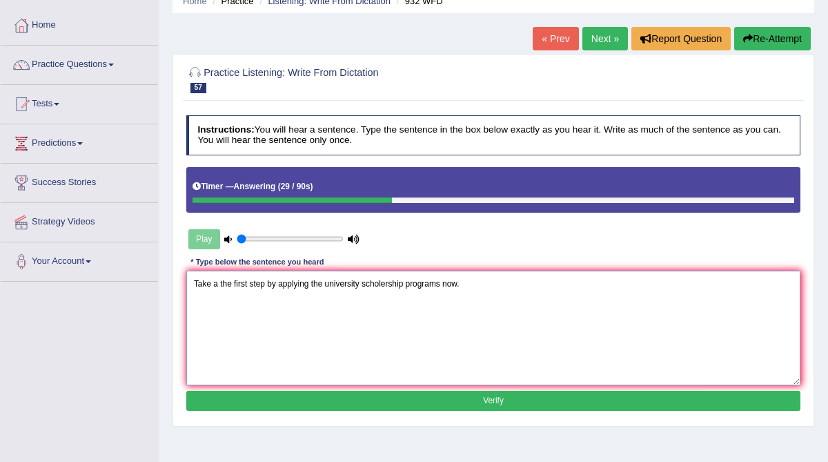
scroll to position [63, 0]
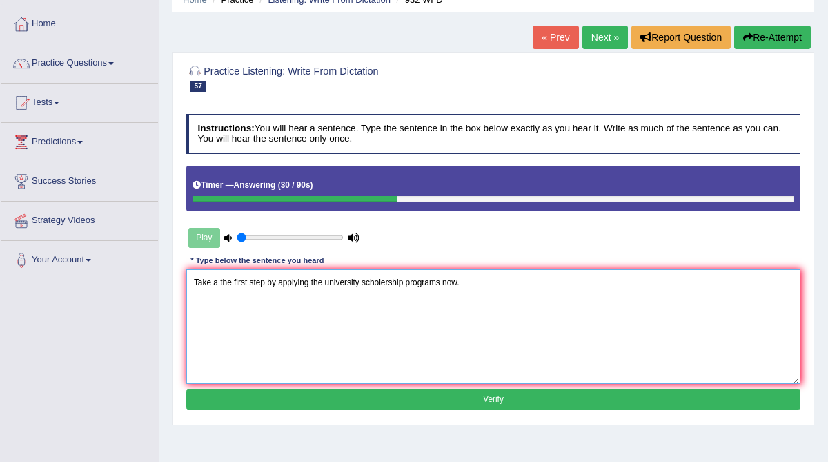
type textarea "Take a the first step by applying the university scholership programs now."
click at [421, 397] on button "Verify" at bounding box center [493, 399] width 615 height 20
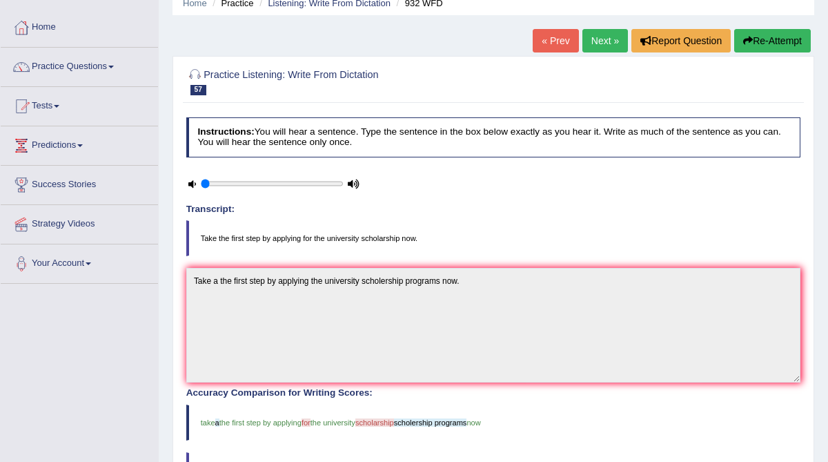
scroll to position [52, 0]
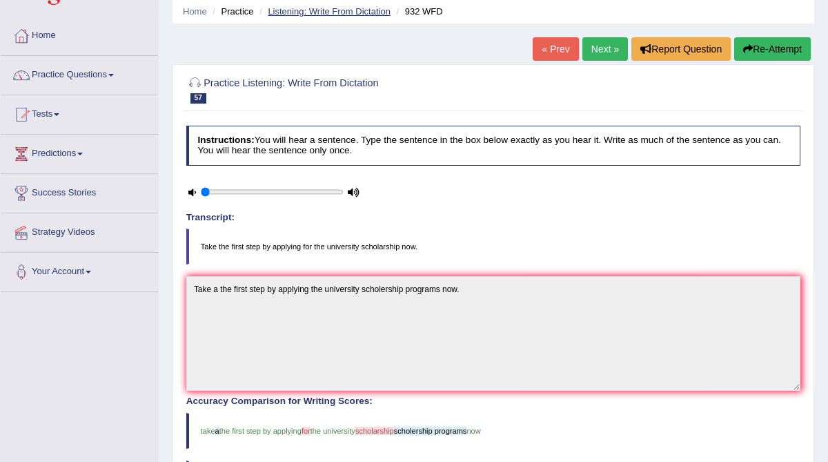
click at [347, 12] on link "Listening: Write From Dictation" at bounding box center [329, 11] width 123 height 10
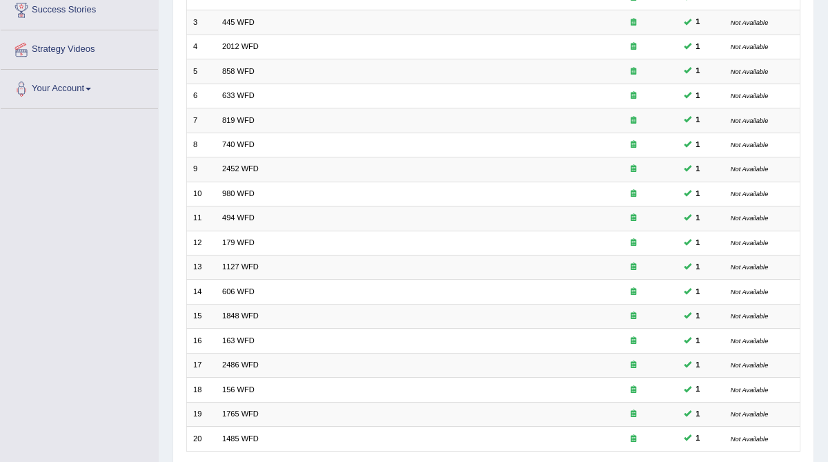
scroll to position [326, 0]
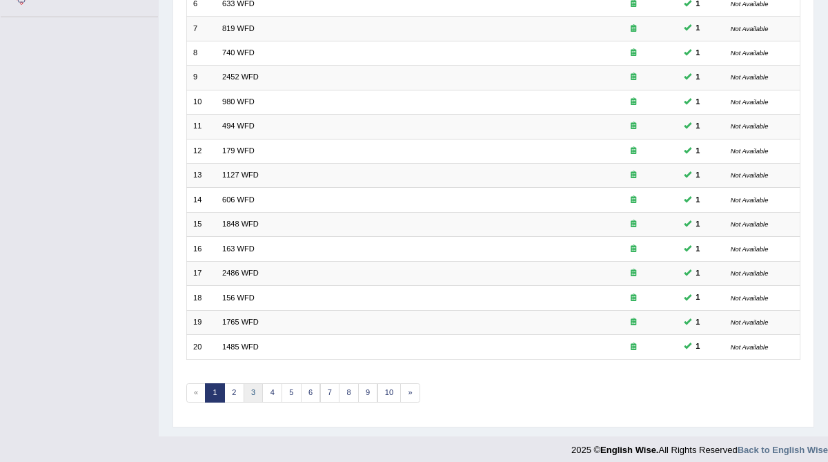
click at [252, 383] on link "3" at bounding box center [254, 392] width 20 height 19
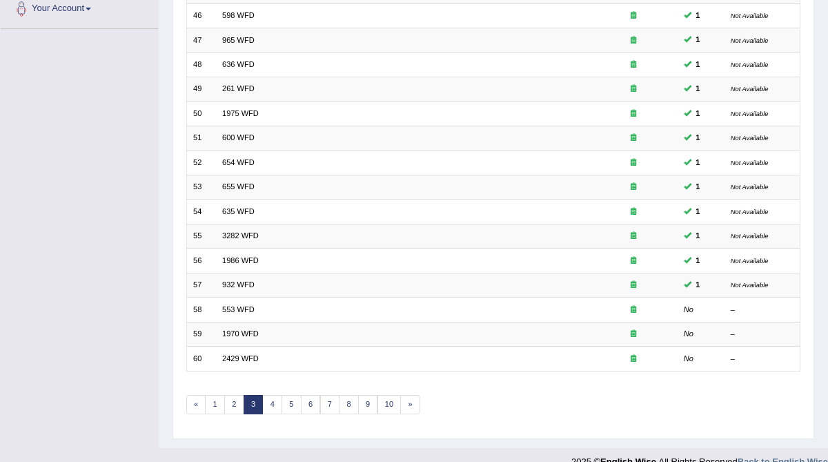
scroll to position [326, 0]
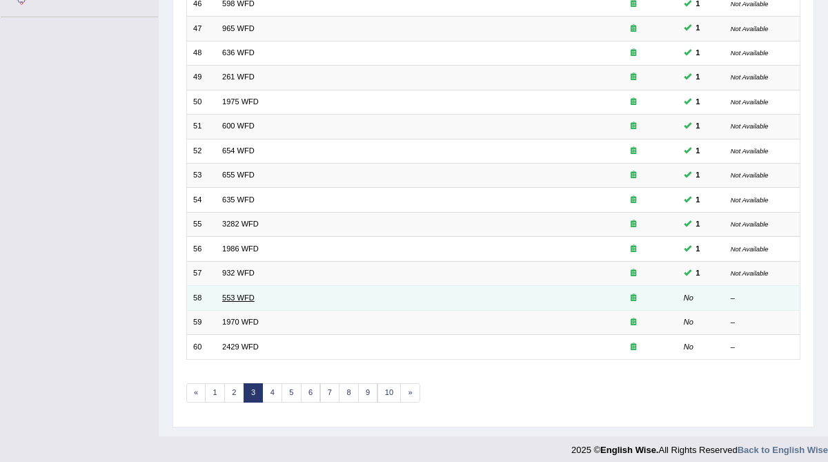
click at [227, 294] on link "553 WFD" at bounding box center [238, 297] width 32 height 8
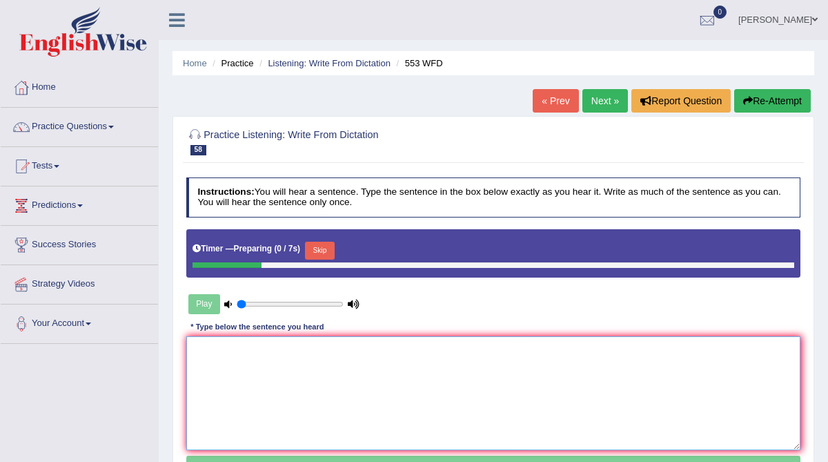
click at [217, 364] on textarea at bounding box center [493, 393] width 615 height 114
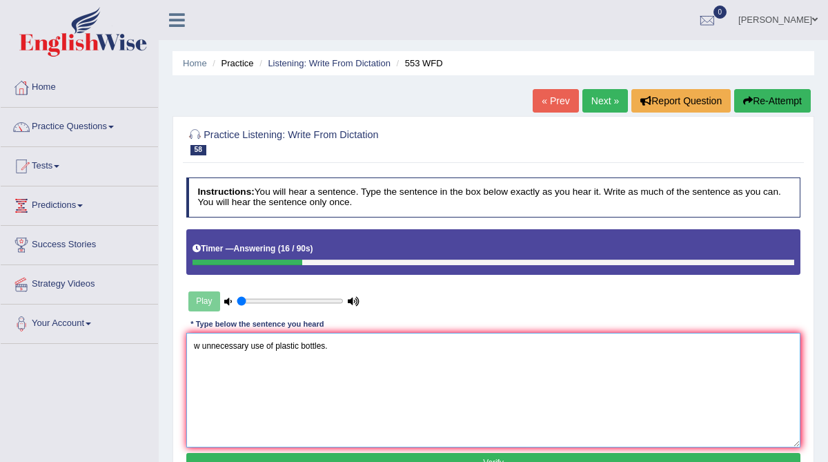
click at [199, 346] on textarea "w unnecessary use of plastic bottles." at bounding box center [493, 390] width 615 height 114
click at [196, 345] on textarea "water dispensers on the campus encourages the unnecessary use of plastic bottle…" at bounding box center [493, 390] width 615 height 114
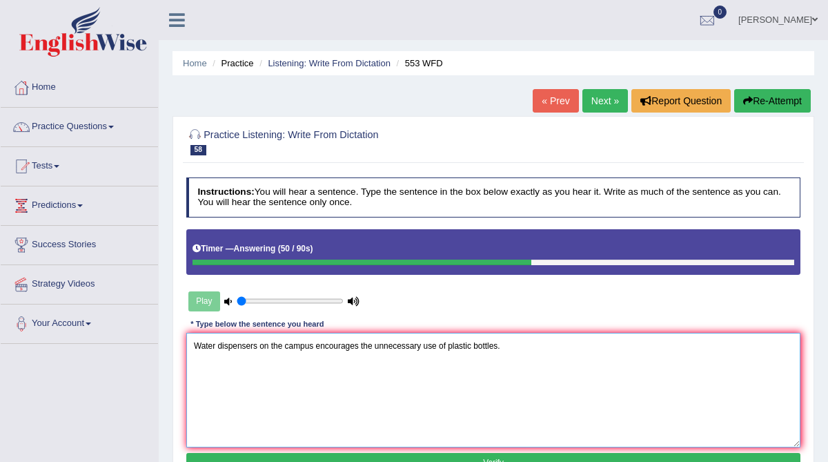
click at [361, 344] on textarea "Water dispensers on the campus encourages the unnecessary use of plastic bottle…" at bounding box center [493, 390] width 615 height 114
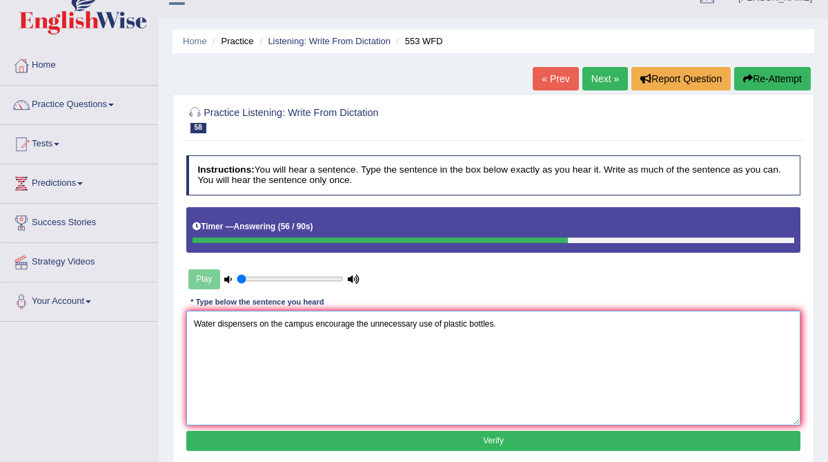
scroll to position [28, 0]
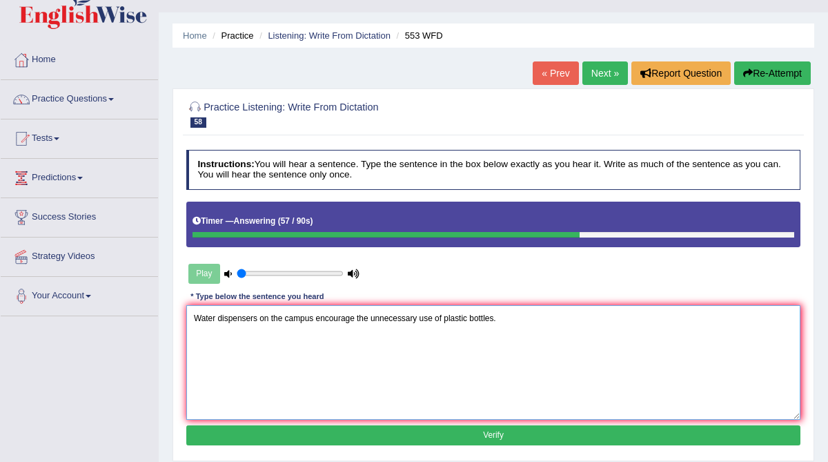
type textarea "Water dispensers on the campus encourage the unnecessary use of plastic bottles."
click at [437, 432] on button "Verify" at bounding box center [493, 435] width 615 height 20
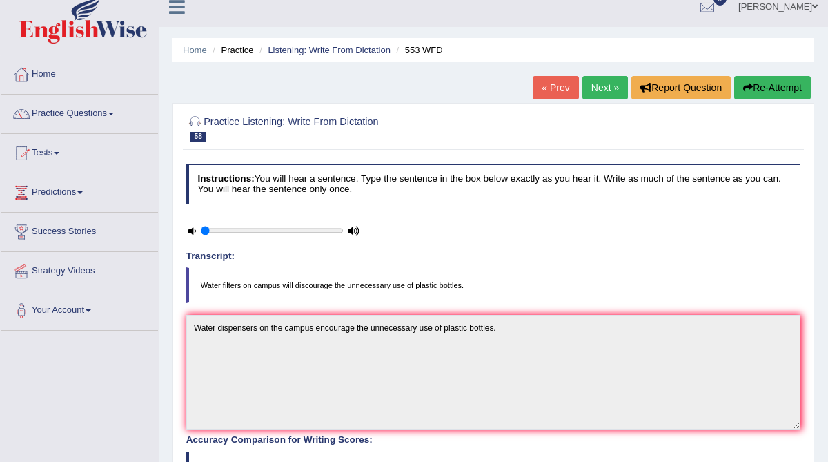
scroll to position [0, 0]
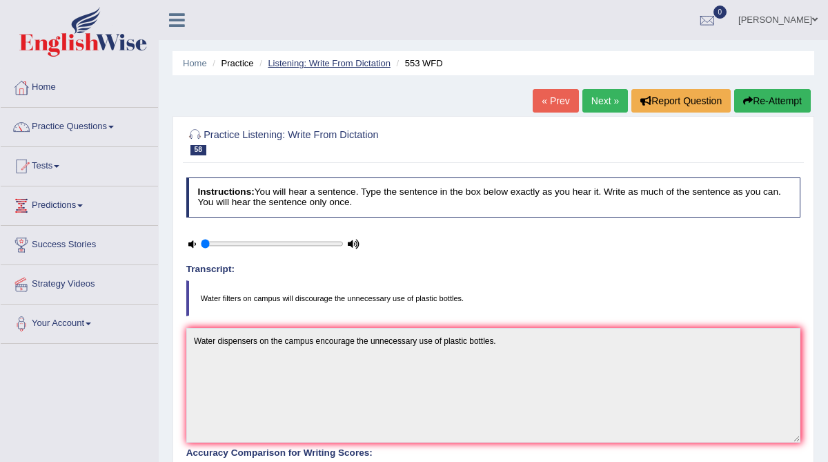
click at [359, 63] on link "Listening: Write From Dictation" at bounding box center [329, 63] width 123 height 10
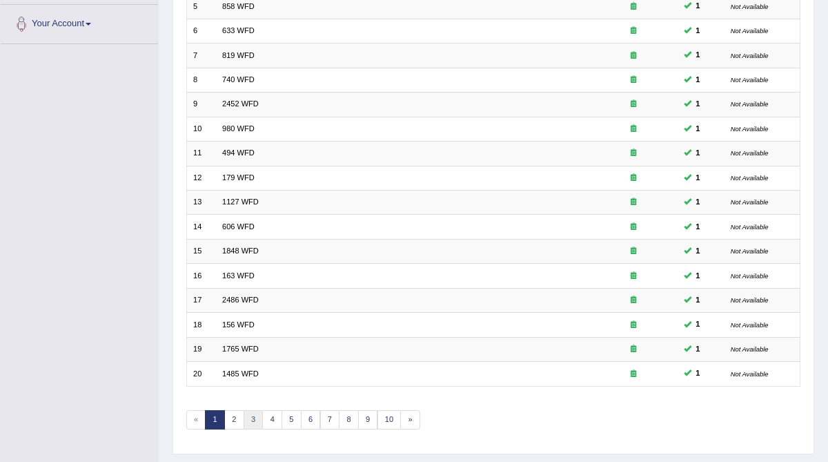
click at [253, 413] on link "3" at bounding box center [254, 419] width 20 height 19
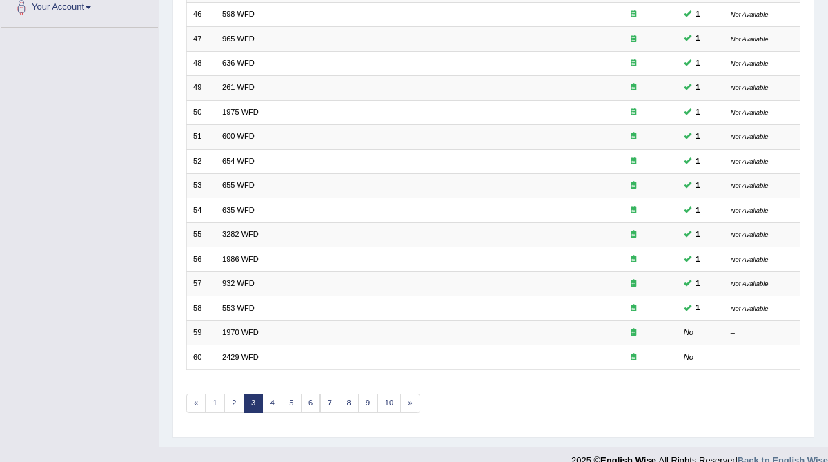
scroll to position [324, 0]
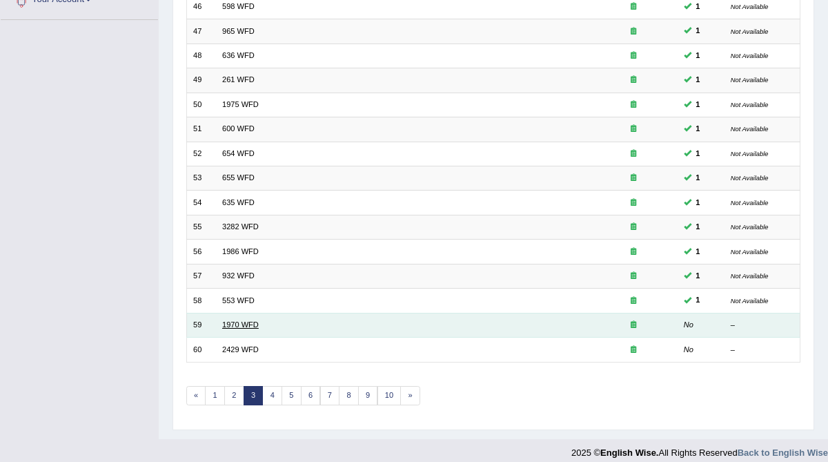
click at [232, 320] on link "1970 WFD" at bounding box center [240, 324] width 37 height 8
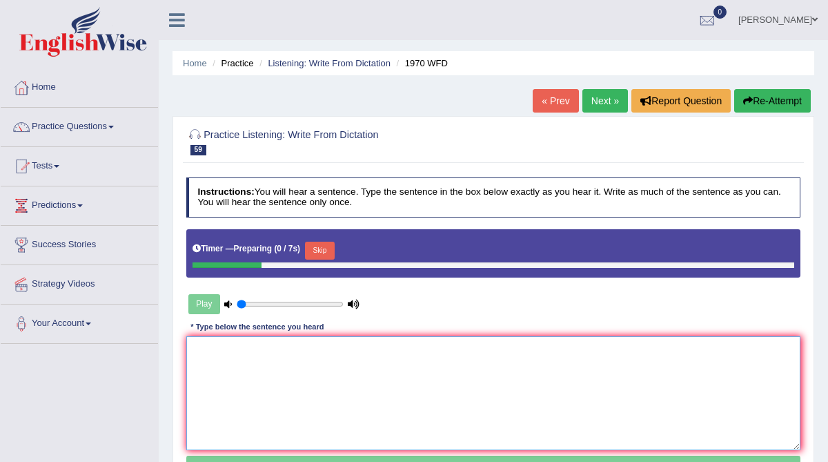
click at [225, 350] on textarea at bounding box center [493, 393] width 615 height 114
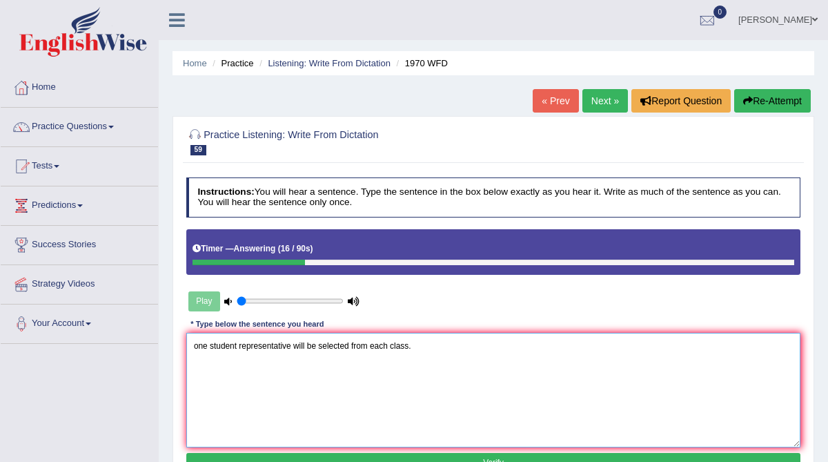
drag, startPoint x: 203, startPoint y: 347, endPoint x: 192, endPoint y: 347, distance: 10.3
click at [192, 347] on textarea "one student representative will be selected from each class." at bounding box center [493, 390] width 615 height 114
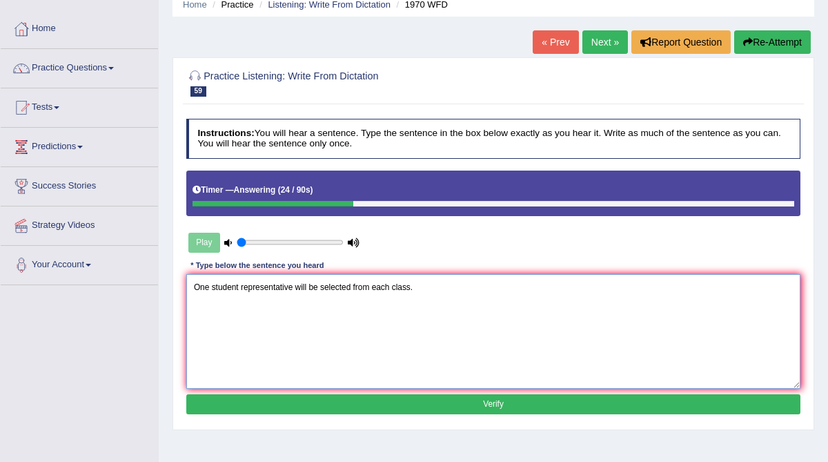
type textarea "One student representative will be selected from each class."
click at [363, 401] on button "Verify" at bounding box center [493, 404] width 615 height 20
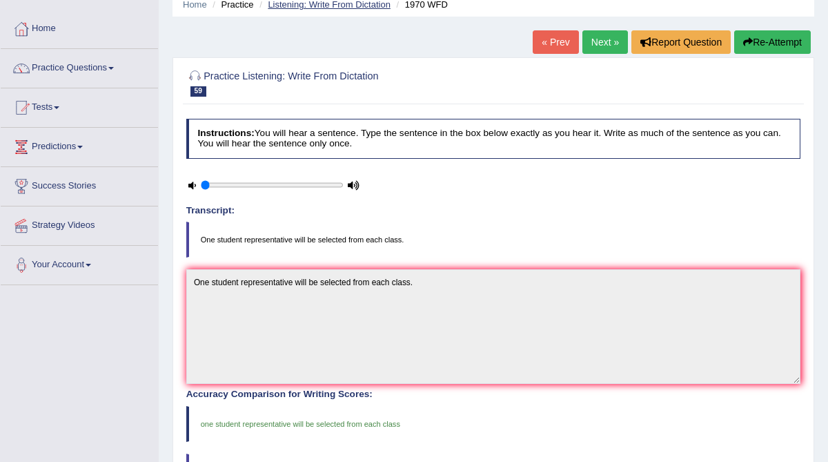
click at [341, 8] on link "Listening: Write From Dictation" at bounding box center [329, 4] width 123 height 10
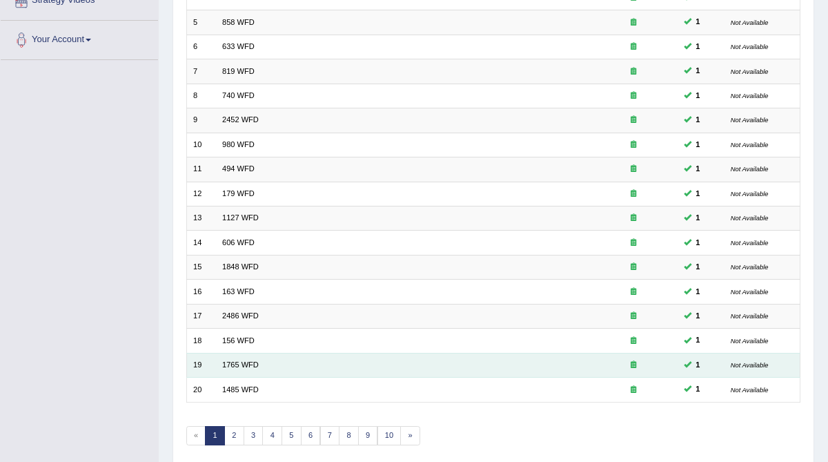
scroll to position [326, 0]
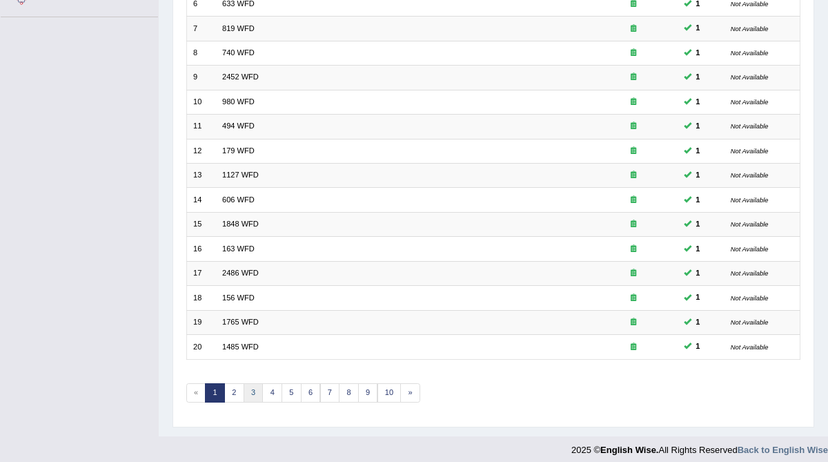
click at [251, 383] on link "3" at bounding box center [254, 392] width 20 height 19
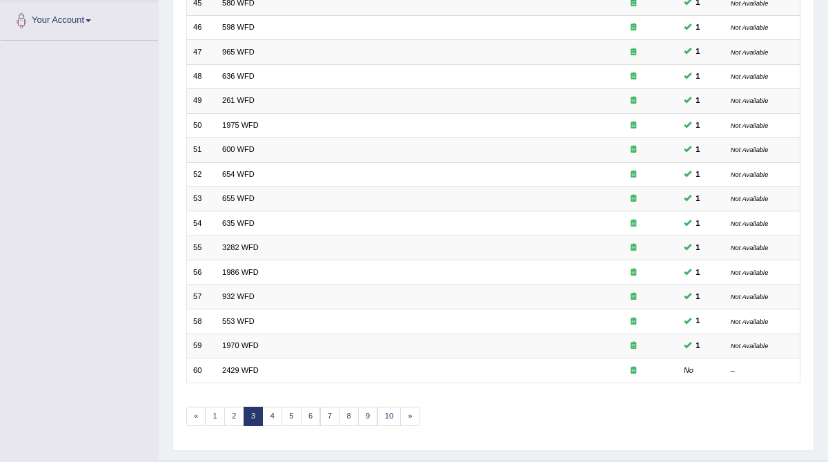
scroll to position [326, 0]
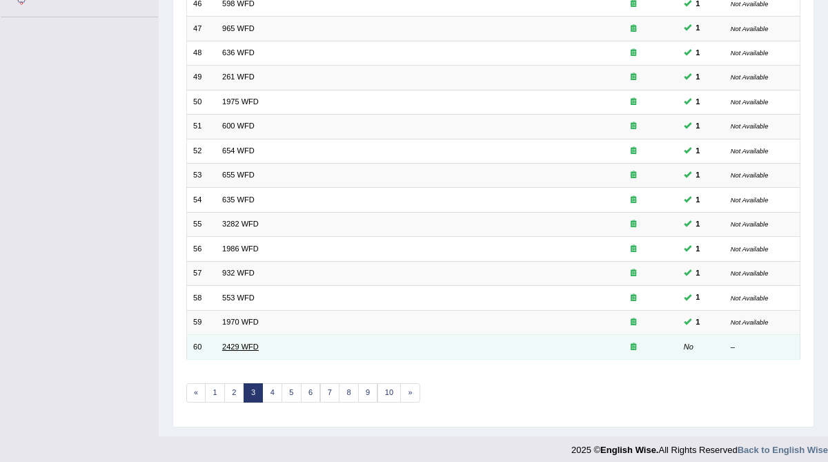
click at [237, 342] on link "2429 WFD" at bounding box center [240, 346] width 37 height 8
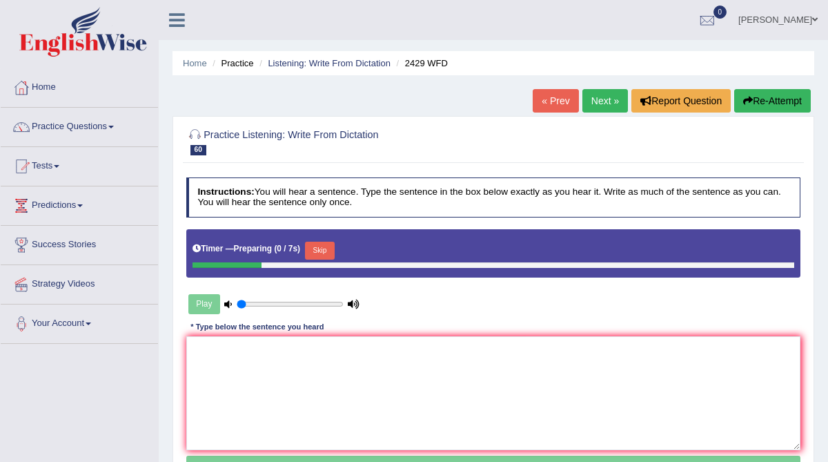
scroll to position [47, 0]
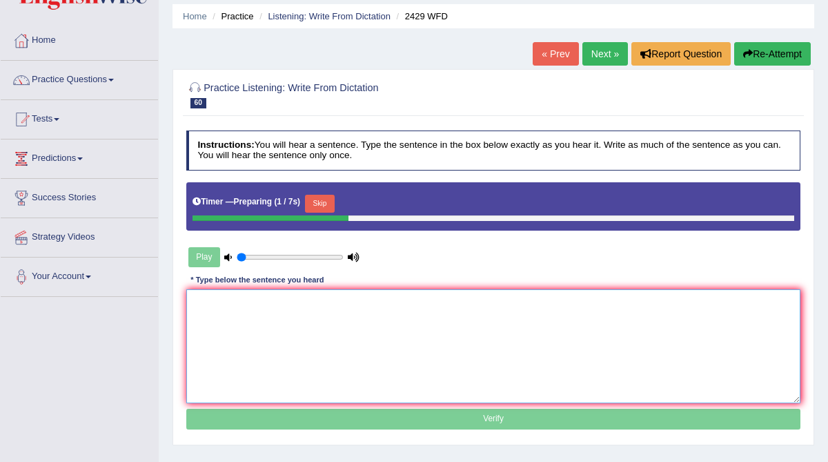
click at [231, 316] on textarea at bounding box center [493, 346] width 615 height 114
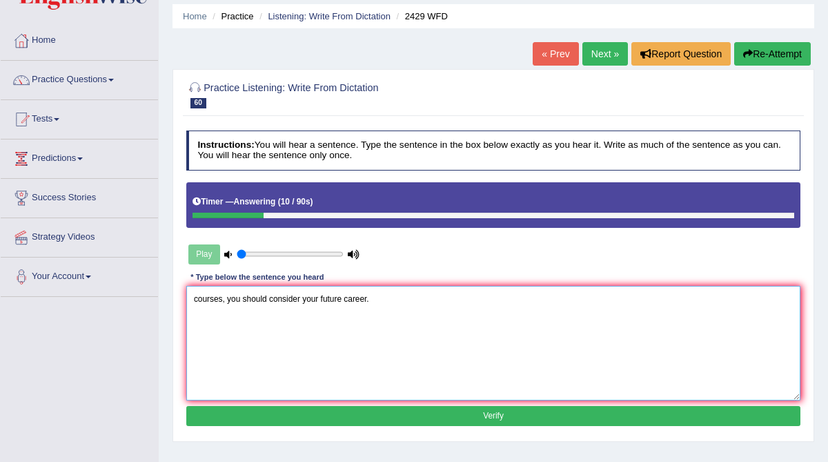
click at [194, 298] on textarea "courses, you should consider your future career." at bounding box center [493, 343] width 615 height 114
type textarea "Before you choose the university courses, you should consider your future caree…"
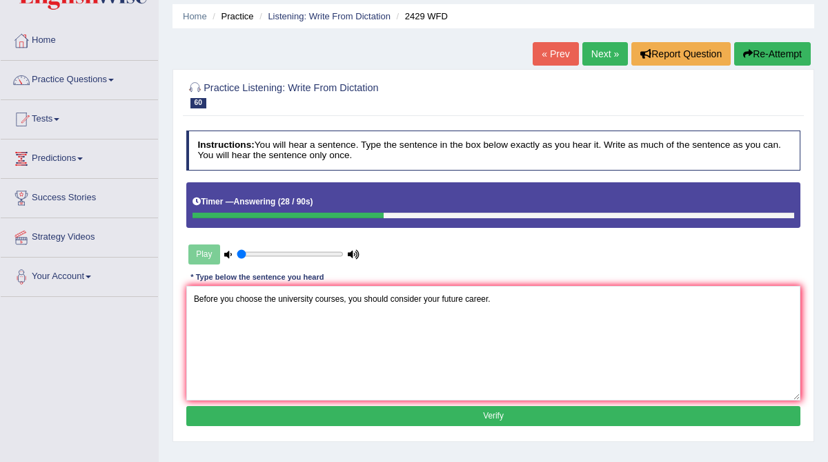
click at [303, 413] on button "Verify" at bounding box center [493, 416] width 615 height 20
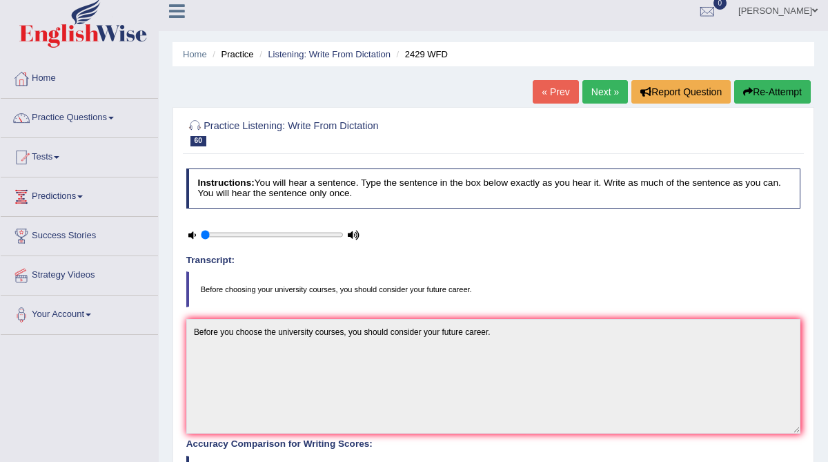
scroll to position [0, 0]
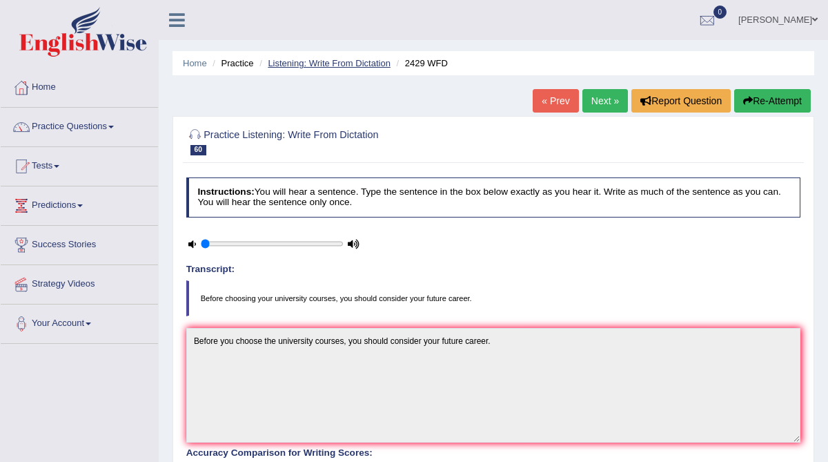
click at [337, 62] on link "Listening: Write From Dictation" at bounding box center [329, 63] width 123 height 10
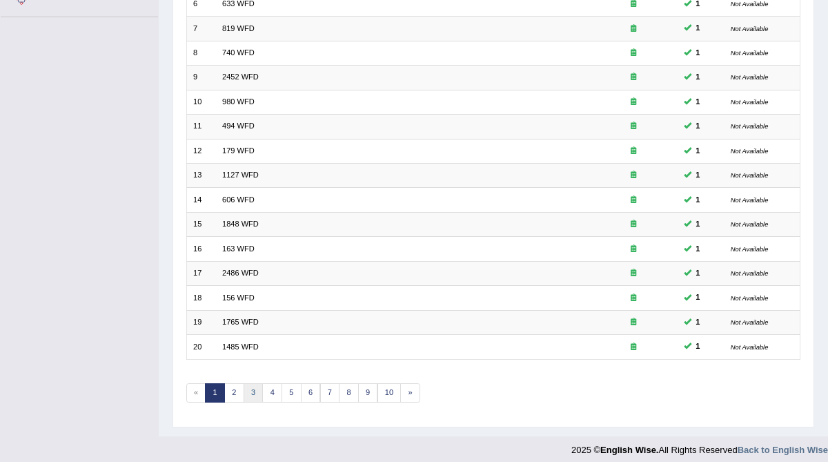
click at [247, 383] on link "3" at bounding box center [254, 392] width 20 height 19
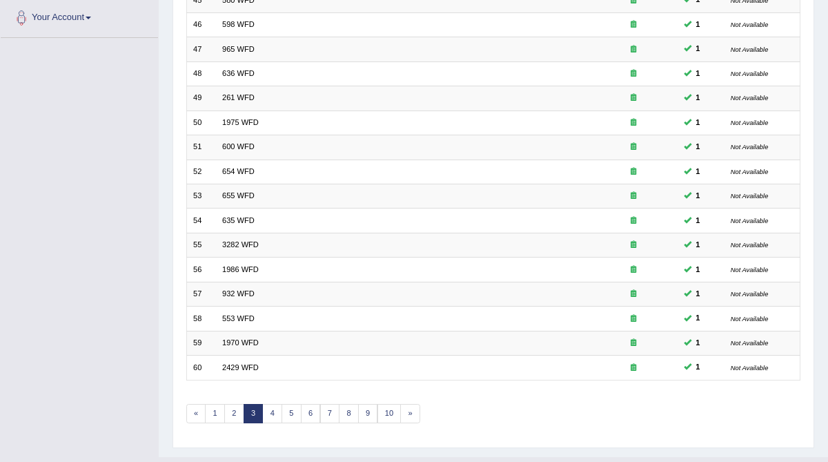
scroll to position [326, 0]
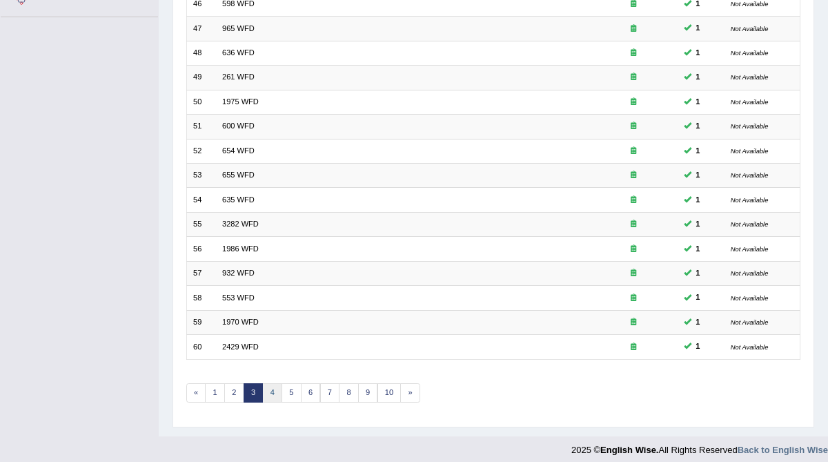
click at [265, 387] on link "4" at bounding box center [272, 392] width 20 height 19
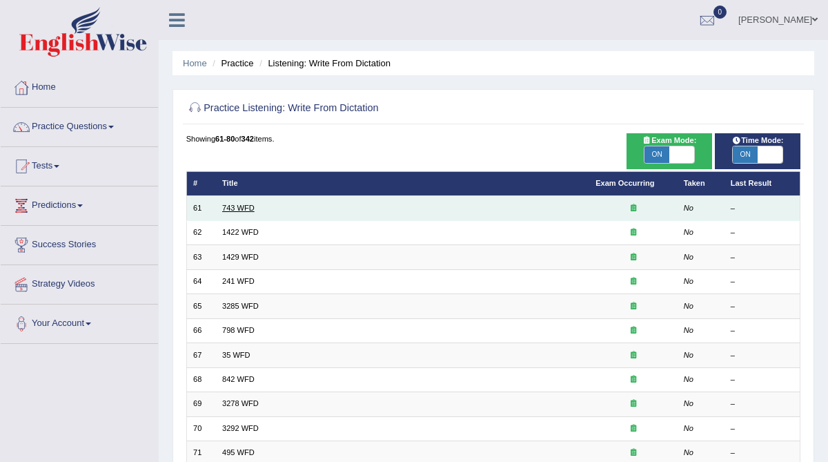
click at [238, 208] on link "743 WFD" at bounding box center [238, 208] width 32 height 8
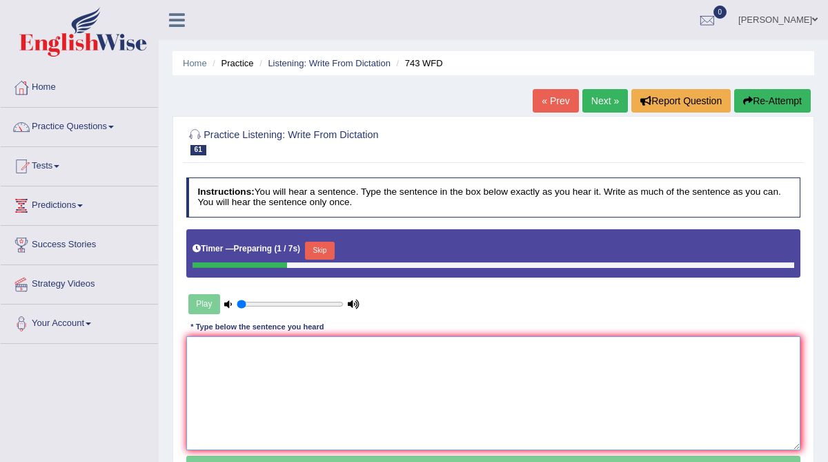
click at [230, 343] on textarea at bounding box center [493, 393] width 615 height 114
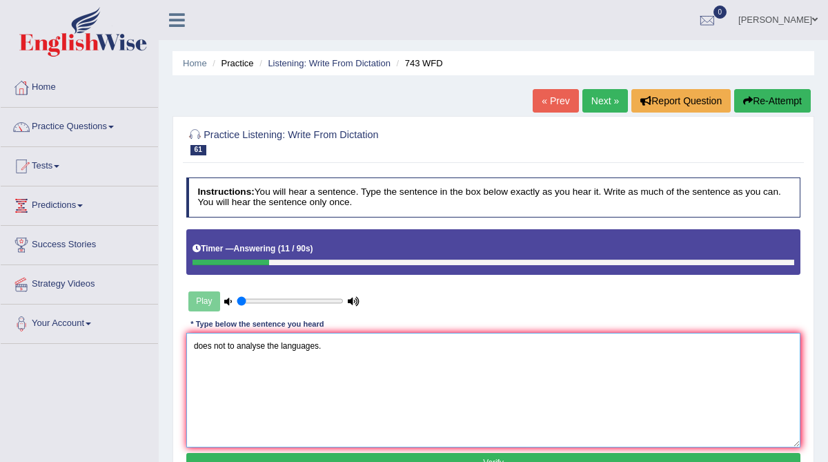
click at [195, 344] on textarea "does not to analyse the languages." at bounding box center [493, 390] width 615 height 114
click at [284, 346] on textarea "Being bilingual does not to analyse the languages." at bounding box center [493, 390] width 615 height 114
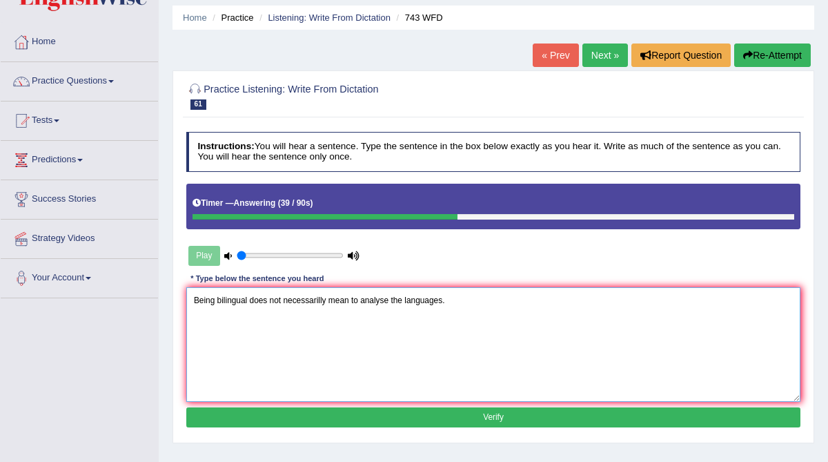
scroll to position [48, 0]
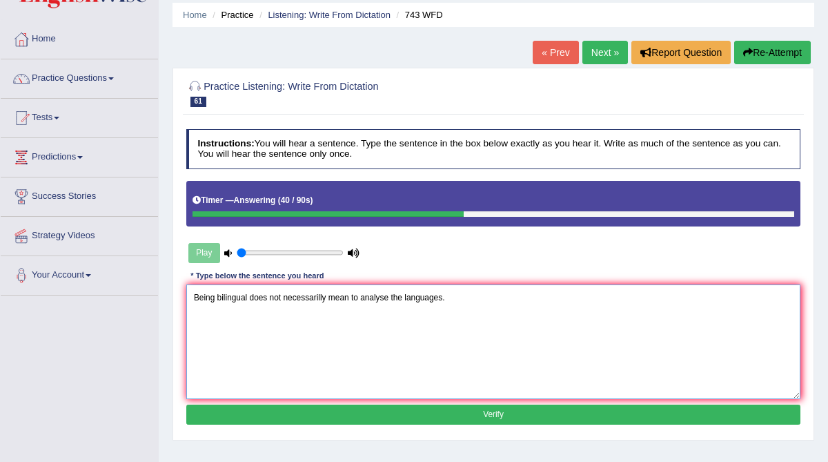
type textarea "Being bilingual does not necessarilly mean to analyse the languages."
click at [332, 418] on button "Verify" at bounding box center [493, 414] width 615 height 20
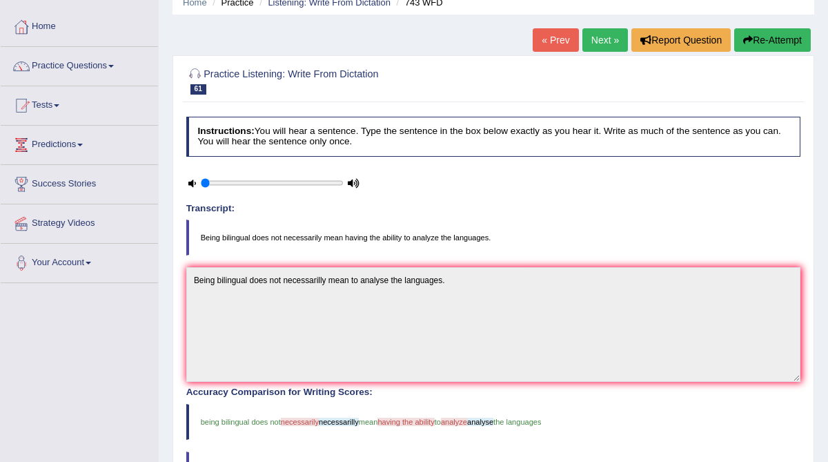
scroll to position [0, 0]
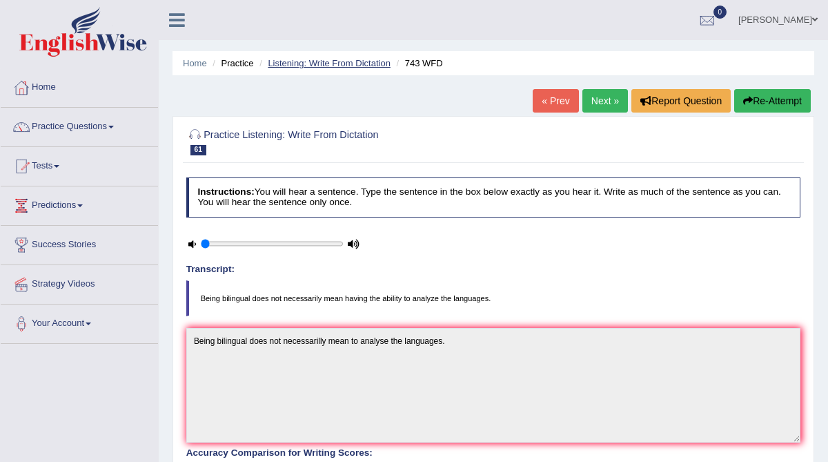
click at [351, 62] on link "Listening: Write From Dictation" at bounding box center [329, 63] width 123 height 10
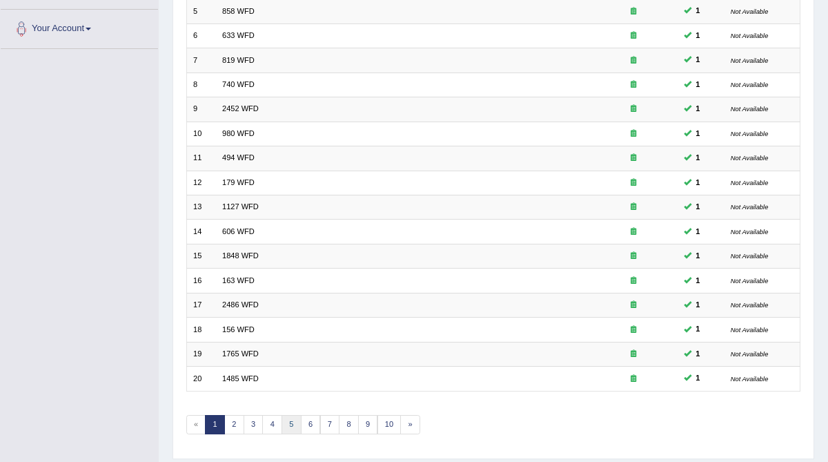
scroll to position [301, 0]
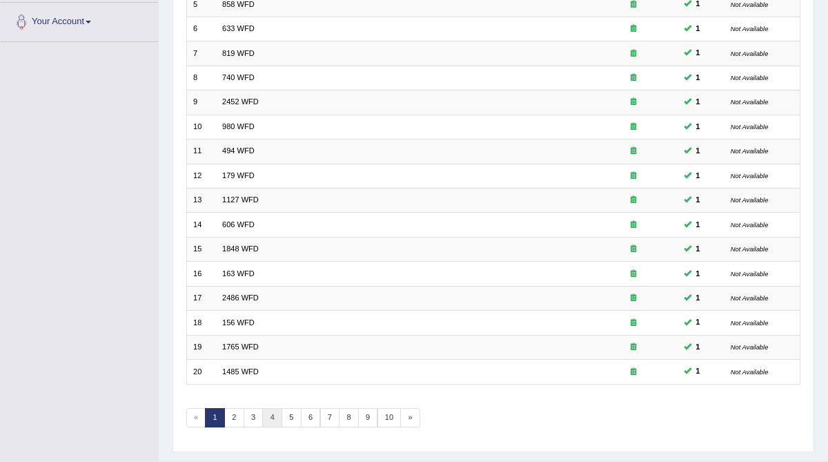
click at [272, 409] on link "4" at bounding box center [272, 417] width 20 height 19
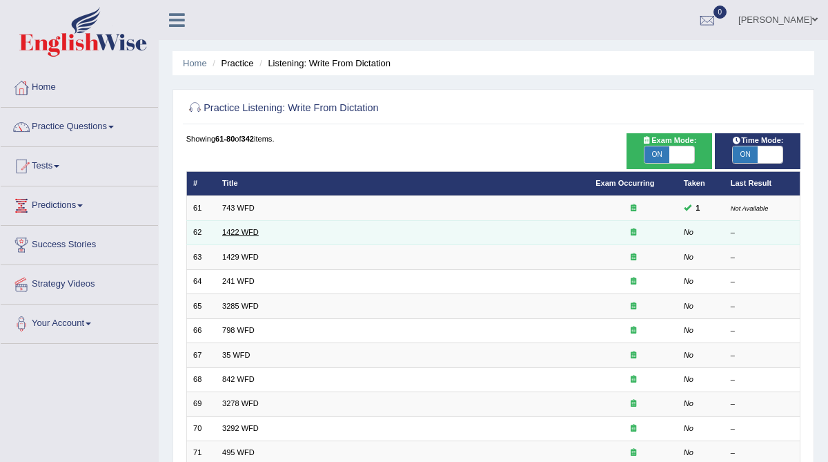
click at [237, 228] on link "1422 WFD" at bounding box center [240, 232] width 37 height 8
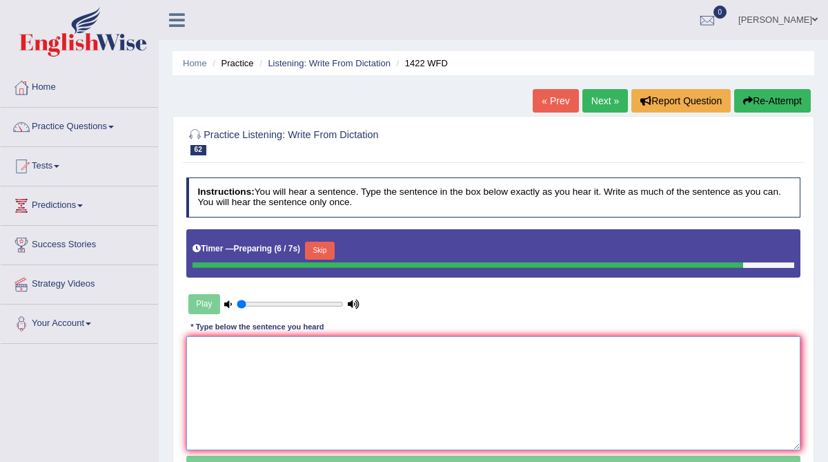
click at [202, 346] on textarea at bounding box center [493, 393] width 615 height 114
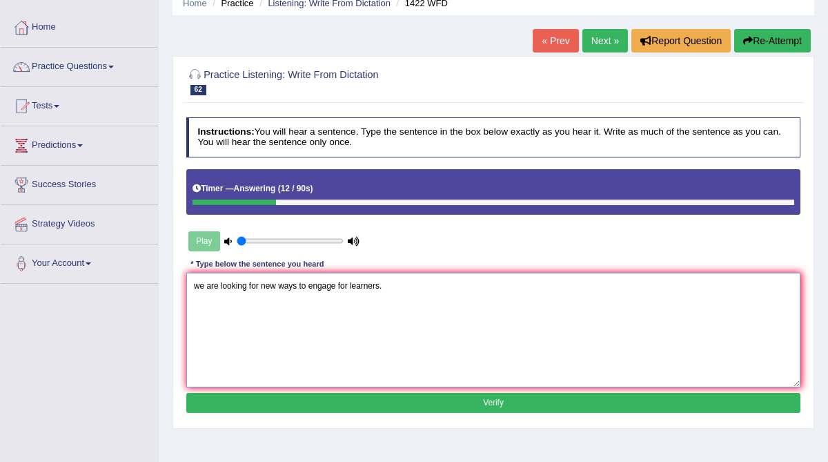
scroll to position [61, 0]
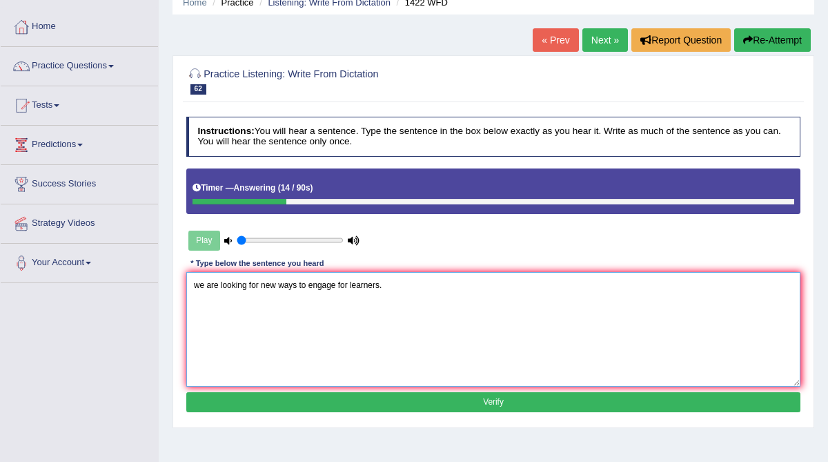
type textarea "we are looking for new ways to engage for learners."
click at [262, 397] on button "Verify" at bounding box center [493, 402] width 615 height 20
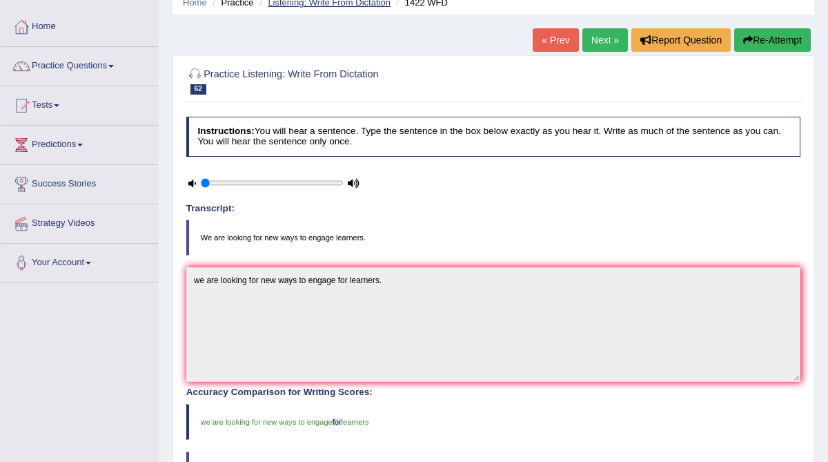
click at [343, 4] on link "Listening: Write From Dictation" at bounding box center [329, 2] width 123 height 10
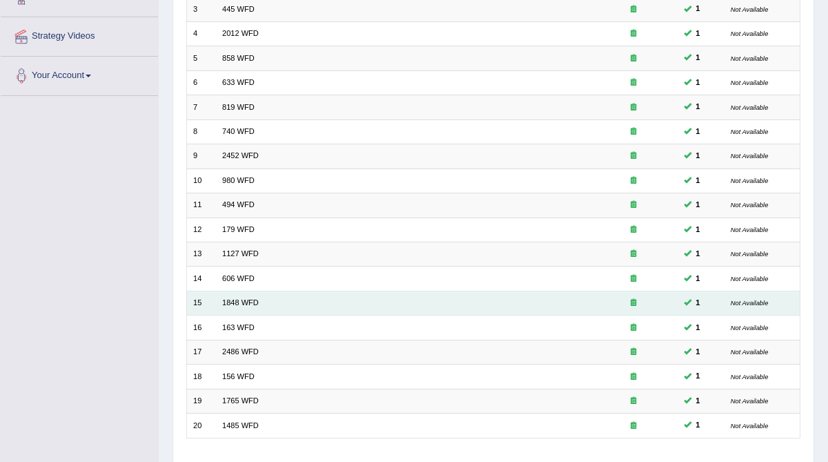
scroll to position [326, 0]
